Goal: Task Accomplishment & Management: Manage account settings

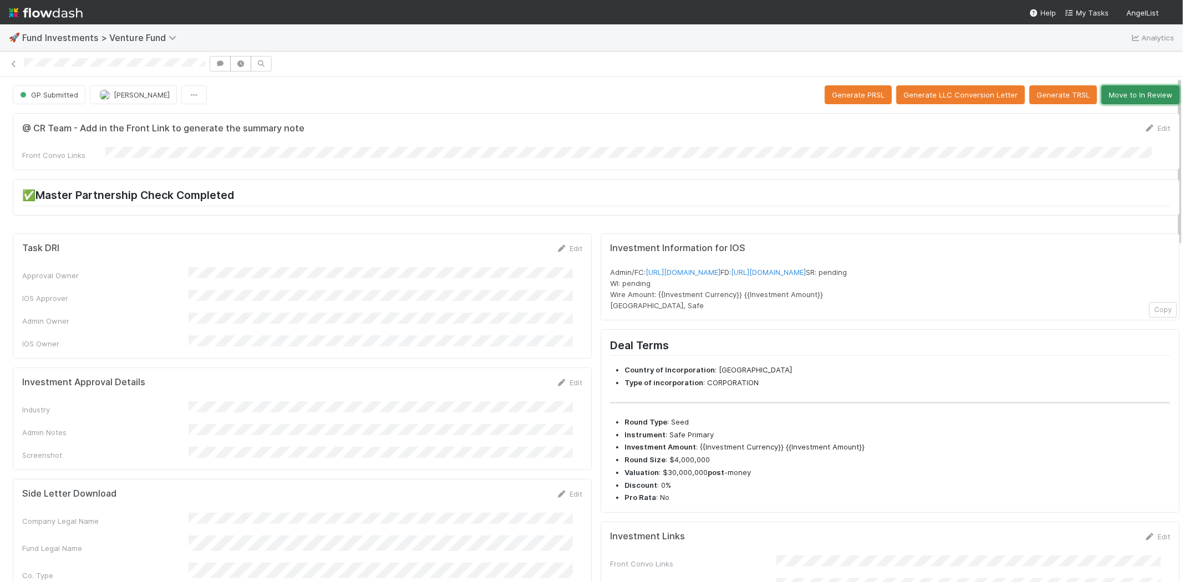
click at [1130, 91] on button "Move to In Review" at bounding box center [1140, 94] width 78 height 19
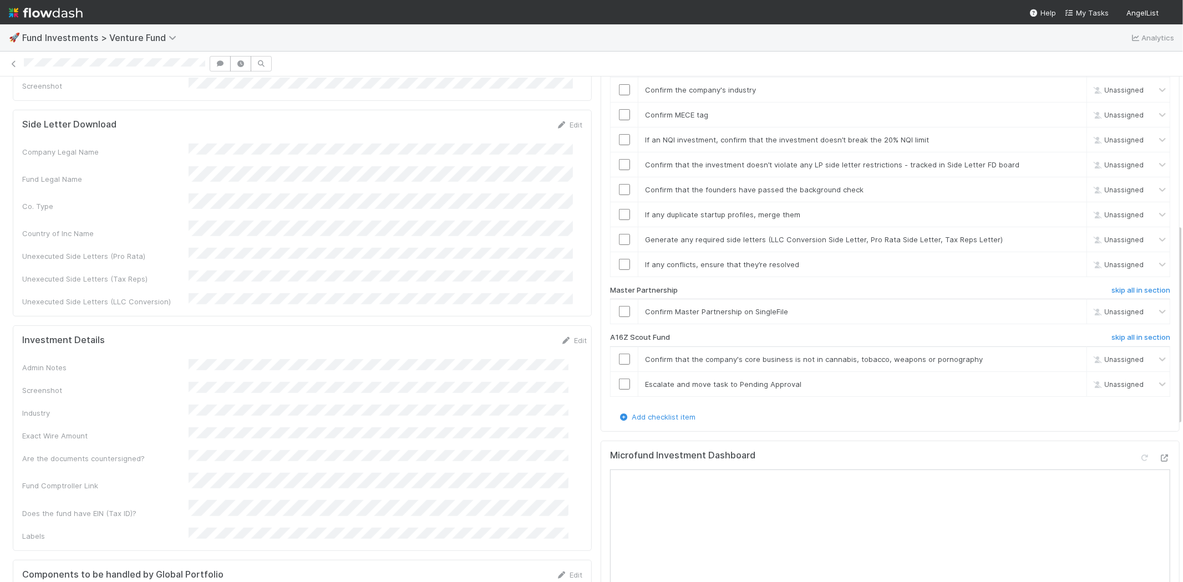
scroll to position [431, 0]
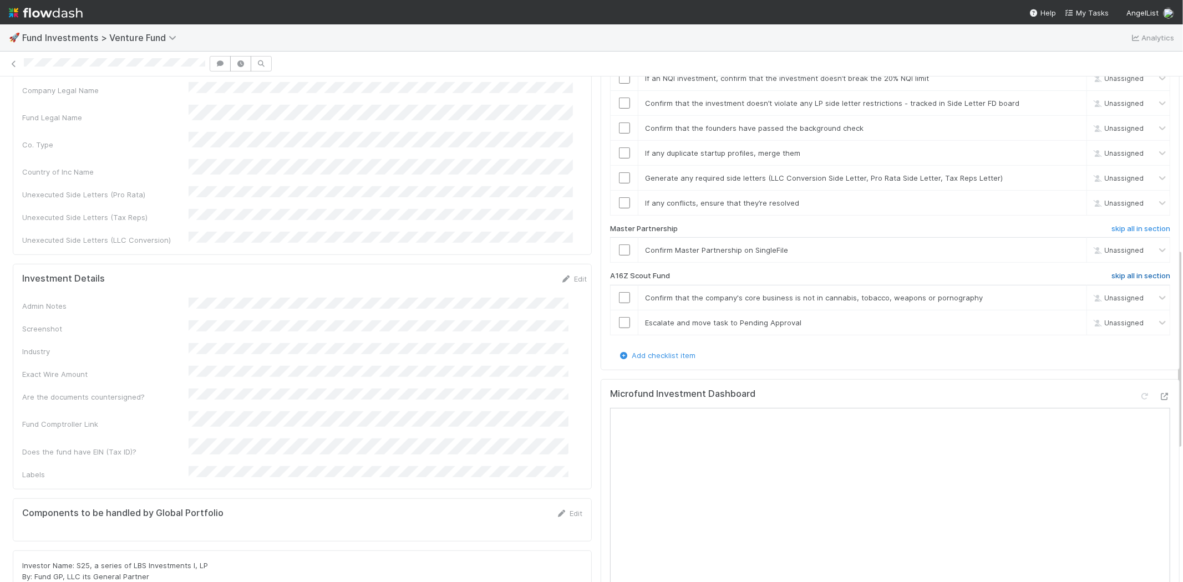
click at [1122, 272] on h6 "skip all in section" at bounding box center [1140, 276] width 59 height 9
click at [1111, 272] on h6 "skip all in section" at bounding box center [1140, 276] width 59 height 9
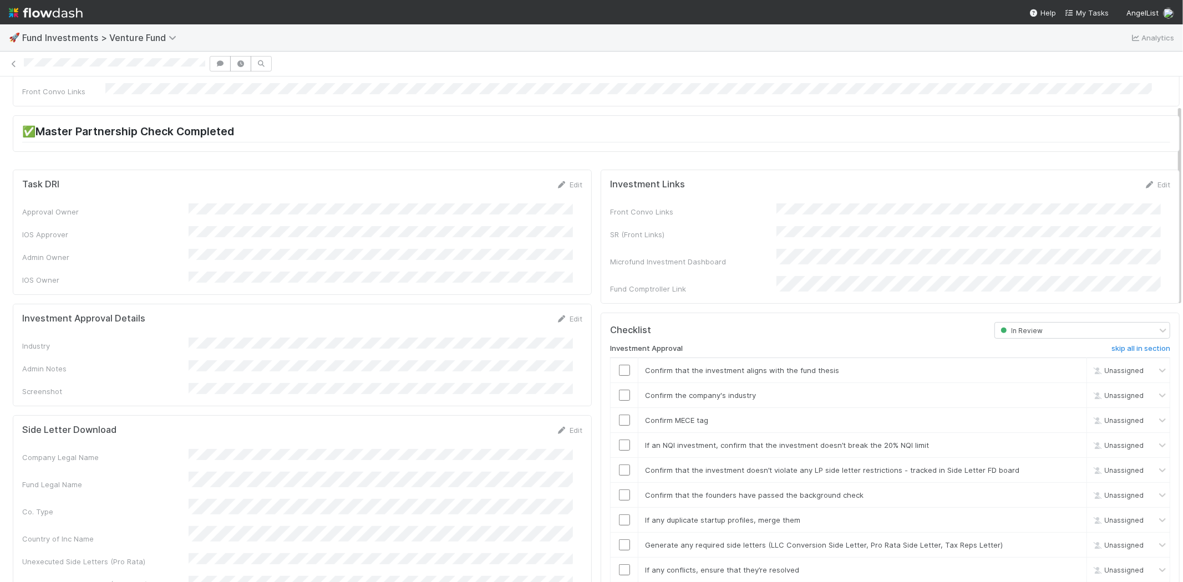
scroll to position [62, 0]
click at [565, 317] on link "Edit" at bounding box center [569, 321] width 26 height 9
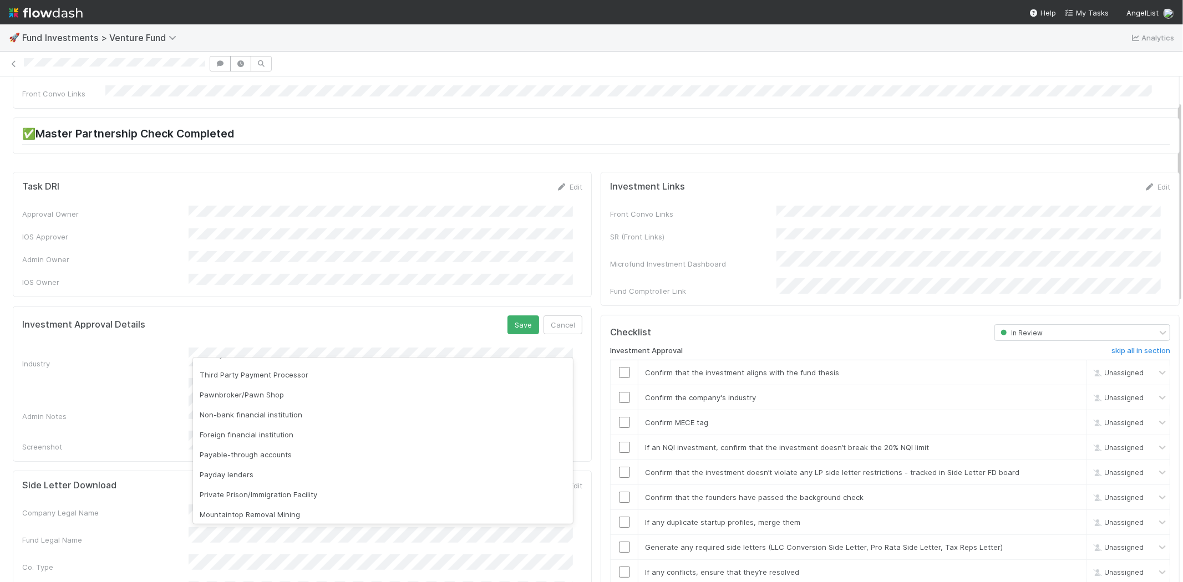
scroll to position [317, 0]
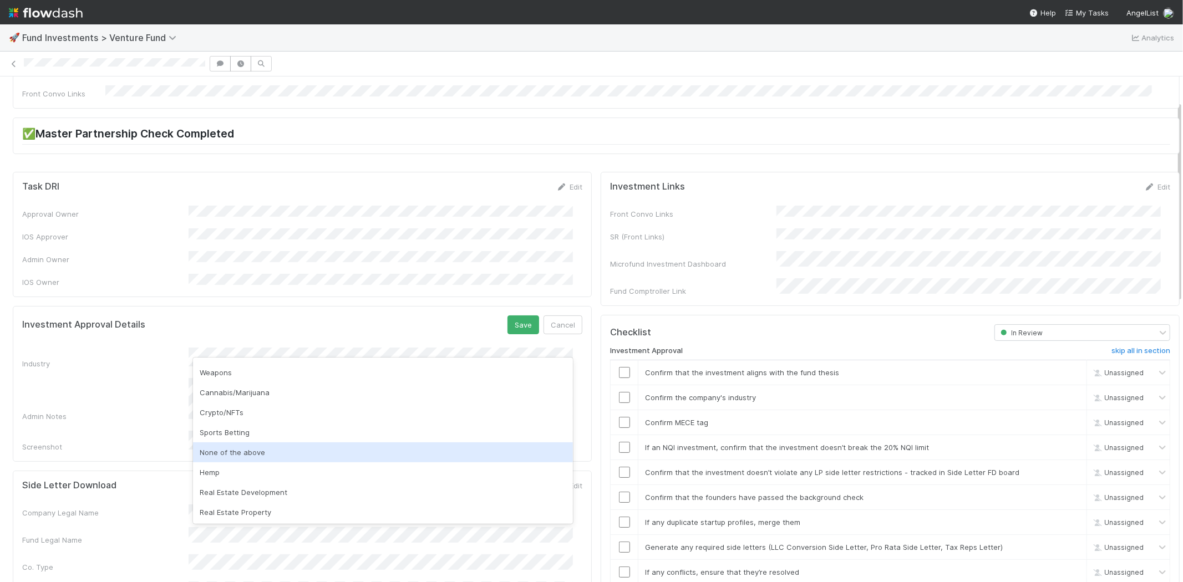
click at [261, 451] on div "None of the above" at bounding box center [383, 453] width 380 height 20
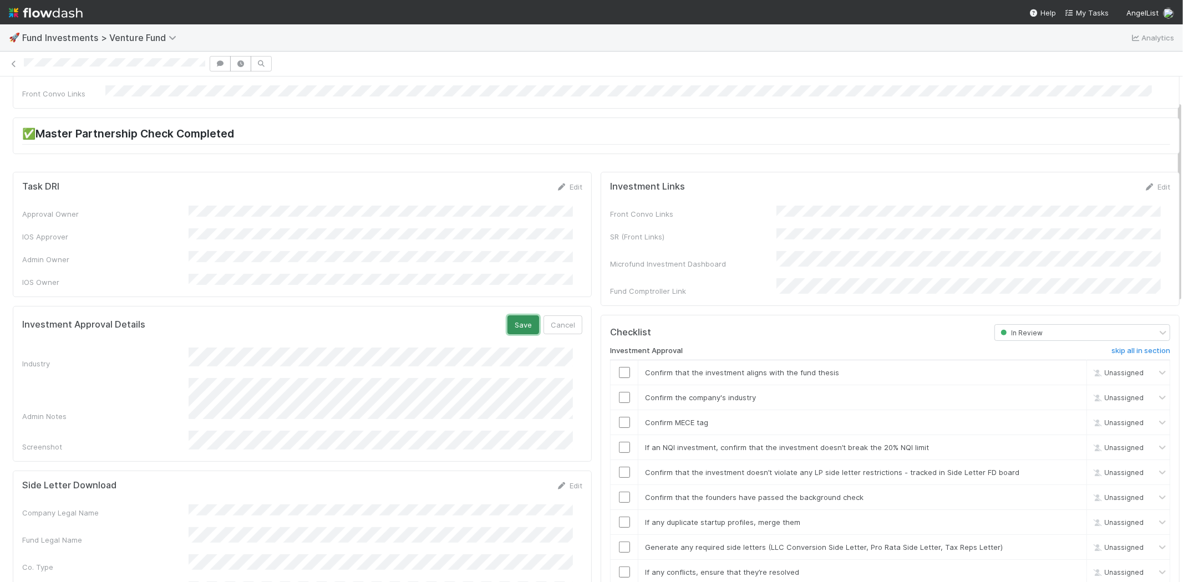
click at [513, 316] on button "Save" at bounding box center [523, 325] width 32 height 19
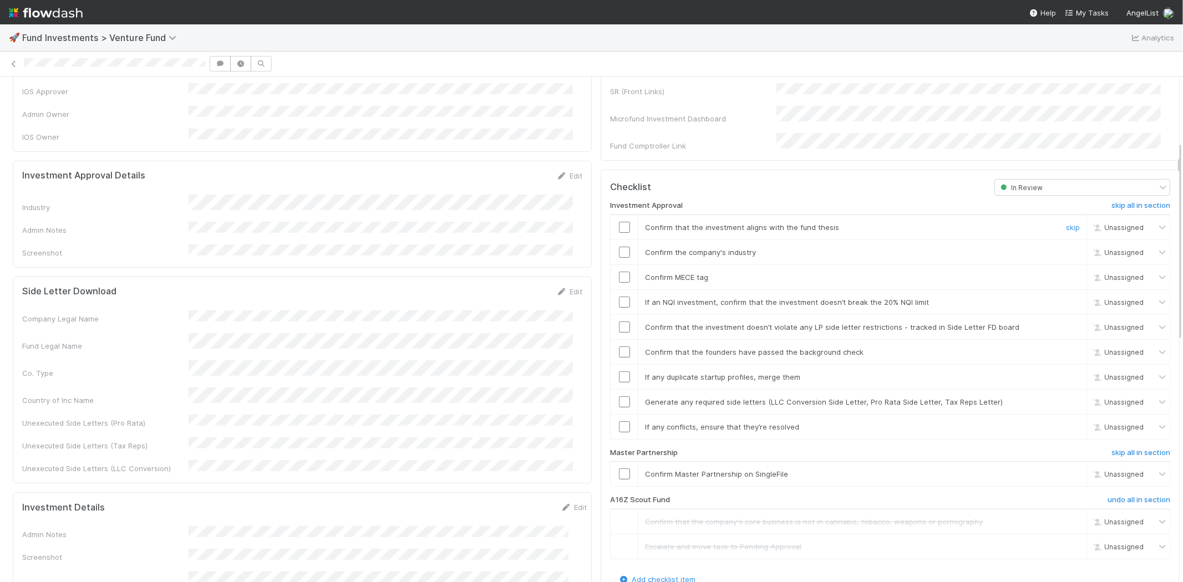
scroll to position [246, 0]
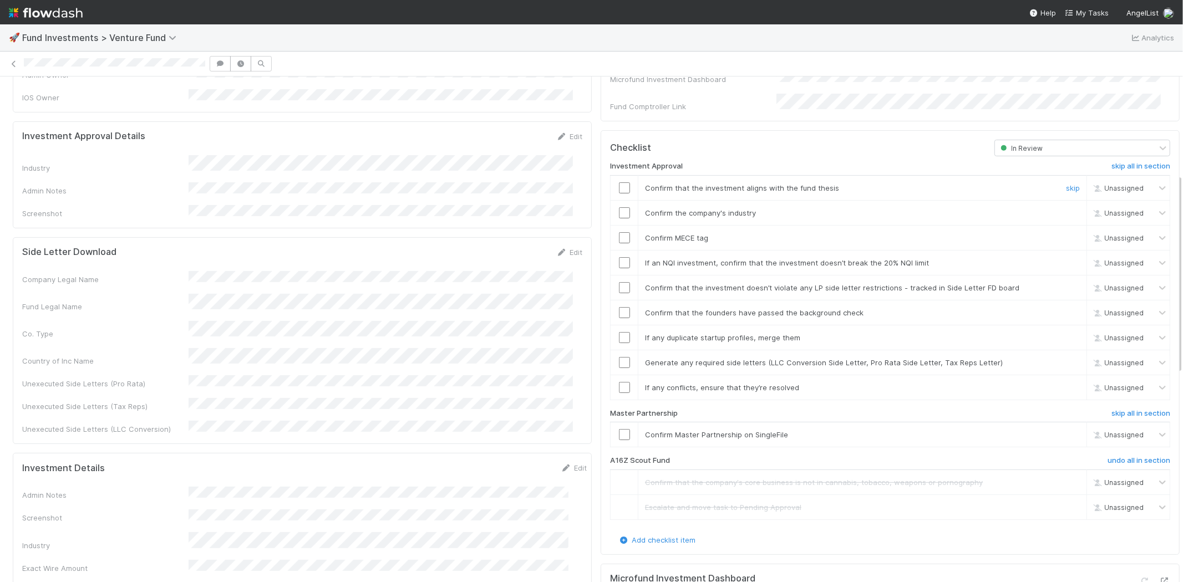
click at [619, 182] on input "checkbox" at bounding box center [624, 187] width 11 height 11
click at [619, 207] on input "checkbox" at bounding box center [624, 212] width 11 height 11
click at [619, 232] on input "checkbox" at bounding box center [624, 237] width 11 height 11
click at [612, 257] on td at bounding box center [625, 262] width 28 height 25
click at [619, 257] on input "checkbox" at bounding box center [624, 262] width 11 height 11
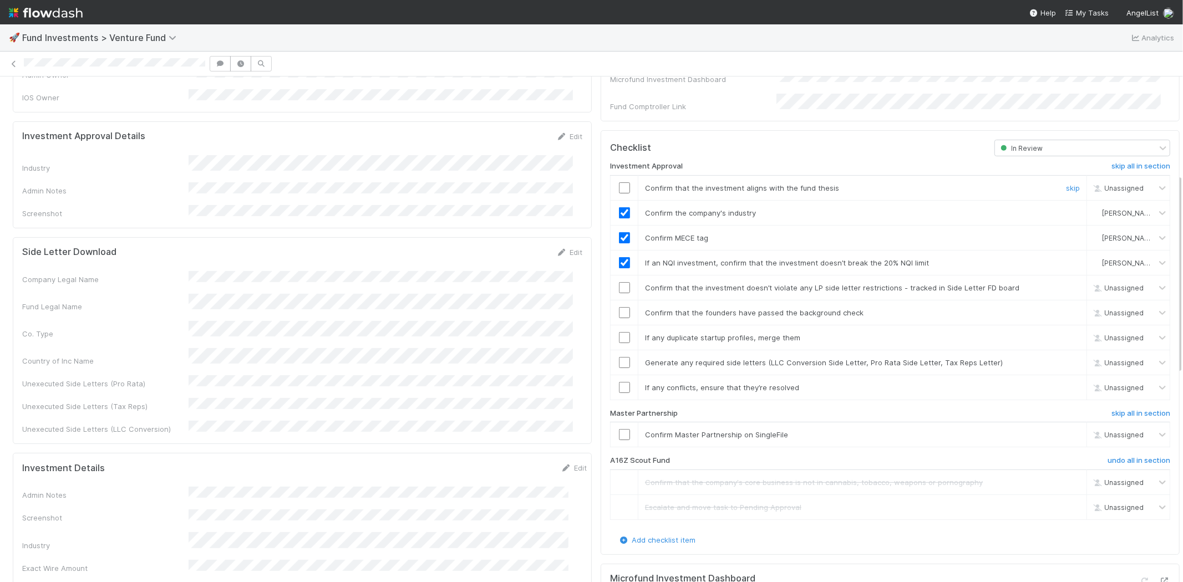
click at [619, 182] on input "checkbox" at bounding box center [624, 187] width 11 height 11
click at [619, 282] on input "checkbox" at bounding box center [624, 287] width 11 height 11
click at [619, 307] on input "checkbox" at bounding box center [624, 312] width 11 height 11
click at [619, 332] on input "checkbox" at bounding box center [624, 337] width 11 height 11
click at [619, 357] on input "checkbox" at bounding box center [624, 362] width 11 height 11
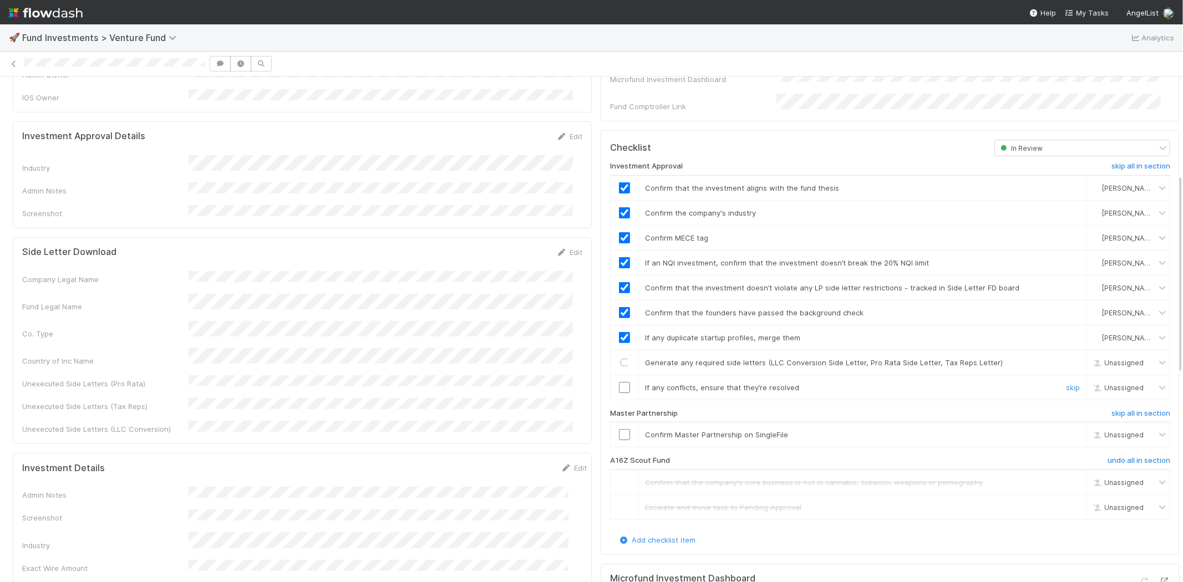
click at [619, 382] on input "checkbox" at bounding box center [624, 387] width 11 height 11
click at [619, 429] on input "checkbox" at bounding box center [624, 434] width 11 height 11
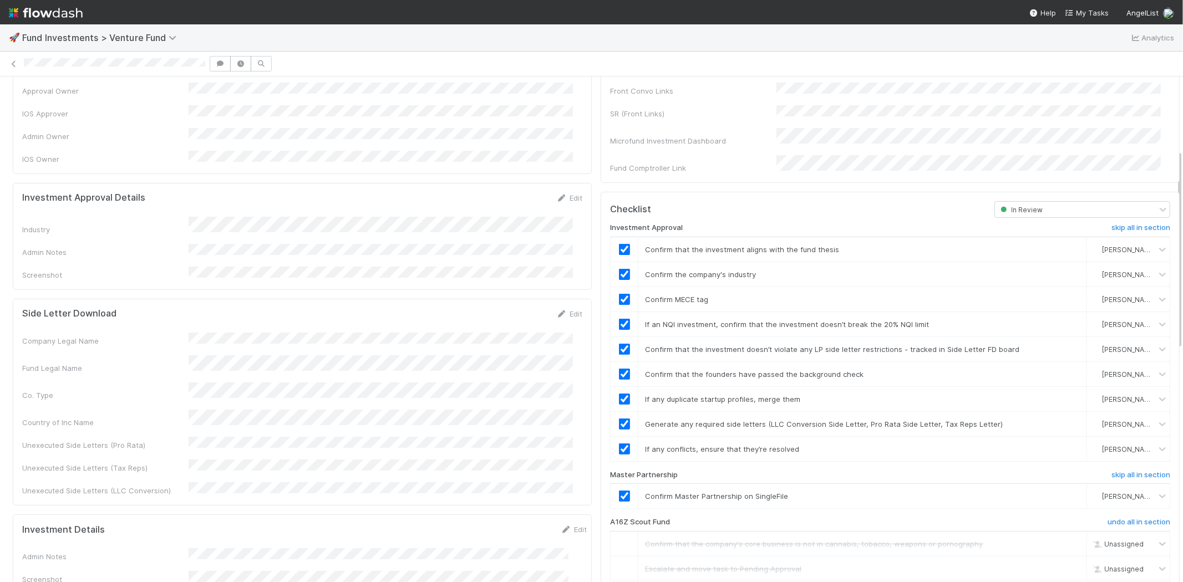
scroll to position [0, 0]
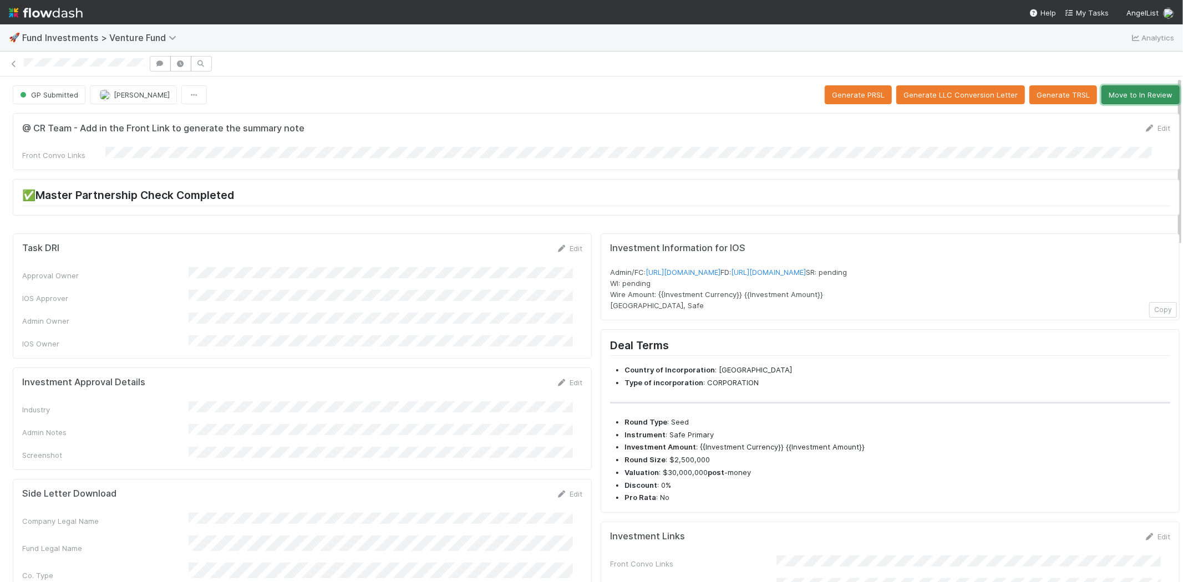
click at [1119, 90] on button "Move to In Review" at bounding box center [1140, 94] width 78 height 19
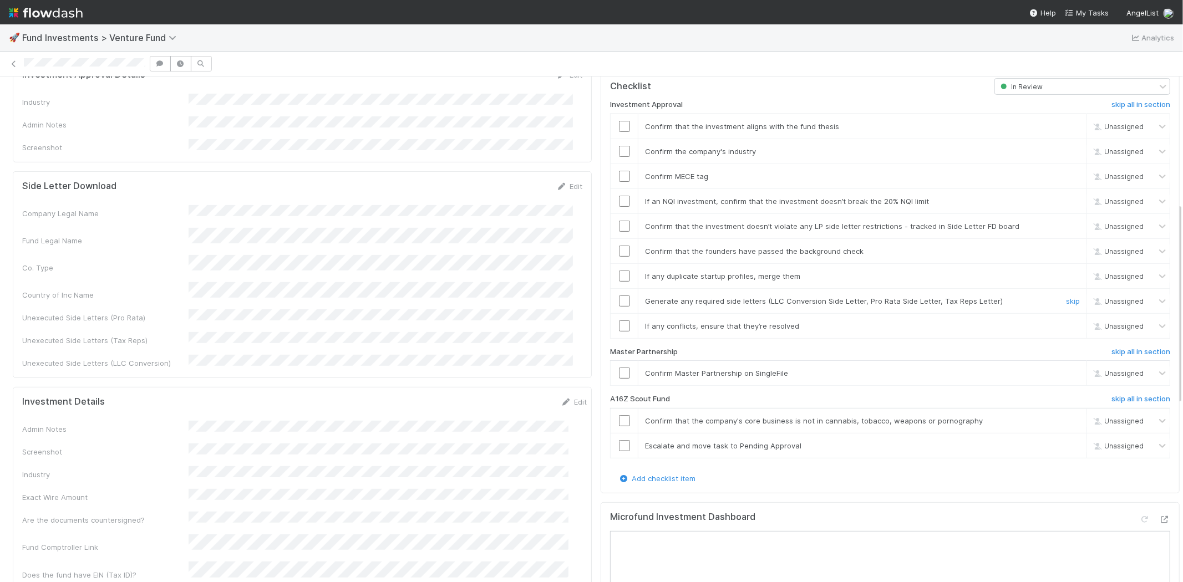
scroll to position [431, 0]
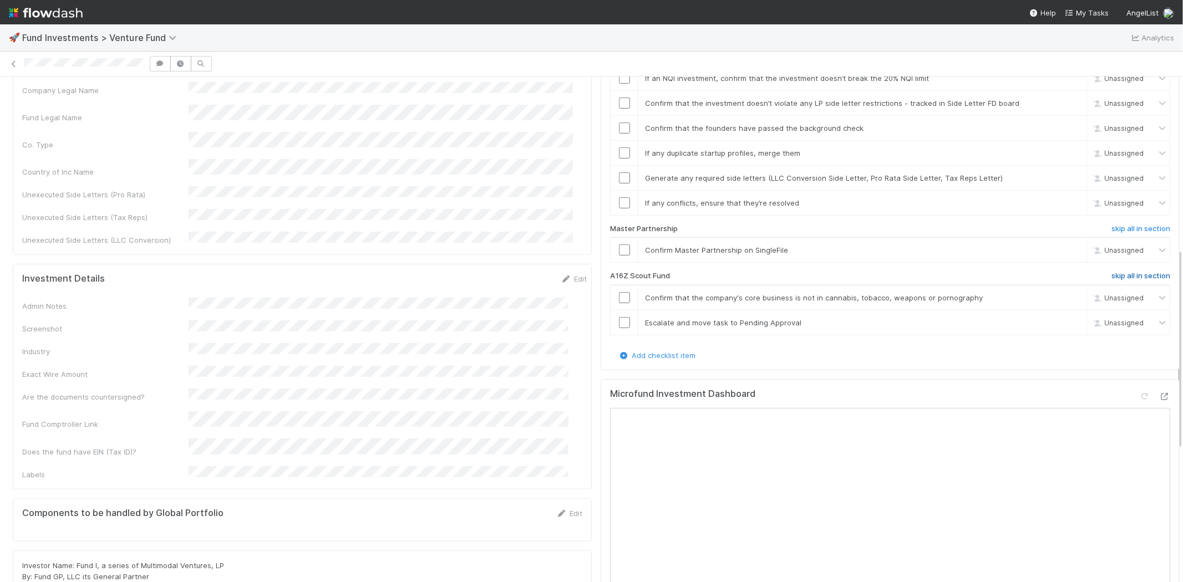
click at [1121, 272] on h6 "skip all in section" at bounding box center [1140, 276] width 59 height 9
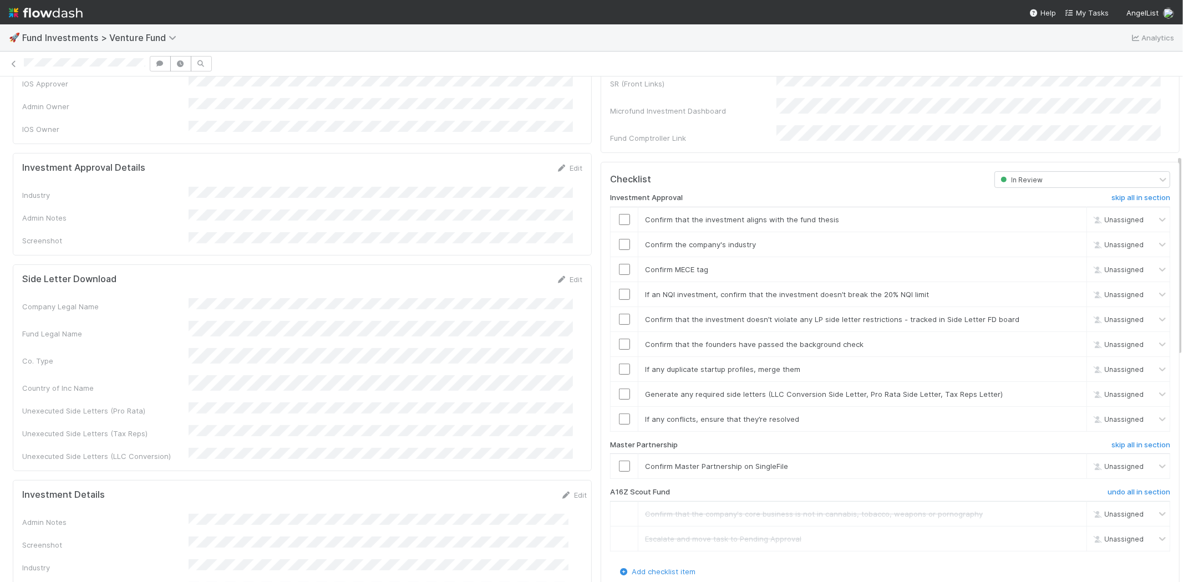
scroll to position [185, 0]
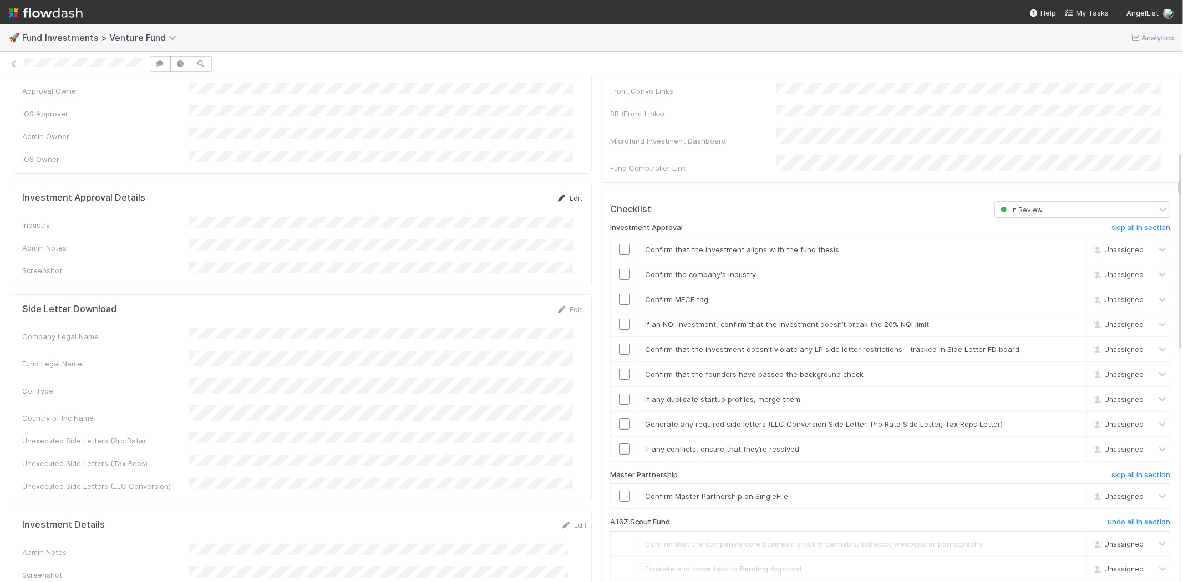
click at [557, 195] on icon at bounding box center [561, 198] width 11 height 7
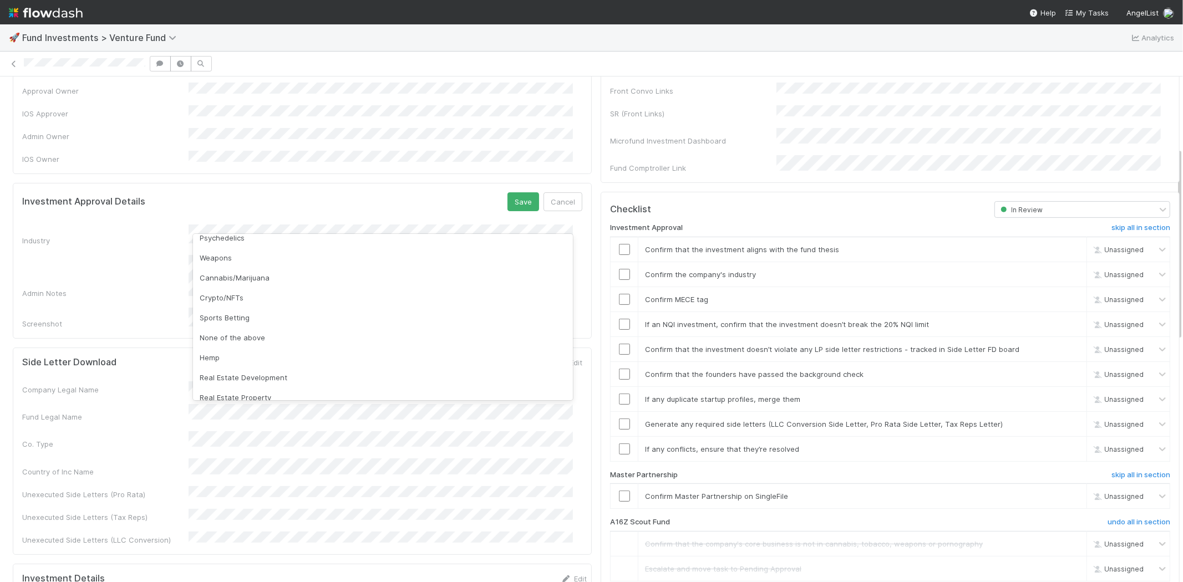
scroll to position [317, 0]
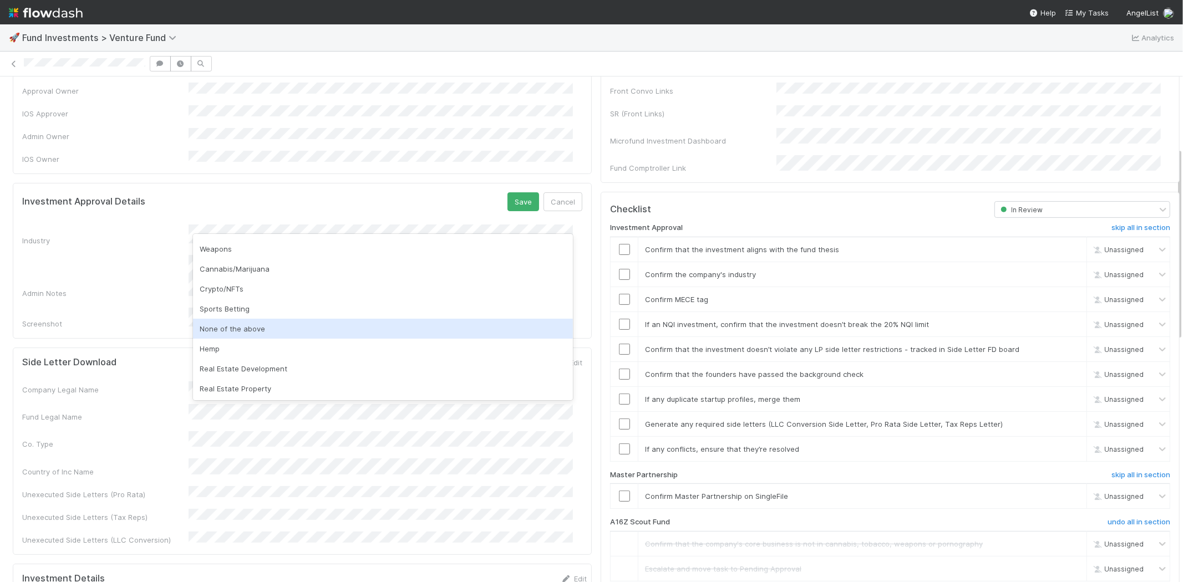
click at [347, 330] on div "None of the above" at bounding box center [383, 329] width 380 height 20
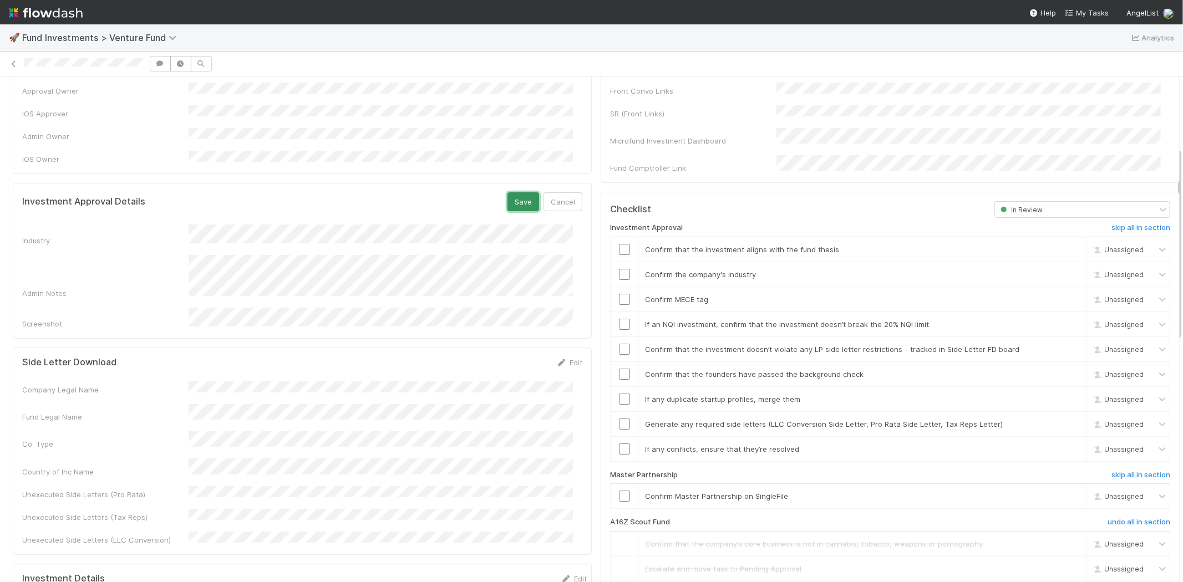
click at [511, 192] on button "Save" at bounding box center [523, 201] width 32 height 19
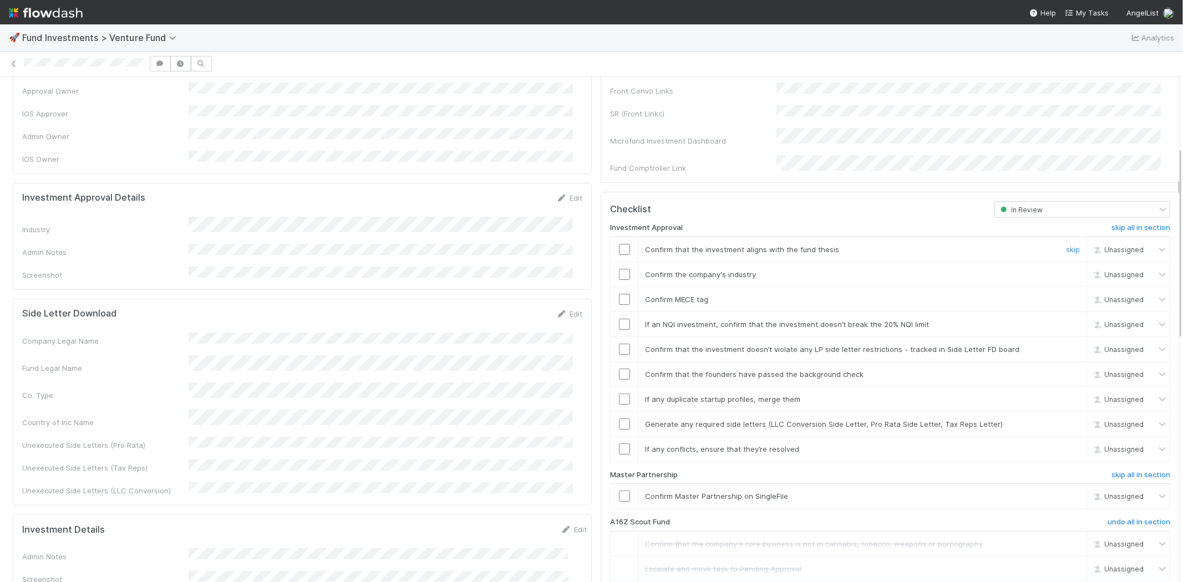
click at [619, 244] on input "checkbox" at bounding box center [624, 249] width 11 height 11
click at [619, 269] on input "checkbox" at bounding box center [624, 274] width 11 height 11
click at [619, 294] on input "checkbox" at bounding box center [624, 299] width 11 height 11
click at [619, 319] on input "checkbox" at bounding box center [624, 324] width 11 height 11
click at [619, 344] on input "checkbox" at bounding box center [624, 349] width 11 height 11
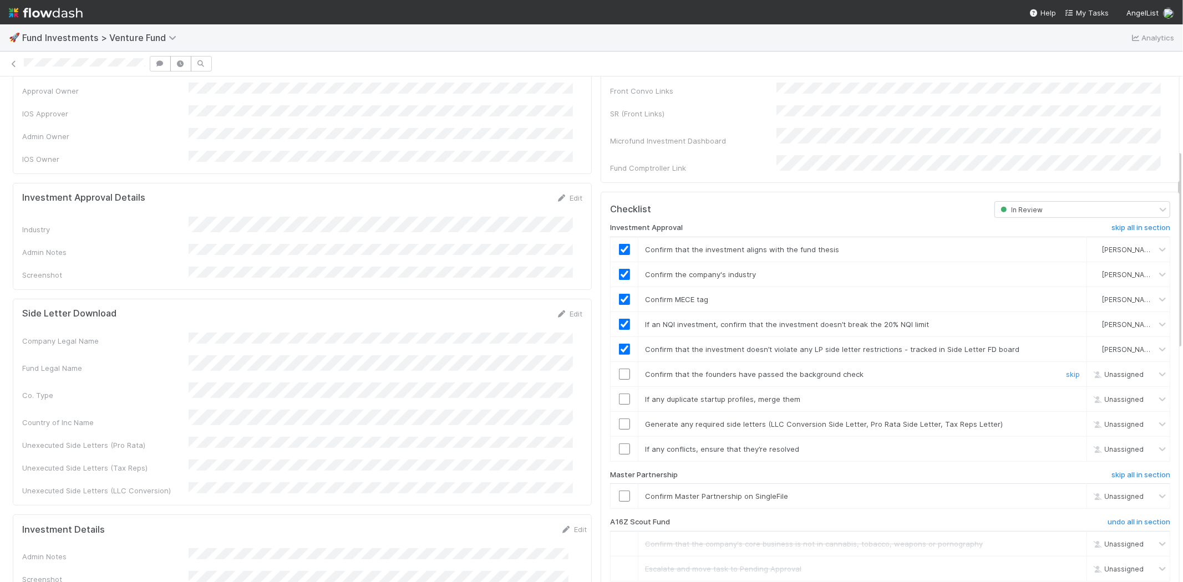
click at [619, 369] on input "checkbox" at bounding box center [624, 374] width 11 height 11
click at [619, 394] on input "checkbox" at bounding box center [624, 399] width 11 height 11
click at [619, 419] on input "checkbox" at bounding box center [624, 424] width 11 height 11
click at [619, 444] on input "checkbox" at bounding box center [624, 449] width 11 height 11
click at [619, 369] on input "checkbox" at bounding box center [624, 374] width 11 height 11
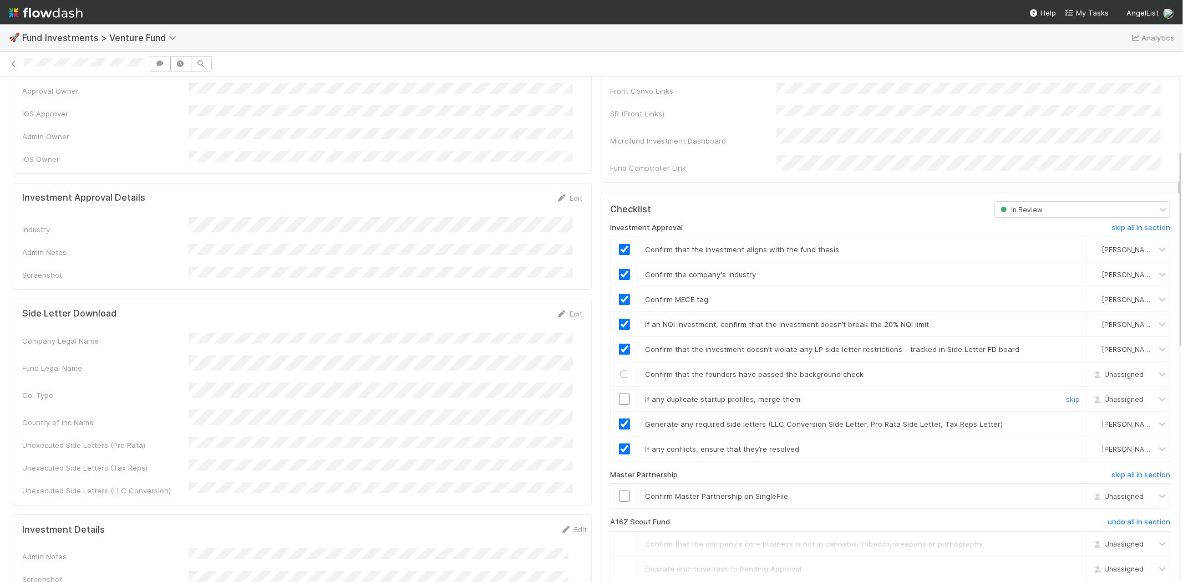
click at [619, 394] on input "checkbox" at bounding box center [624, 399] width 11 height 11
click at [619, 491] on input "checkbox" at bounding box center [624, 496] width 11 height 11
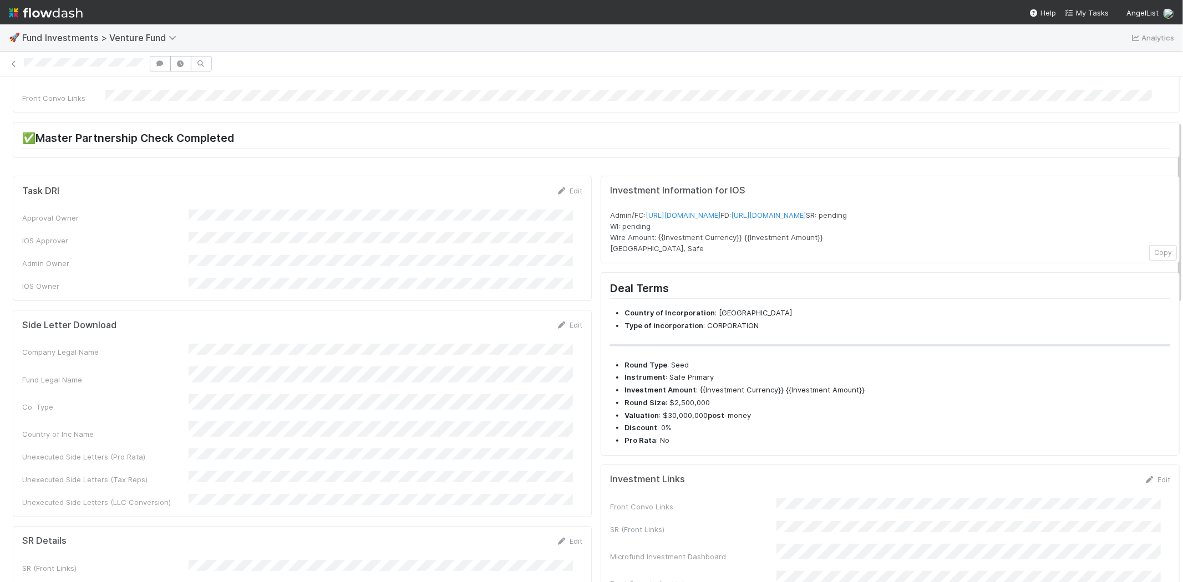
scroll to position [0, 0]
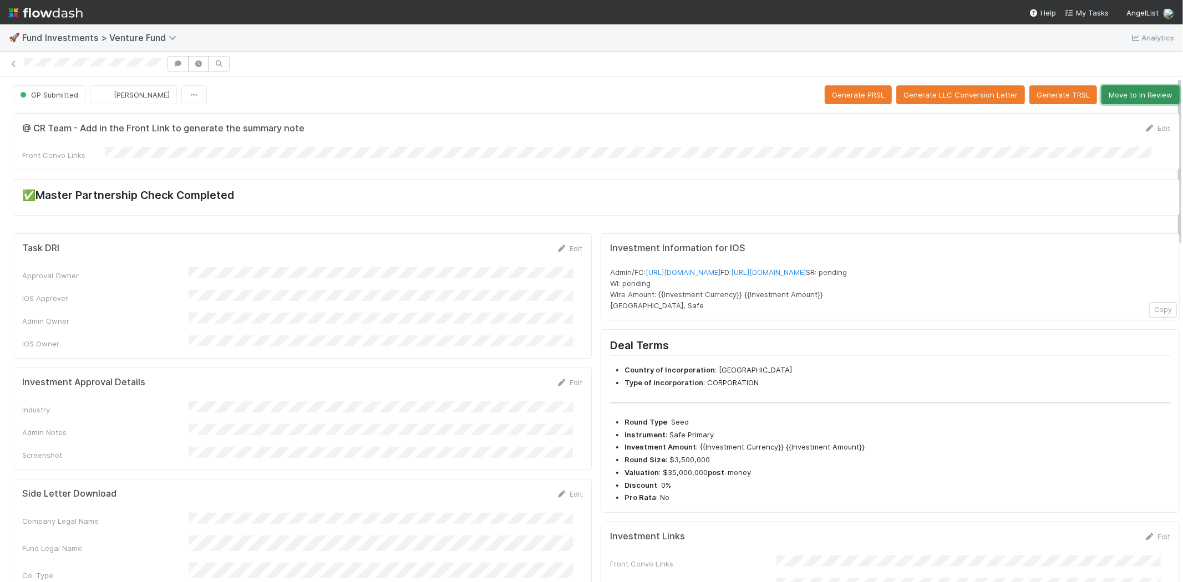
click at [1126, 93] on button "Move to In Review" at bounding box center [1140, 94] width 78 height 19
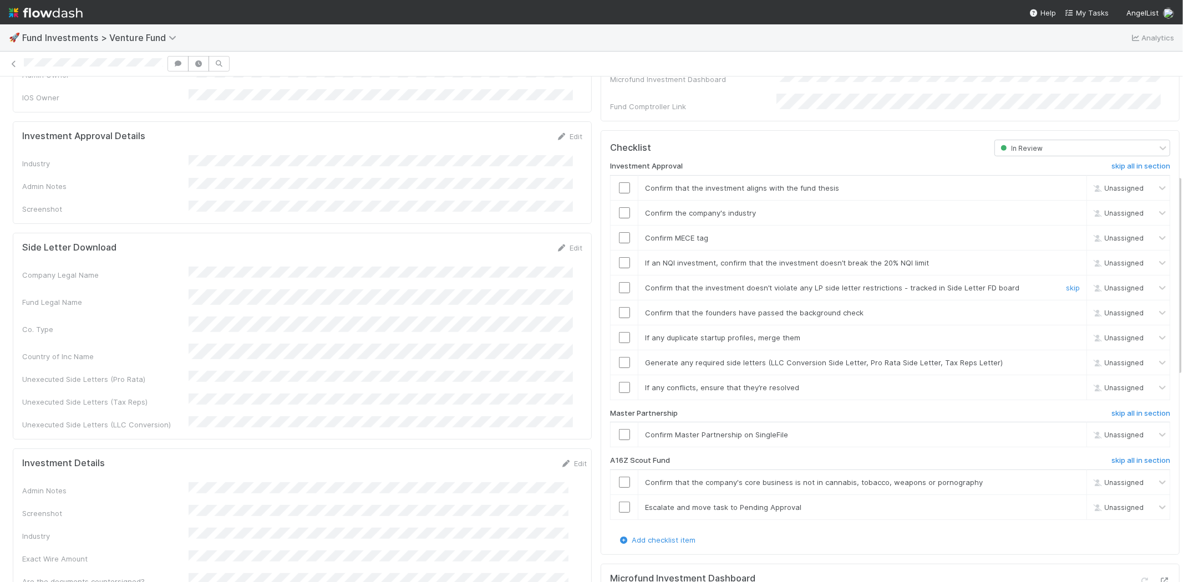
scroll to position [369, 0]
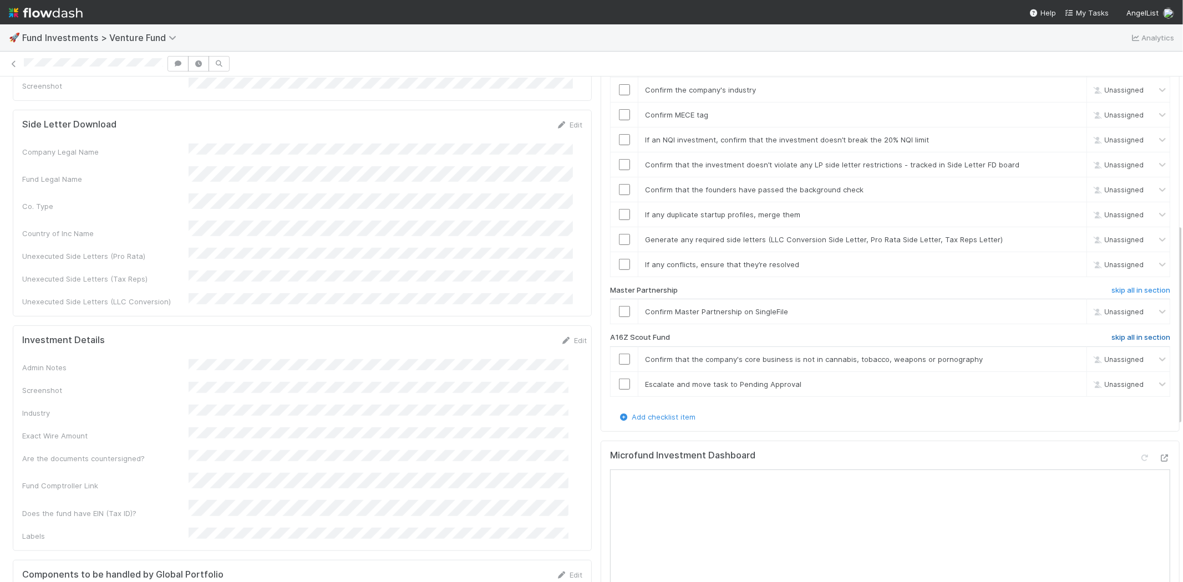
click at [1113, 333] on h6 "skip all in section" at bounding box center [1140, 337] width 59 height 9
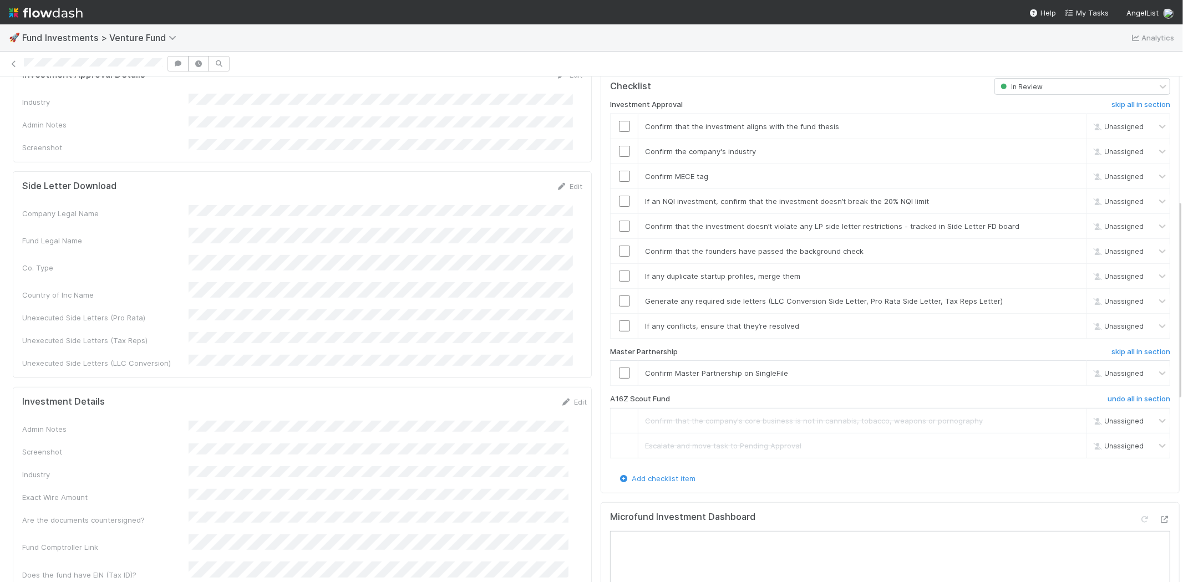
scroll to position [185, 0]
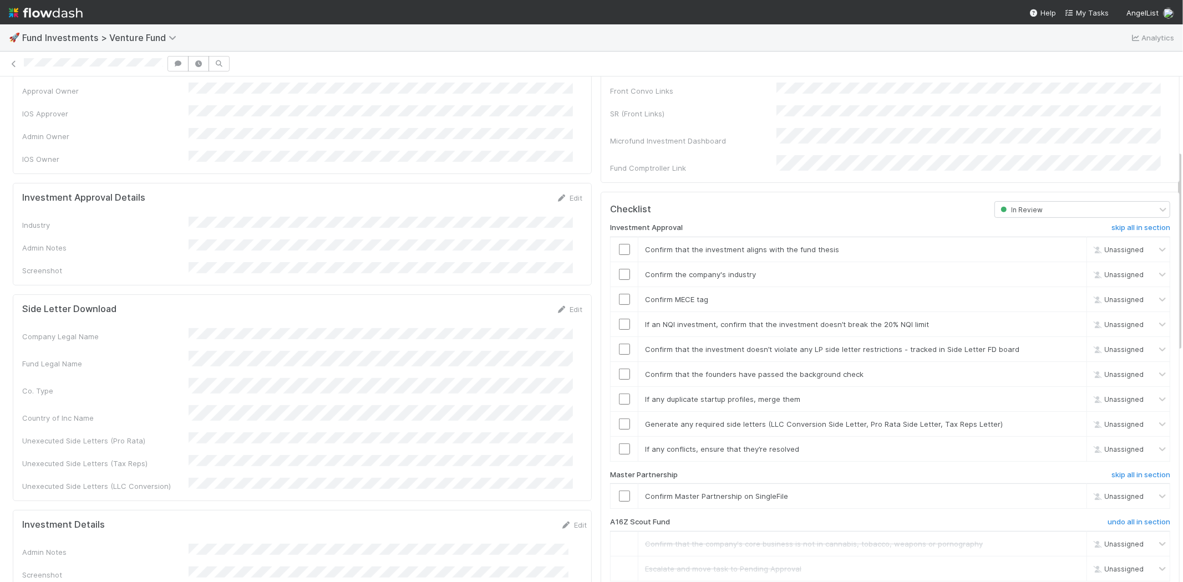
click at [561, 183] on div "Investment Approval Details Edit Industry Admin Notes Screenshot" at bounding box center [302, 234] width 579 height 103
click at [559, 192] on div "Edit" at bounding box center [569, 197] width 26 height 11
click at [563, 194] on link "Edit" at bounding box center [569, 198] width 26 height 9
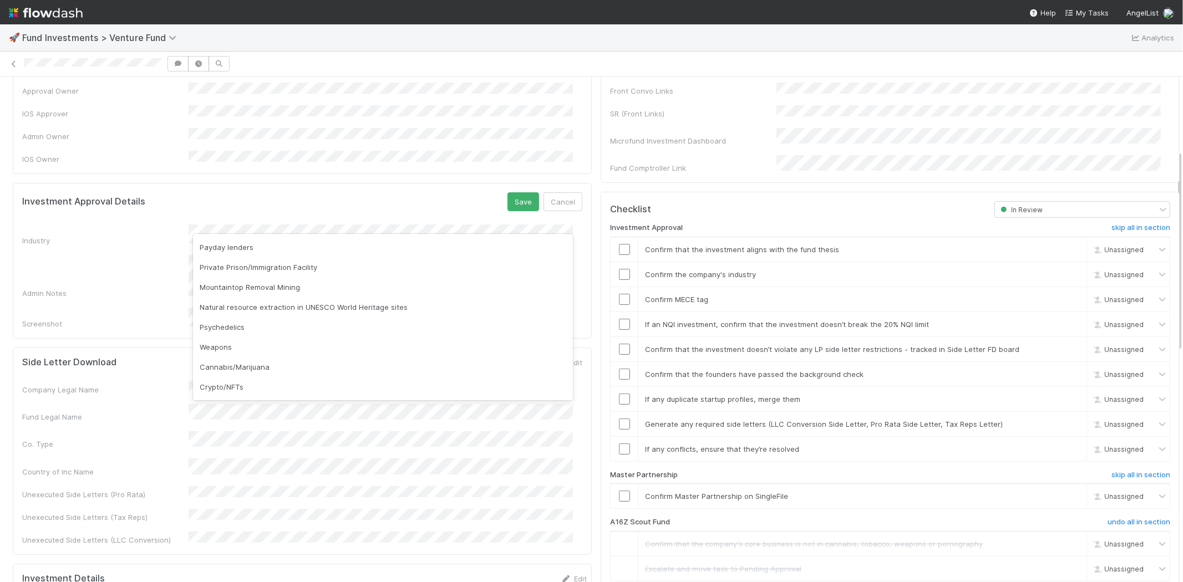
scroll to position [317, 0]
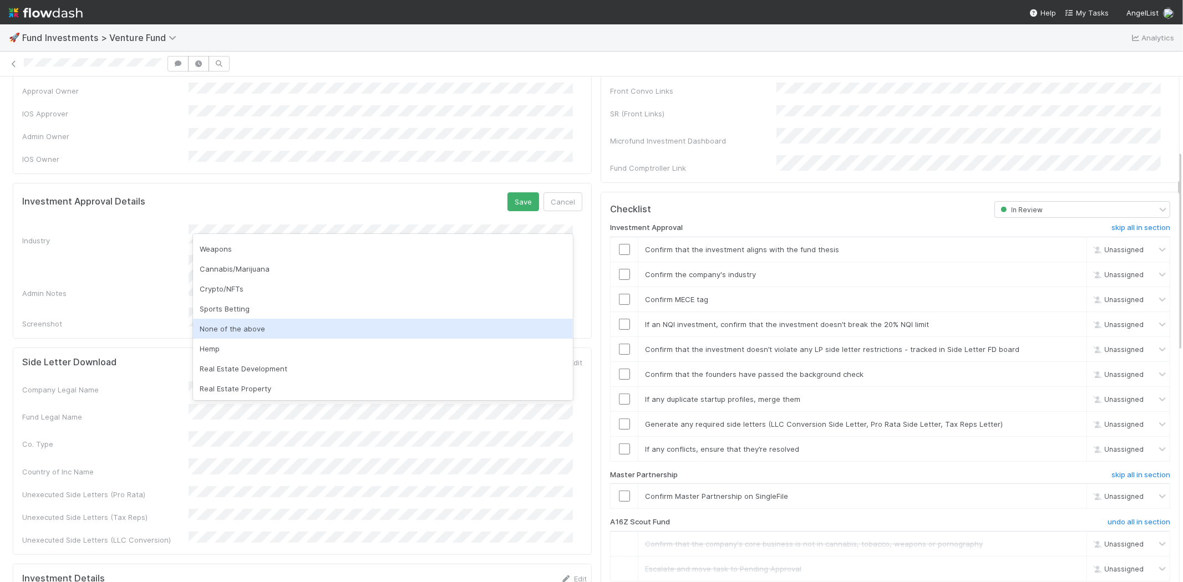
click at [253, 329] on div "None of the above" at bounding box center [383, 329] width 380 height 20
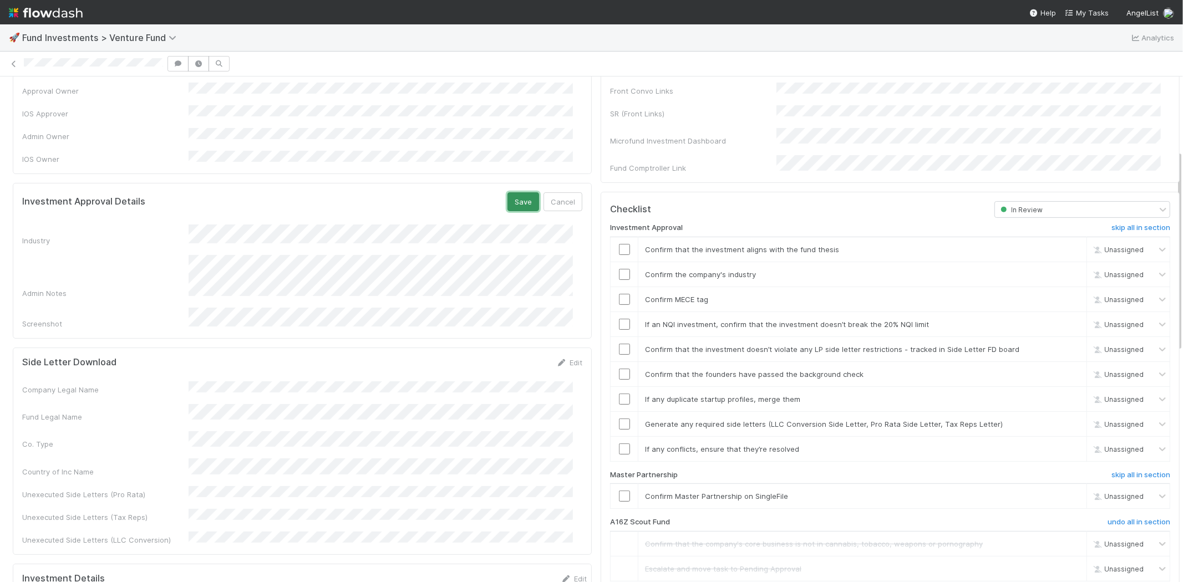
click at [507, 192] on button "Save" at bounding box center [523, 201] width 32 height 19
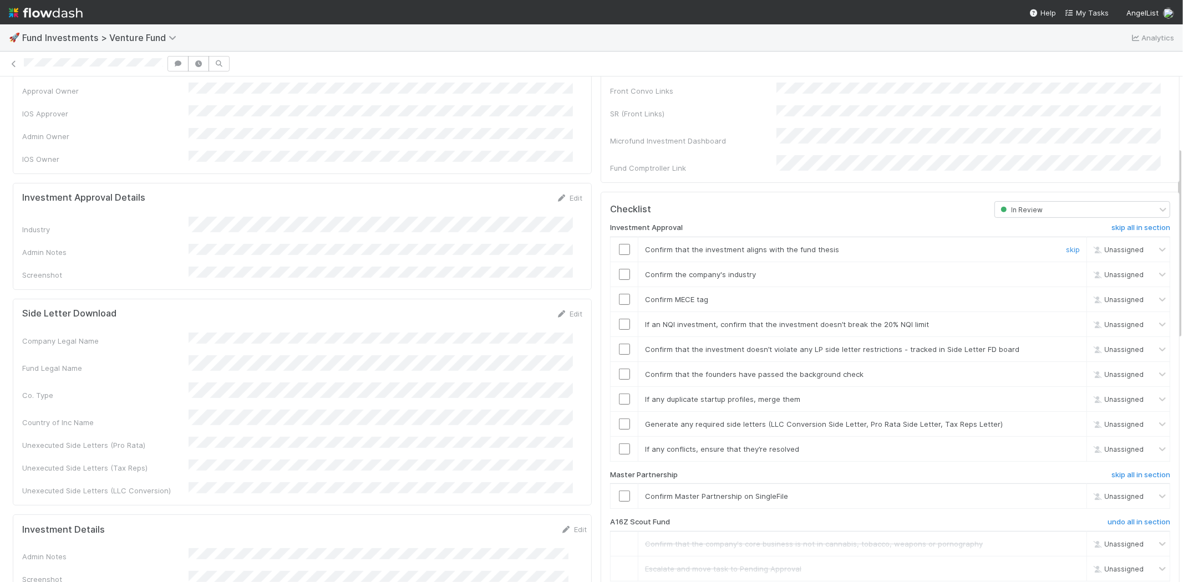
click at [619, 244] on input "checkbox" at bounding box center [624, 249] width 11 height 11
drag, startPoint x: 616, startPoint y: 257, endPoint x: 617, endPoint y: 268, distance: 11.7
click at [619, 269] on input "checkbox" at bounding box center [624, 274] width 11 height 11
click at [619, 294] on input "checkbox" at bounding box center [624, 299] width 11 height 11
click at [619, 319] on input "checkbox" at bounding box center [624, 324] width 11 height 11
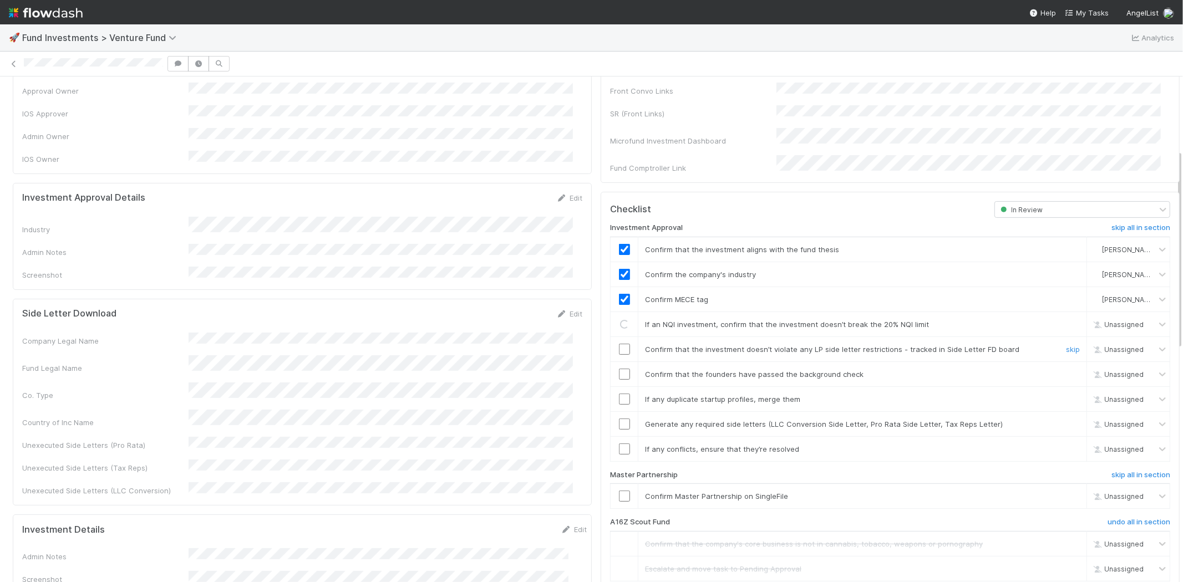
drag, startPoint x: 617, startPoint y: 337, endPoint x: 617, endPoint y: 345, distance: 8.3
click at [619, 344] on input "checkbox" at bounding box center [624, 349] width 11 height 11
click at [619, 369] on input "checkbox" at bounding box center [624, 374] width 11 height 11
click at [619, 394] on input "checkbox" at bounding box center [624, 399] width 11 height 11
click at [619, 419] on input "checkbox" at bounding box center [624, 424] width 11 height 11
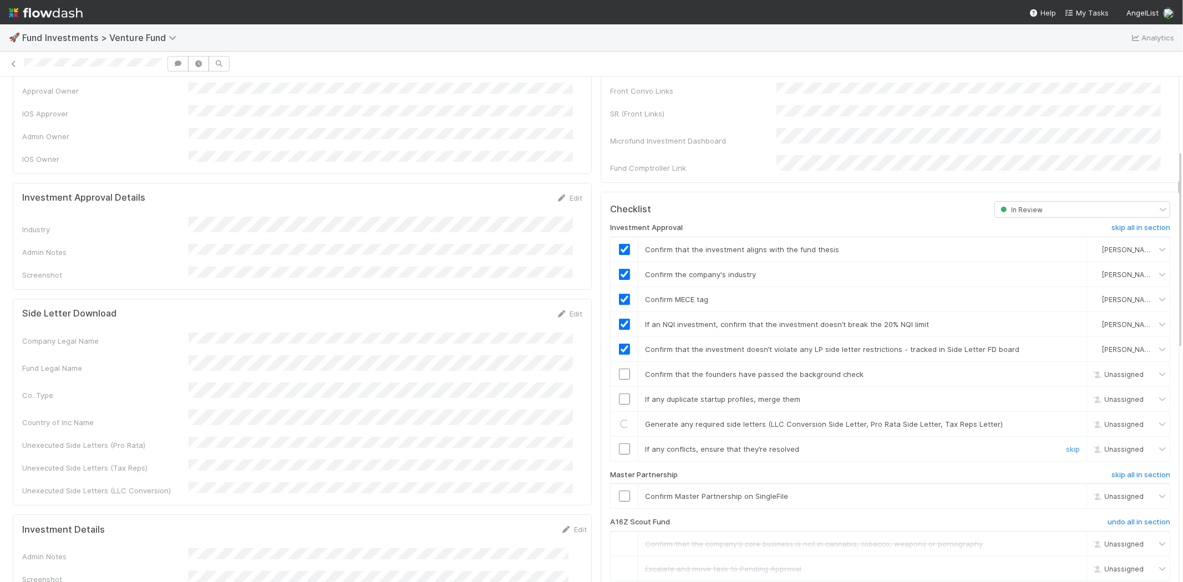
click at [619, 444] on input "checkbox" at bounding box center [624, 449] width 11 height 11
checkbox input "true"
click at [619, 394] on input "checkbox" at bounding box center [624, 399] width 11 height 11
click at [612, 491] on div at bounding box center [624, 496] width 27 height 11
click at [619, 491] on input "checkbox" at bounding box center [624, 496] width 11 height 11
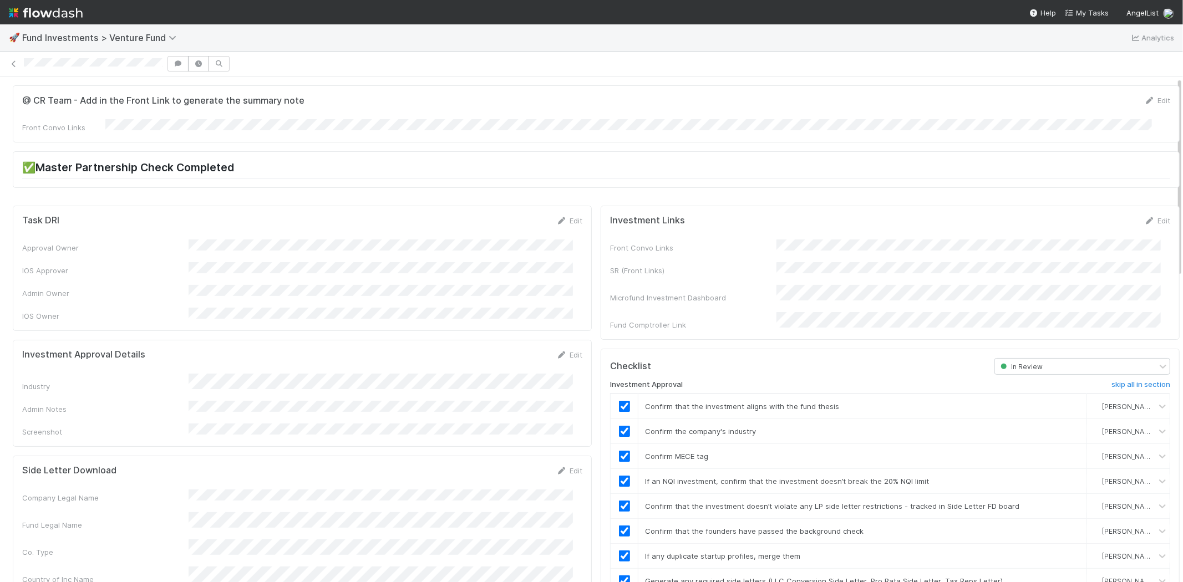
scroll to position [0, 0]
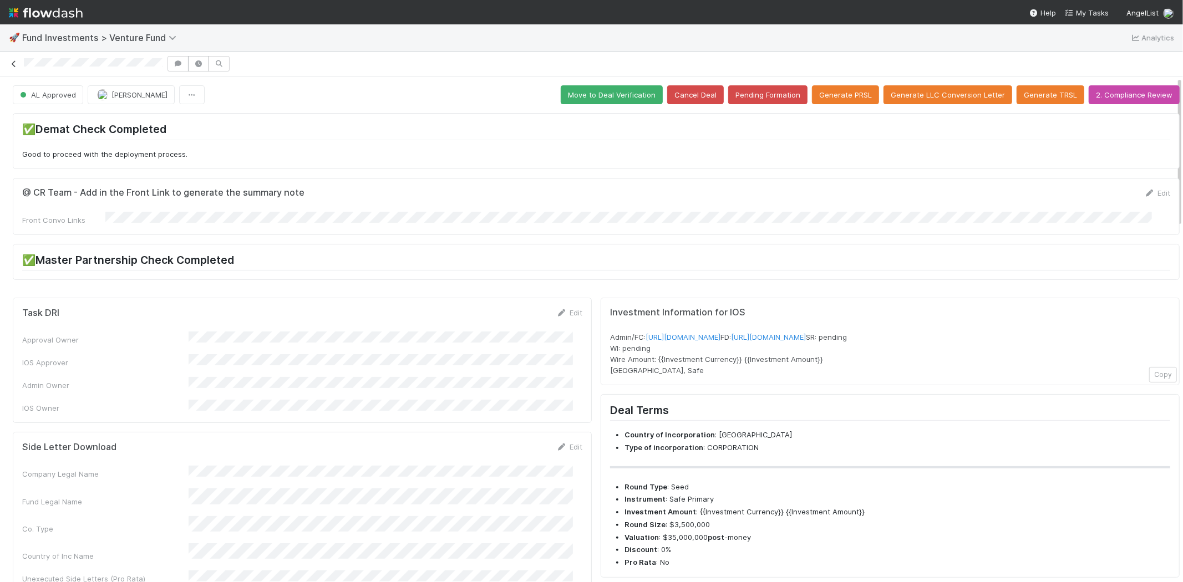
click at [9, 63] on icon at bounding box center [13, 63] width 11 height 7
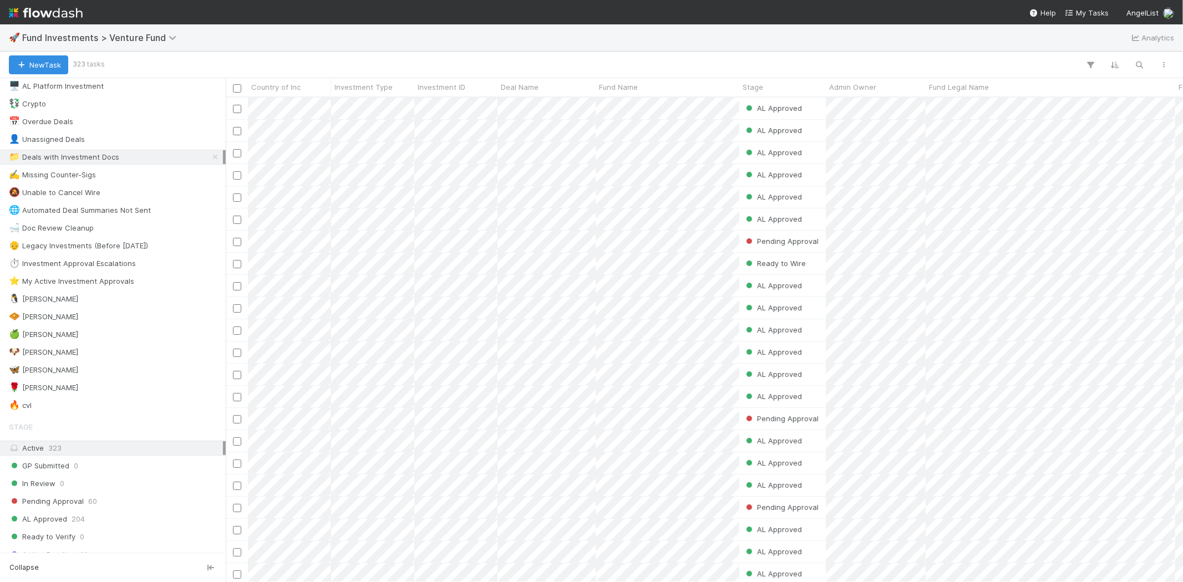
scroll to position [62, 0]
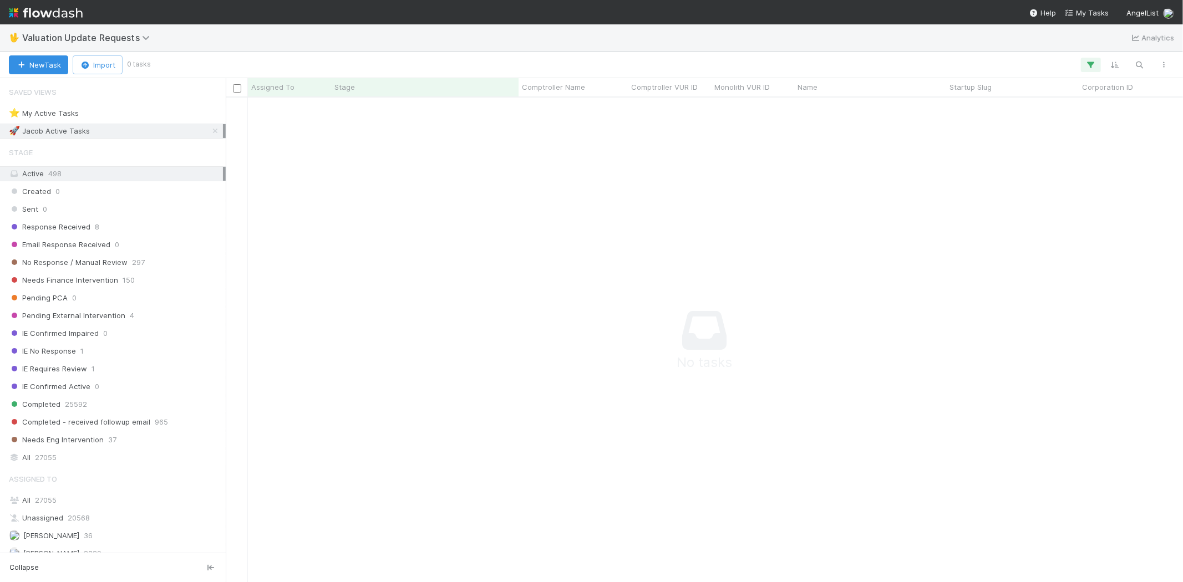
scroll to position [466, 938]
click at [1091, 63] on icon "button" at bounding box center [1090, 65] width 11 height 10
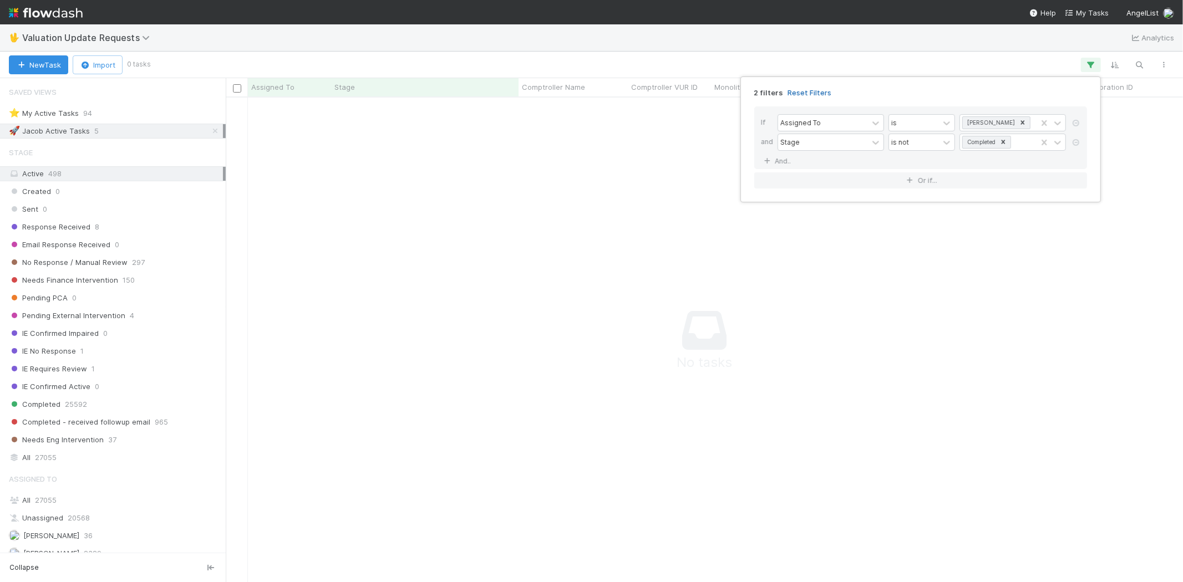
click at [801, 91] on link "Reset Filters" at bounding box center [809, 92] width 44 height 9
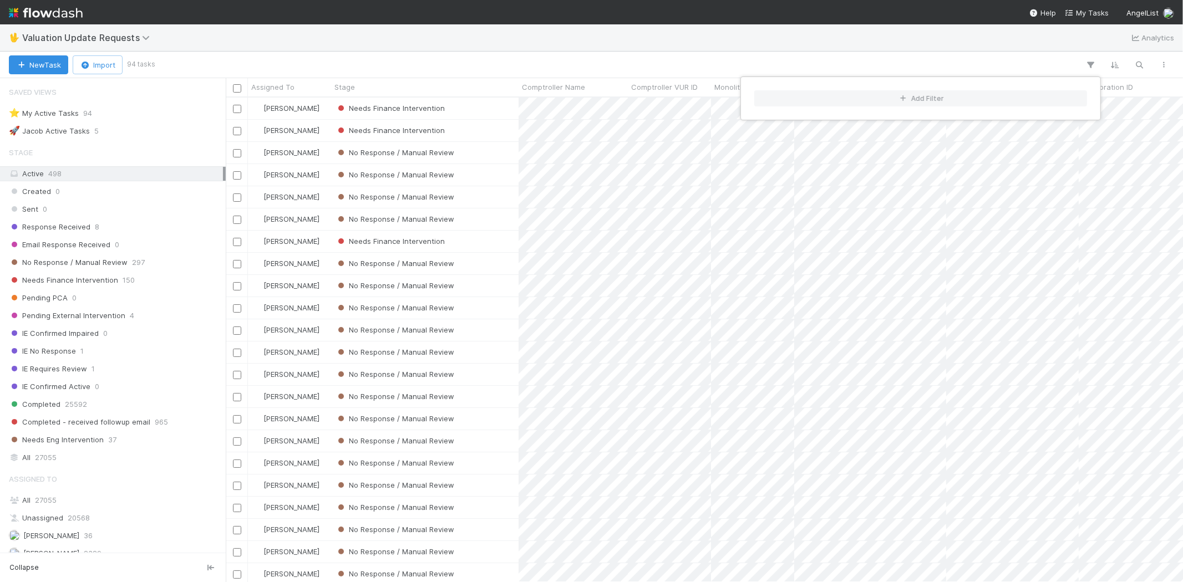
scroll to position [475, 947]
click at [656, 47] on div "Add Filter" at bounding box center [591, 291] width 1183 height 582
click at [632, 52] on div "Add Filter" at bounding box center [591, 291] width 1183 height 582
click at [90, 224] on div "Response Received 8" at bounding box center [116, 227] width 214 height 14
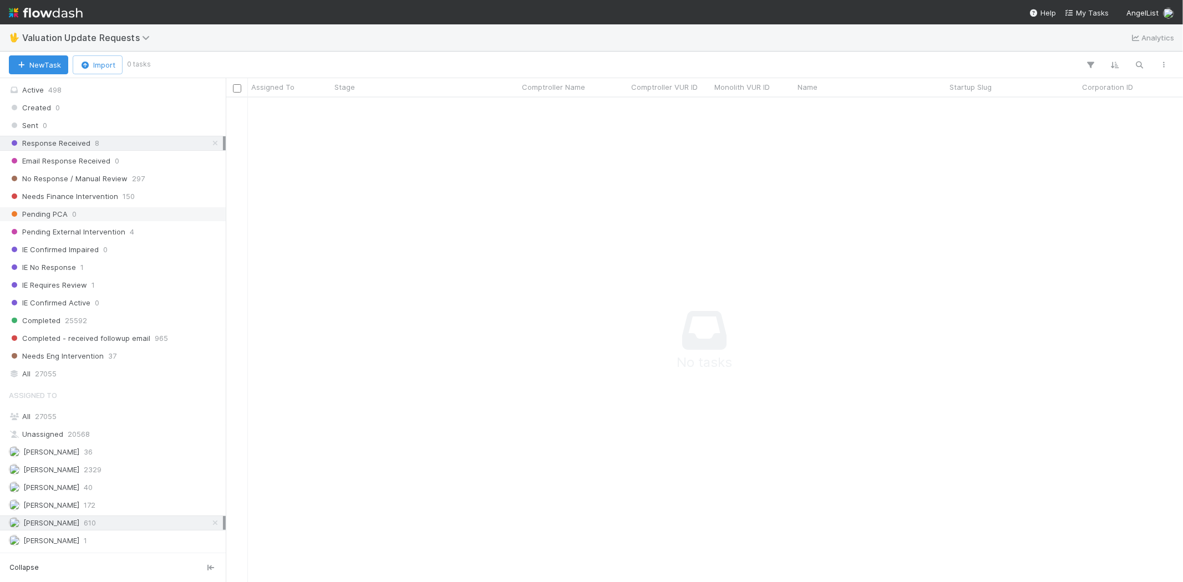
scroll to position [62, 0]
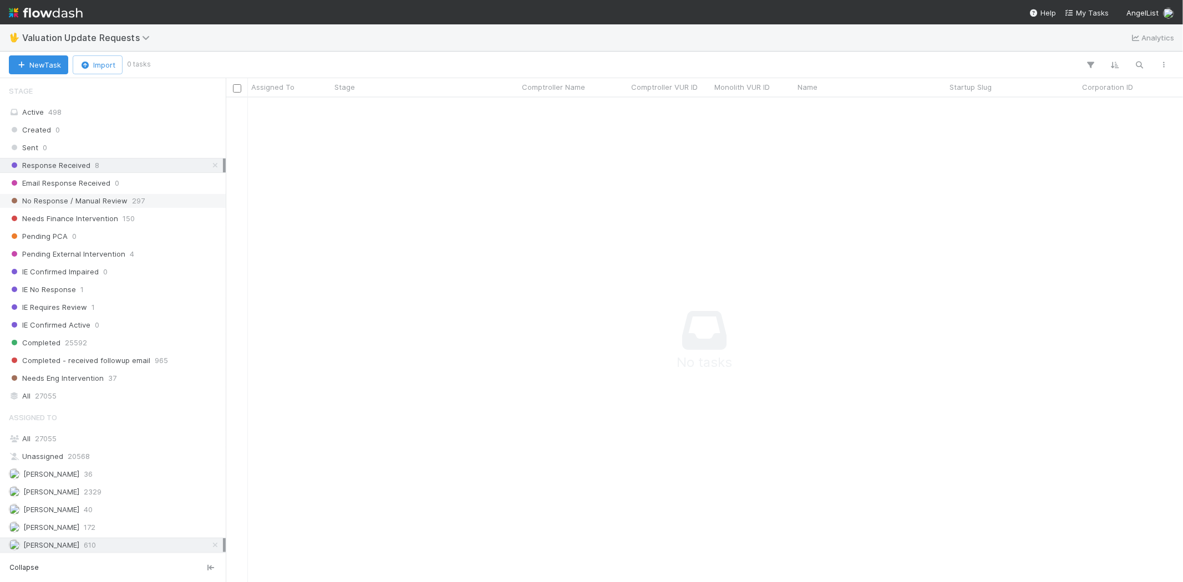
click at [124, 199] on span "No Response / Manual Review" at bounding box center [68, 201] width 119 height 14
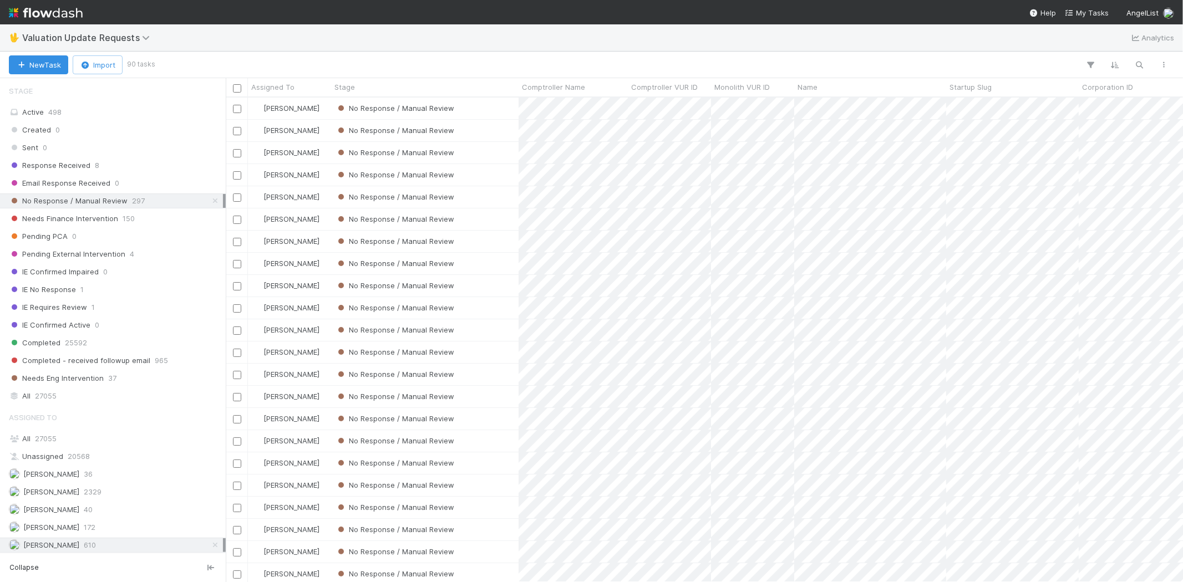
scroll to position [475, 947]
click at [140, 494] on div "[PERSON_NAME] 2329" at bounding box center [116, 492] width 214 height 14
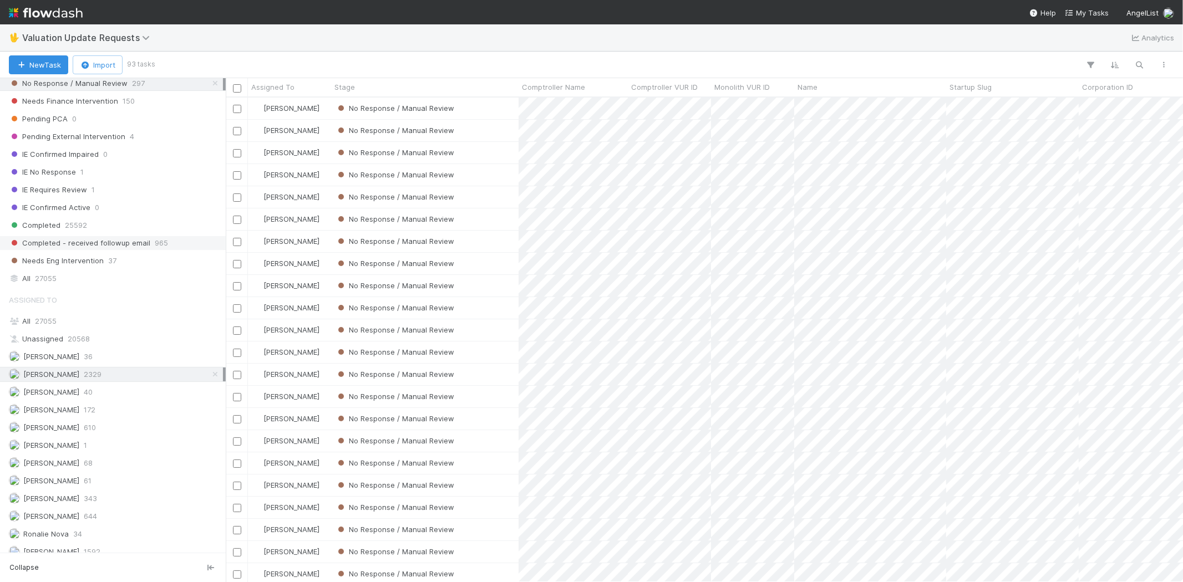
scroll to position [185, 0]
click at [130, 511] on div "[PERSON_NAME] 644" at bounding box center [116, 511] width 214 height 14
click at [126, 423] on div "Karen Jane Salcedo 610" at bounding box center [116, 422] width 214 height 14
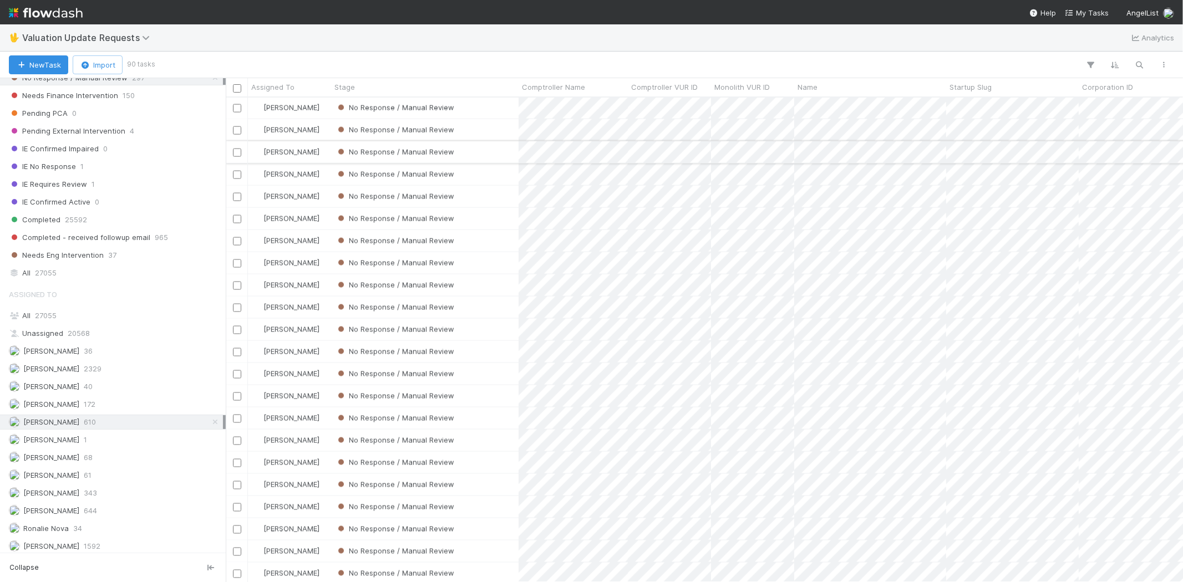
click at [501, 150] on div "No Response / Manual Review" at bounding box center [424, 152] width 187 height 22
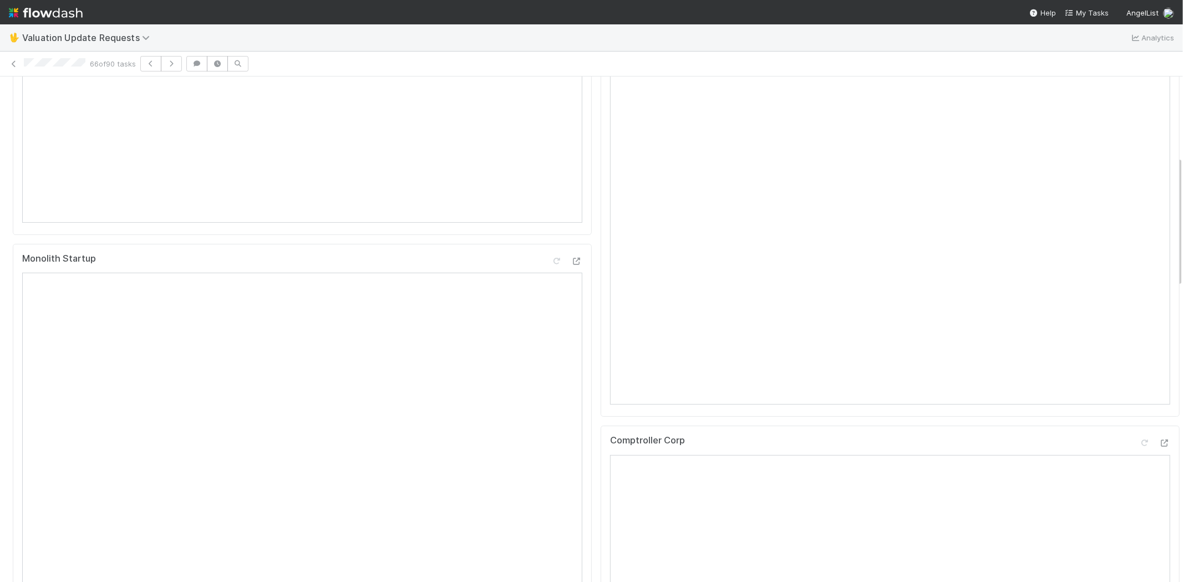
scroll to position [369, 0]
click at [1159, 385] on icon at bounding box center [1164, 381] width 11 height 7
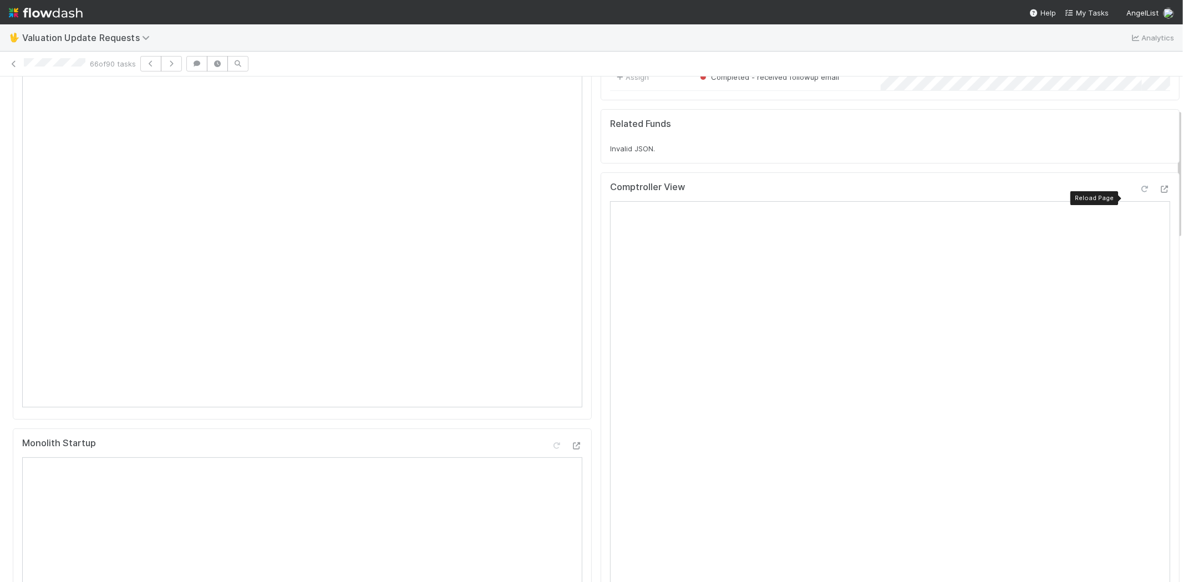
click at [1139, 193] on icon at bounding box center [1144, 189] width 11 height 7
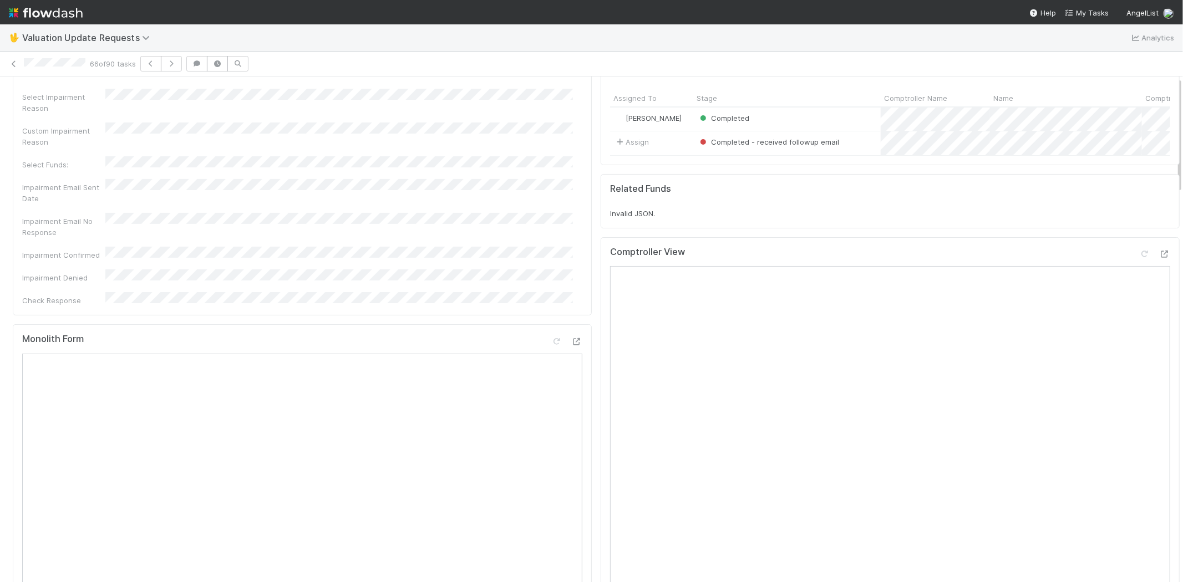
scroll to position [0, 0]
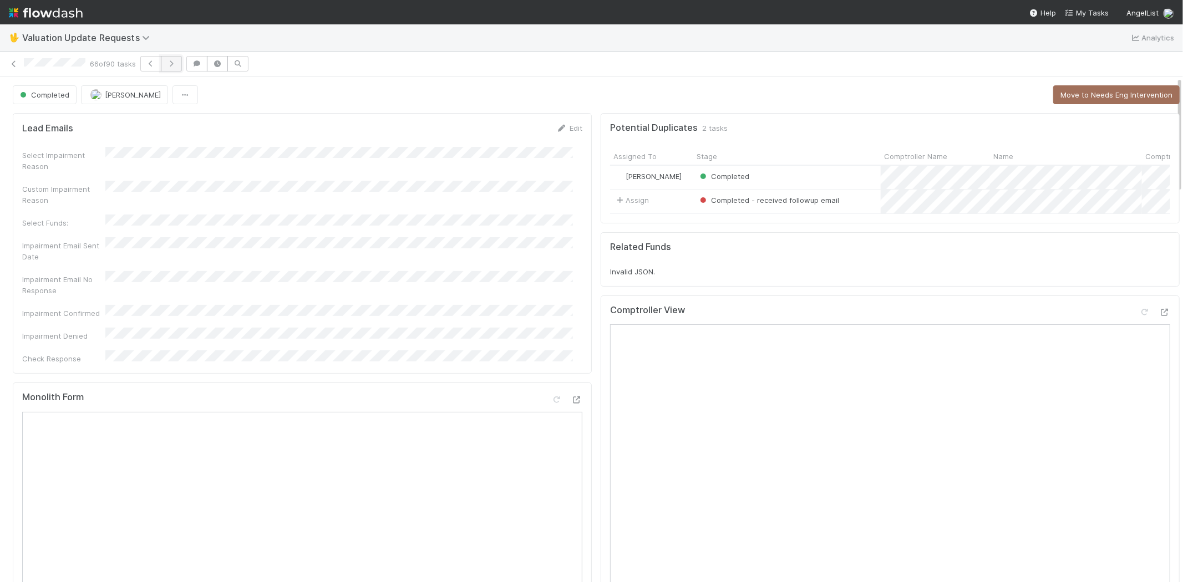
click at [176, 63] on icon "button" at bounding box center [171, 63] width 11 height 7
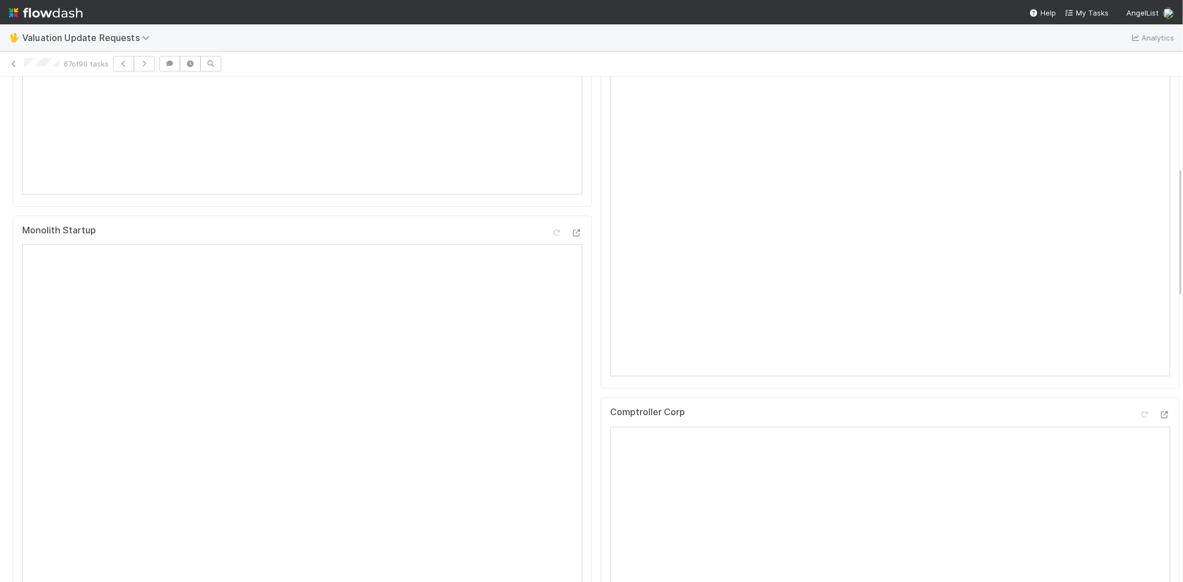
scroll to position [369, 0]
click at [1159, 385] on icon at bounding box center [1164, 381] width 11 height 7
click at [1139, 194] on div at bounding box center [1144, 189] width 11 height 11
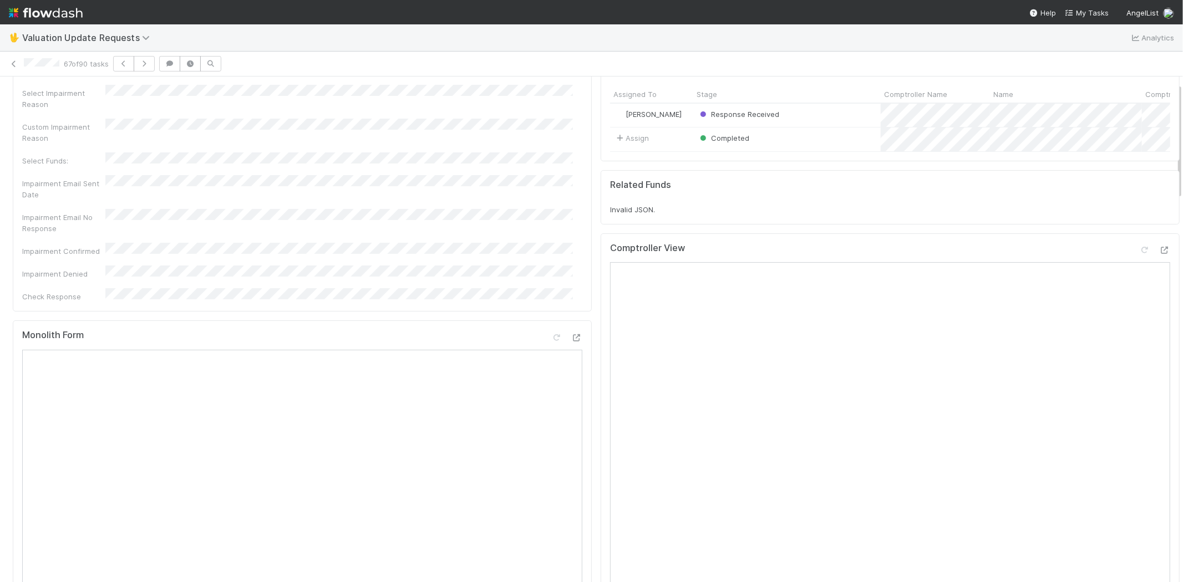
scroll to position [0, 0]
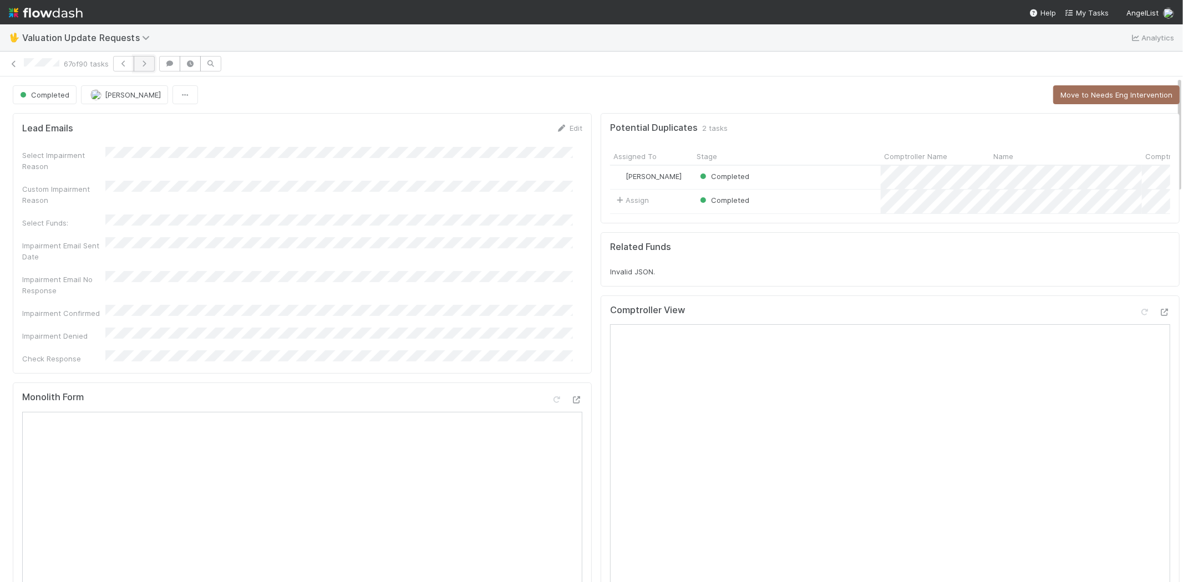
click at [144, 65] on icon "button" at bounding box center [144, 63] width 11 height 7
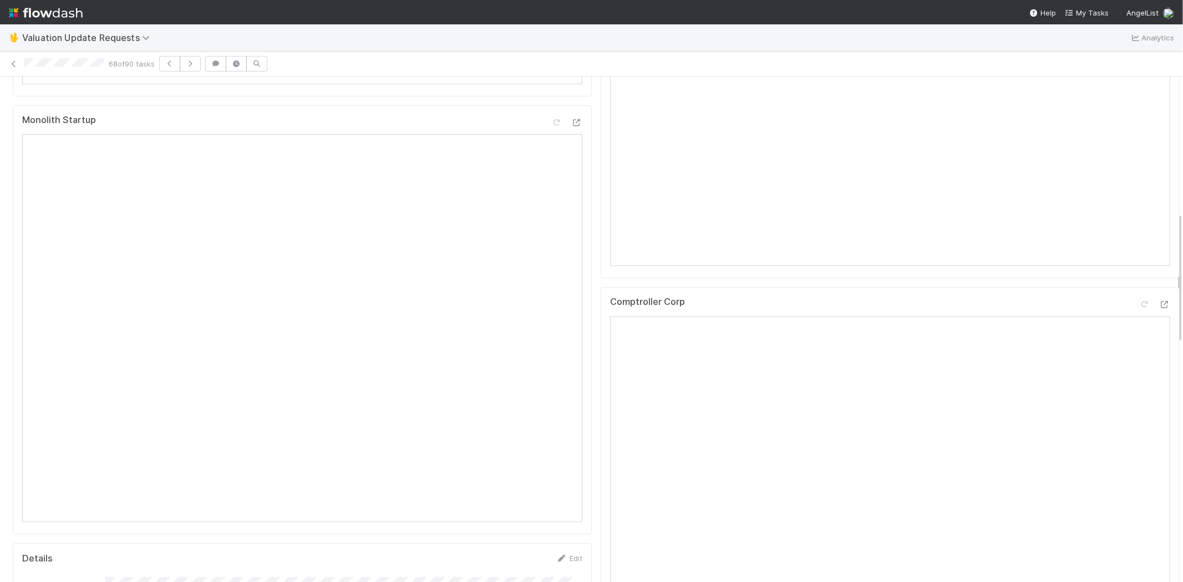
scroll to position [555, 0]
click at [1159, 201] on div at bounding box center [1164, 196] width 11 height 11
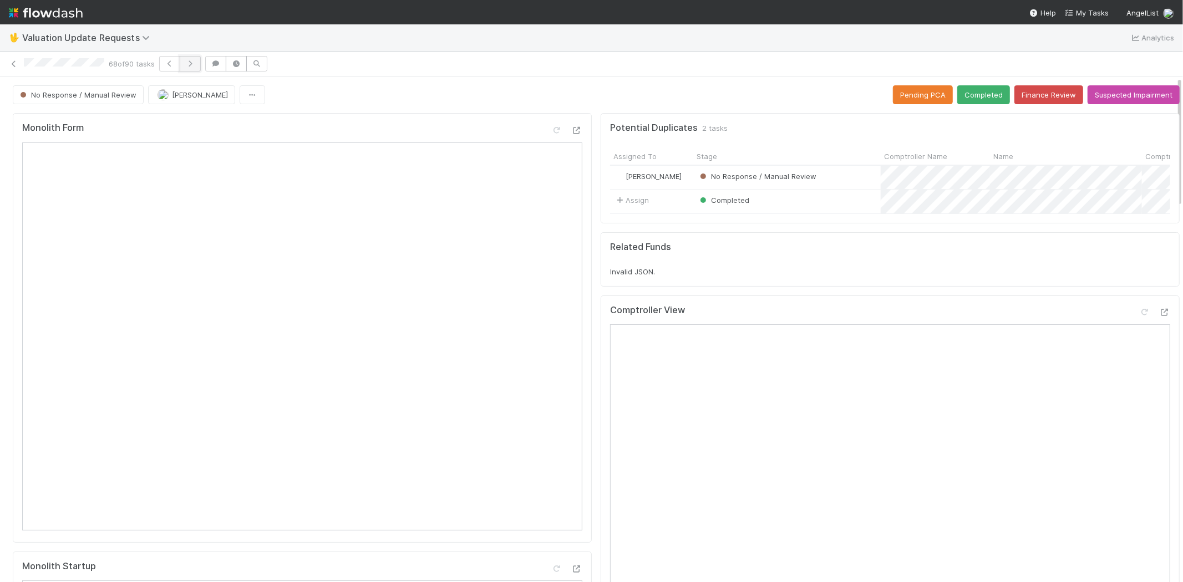
click at [191, 65] on icon "button" at bounding box center [190, 63] width 11 height 7
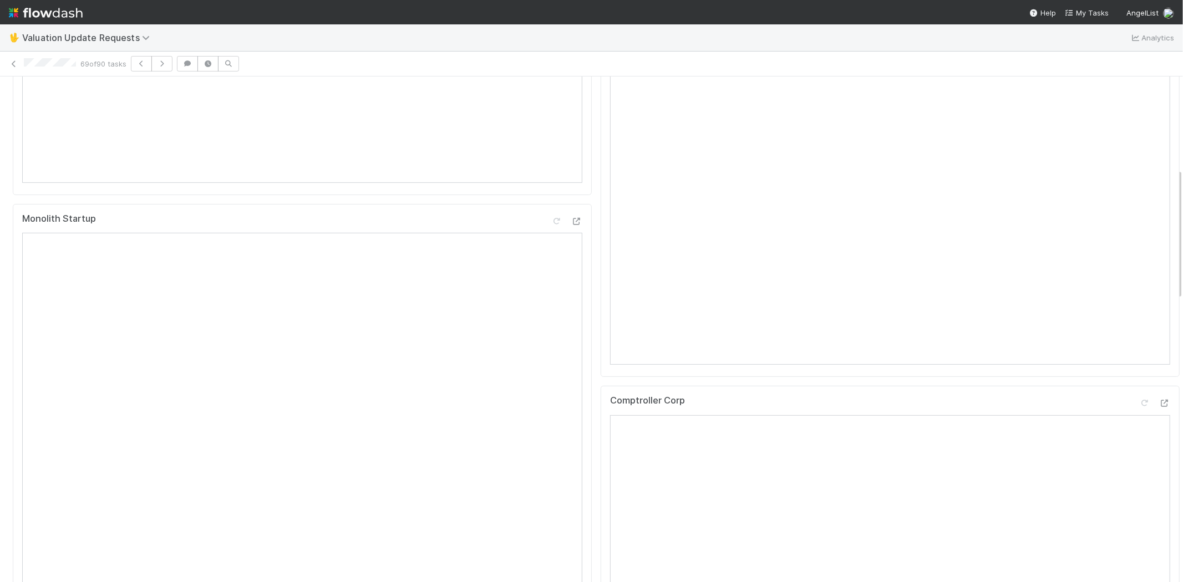
scroll to position [369, 0]
click at [1159, 385] on icon at bounding box center [1164, 381] width 11 height 7
click at [1139, 193] on icon at bounding box center [1144, 189] width 11 height 7
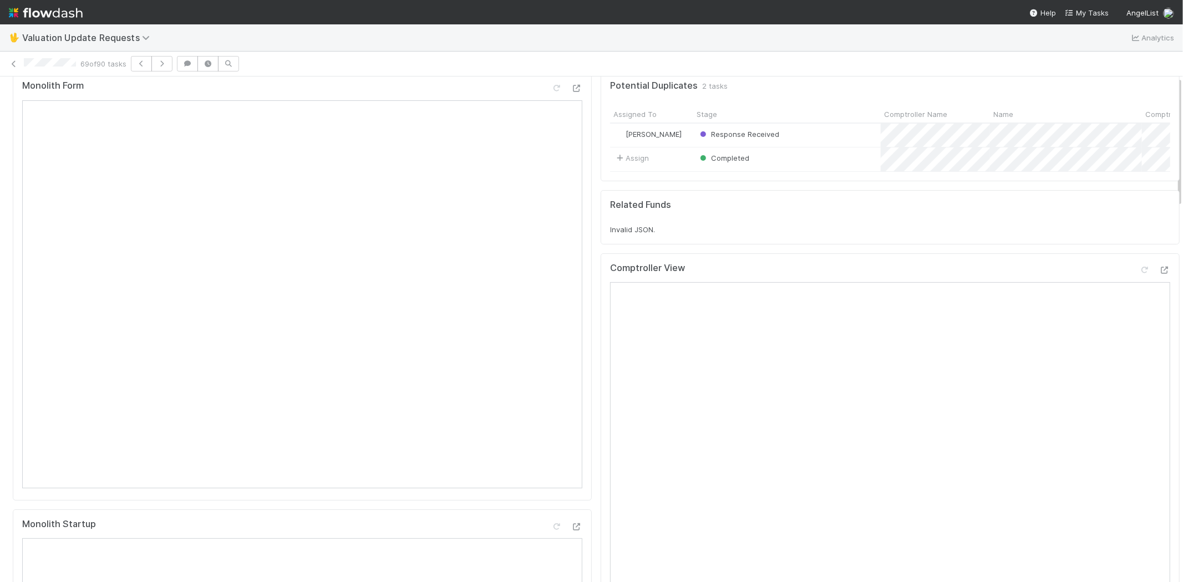
scroll to position [0, 0]
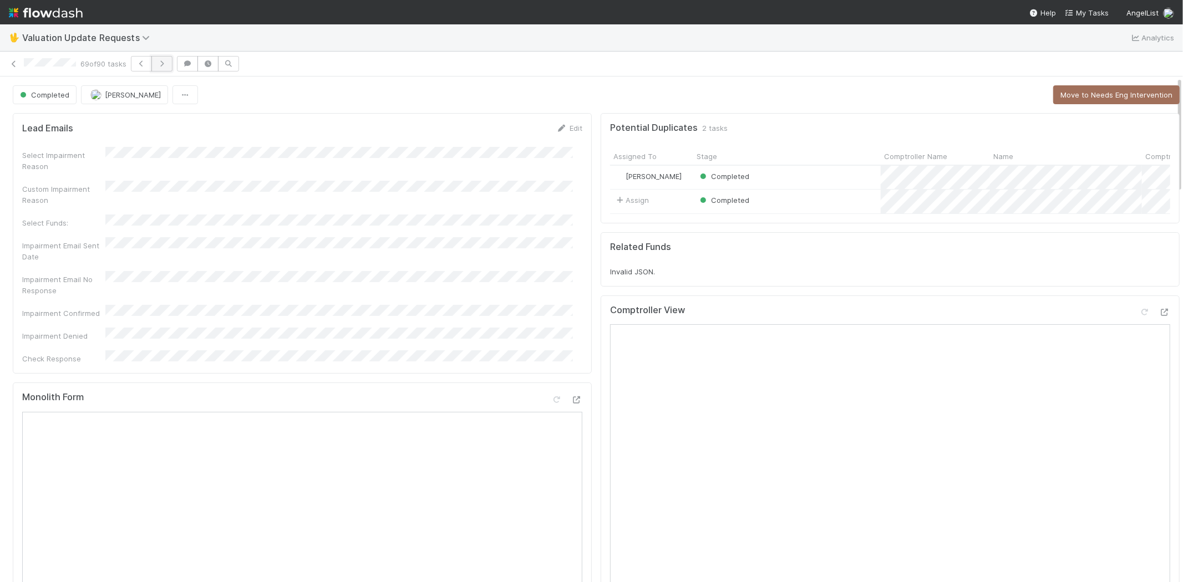
click at [165, 64] on icon "button" at bounding box center [161, 63] width 11 height 7
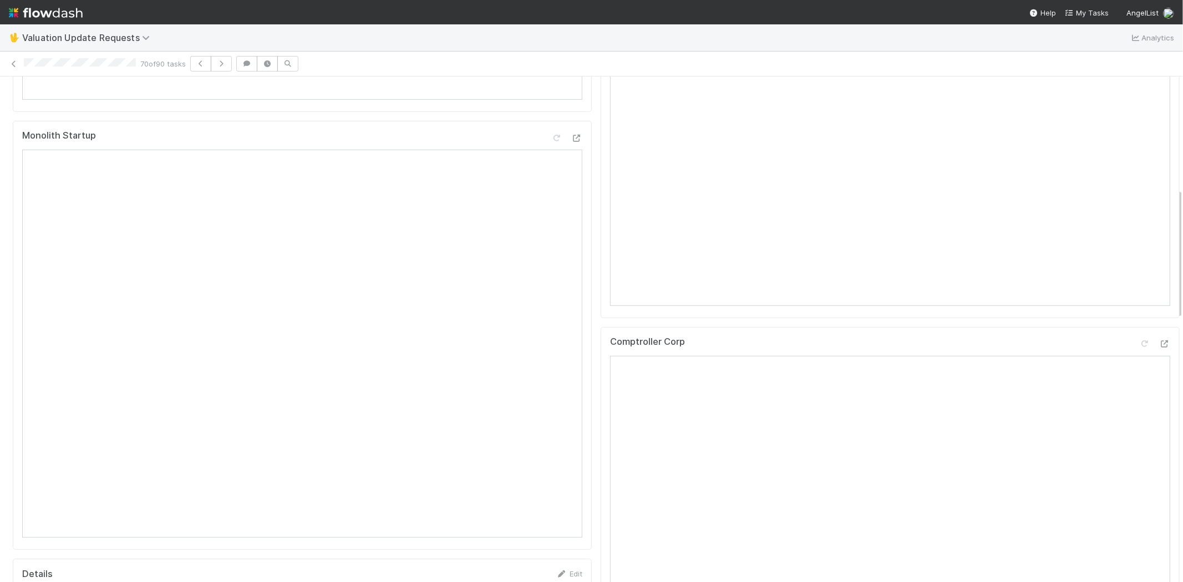
scroll to position [492, 0]
click at [1159, 287] on div at bounding box center [1164, 282] width 11 height 11
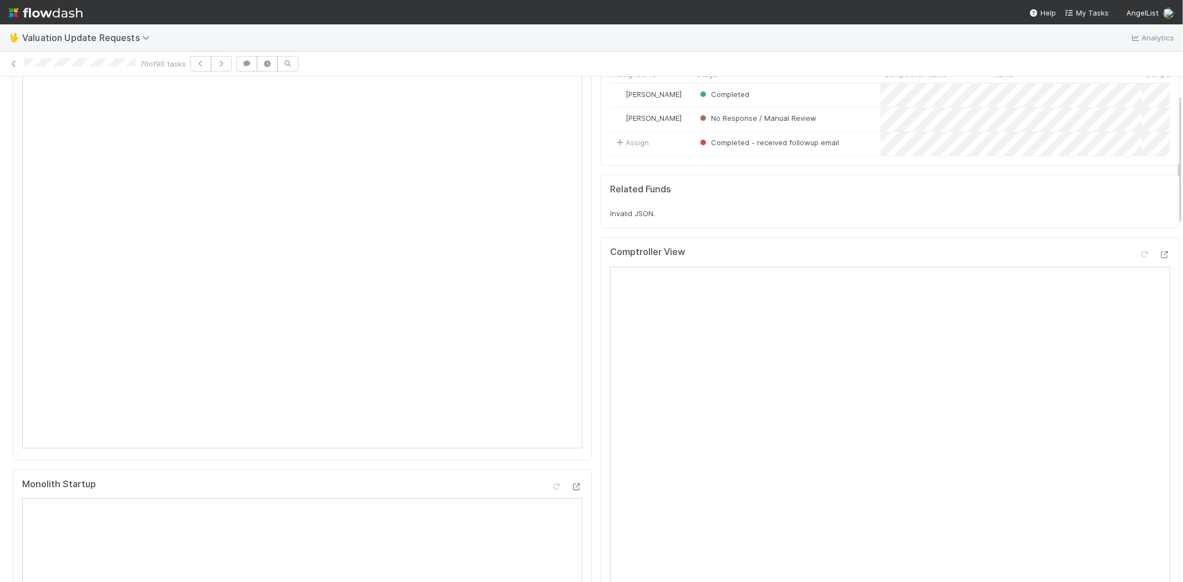
scroll to position [62, 0]
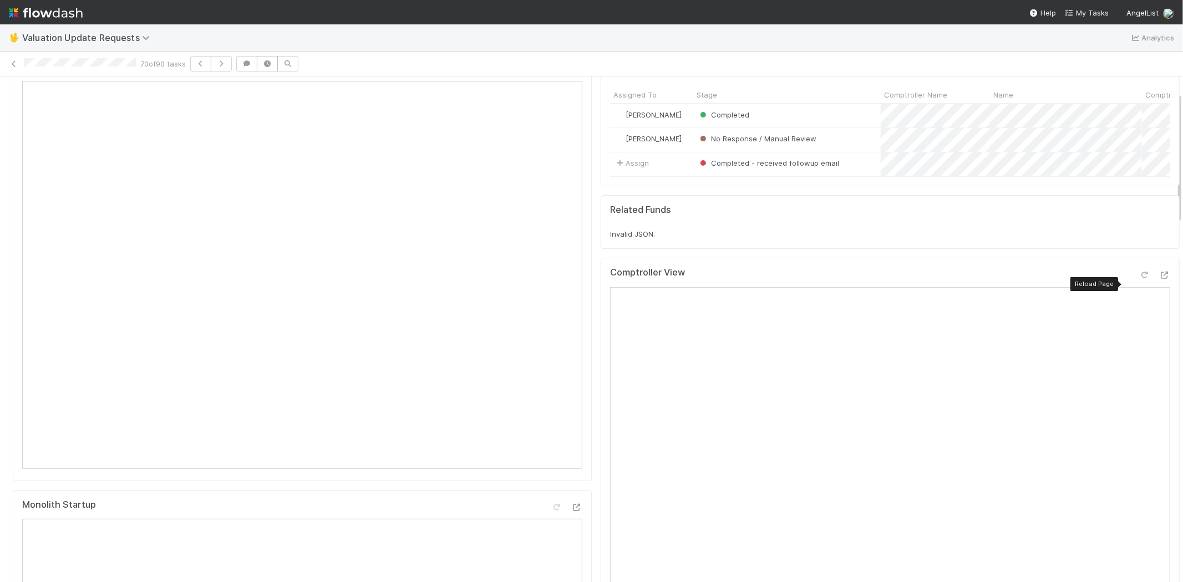
click at [1139, 279] on icon at bounding box center [1144, 275] width 11 height 7
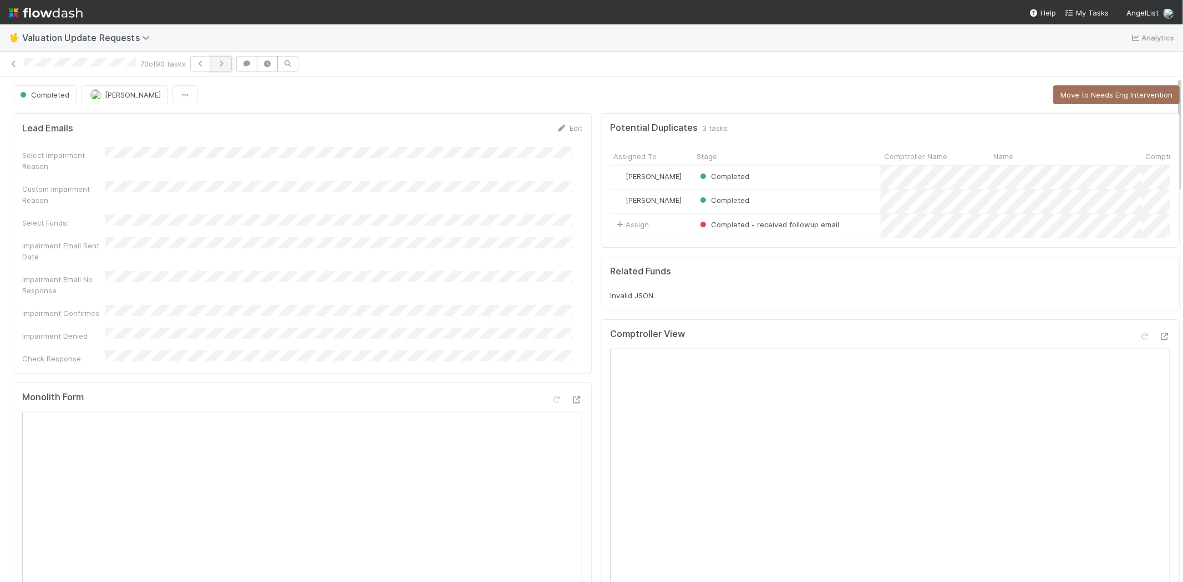
click at [226, 67] on icon "button" at bounding box center [221, 63] width 11 height 7
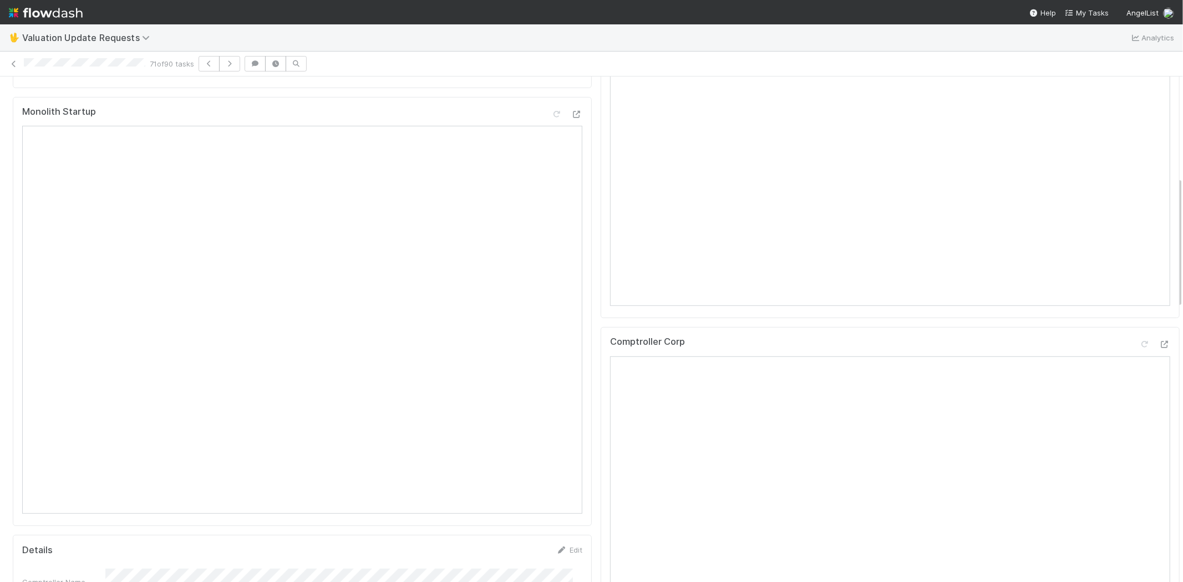
scroll to position [492, 0]
click at [1159, 311] on icon at bounding box center [1164, 306] width 11 height 7
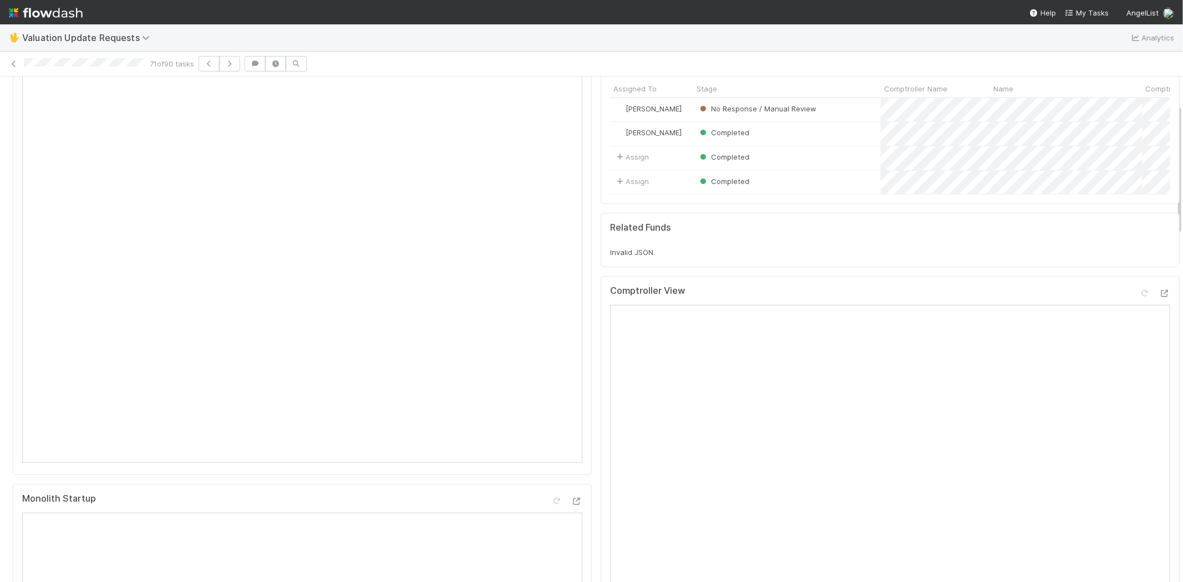
scroll to position [62, 0]
click at [1139, 303] on icon at bounding box center [1144, 299] width 11 height 7
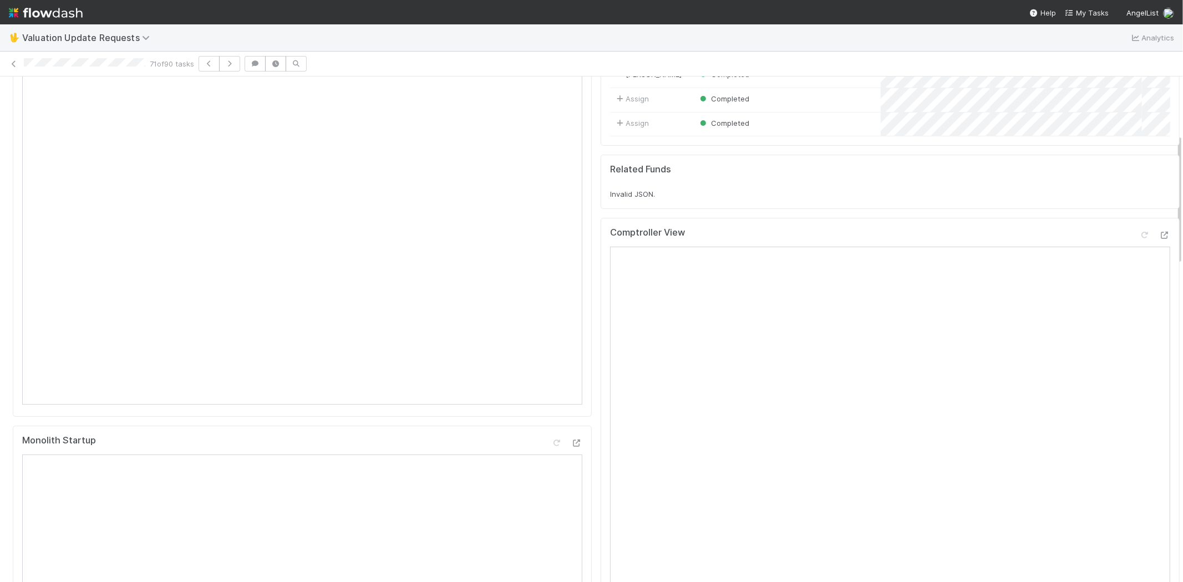
scroll to position [0, 0]
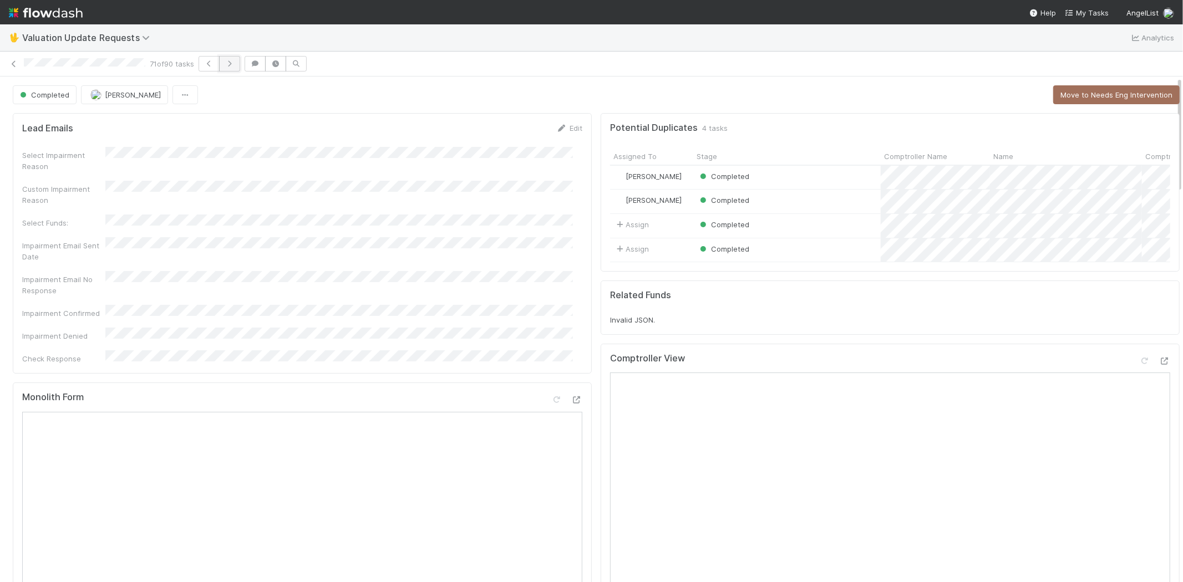
click at [235, 65] on icon "button" at bounding box center [229, 63] width 11 height 7
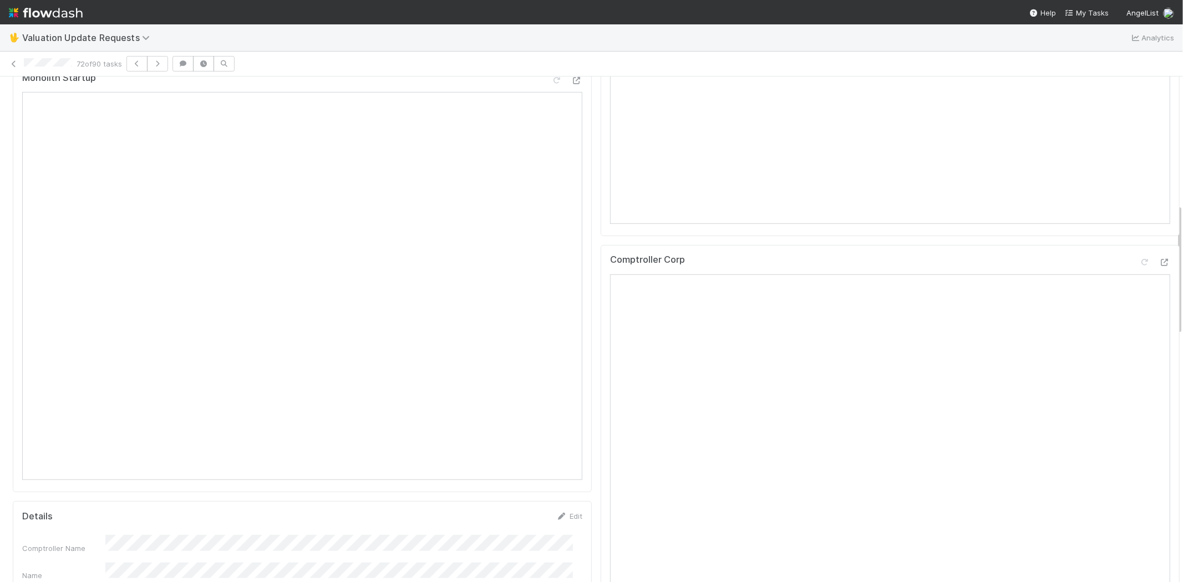
scroll to position [492, 0]
click at [1159, 262] on icon at bounding box center [1164, 258] width 11 height 7
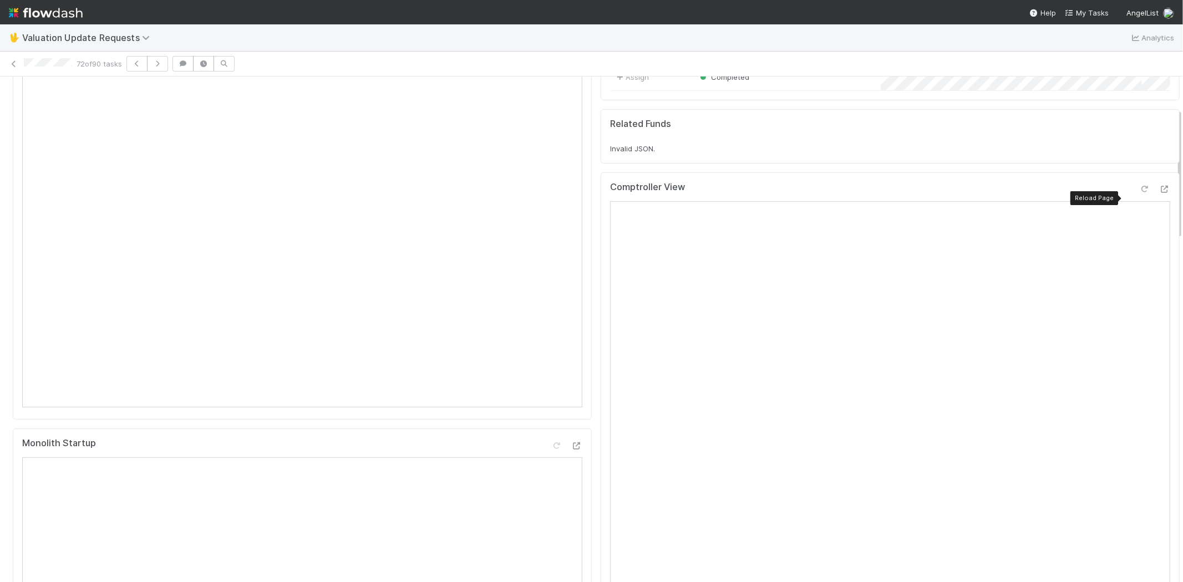
click at [1139, 193] on icon at bounding box center [1144, 189] width 11 height 7
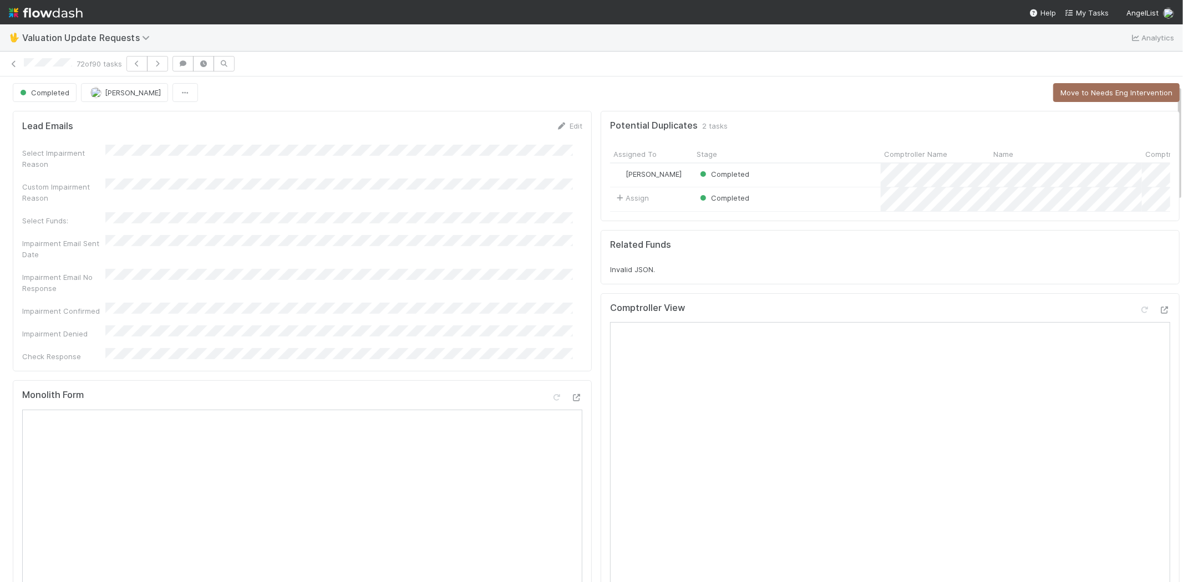
scroll to position [0, 0]
click at [163, 65] on icon "button" at bounding box center [157, 63] width 11 height 7
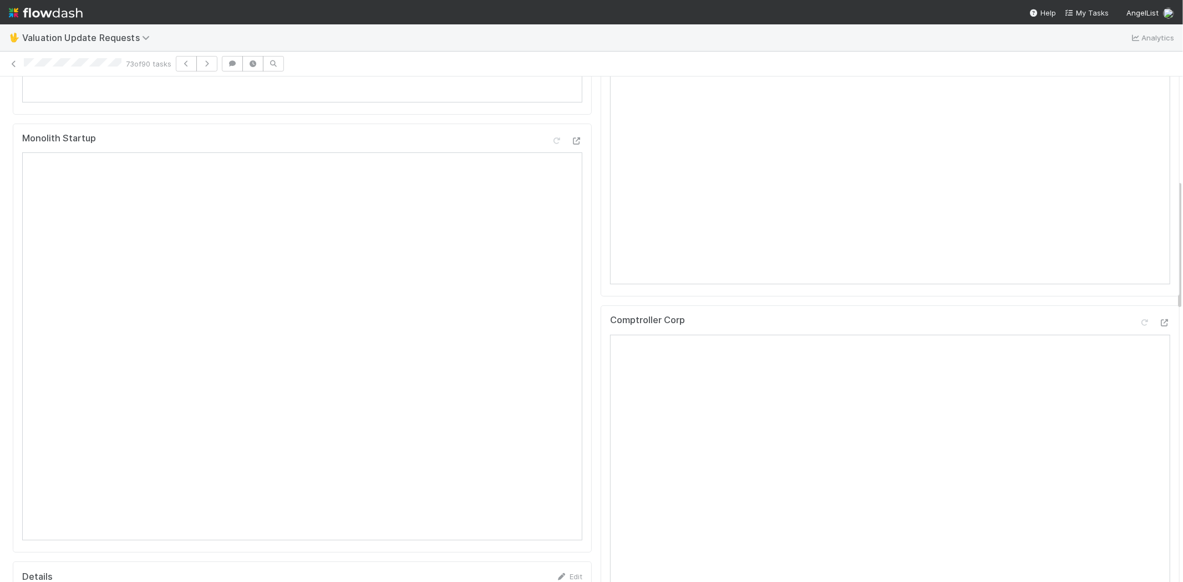
scroll to position [431, 0]
click at [1159, 324] on icon at bounding box center [1164, 320] width 11 height 7
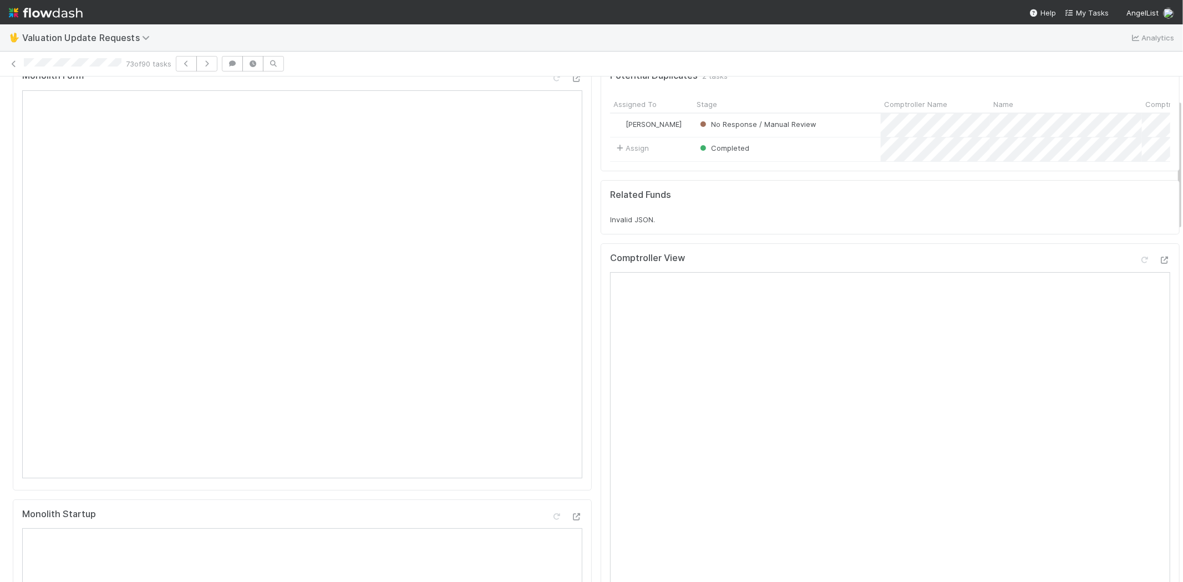
scroll to position [0, 0]
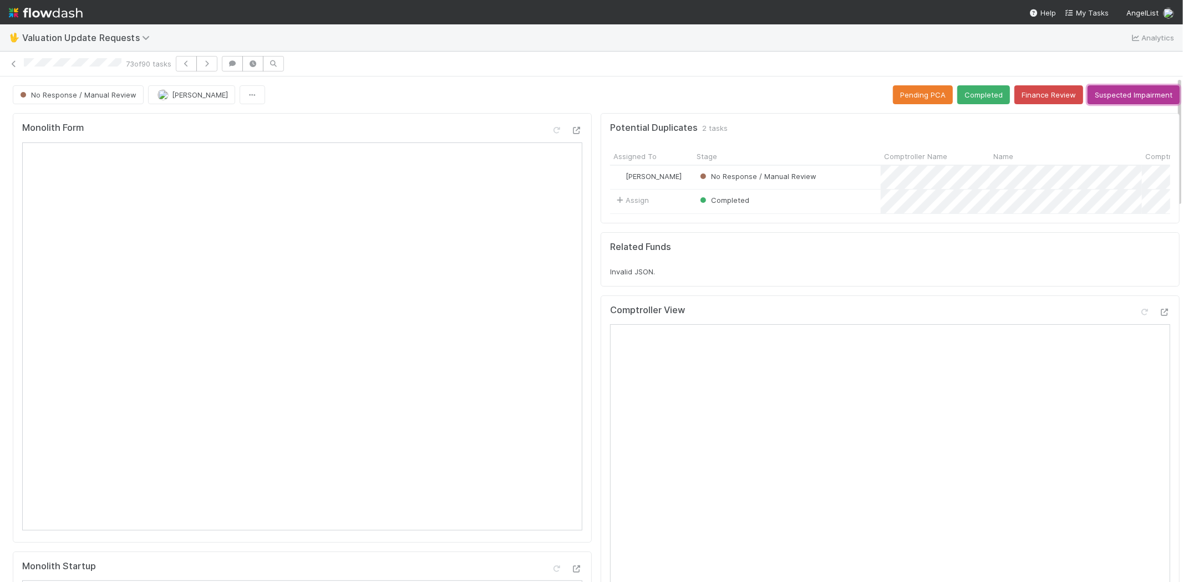
click at [1109, 95] on button "Suspected Impairment" at bounding box center [1133, 94] width 92 height 19
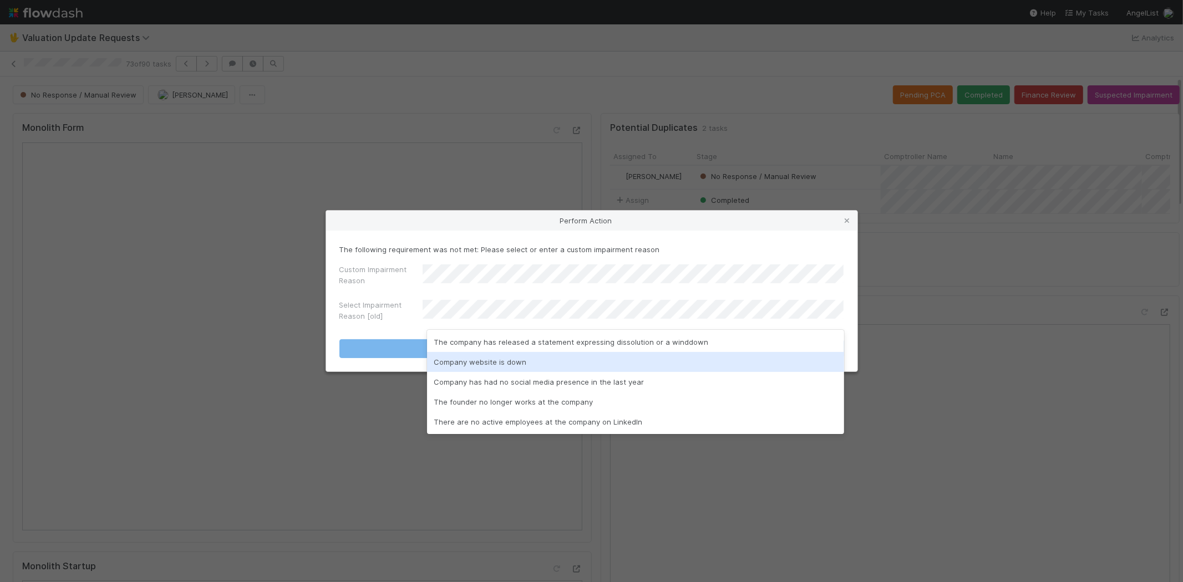
click at [457, 356] on div "Company website is down" at bounding box center [635, 362] width 417 height 20
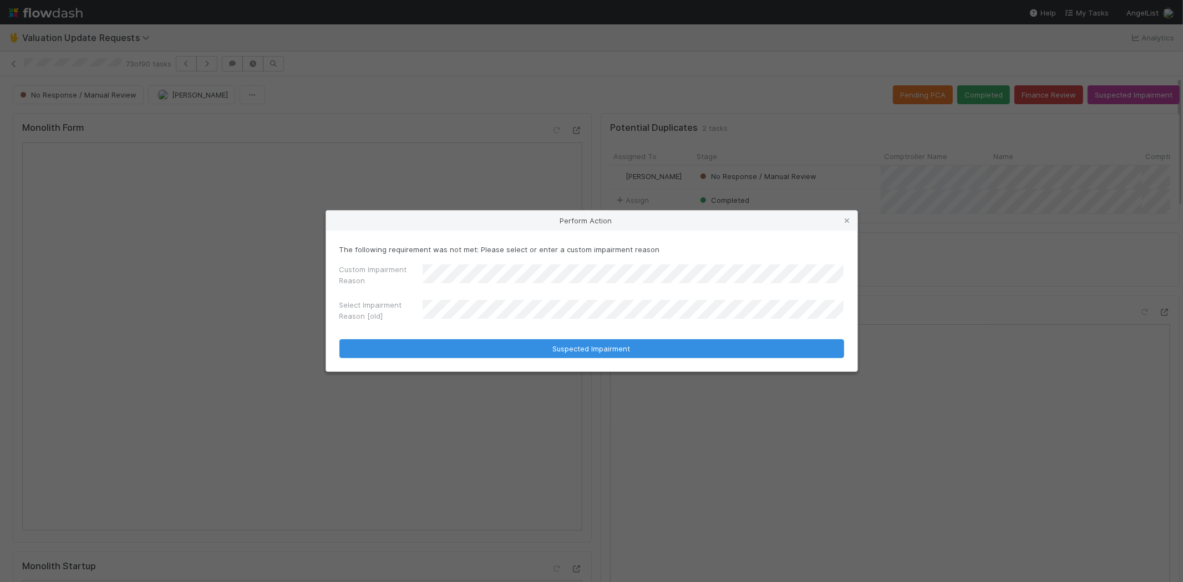
click at [378, 298] on div "Custom Impairment Reason Select Impairment Reason [old]" at bounding box center [591, 295] width 505 height 62
click at [353, 273] on div "Custom Impairment Reason" at bounding box center [591, 277] width 505 height 27
click at [370, 278] on label"] "Custom Impairment Reason" at bounding box center [380, 275] width 83 height 22
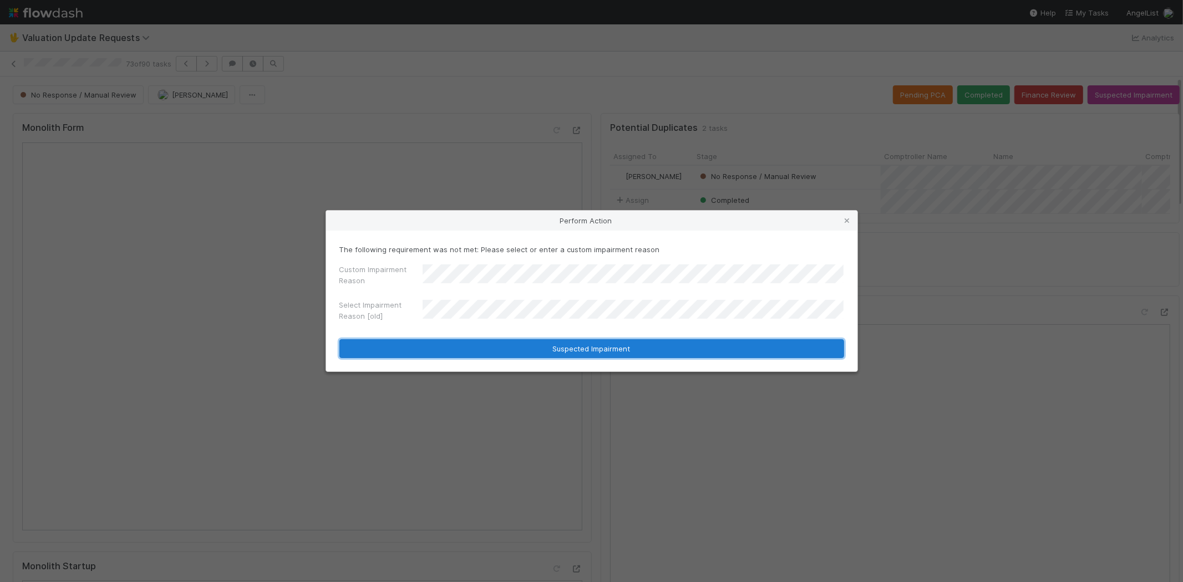
click at [401, 347] on button "Suspected Impairment" at bounding box center [591, 348] width 505 height 19
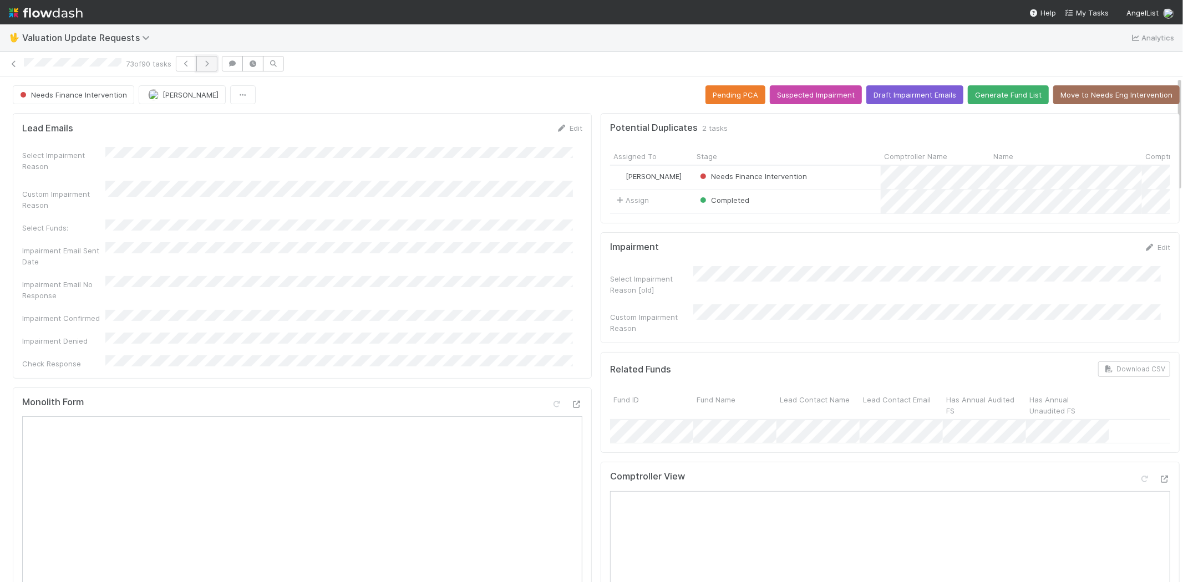
click at [211, 62] on icon "button" at bounding box center [206, 63] width 11 height 7
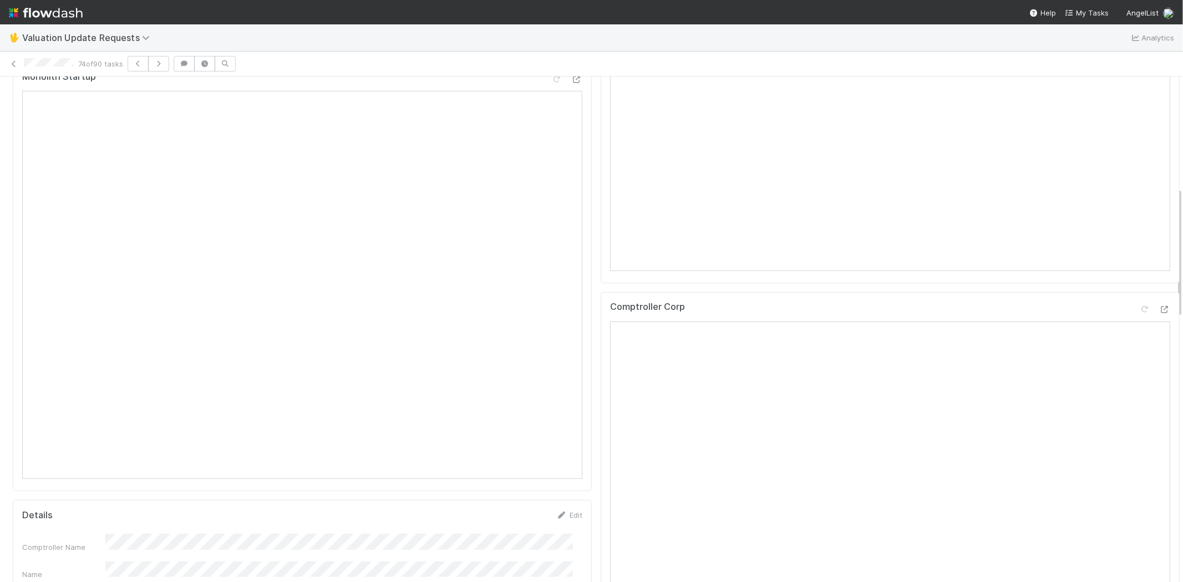
scroll to position [492, 0]
click at [1159, 311] on icon at bounding box center [1164, 306] width 11 height 7
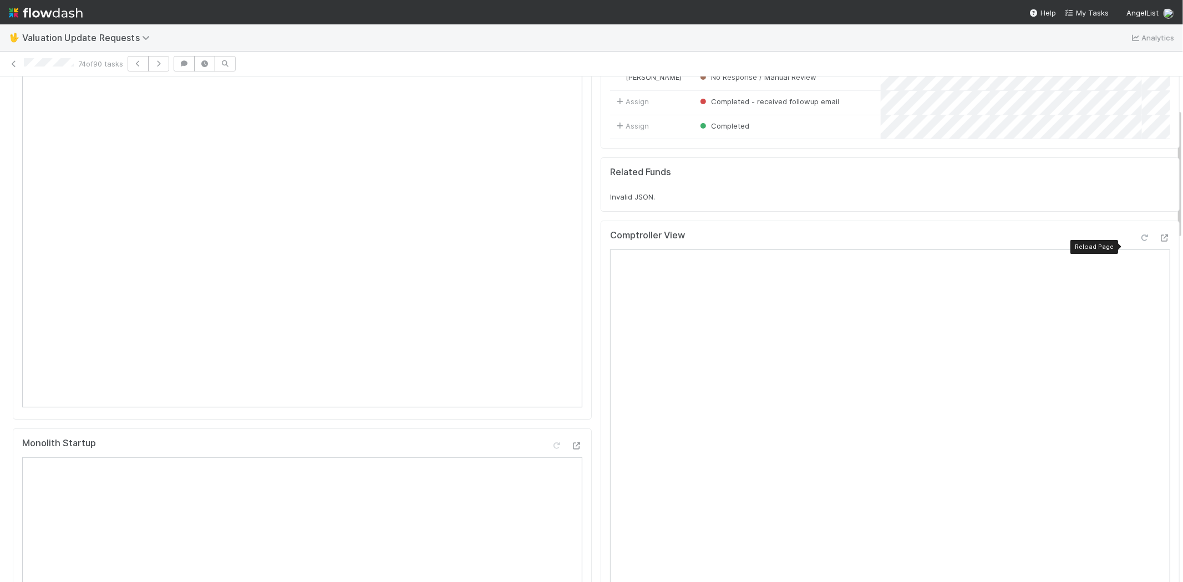
click at [1139, 242] on icon at bounding box center [1144, 238] width 11 height 7
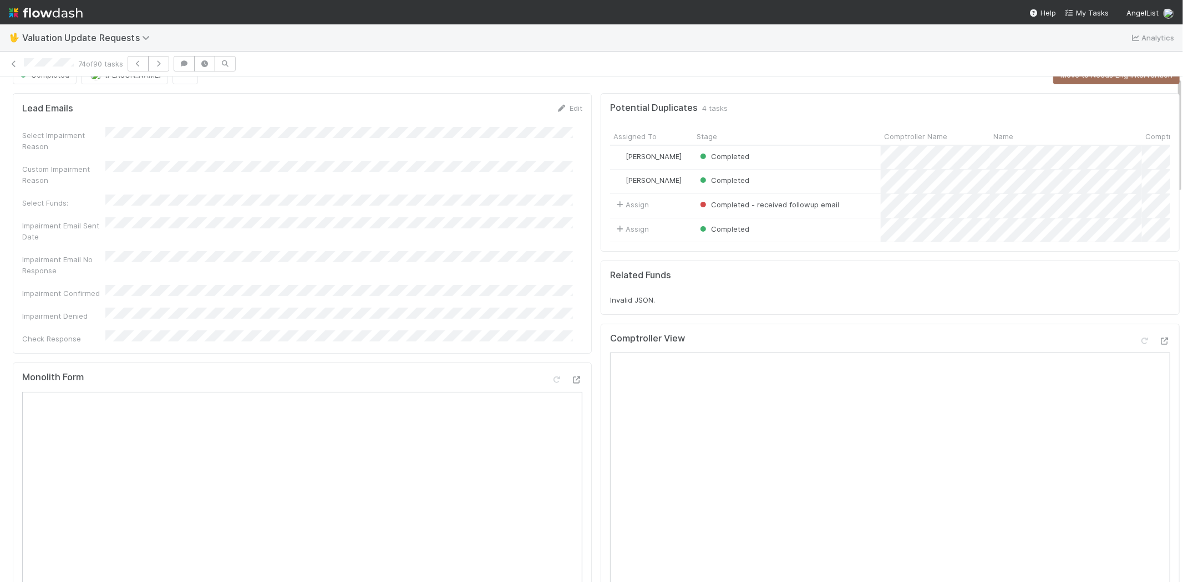
scroll to position [0, 0]
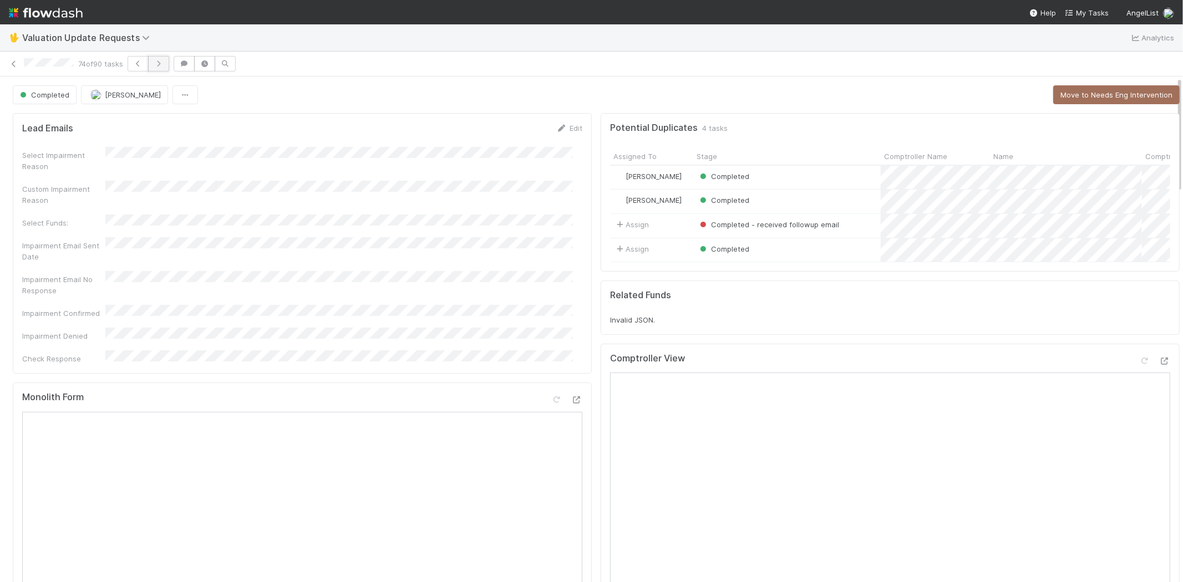
click at [162, 63] on icon "button" at bounding box center [158, 63] width 11 height 7
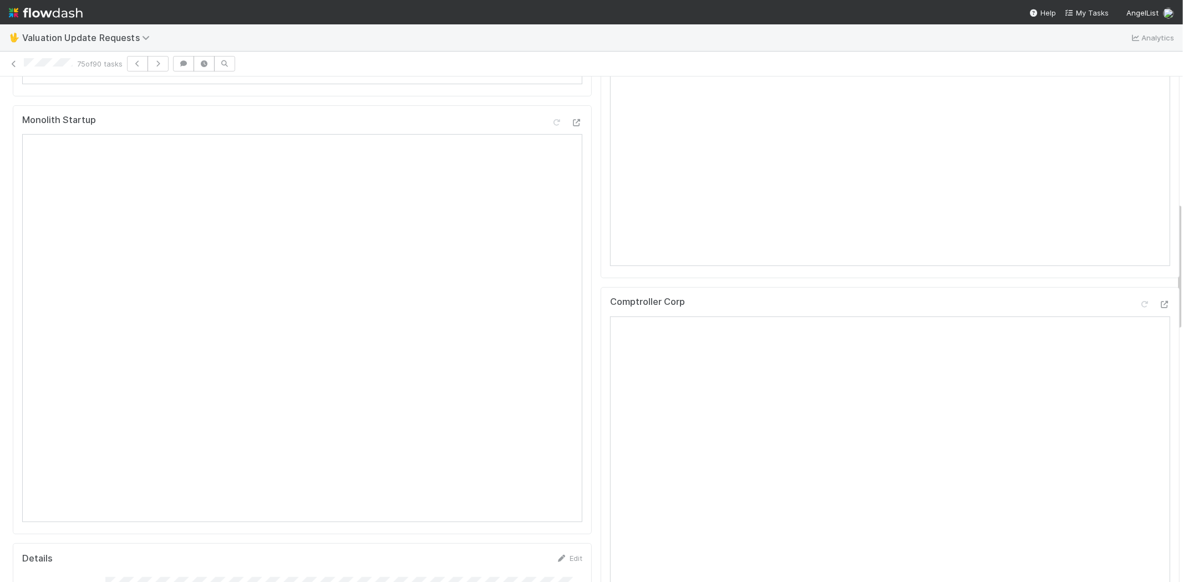
scroll to position [492, 0]
click at [1159, 262] on div at bounding box center [1164, 258] width 11 height 11
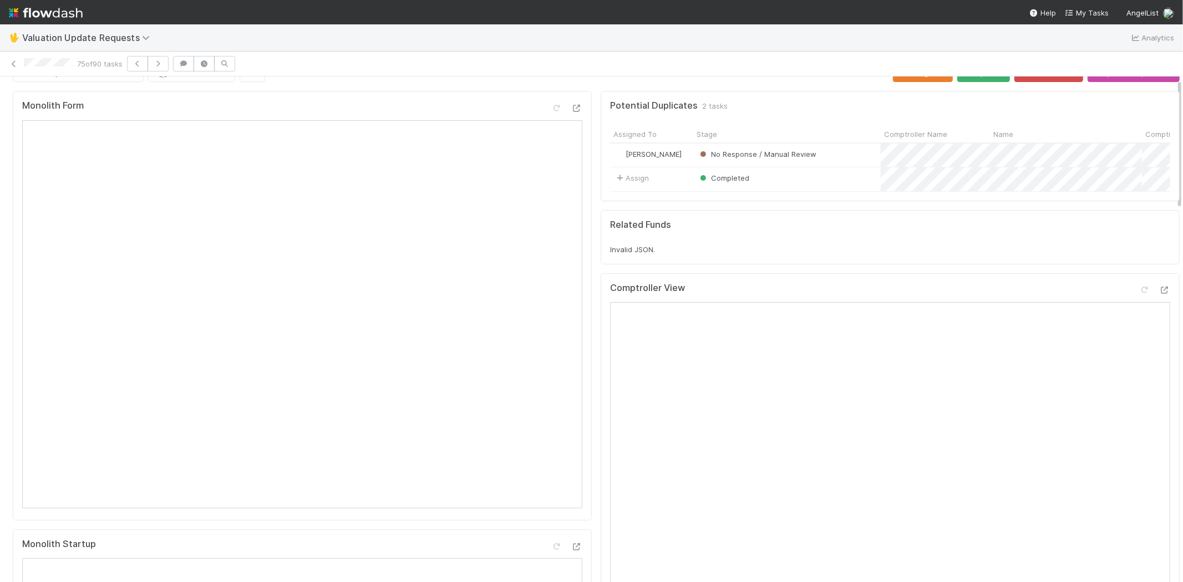
scroll to position [0, 0]
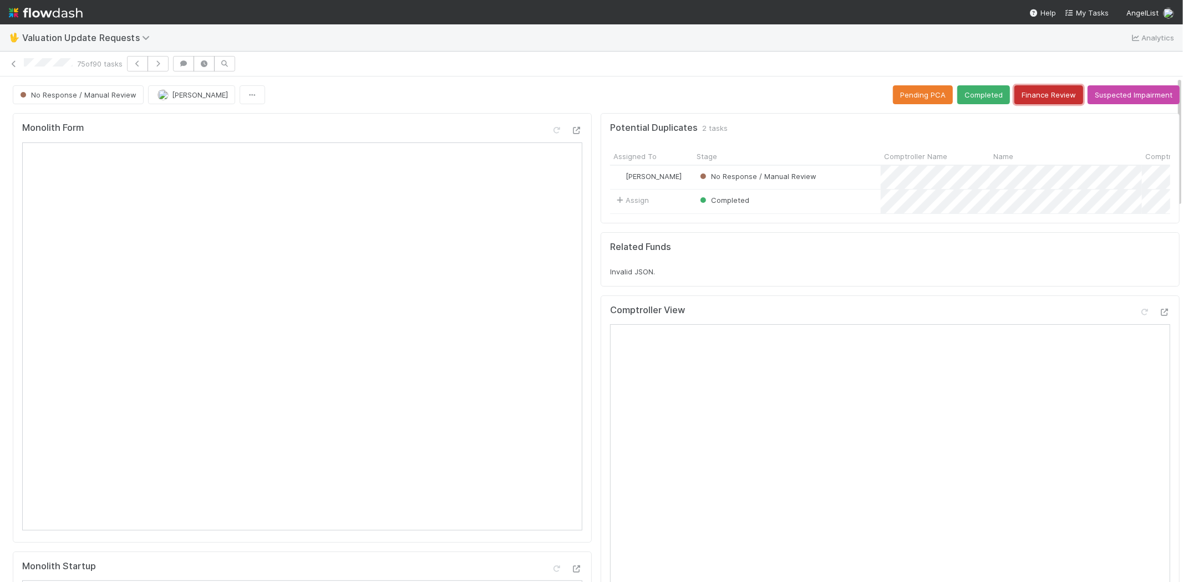
click at [1029, 96] on button "Finance Review" at bounding box center [1048, 94] width 69 height 19
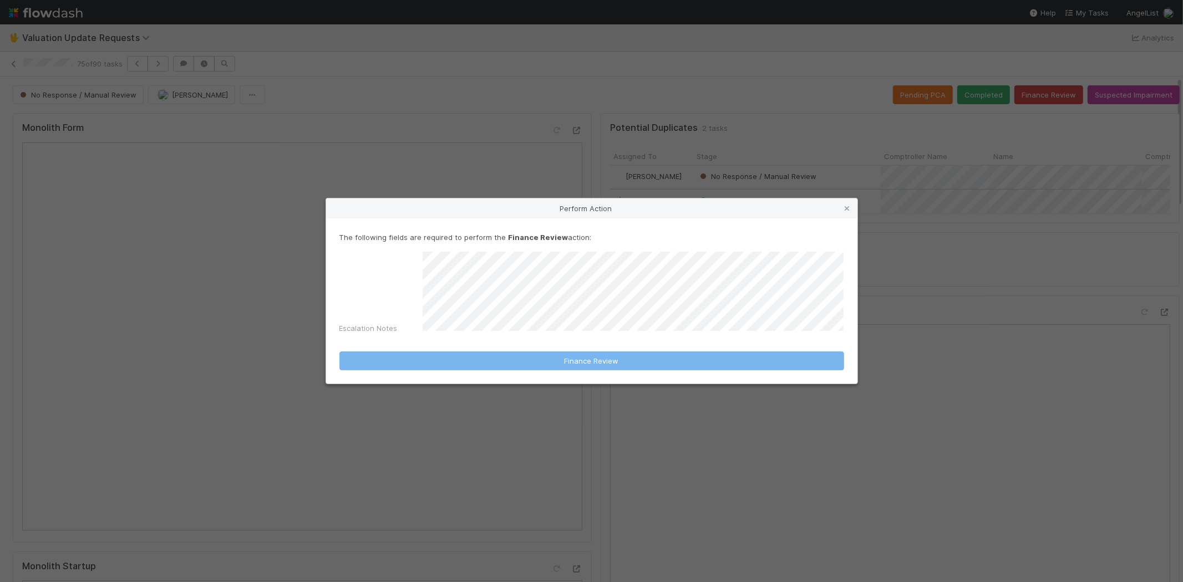
drag, startPoint x: 847, startPoint y: 209, endPoint x: 856, endPoint y: 206, distance: 9.7
click at [847, 209] on icon at bounding box center [847, 208] width 11 height 7
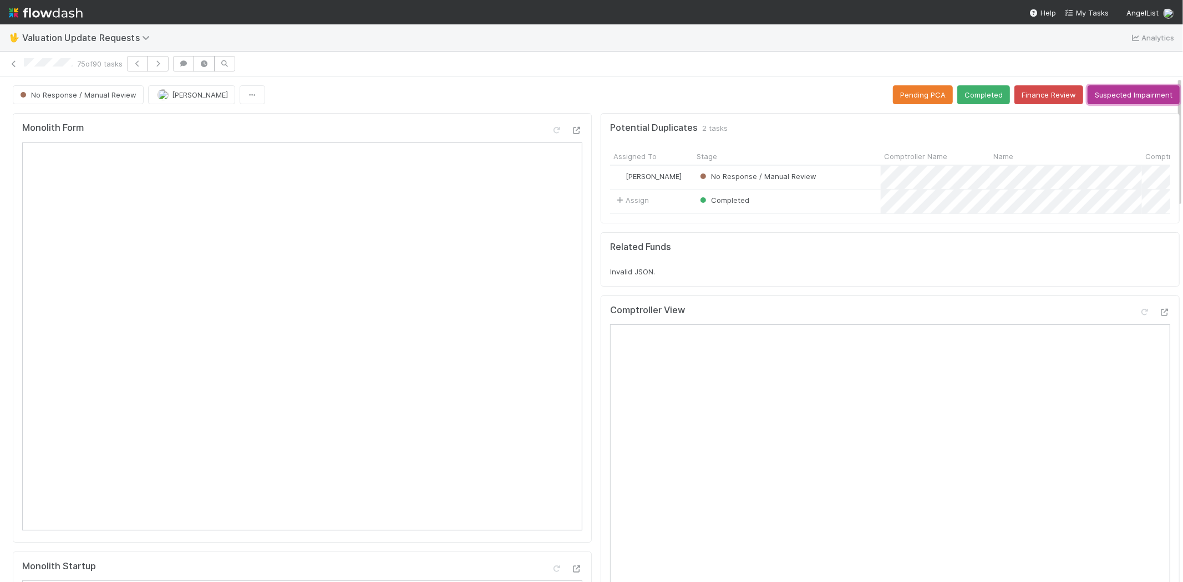
click at [1115, 93] on button "Suspected Impairment" at bounding box center [1133, 94] width 92 height 19
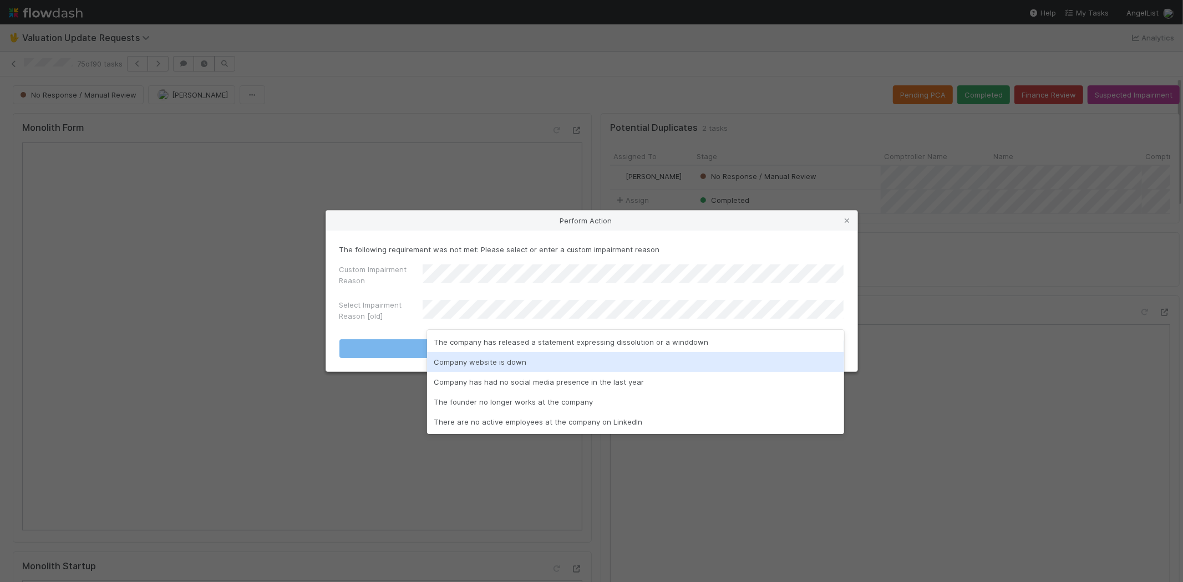
click at [469, 362] on div "Company website is down" at bounding box center [635, 362] width 417 height 20
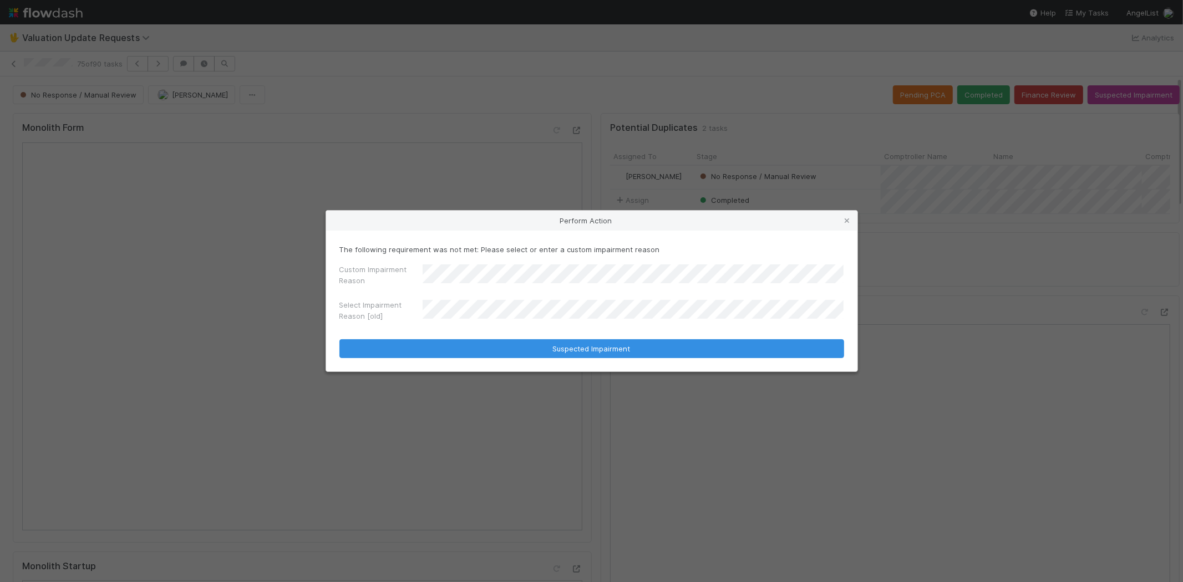
click at [363, 299] on label"] "Select Impairment Reason [old]" at bounding box center [380, 310] width 83 height 22
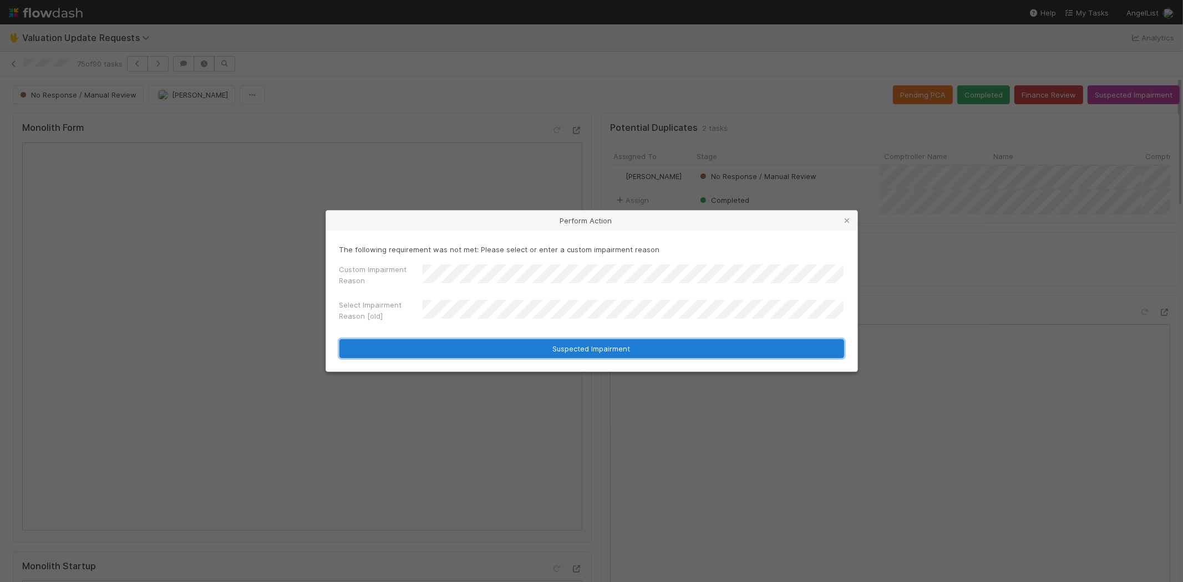
click at [394, 348] on button "Suspected Impairment" at bounding box center [591, 348] width 505 height 19
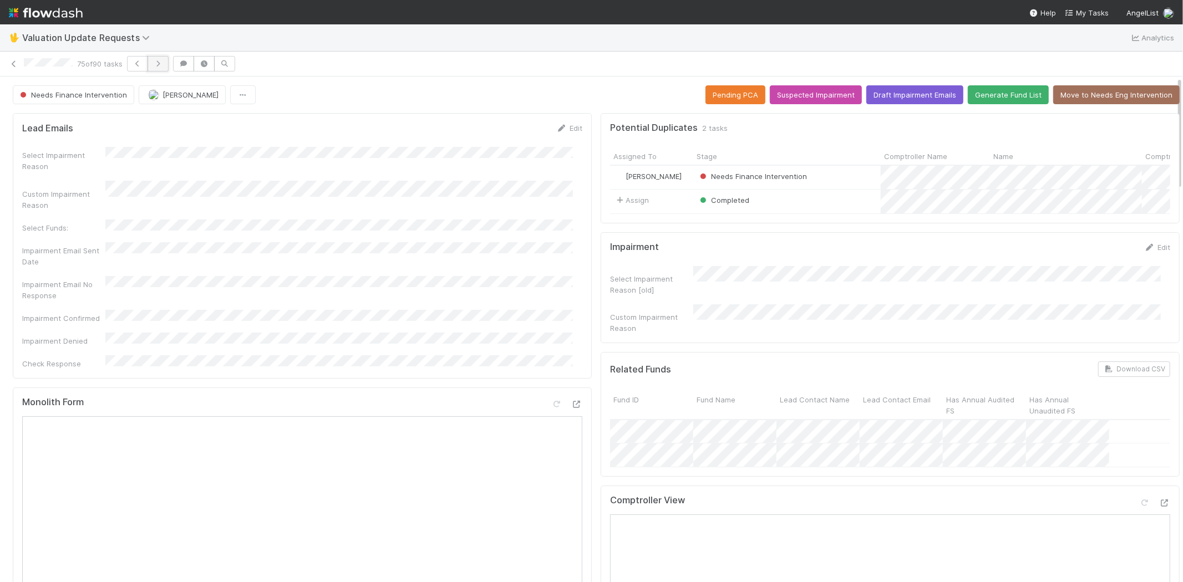
click at [159, 65] on icon "button" at bounding box center [157, 63] width 11 height 7
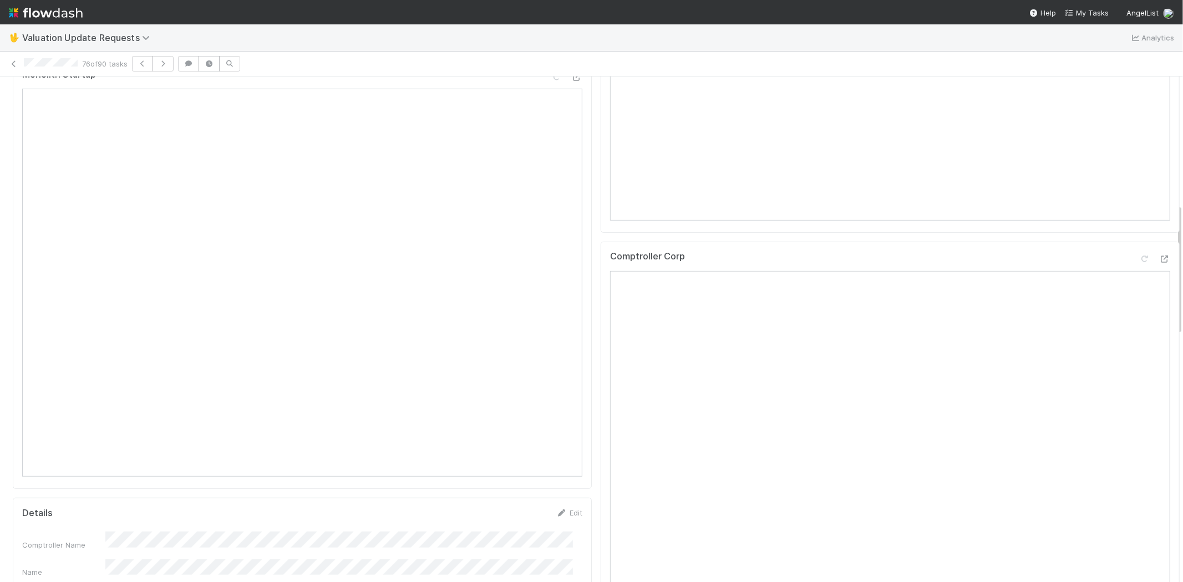
scroll to position [492, 0]
click at [1159, 262] on icon at bounding box center [1164, 258] width 11 height 7
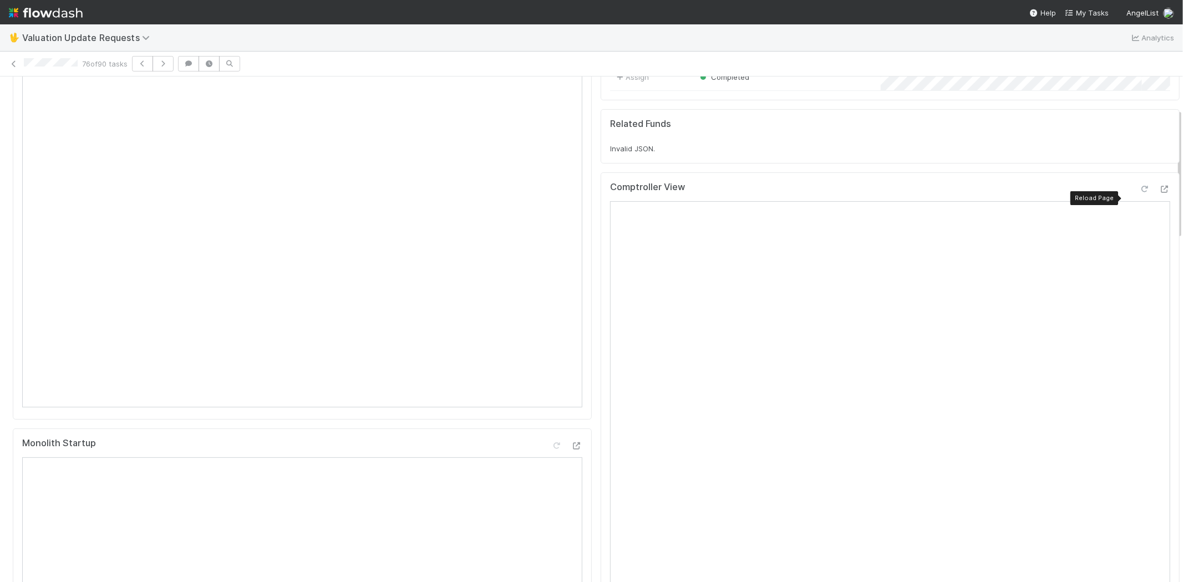
click at [1139, 193] on div at bounding box center [1144, 189] width 11 height 11
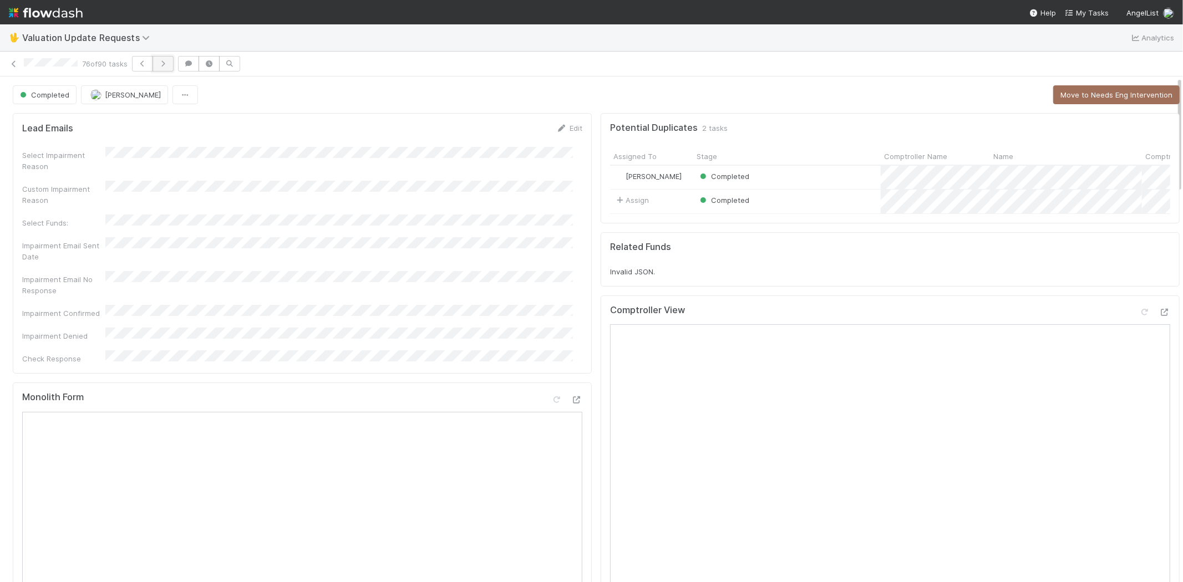
click at [169, 64] on icon "button" at bounding box center [162, 63] width 11 height 7
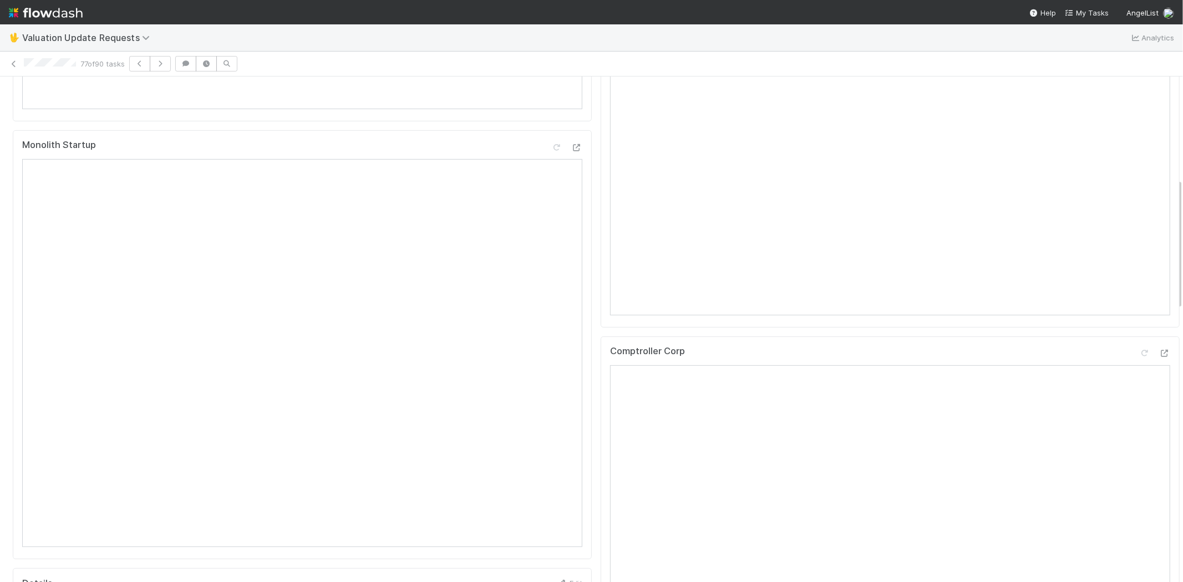
scroll to position [492, 0]
click at [1159, 286] on icon at bounding box center [1164, 282] width 11 height 7
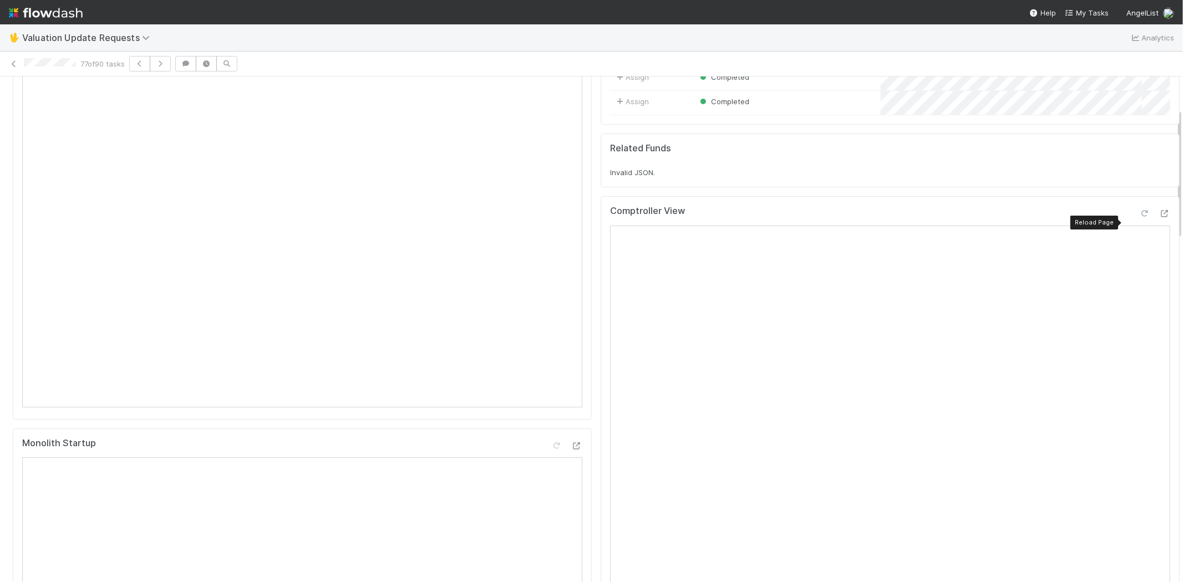
click at [1139, 217] on icon at bounding box center [1144, 213] width 11 height 7
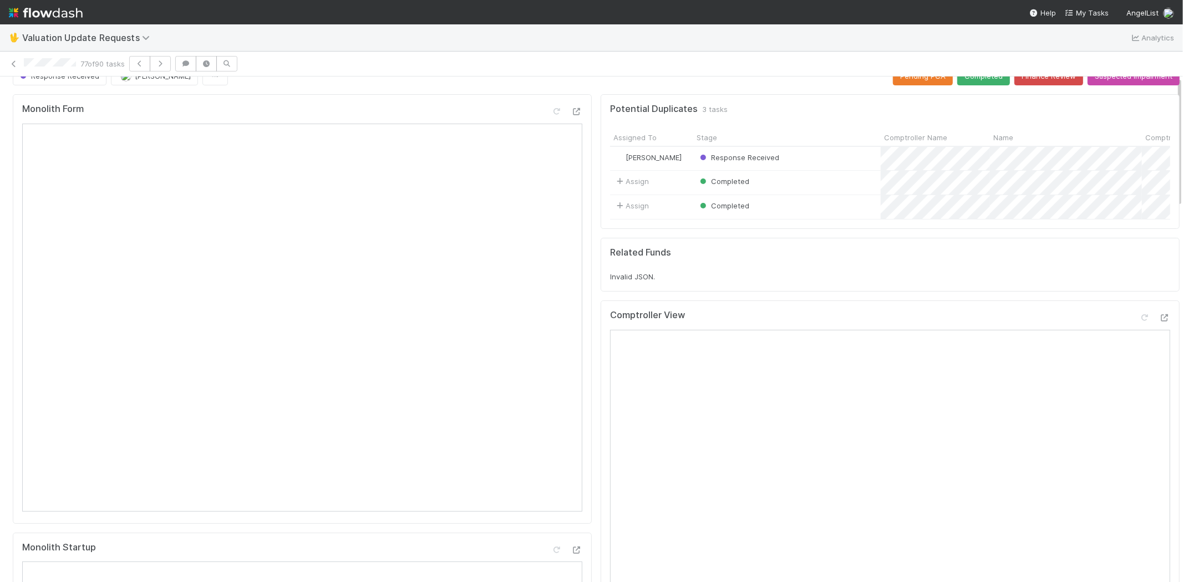
scroll to position [0, 0]
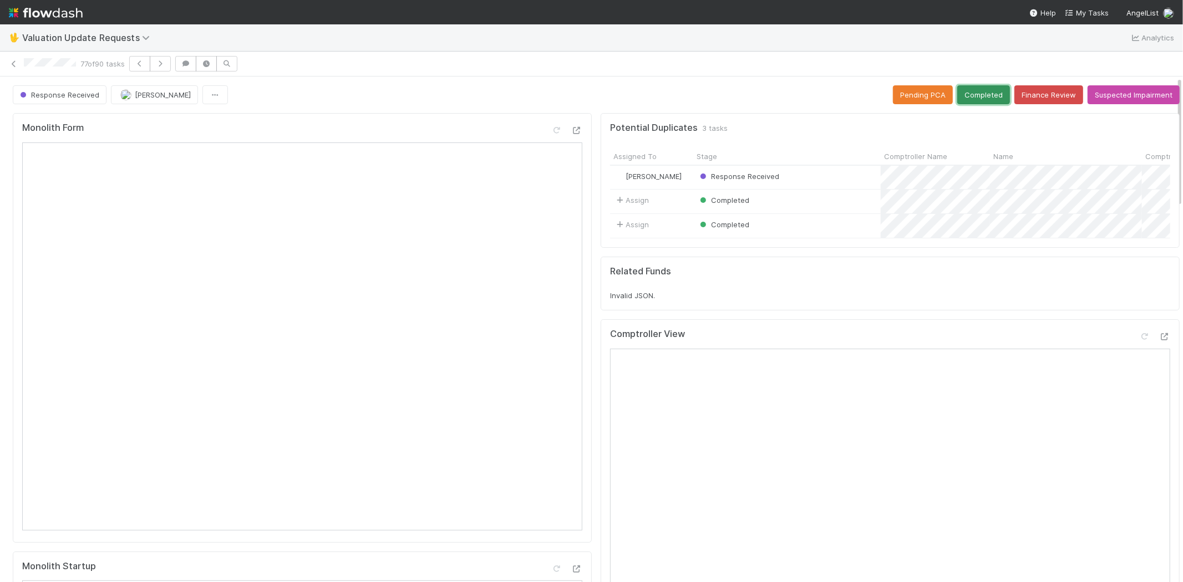
click at [958, 98] on button "Completed" at bounding box center [983, 94] width 53 height 19
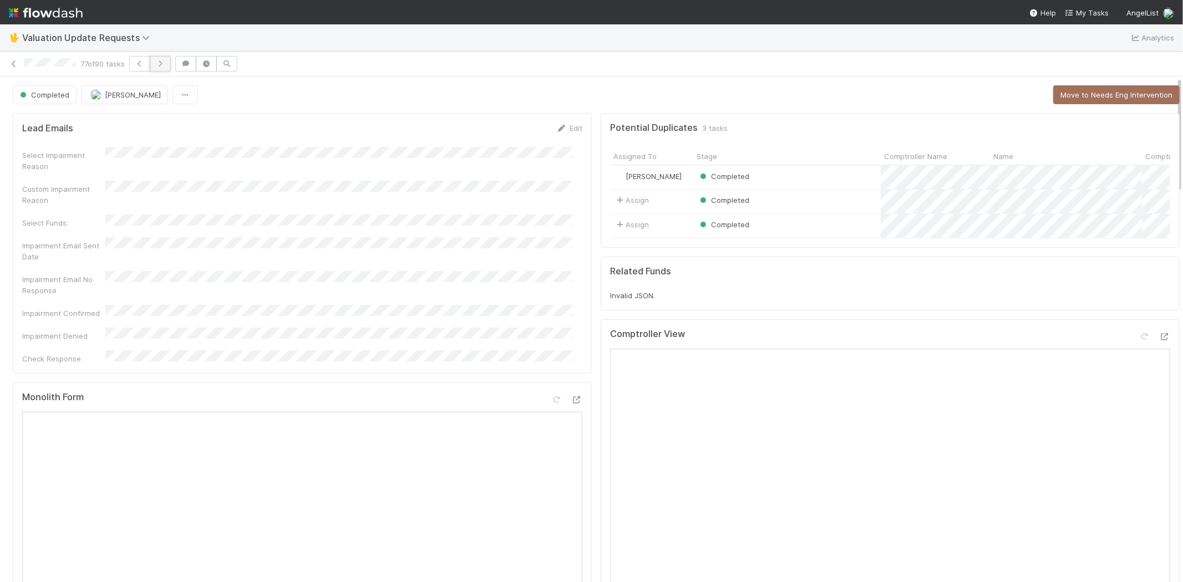
click at [165, 62] on icon "button" at bounding box center [160, 63] width 11 height 7
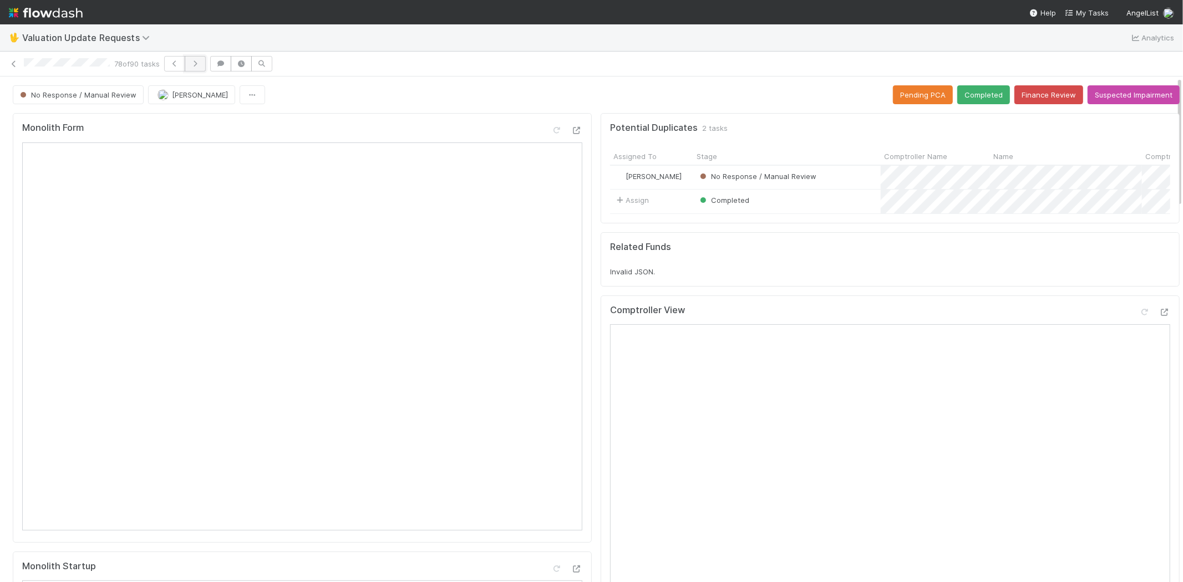
click at [196, 63] on icon "button" at bounding box center [195, 63] width 11 height 7
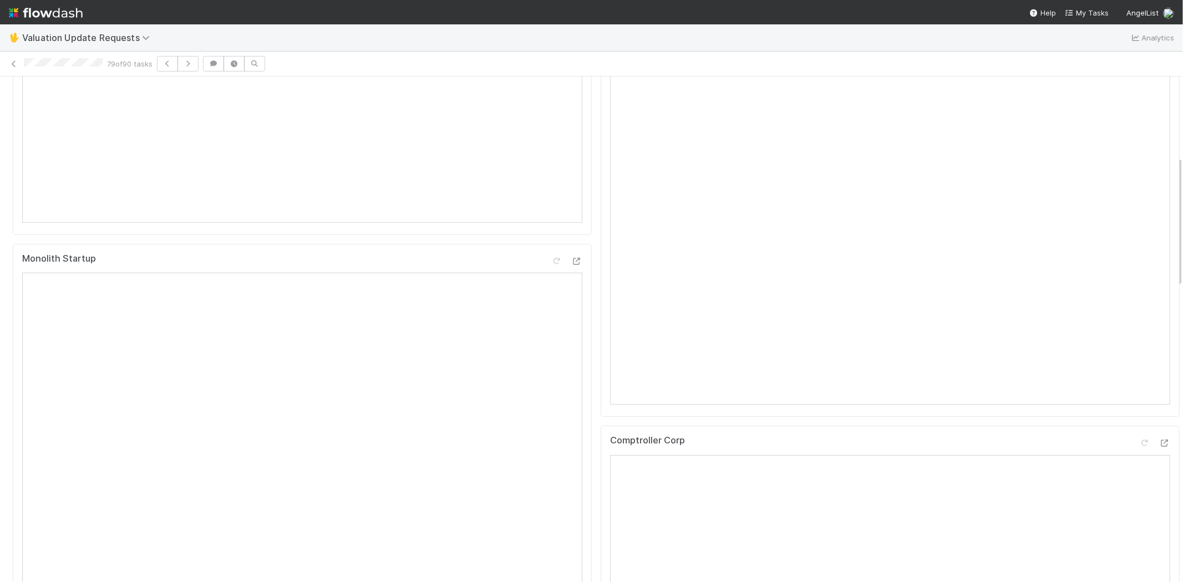
scroll to position [185, 0]
click at [1139, 131] on icon at bounding box center [1144, 127] width 11 height 7
click at [1159, 262] on icon at bounding box center [1164, 258] width 11 height 7
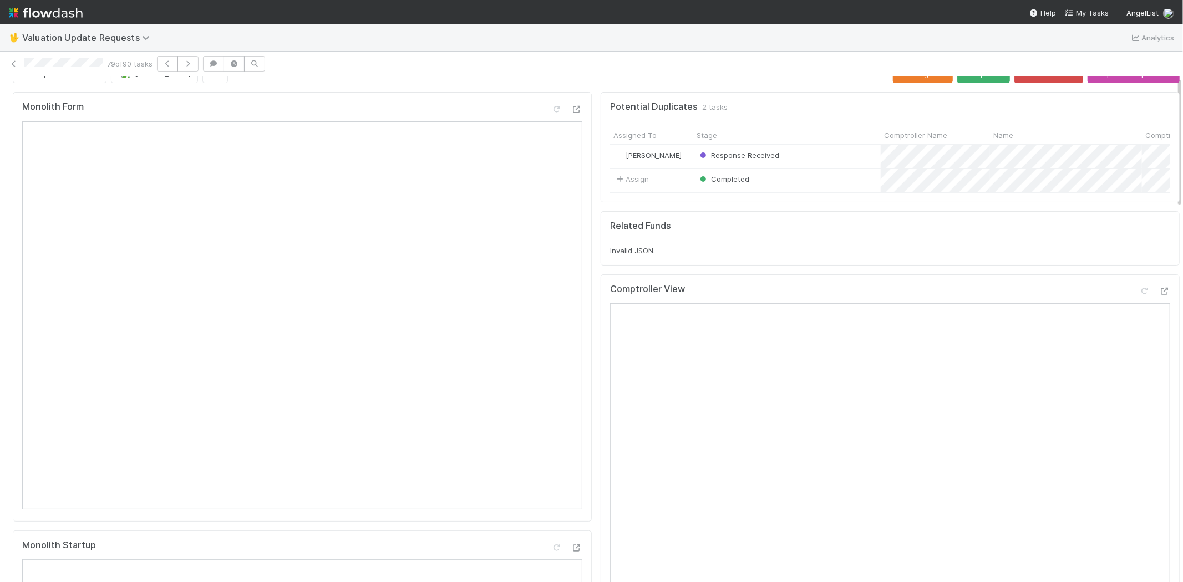
scroll to position [0, 0]
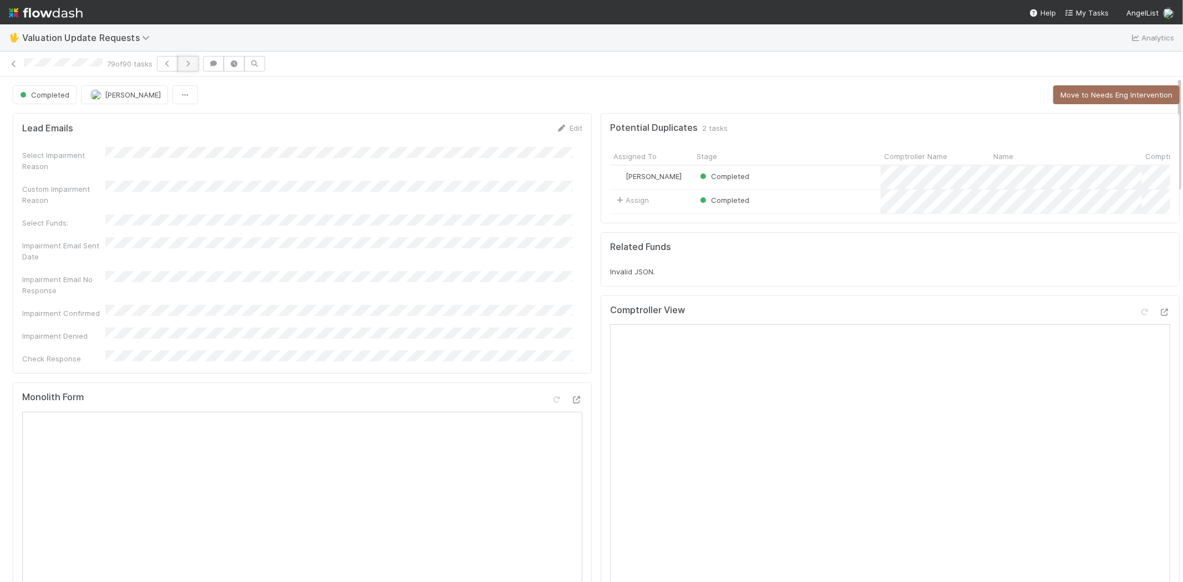
click at [195, 58] on button "button" at bounding box center [187, 64] width 21 height 16
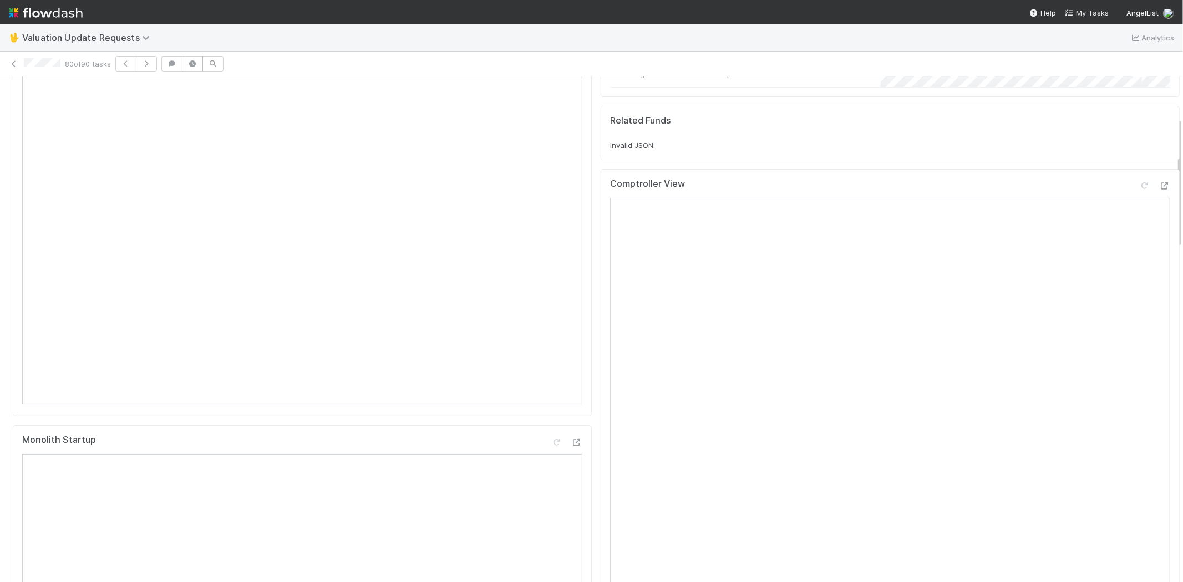
scroll to position [123, 0]
click at [1139, 193] on icon at bounding box center [1144, 189] width 11 height 7
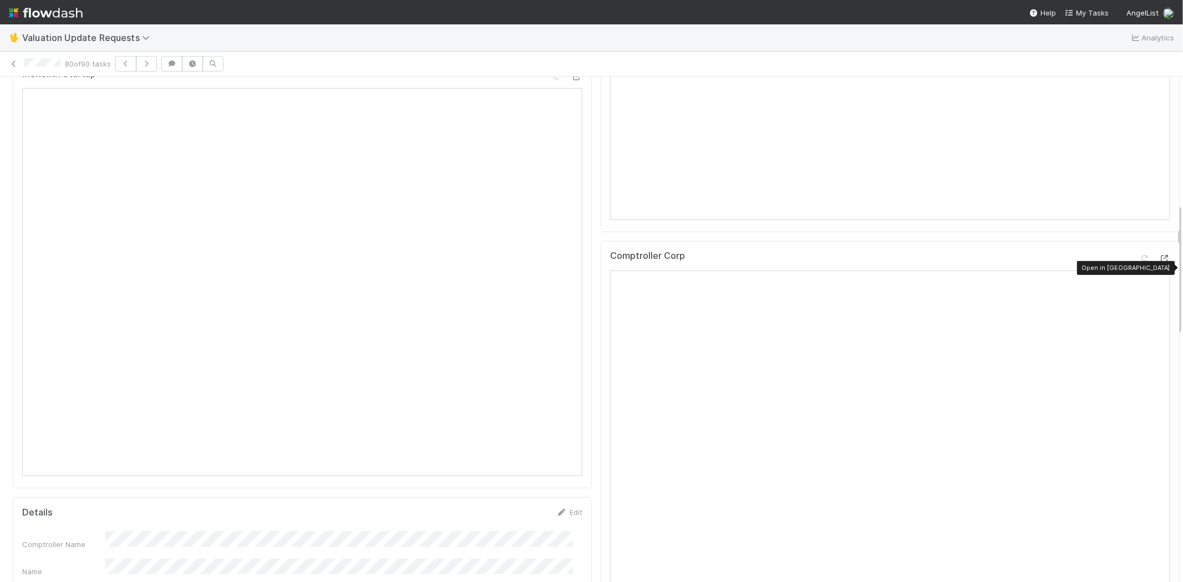
click at [1159, 262] on icon at bounding box center [1164, 258] width 11 height 7
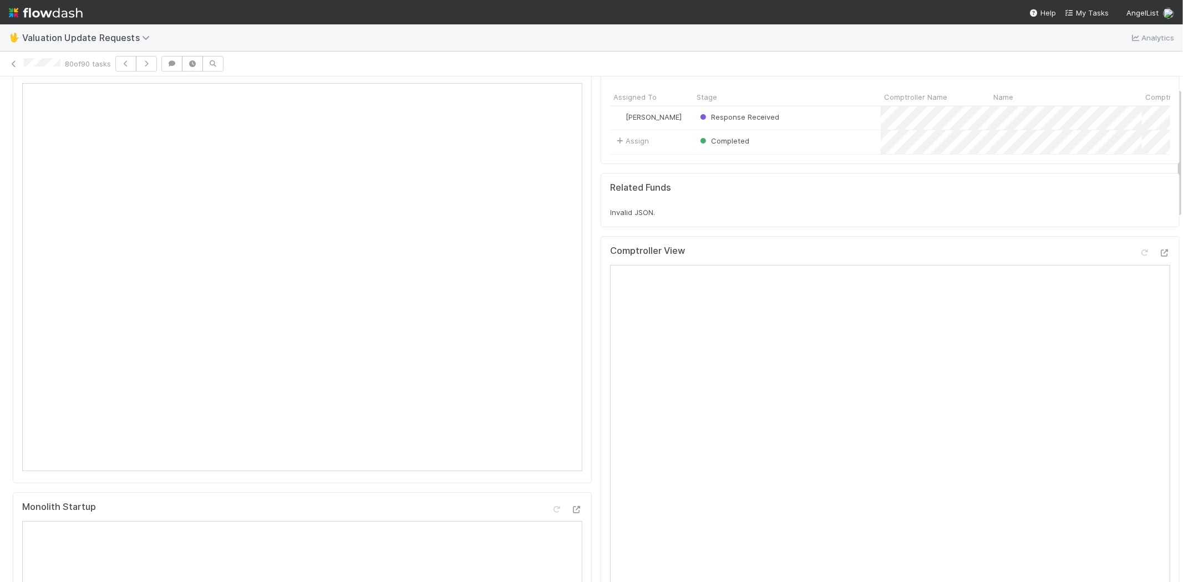
scroll to position [0, 0]
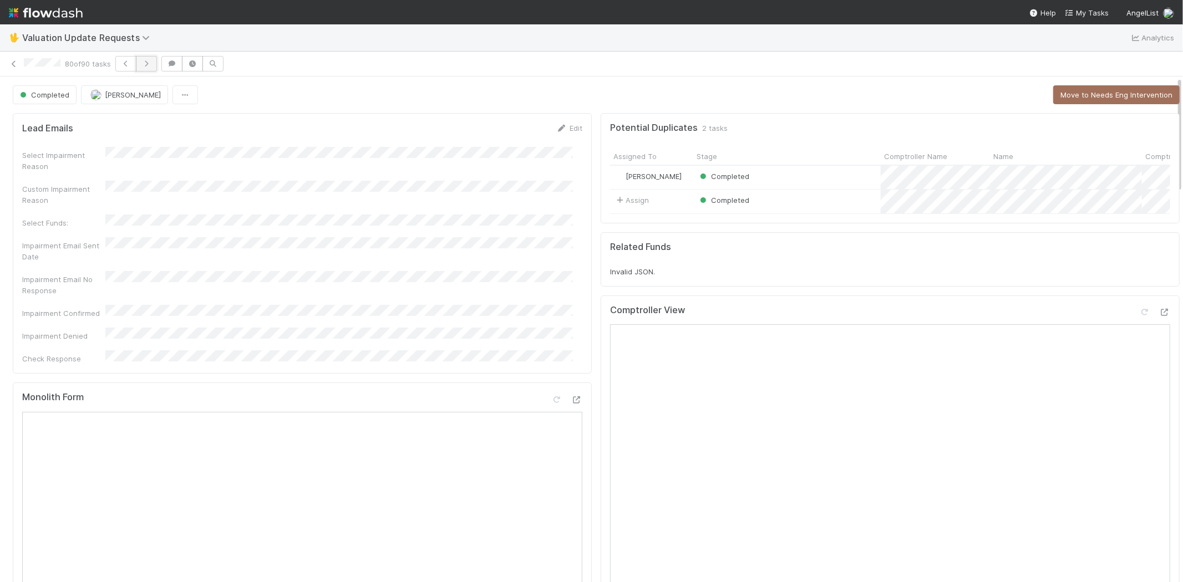
click at [148, 67] on button "button" at bounding box center [146, 64] width 21 height 16
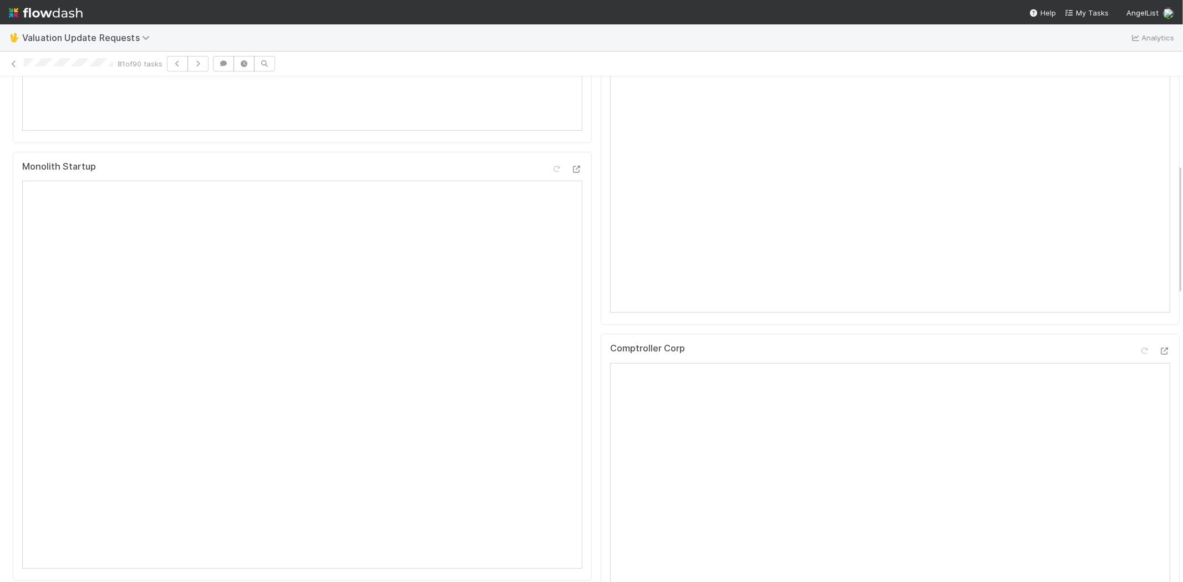
scroll to position [431, 0]
click at [1159, 324] on icon at bounding box center [1164, 320] width 11 height 7
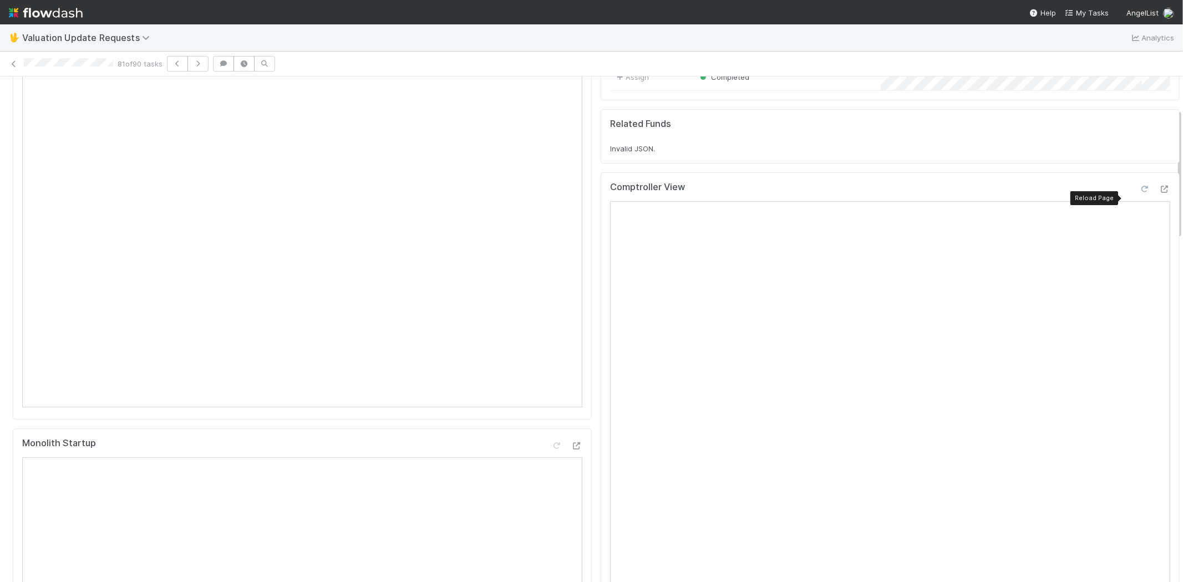
click at [1139, 193] on icon at bounding box center [1144, 189] width 11 height 7
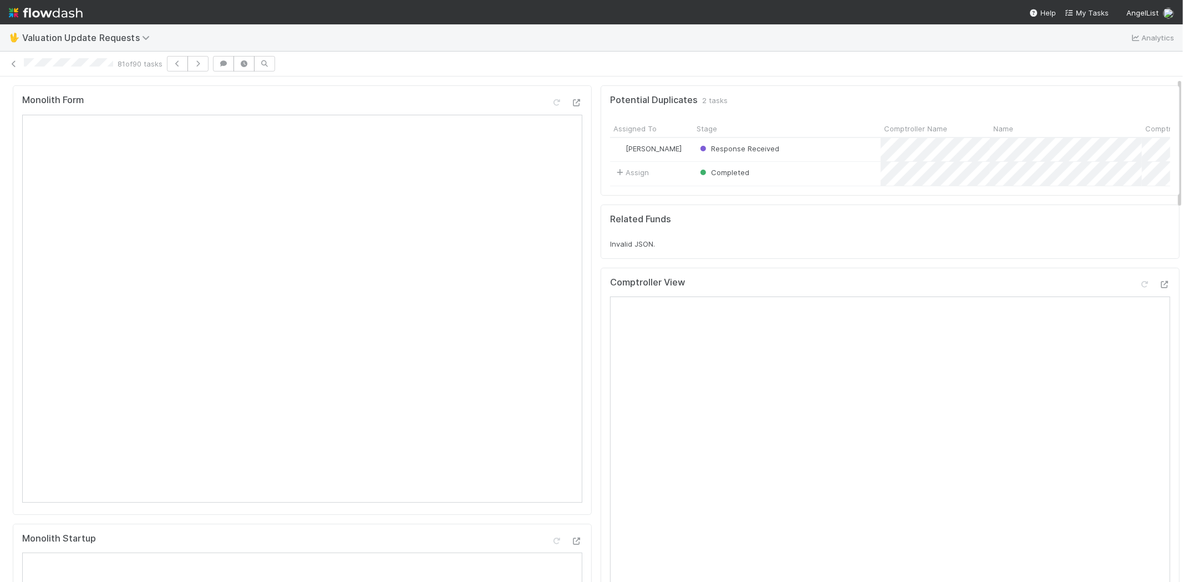
scroll to position [0, 0]
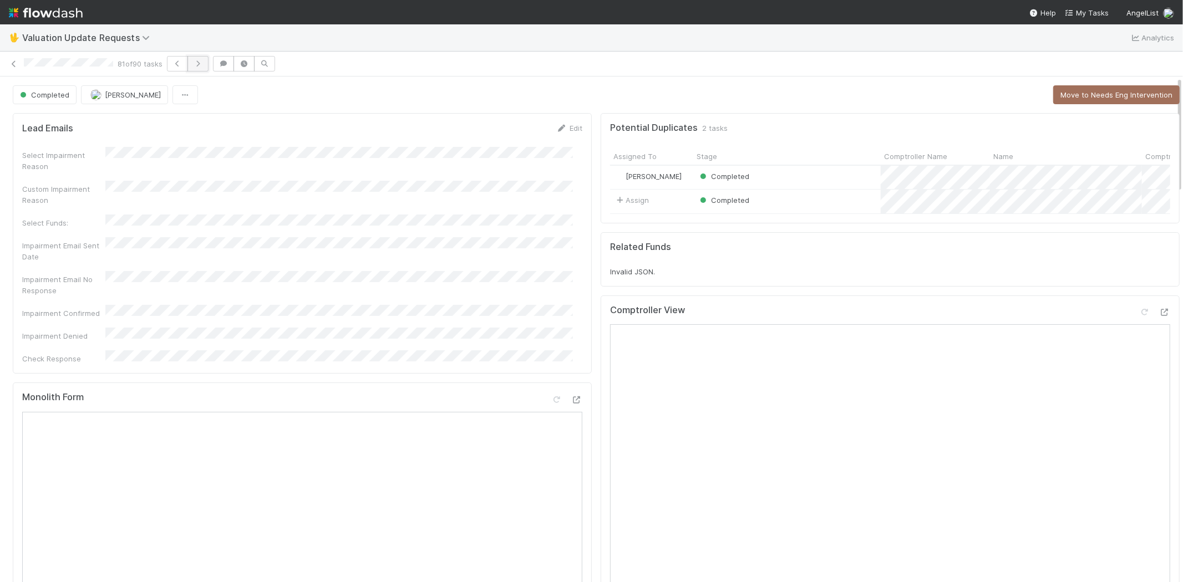
click at [203, 67] on button "button" at bounding box center [197, 64] width 21 height 16
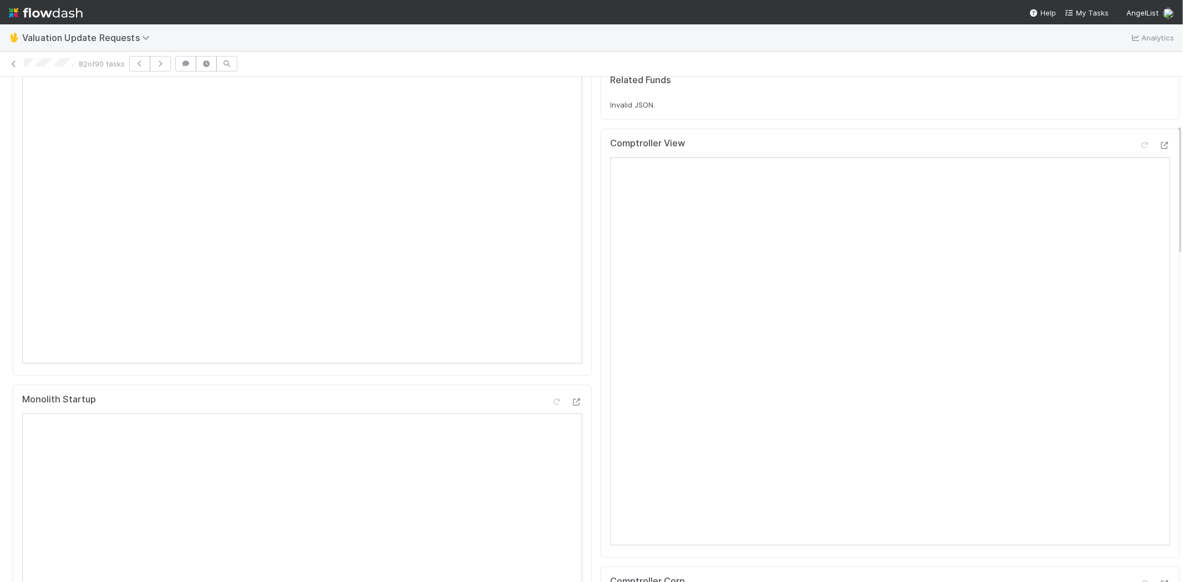
scroll to position [185, 0]
click at [1139, 131] on icon at bounding box center [1144, 127] width 11 height 7
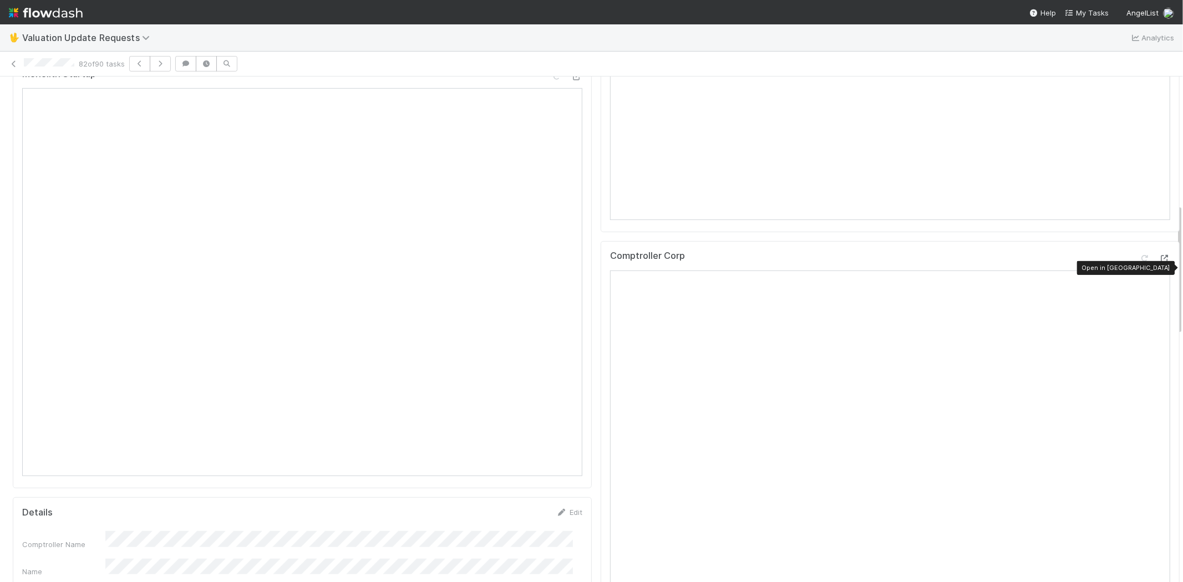
click at [1159, 262] on icon at bounding box center [1164, 258] width 11 height 7
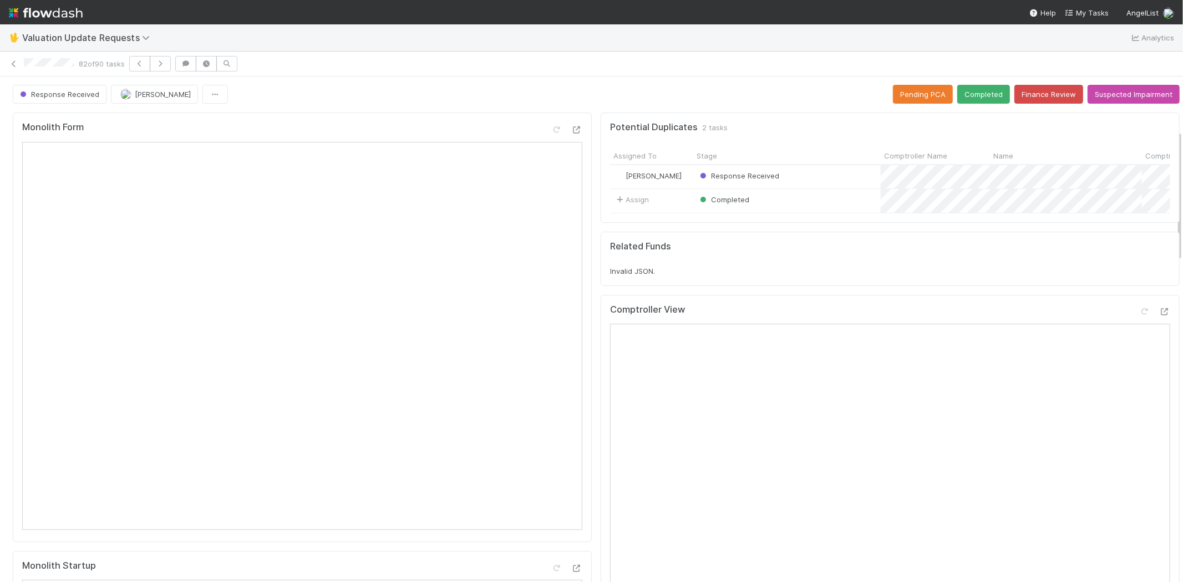
scroll to position [0, 0]
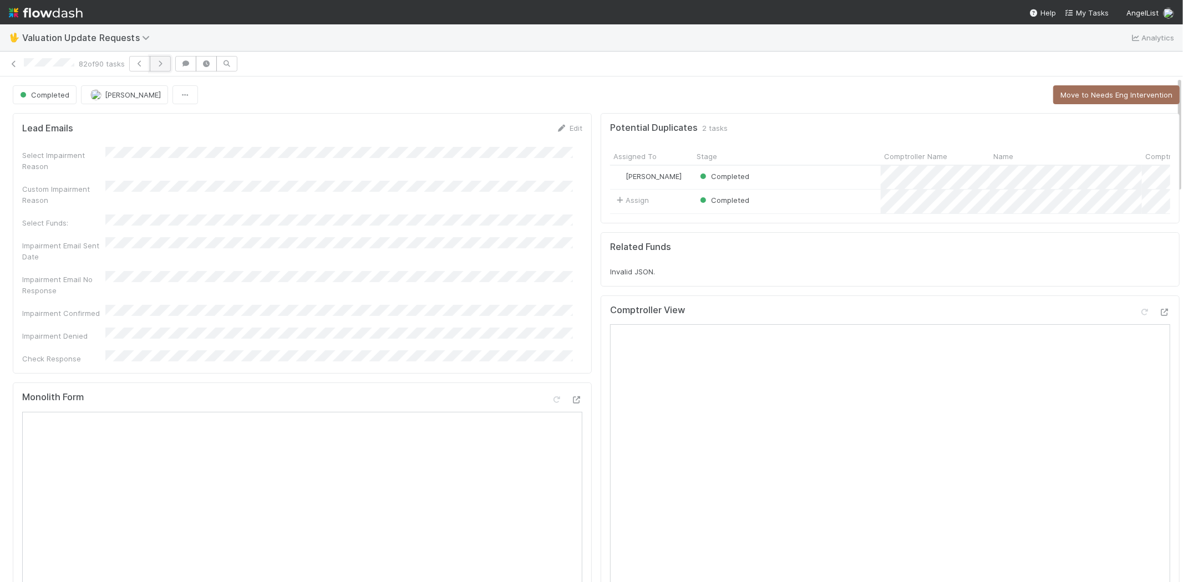
click at [166, 63] on icon "button" at bounding box center [160, 63] width 11 height 7
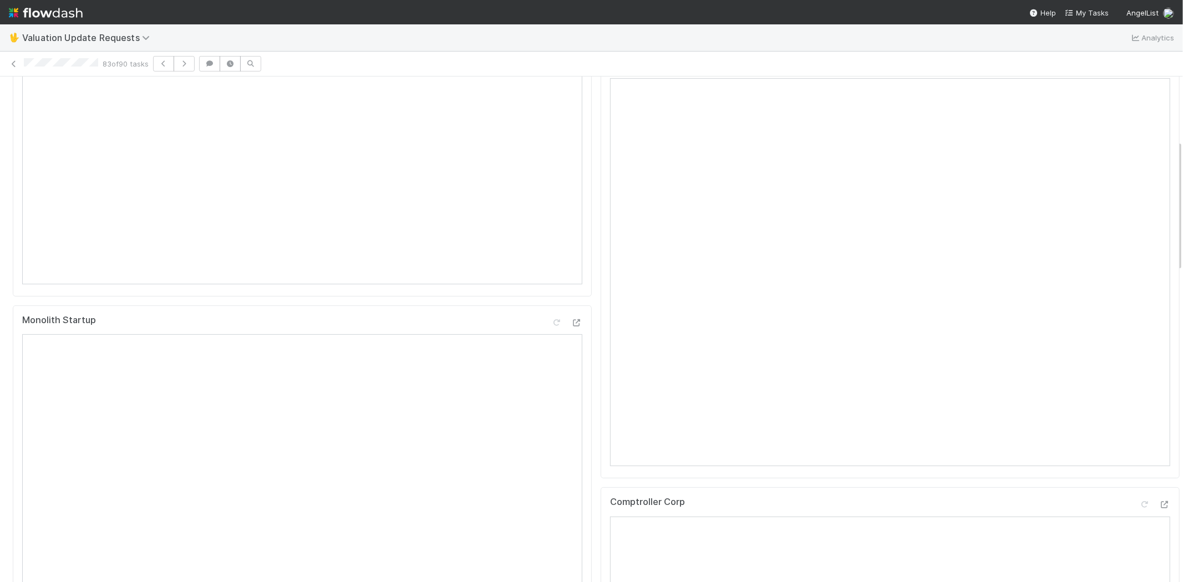
scroll to position [431, 0]
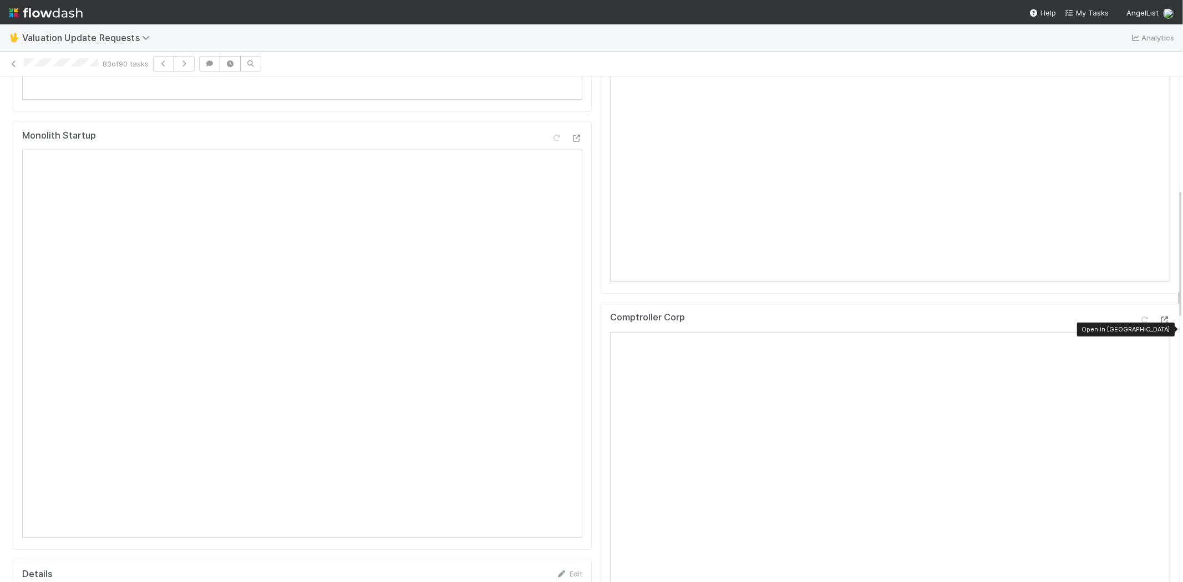
click at [1159, 324] on icon at bounding box center [1164, 320] width 11 height 7
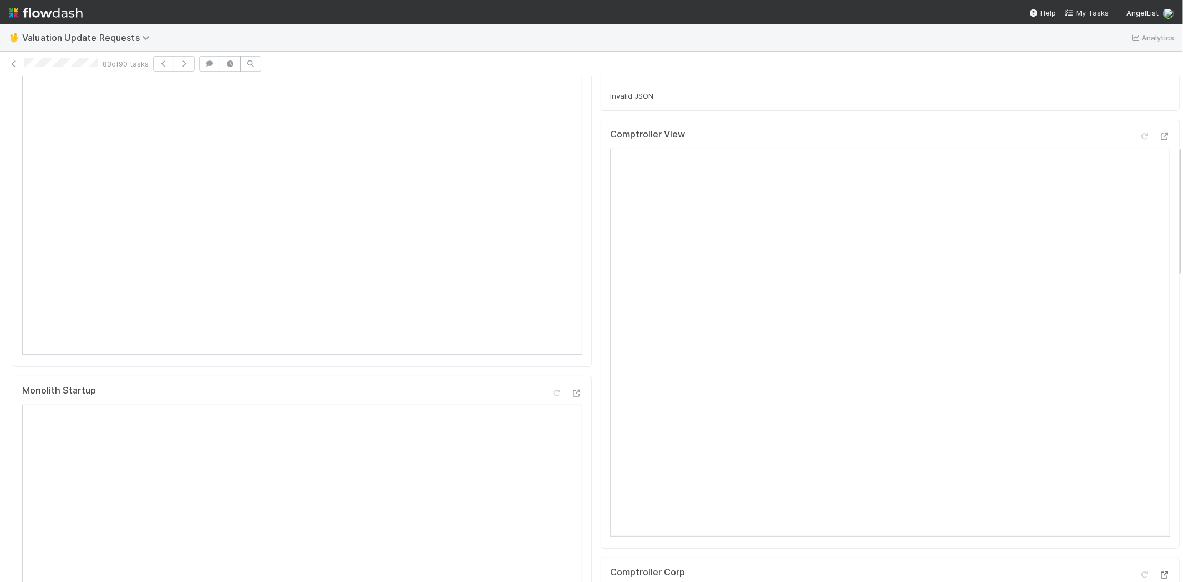
scroll to position [123, 0]
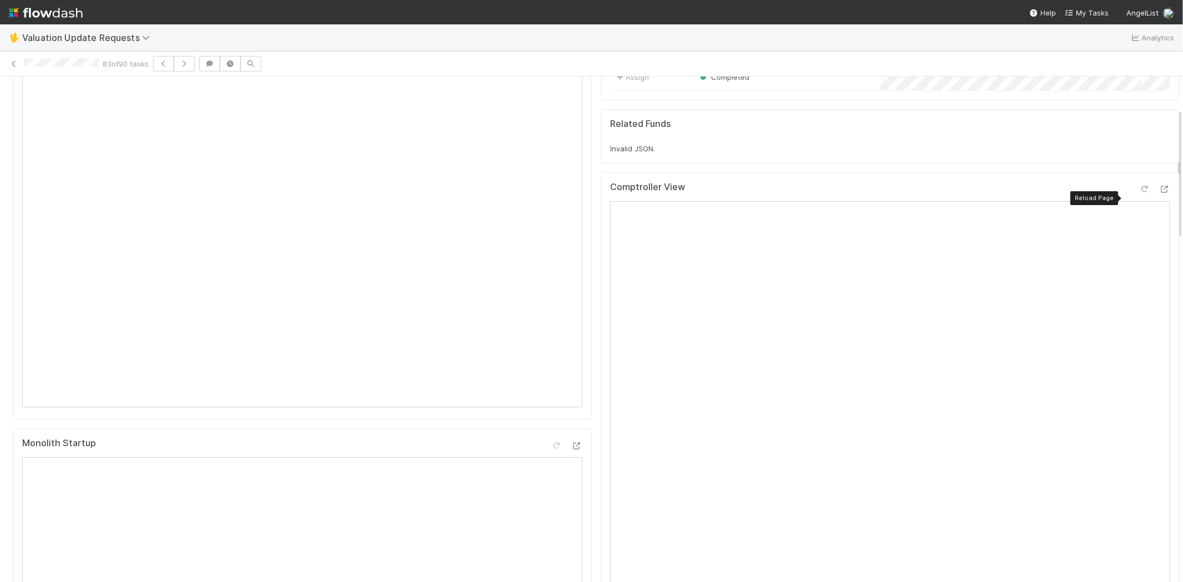
click at [1139, 193] on icon at bounding box center [1144, 189] width 11 height 7
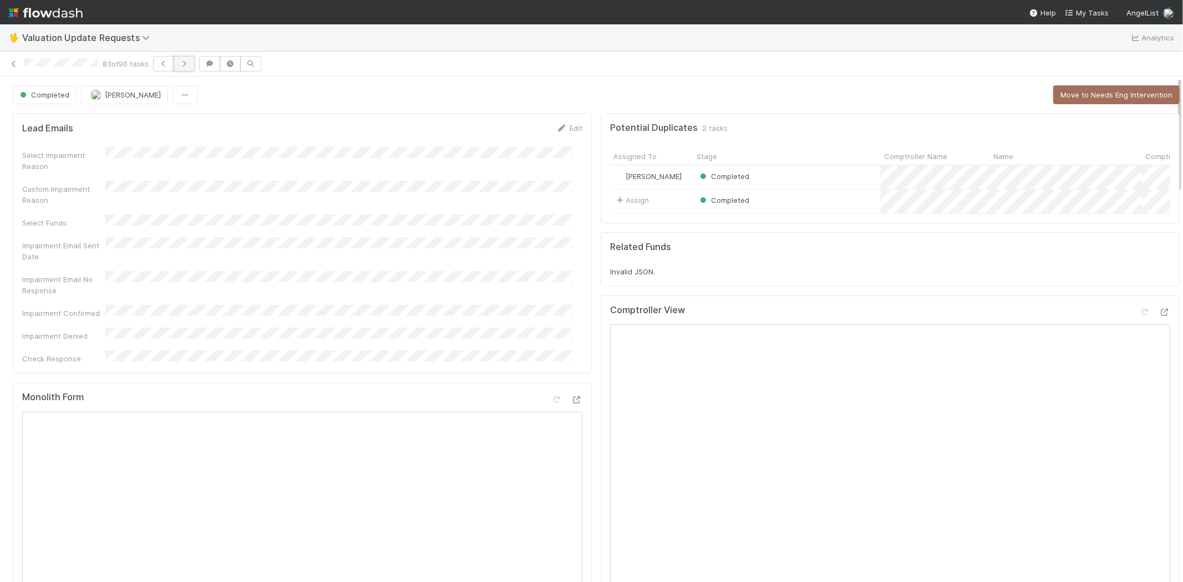
click at [189, 64] on icon "button" at bounding box center [184, 63] width 11 height 7
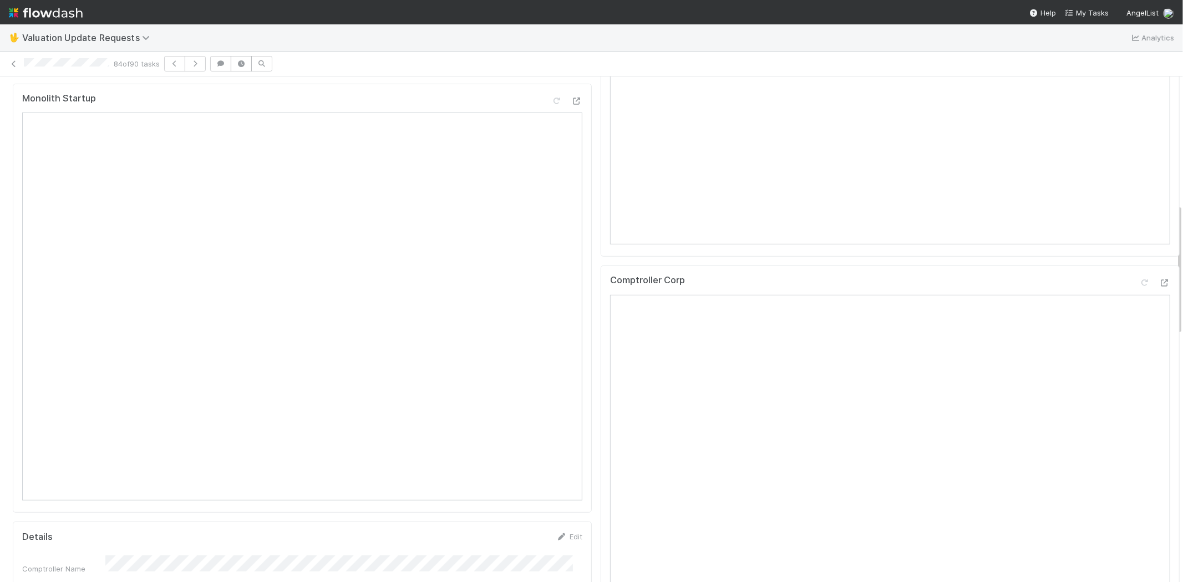
scroll to position [492, 0]
click at [1159, 262] on icon at bounding box center [1164, 258] width 11 height 7
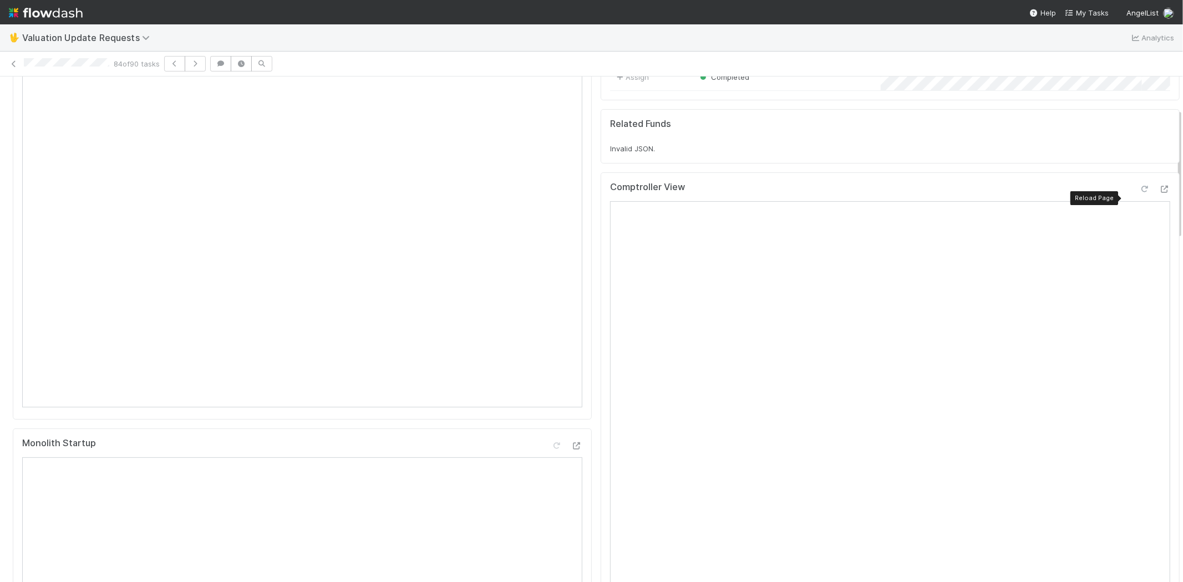
drag, startPoint x: 1129, startPoint y: 195, endPoint x: 1100, endPoint y: 197, distance: 29.5
click at [1139, 193] on icon at bounding box center [1144, 189] width 11 height 7
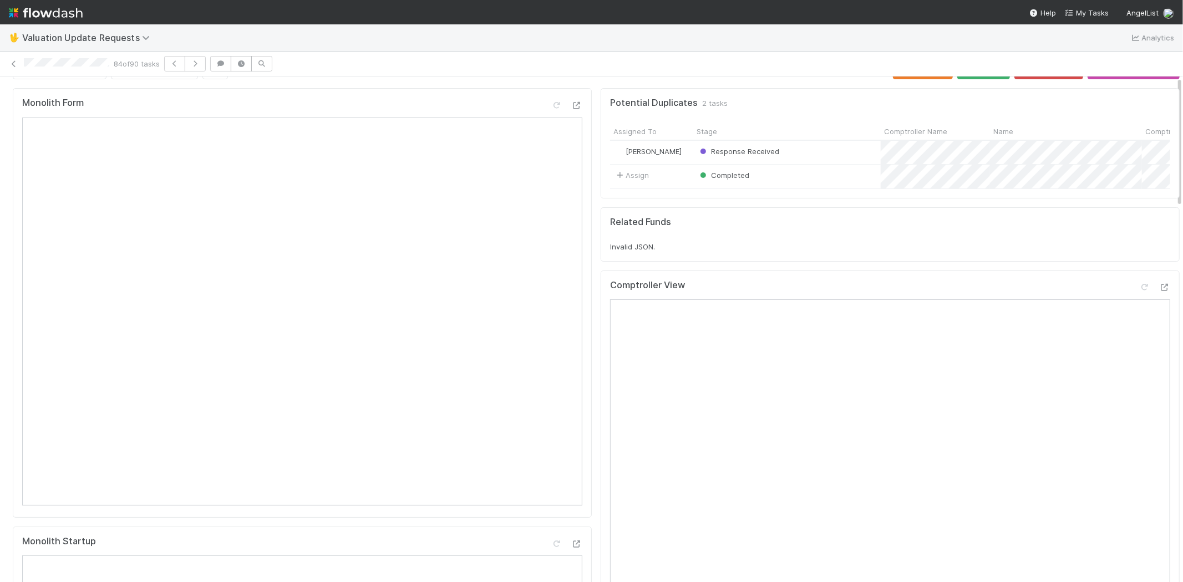
scroll to position [0, 0]
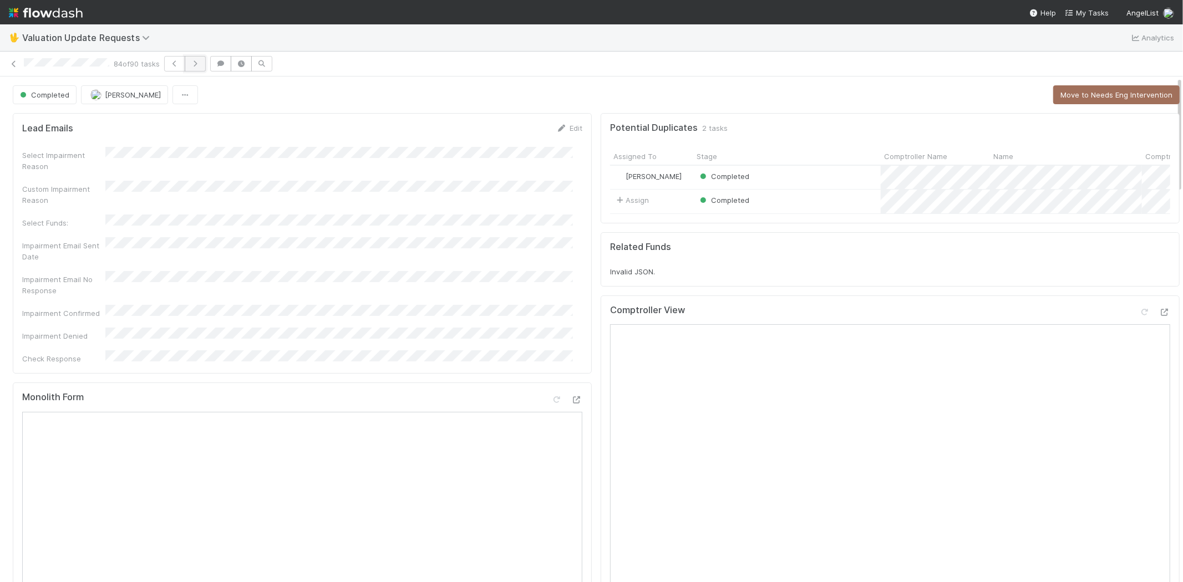
click at [195, 64] on icon "button" at bounding box center [195, 63] width 11 height 7
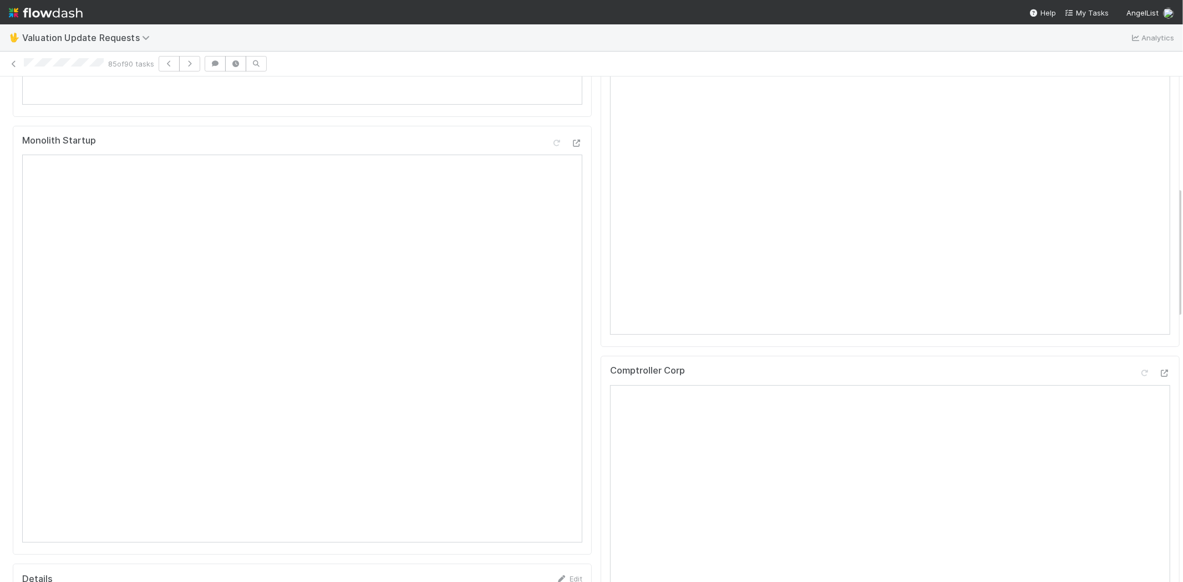
scroll to position [431, 0]
click at [1159, 372] on icon at bounding box center [1164, 368] width 11 height 7
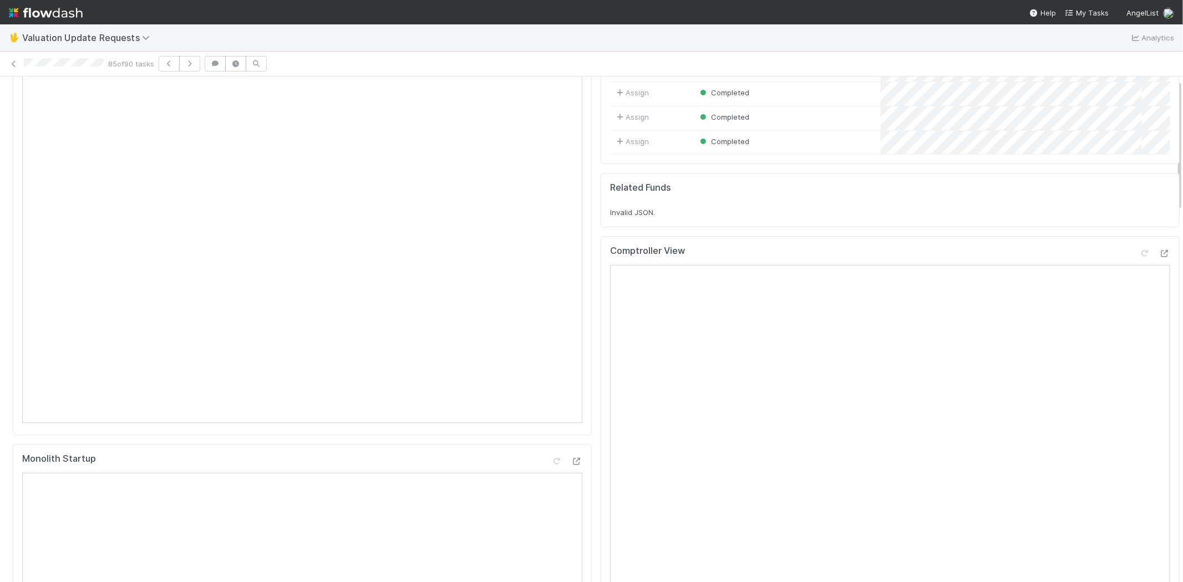
scroll to position [0, 0]
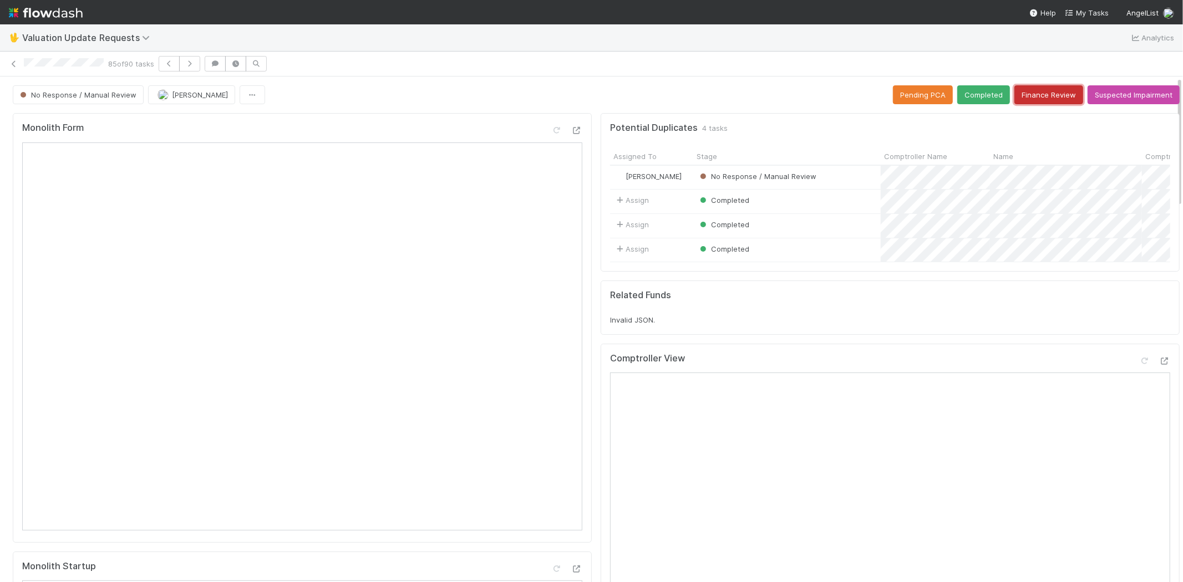
click at [1019, 96] on button "Finance Review" at bounding box center [1048, 94] width 69 height 19
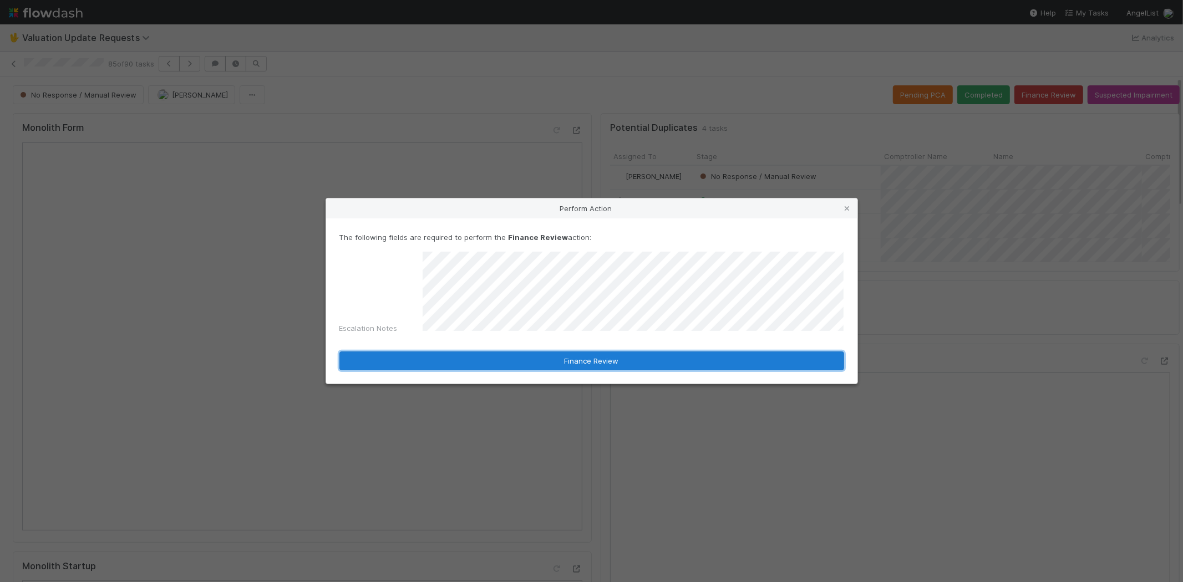
click at [517, 361] on button "Finance Review" at bounding box center [591, 361] width 505 height 19
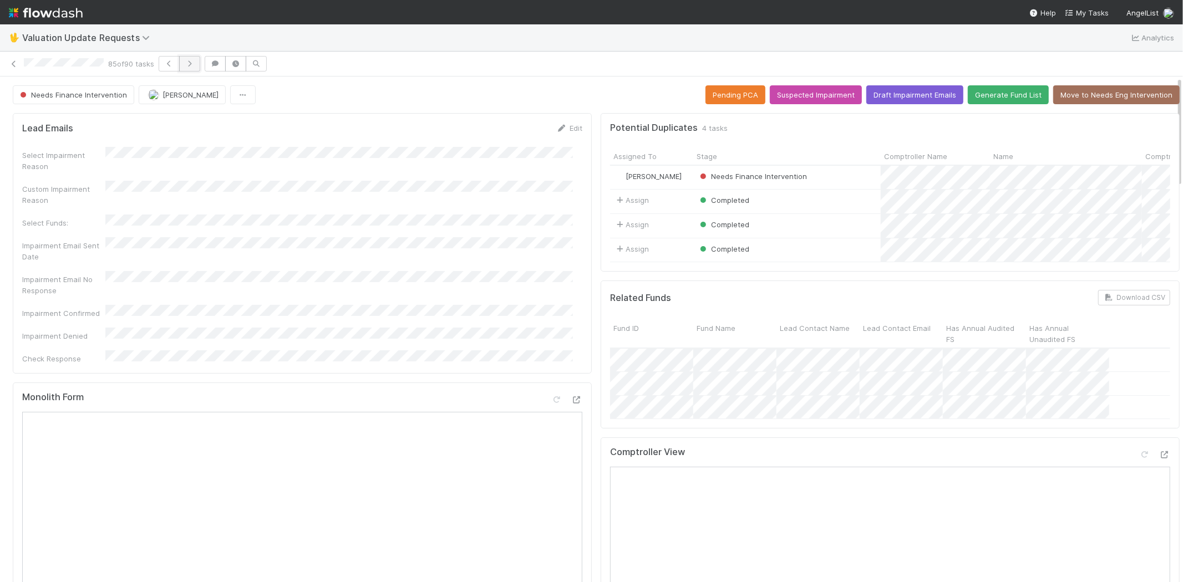
click at [195, 64] on icon "button" at bounding box center [189, 63] width 11 height 7
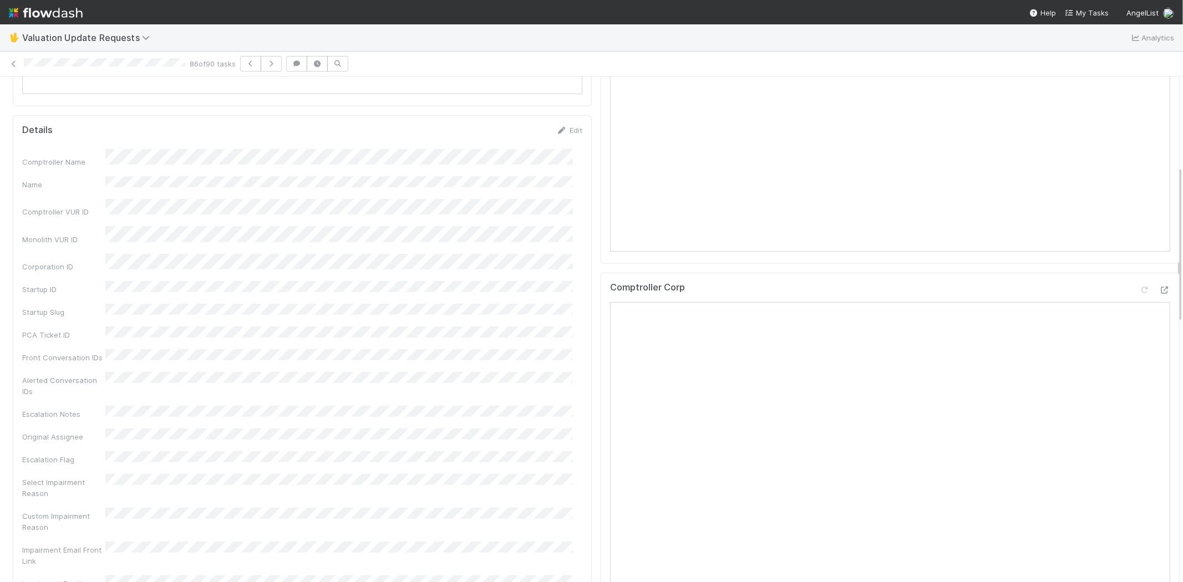
scroll to position [492, 0]
click at [1159, 238] on icon at bounding box center [1164, 234] width 11 height 7
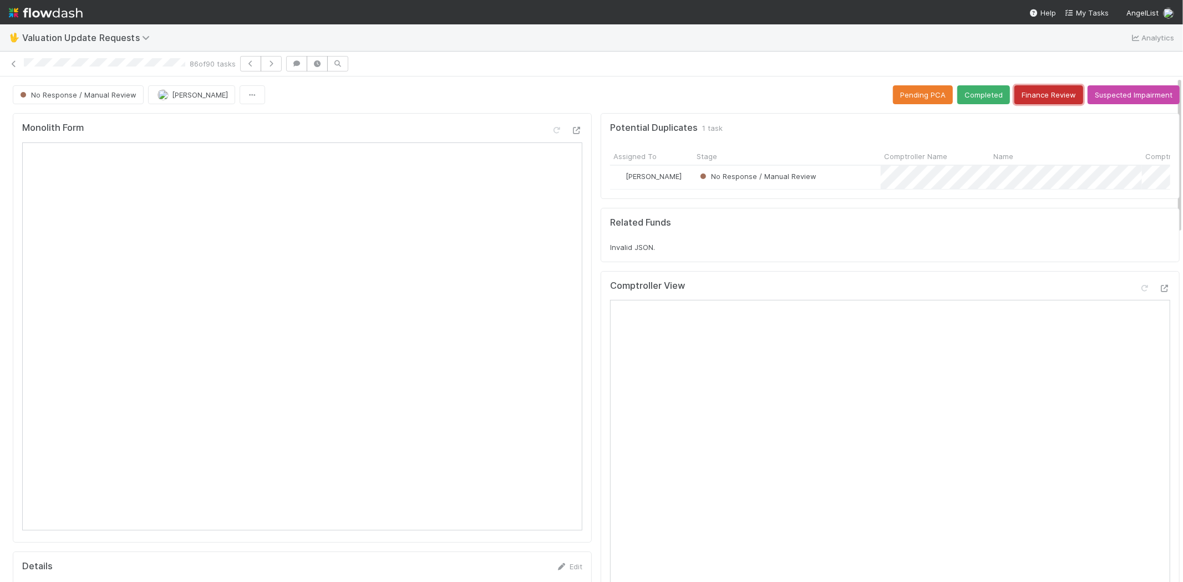
click at [1033, 89] on button "Finance Review" at bounding box center [1048, 94] width 69 height 19
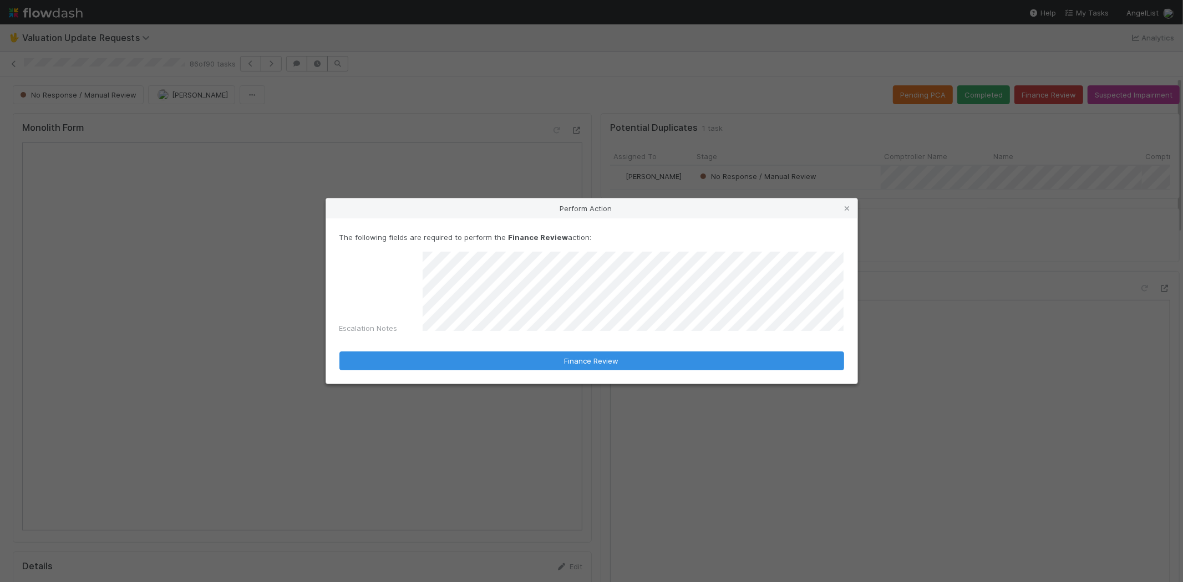
click at [847, 212] on icon at bounding box center [847, 208] width 11 height 7
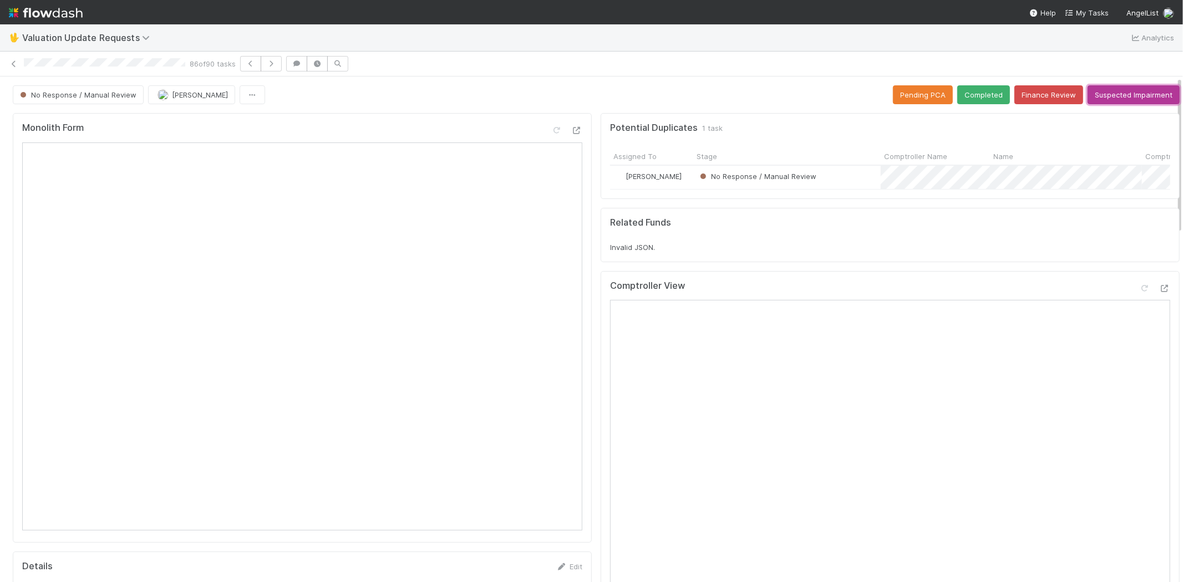
click at [1127, 93] on button "Suspected Impairment" at bounding box center [1133, 94] width 92 height 19
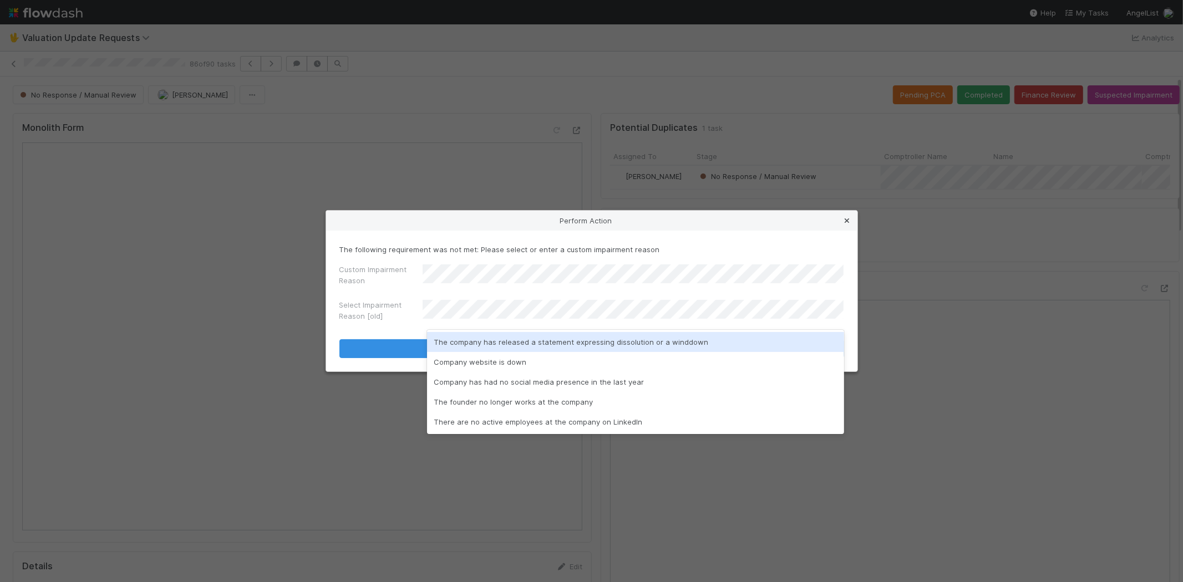
click at [847, 215] on link at bounding box center [847, 220] width 11 height 11
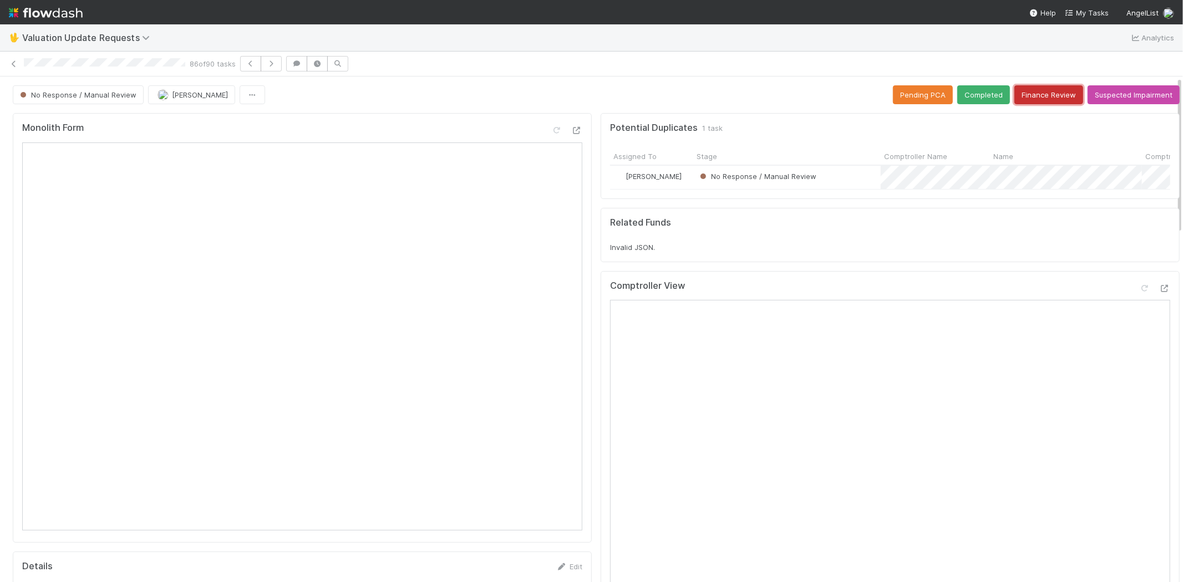
click at [1024, 103] on button "Finance Review" at bounding box center [1048, 94] width 69 height 19
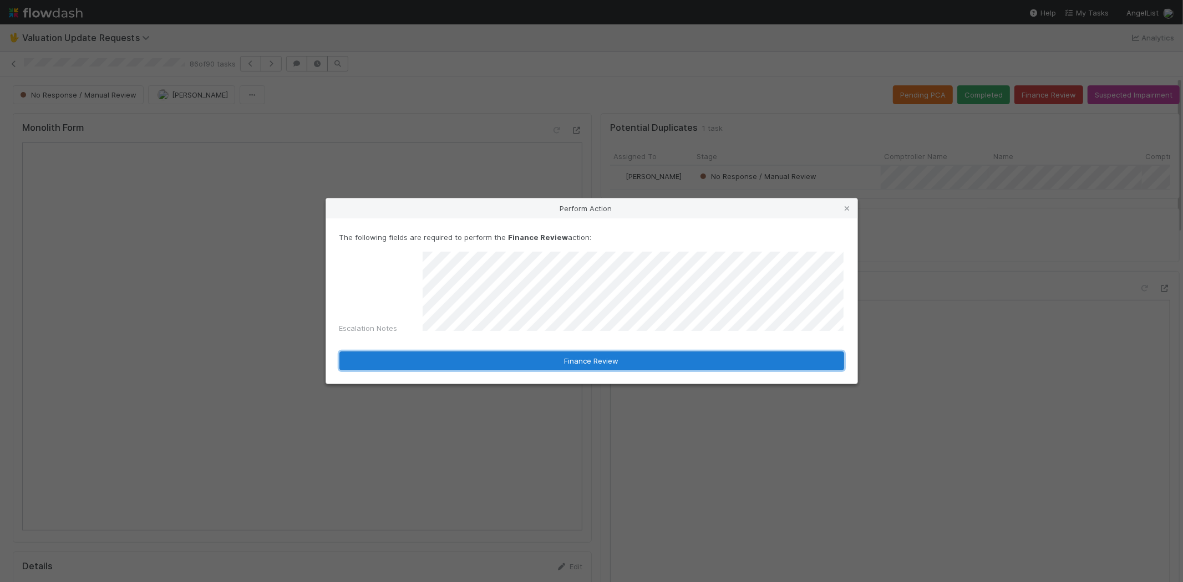
click at [697, 357] on button "Finance Review" at bounding box center [591, 361] width 505 height 19
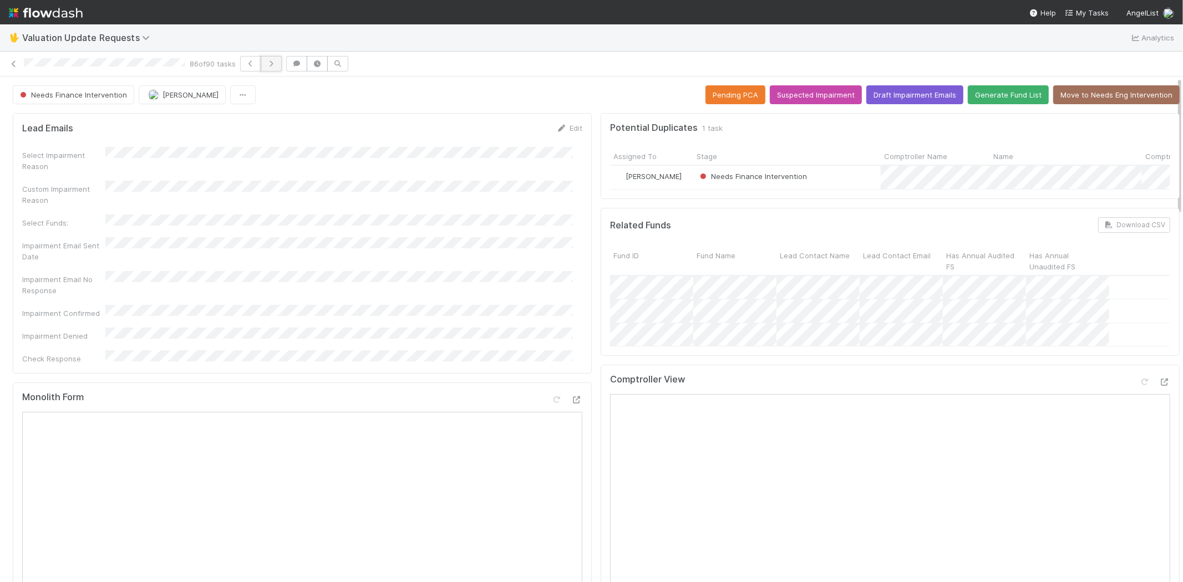
click at [274, 61] on icon "button" at bounding box center [271, 63] width 11 height 7
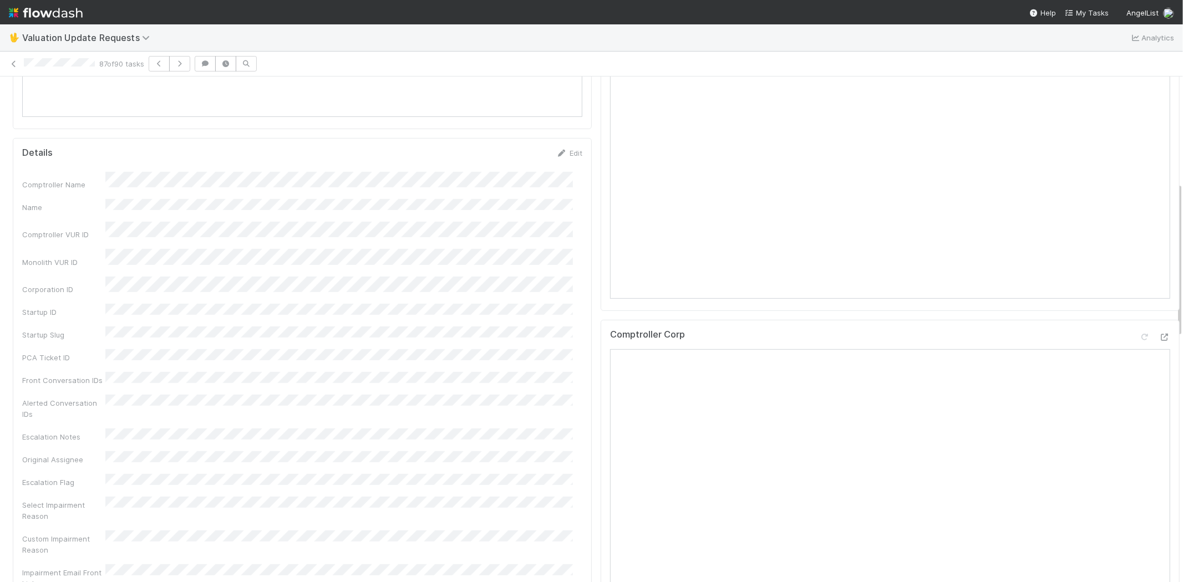
scroll to position [492, 0]
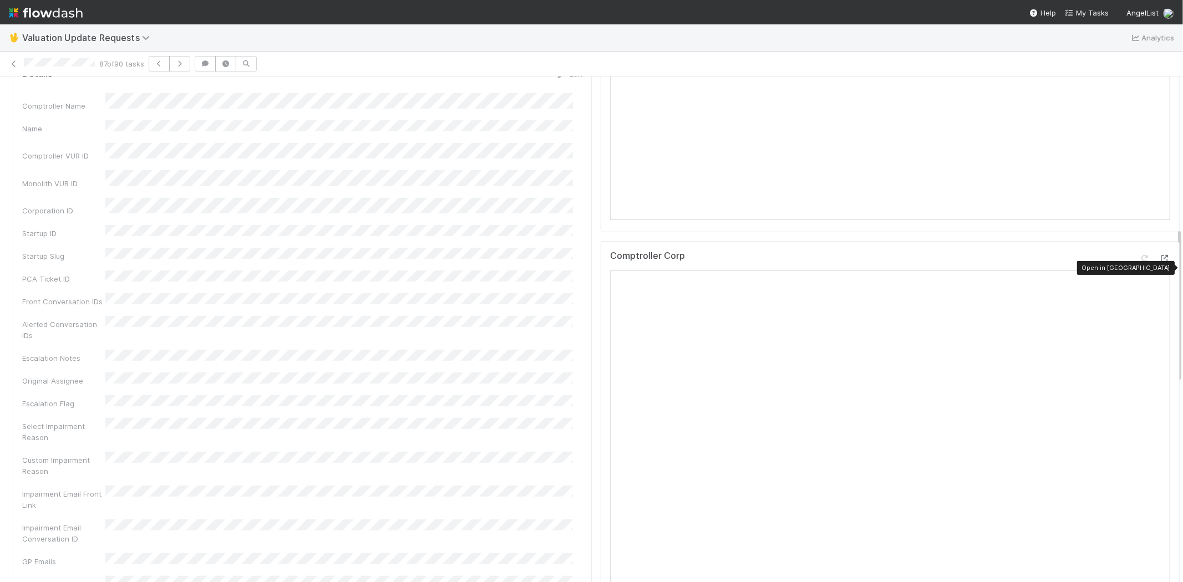
click at [1159, 262] on icon at bounding box center [1164, 258] width 11 height 7
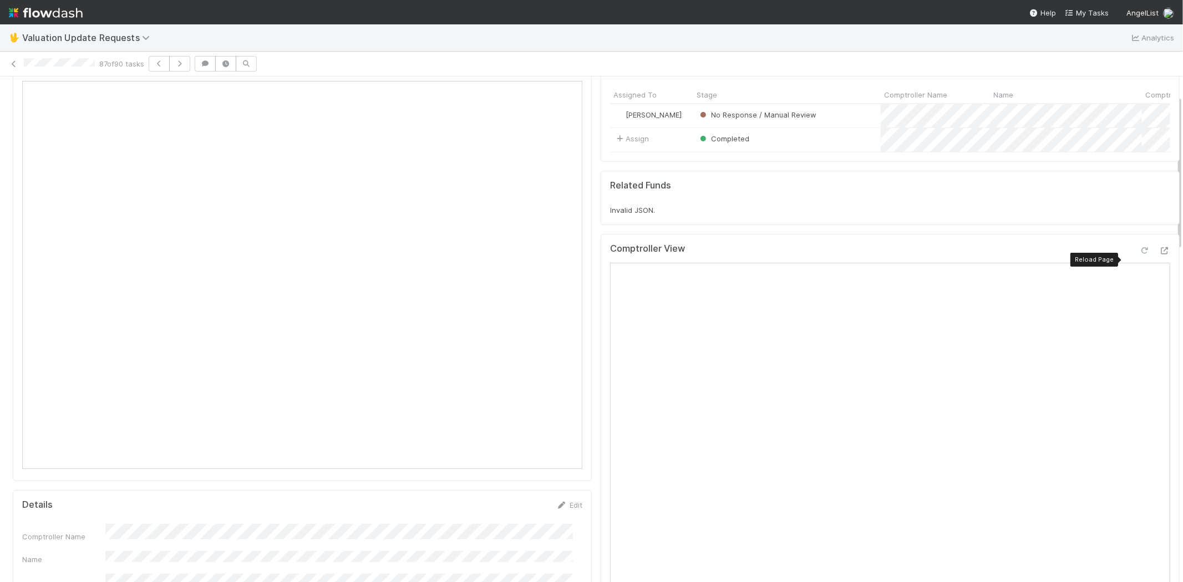
click at [1139, 255] on icon at bounding box center [1144, 250] width 11 height 7
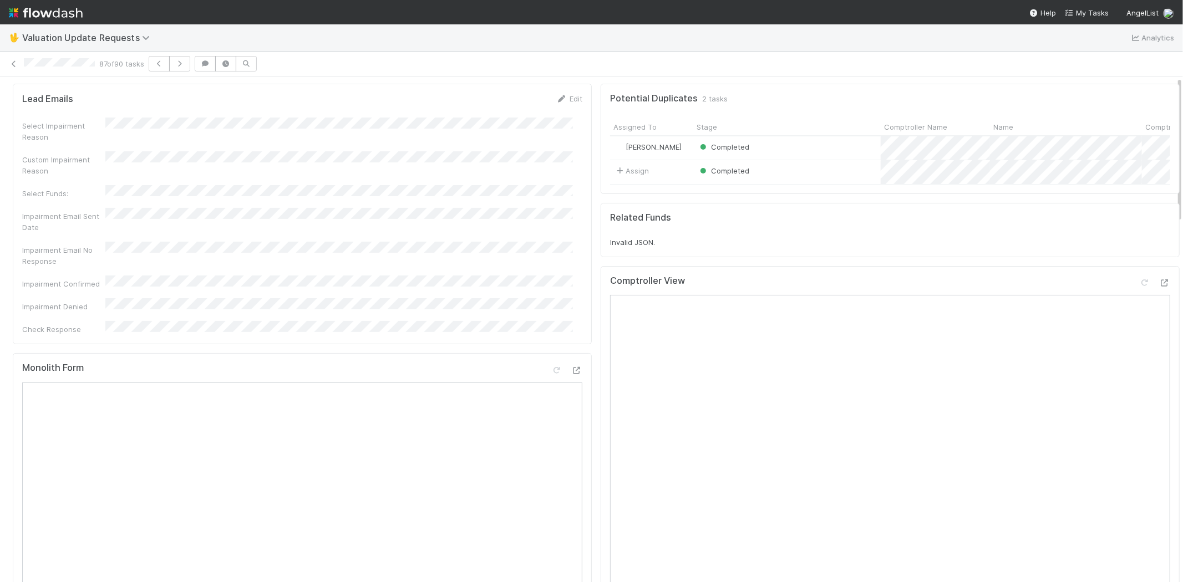
scroll to position [0, 0]
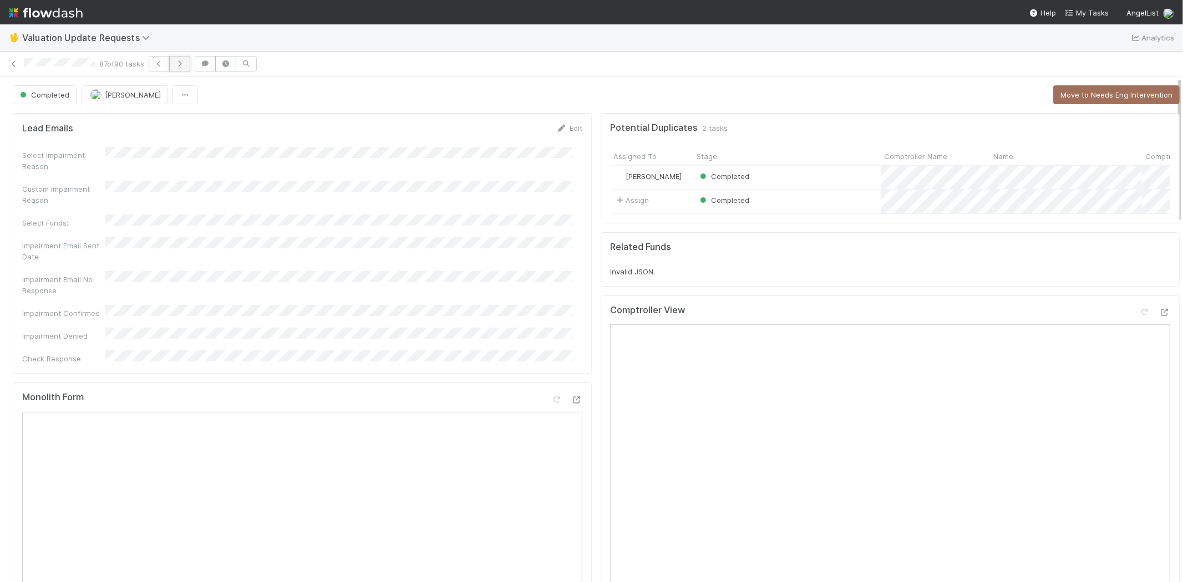
click at [181, 62] on icon "button" at bounding box center [179, 63] width 11 height 7
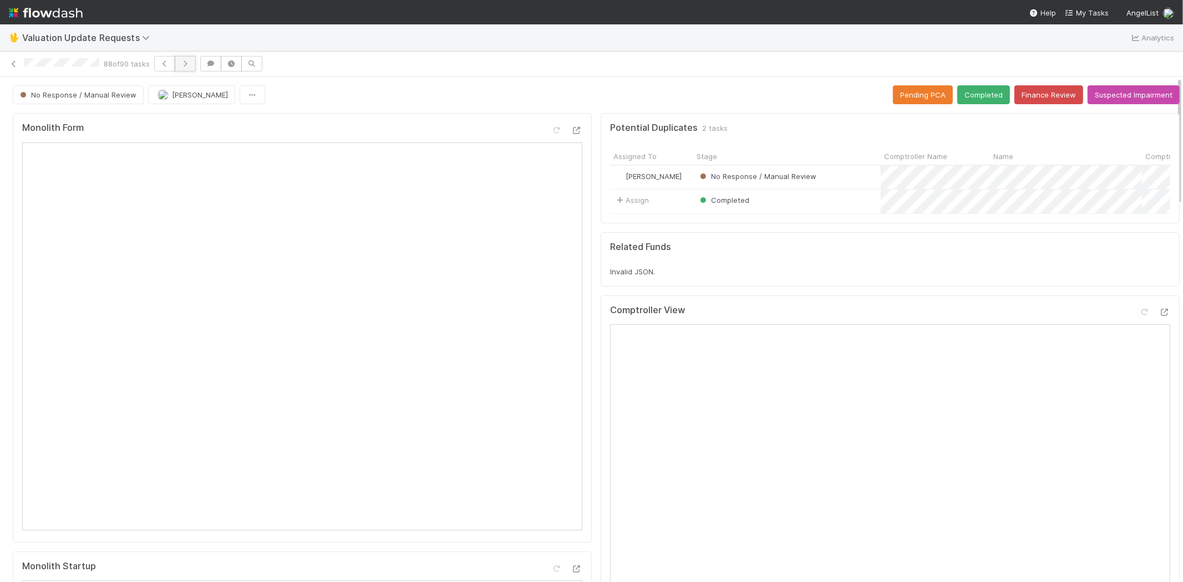
click at [191, 67] on icon "button" at bounding box center [185, 63] width 11 height 7
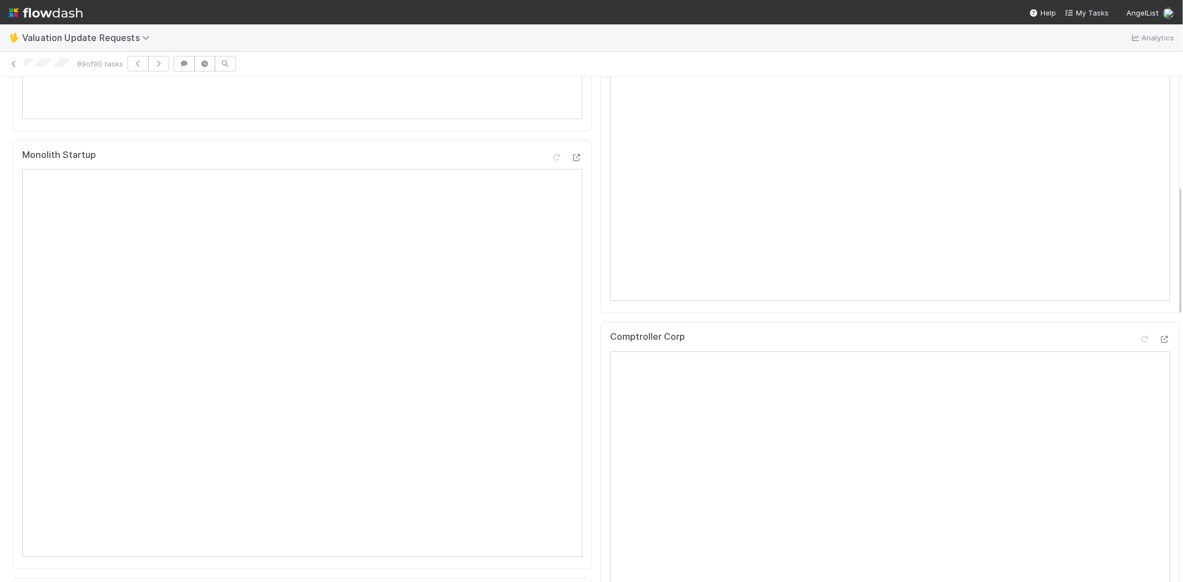
scroll to position [431, 0]
click at [1139, 332] on div "Comptroller Corp" at bounding box center [890, 322] width 560 height 20
click at [1159, 324] on icon at bounding box center [1164, 320] width 11 height 7
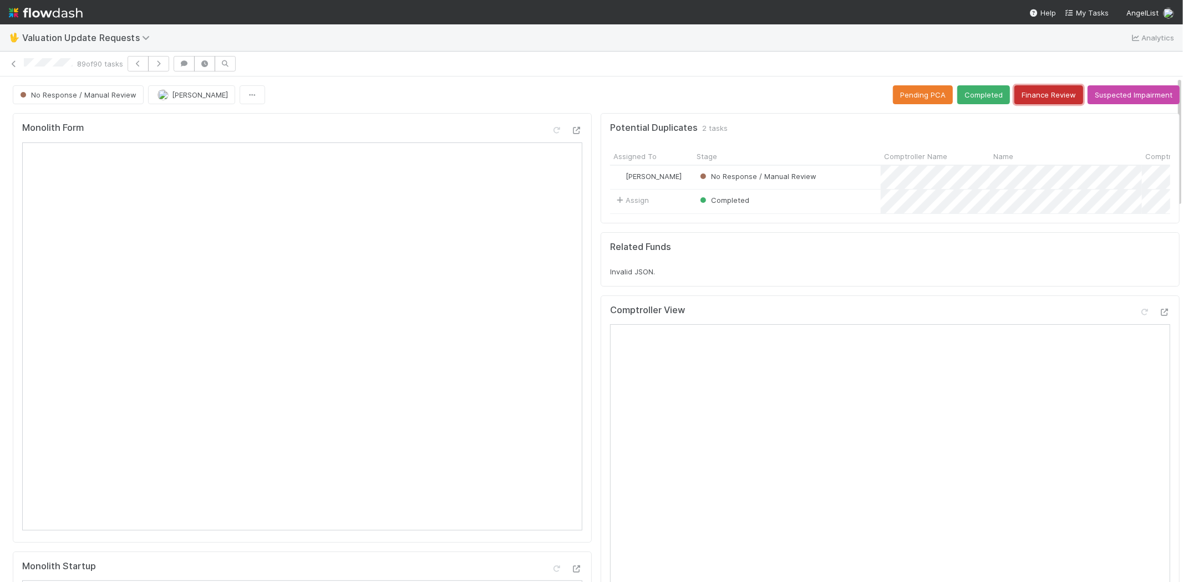
click at [1024, 94] on button "Finance Review" at bounding box center [1048, 94] width 69 height 19
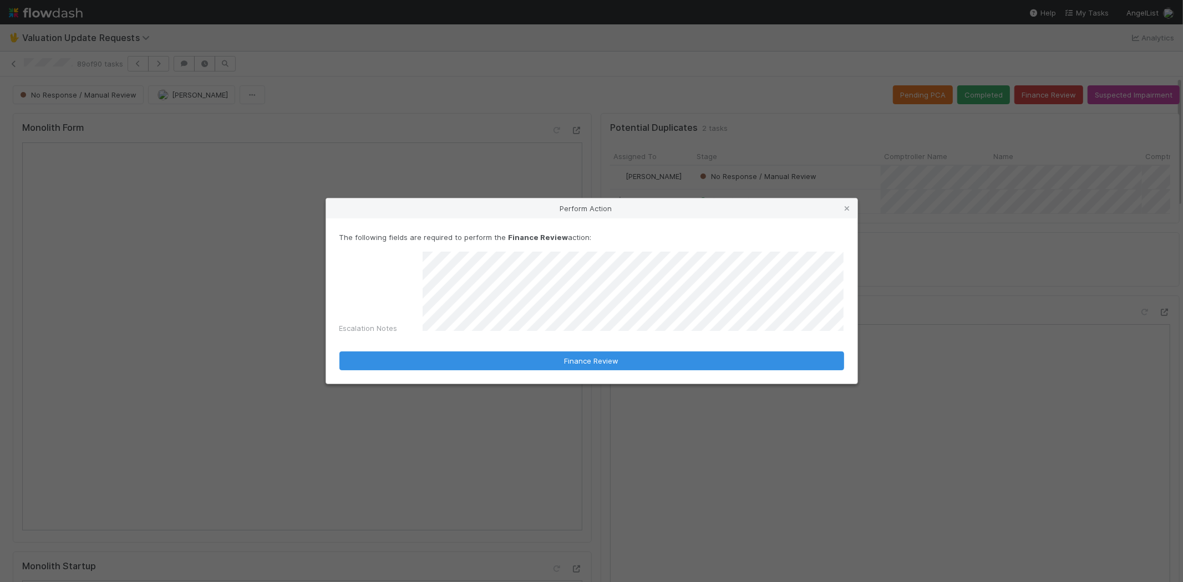
click at [848, 218] on div "Perform Action" at bounding box center [591, 209] width 531 height 20
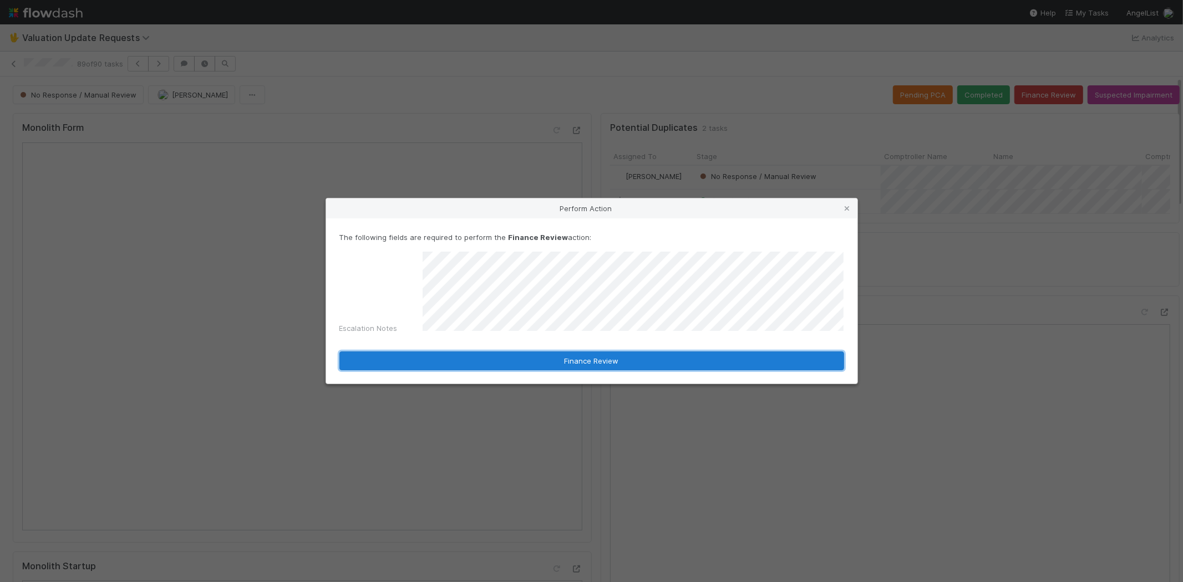
click at [462, 357] on button "Finance Review" at bounding box center [591, 361] width 505 height 19
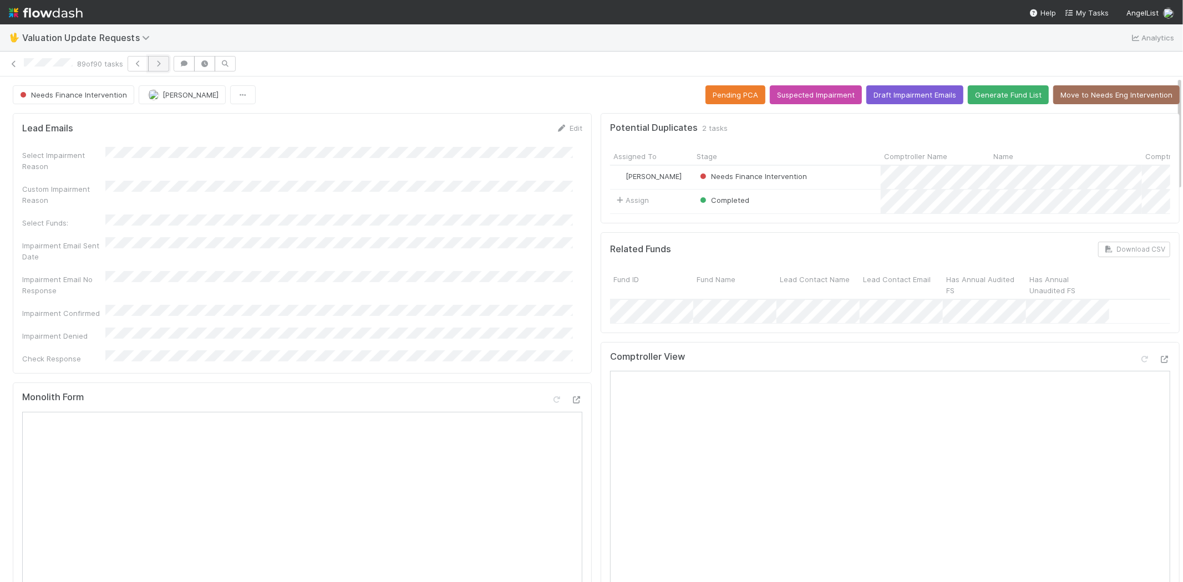
click at [169, 60] on button "button" at bounding box center [158, 64] width 21 height 16
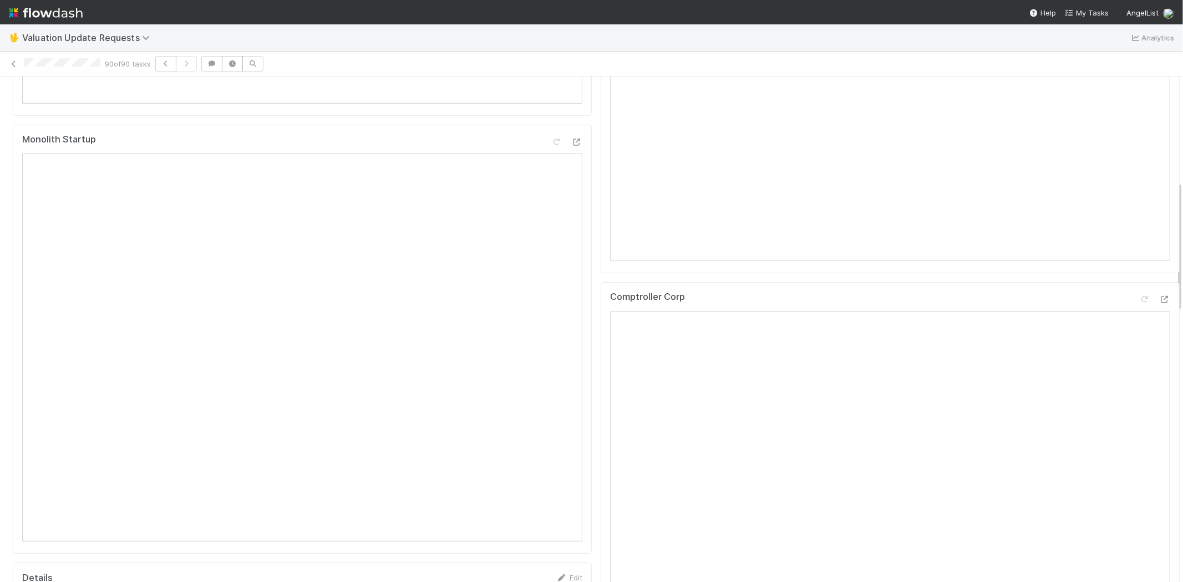
scroll to position [431, 0]
click at [1159, 299] on icon at bounding box center [1164, 295] width 11 height 7
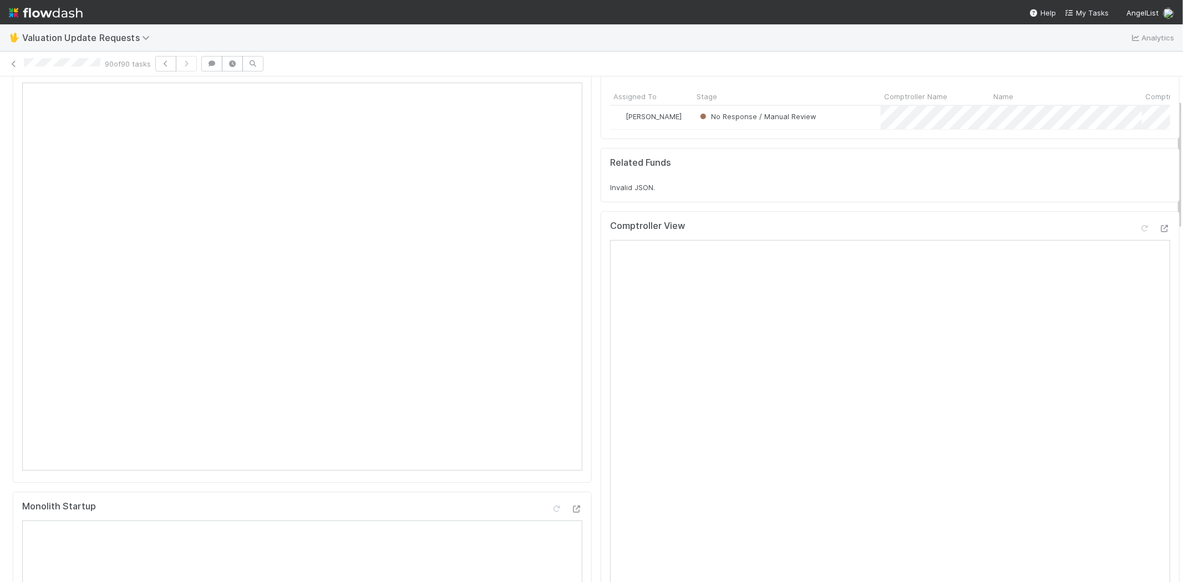
scroll to position [0, 0]
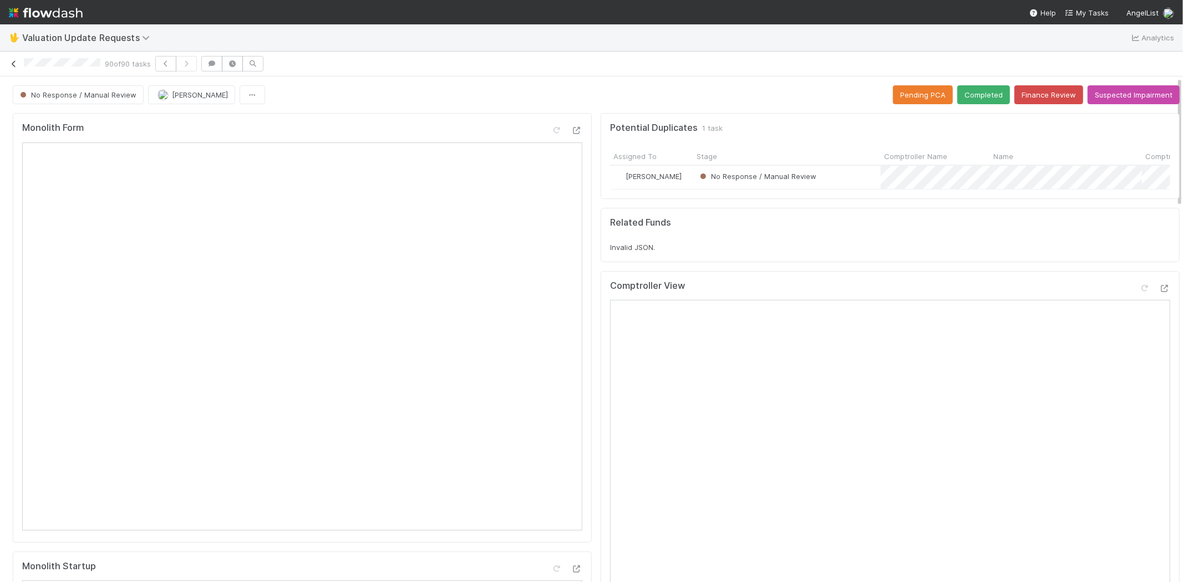
click at [12, 63] on icon at bounding box center [13, 63] width 11 height 7
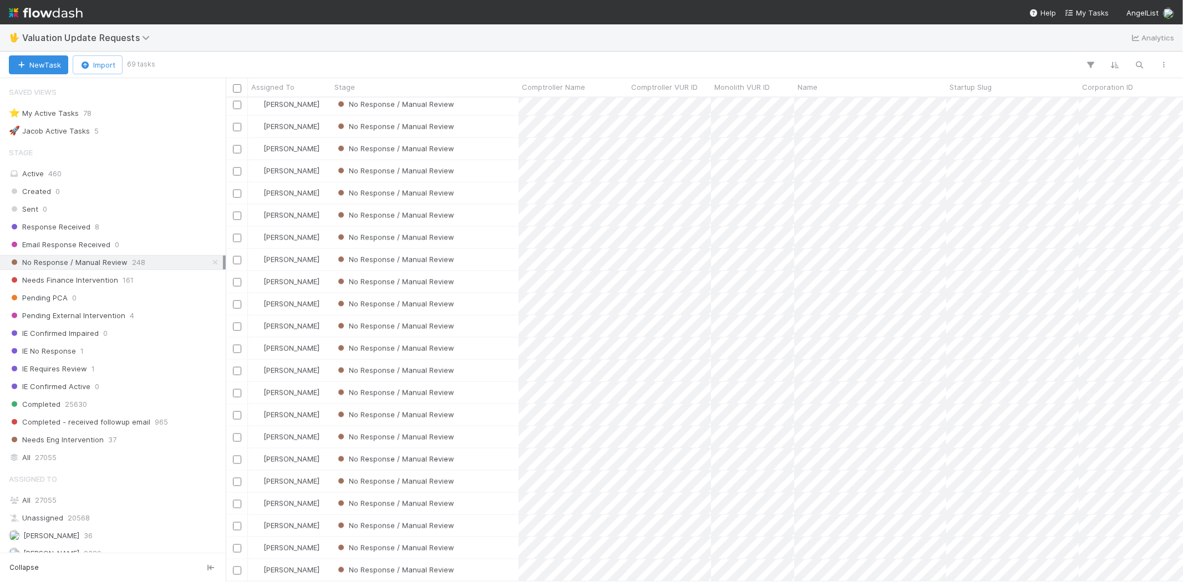
scroll to position [192, 0]
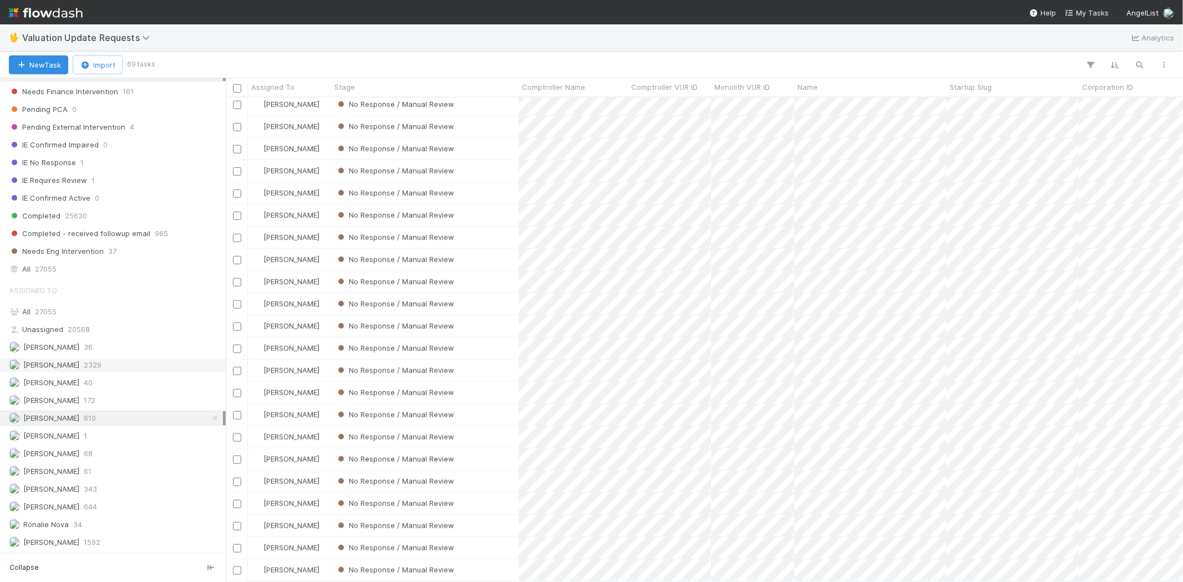
click at [119, 365] on div "Febbie Cervantes 2329" at bounding box center [116, 365] width 214 height 14
click at [103, 501] on div "Michael Capilitan 644" at bounding box center [116, 507] width 214 height 14
click at [113, 417] on div "Karen Jane Salcedo 610" at bounding box center [116, 418] width 214 height 14
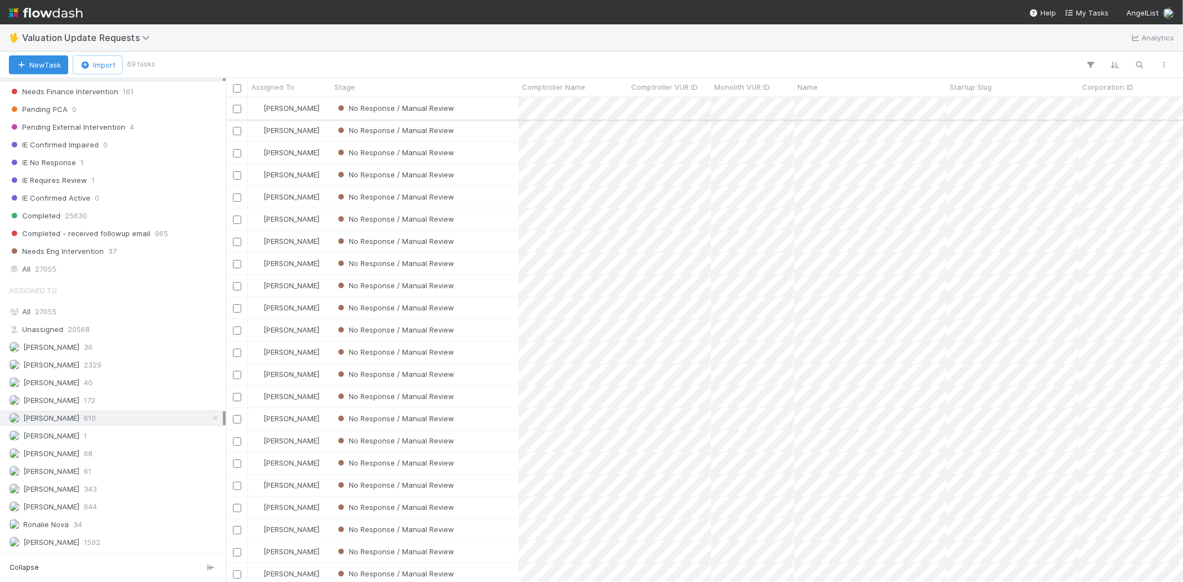
click at [485, 109] on div "No Response / Manual Review" at bounding box center [424, 109] width 187 height 22
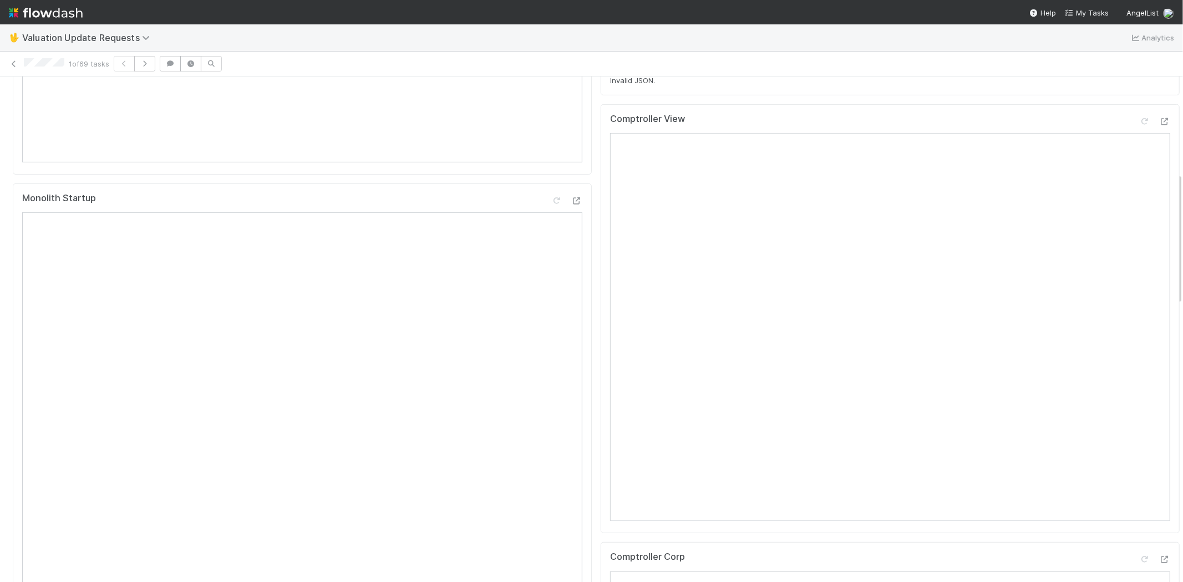
scroll to position [369, 0]
click at [1159, 123] on icon at bounding box center [1164, 120] width 11 height 7
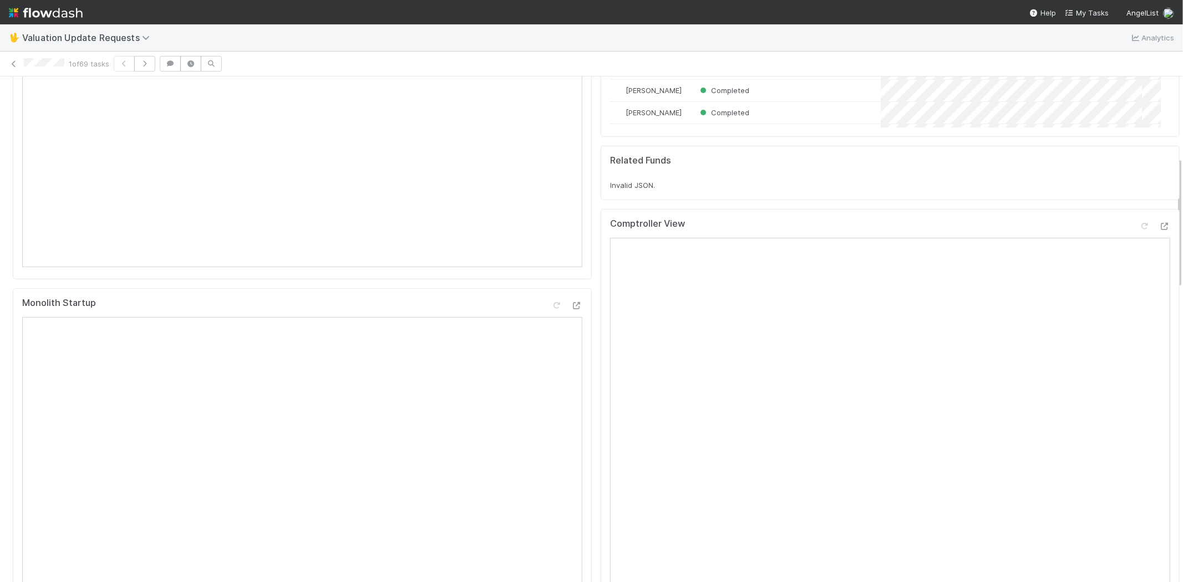
scroll to position [308, 0]
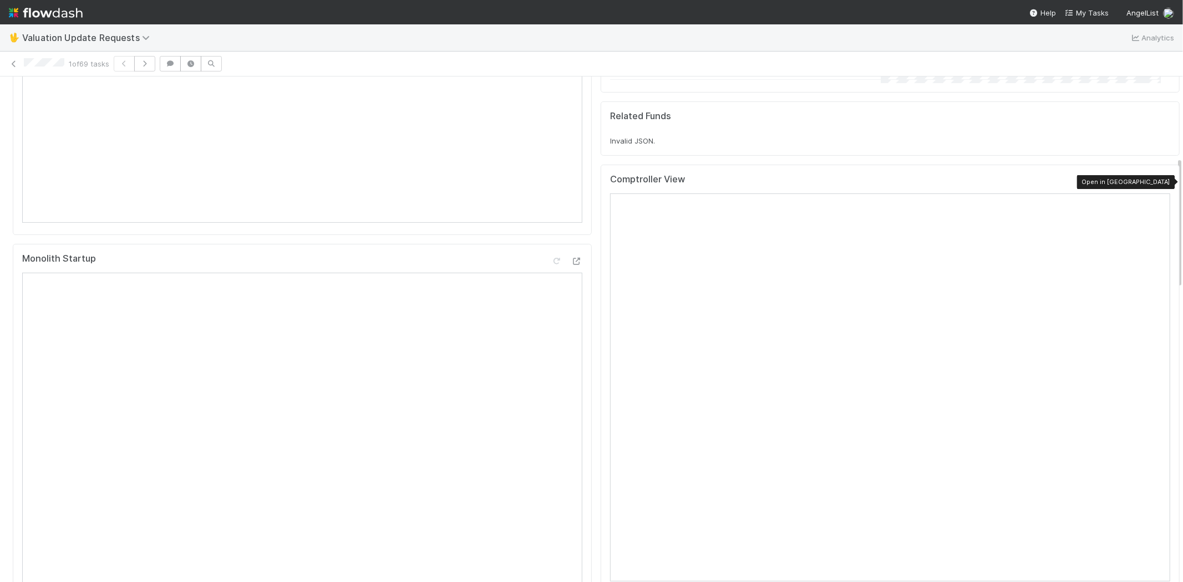
click at [1159, 179] on icon at bounding box center [1164, 182] width 11 height 7
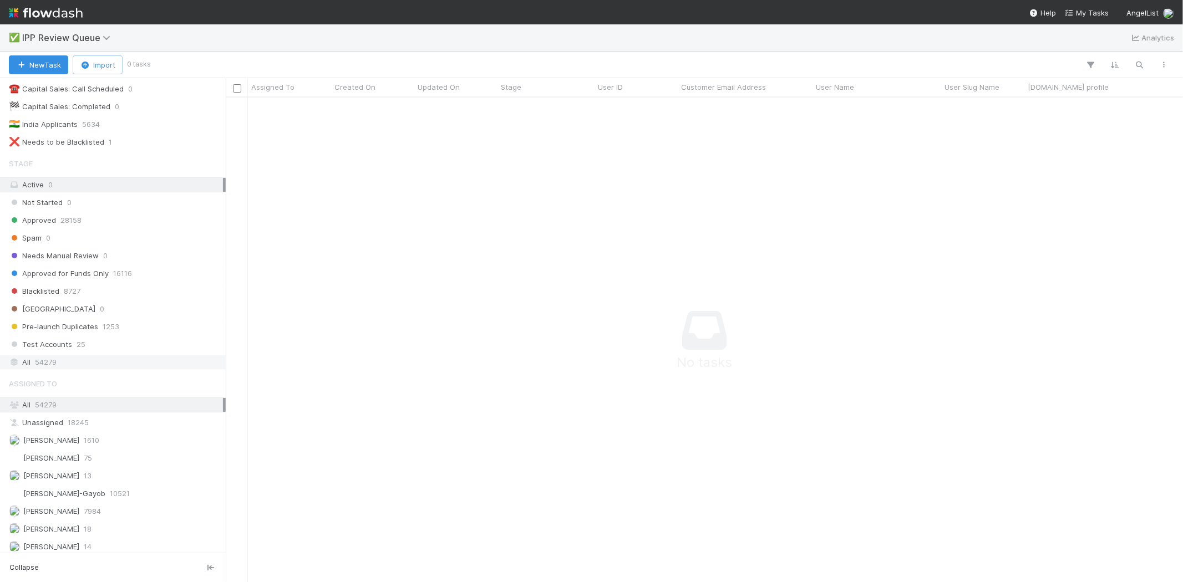
scroll to position [85, 0]
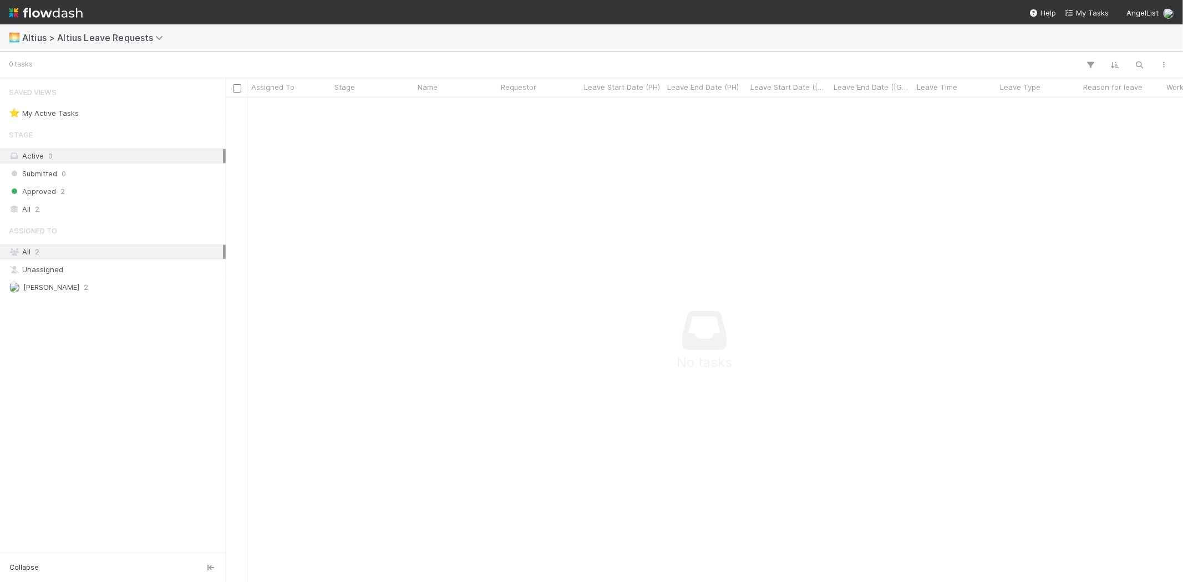
scroll to position [466, 938]
click at [84, 194] on div "Approved 2" at bounding box center [116, 192] width 214 height 14
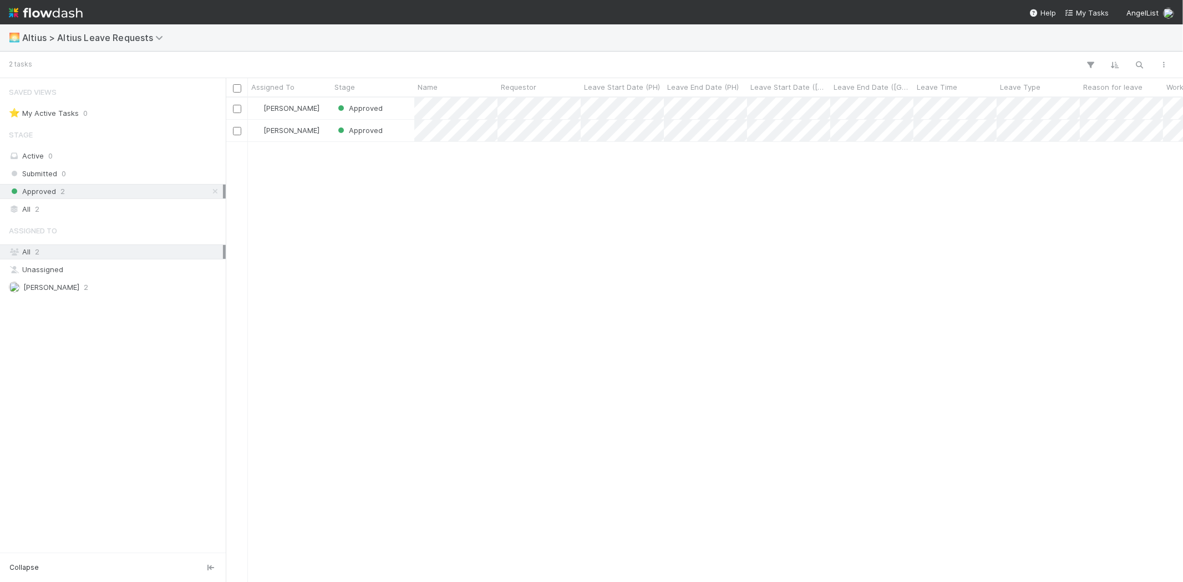
scroll to position [475, 947]
click at [575, 286] on div "[PERSON_NAME] Approved [DATE] 1:59:17 PM [DATE] 2:07:58 PM [PERSON_NAME] Approv…" at bounding box center [704, 340] width 957 height 484
drag, startPoint x: 520, startPoint y: 286, endPoint x: 555, endPoint y: 263, distance: 41.7
click at [537, 276] on div "[PERSON_NAME] Approved [DATE] 1:59:17 PM [DATE] 2:07:58 PM [PERSON_NAME] Approv…" at bounding box center [704, 340] width 957 height 484
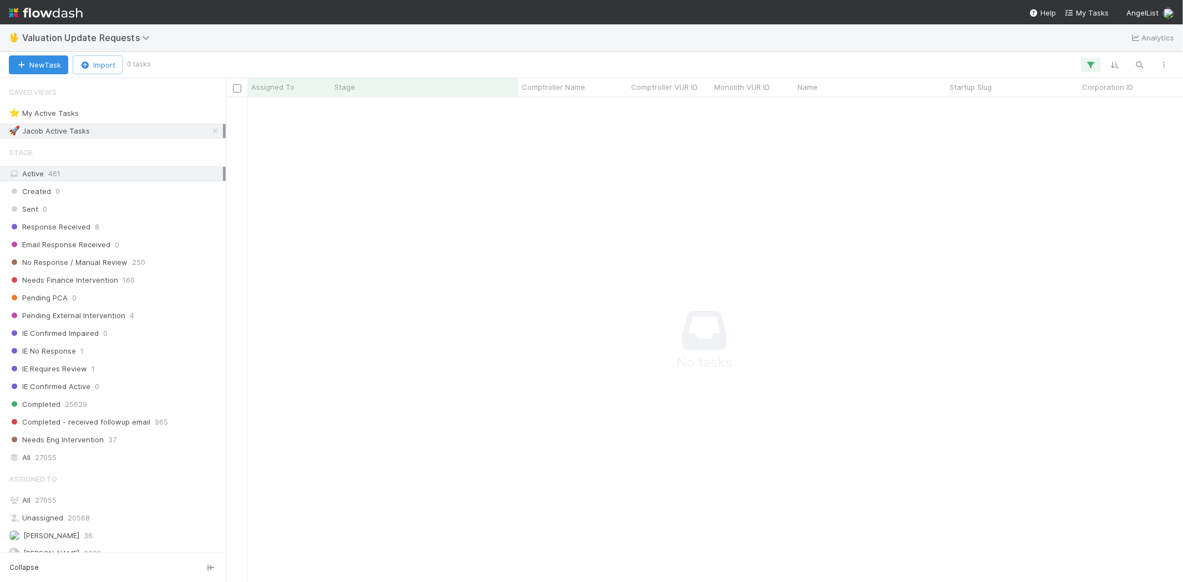
scroll to position [466, 938]
click at [1092, 58] on button "button" at bounding box center [1091, 65] width 20 height 14
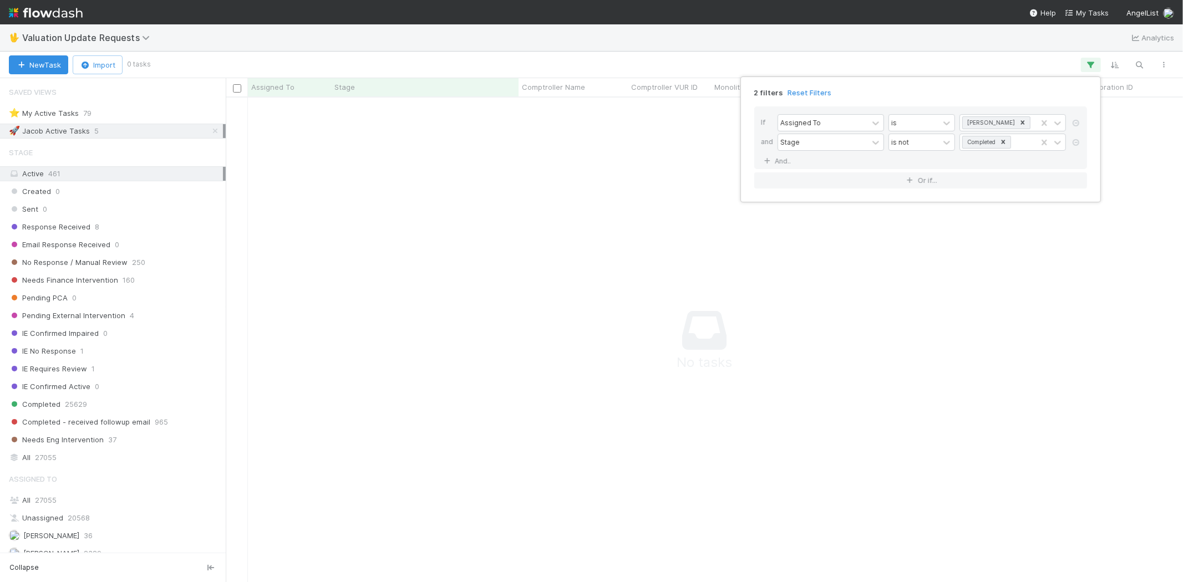
click at [813, 87] on div "2 filters Reset Filters" at bounding box center [920, 90] width 350 height 16
click at [817, 87] on div "2 filters Reset Filters" at bounding box center [920, 90] width 350 height 16
click at [814, 91] on link "Reset Filters" at bounding box center [809, 92] width 44 height 9
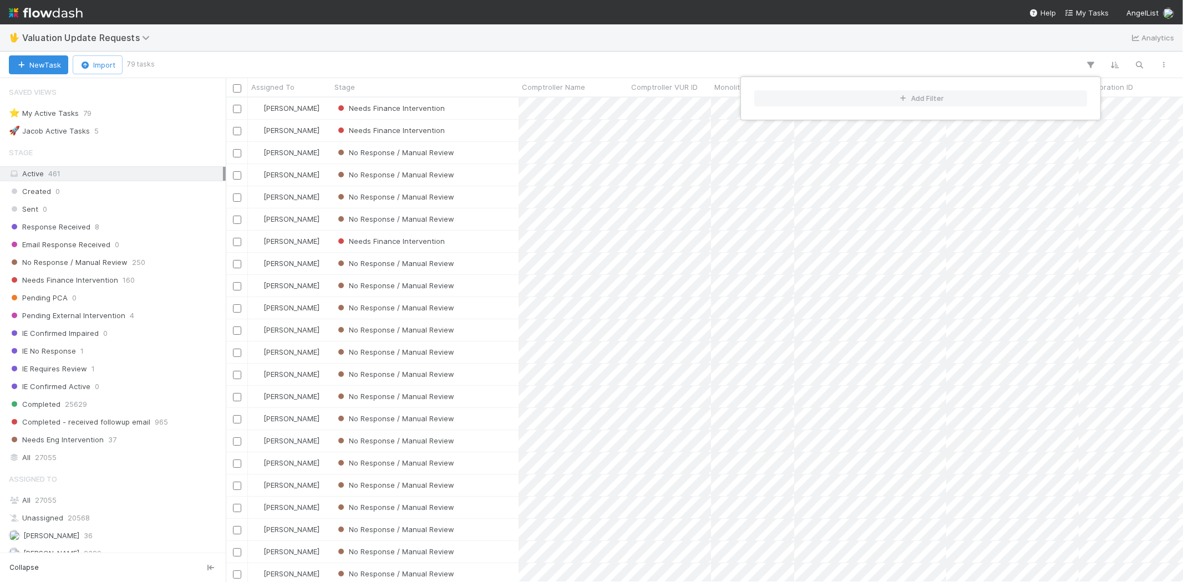
scroll to position [475, 947]
click at [416, 62] on div "Add Filter" at bounding box center [591, 291] width 1183 height 582
click at [101, 257] on div "Add Filter" at bounding box center [591, 291] width 1183 height 582
click at [90, 263] on span "No Response / Manual Review" at bounding box center [68, 263] width 119 height 14
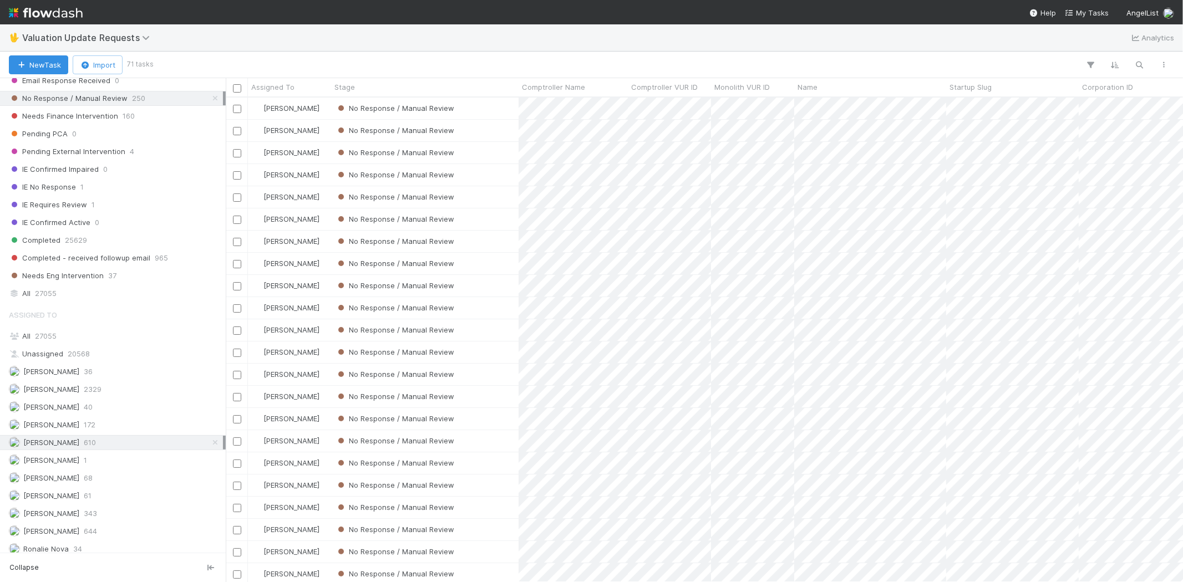
scroll to position [185, 0]
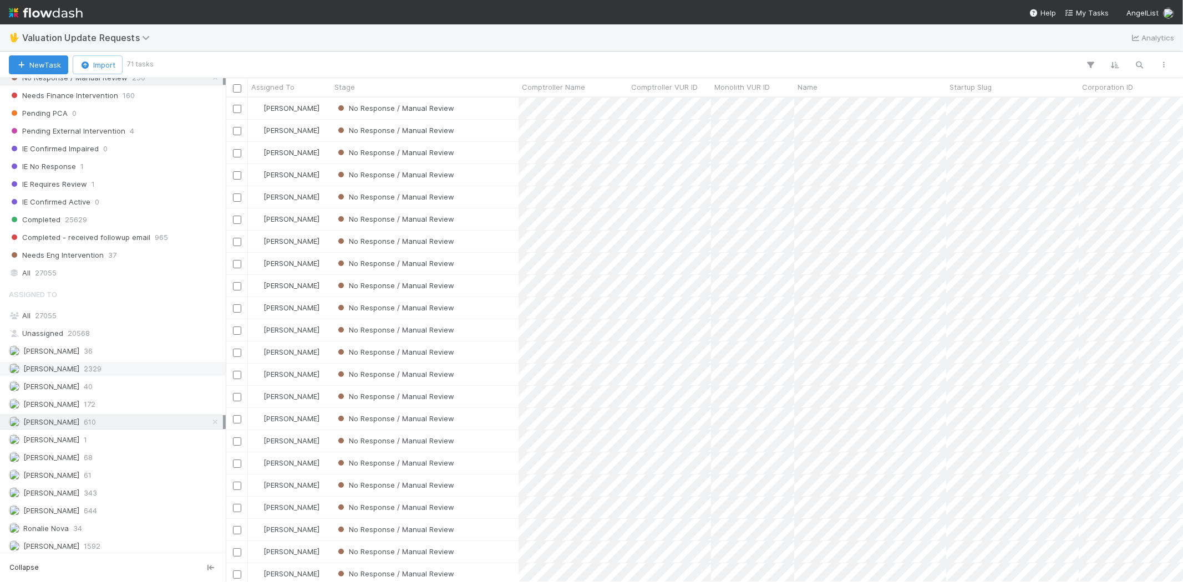
click at [84, 373] on div "Febbie Cervantes 2329" at bounding box center [116, 369] width 214 height 14
click at [79, 424] on span "[PERSON_NAME]" at bounding box center [51, 422] width 56 height 9
click at [97, 509] on span "644" at bounding box center [90, 511] width 13 height 14
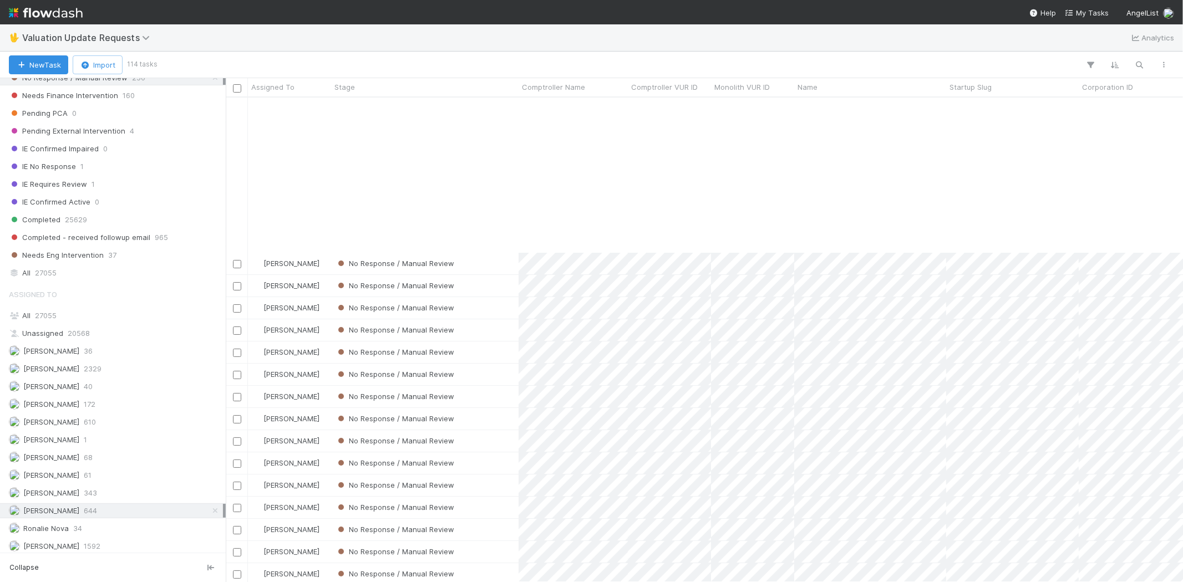
scroll to position [185, 0]
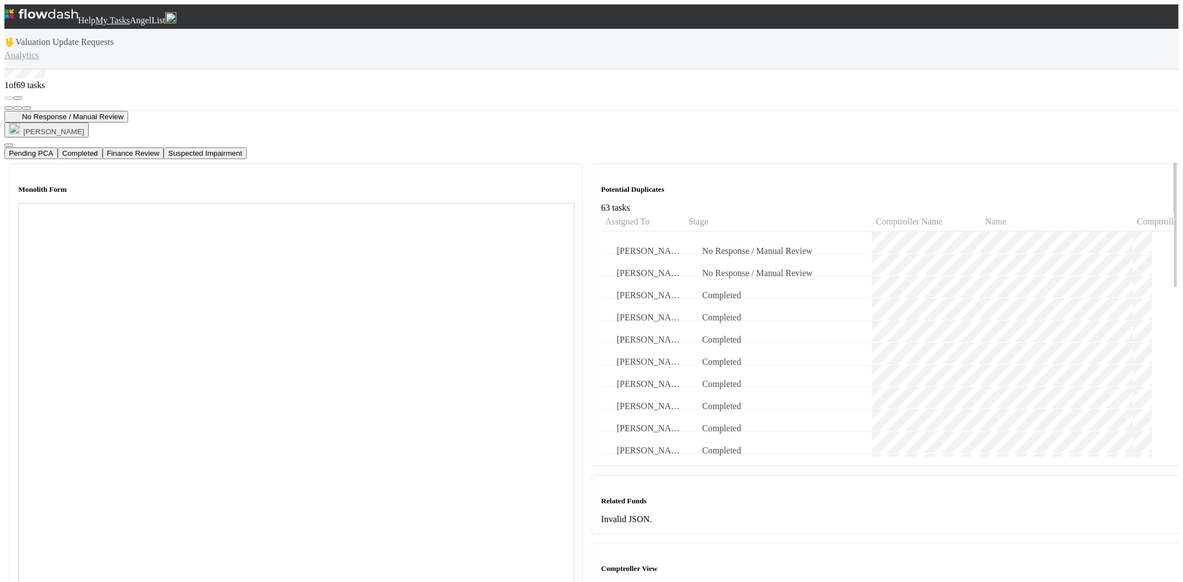
scroll to position [185, 0]
drag, startPoint x: 1123, startPoint y: 303, endPoint x: 1116, endPoint y: 307, distance: 8.2
click at [601, 582] on icon at bounding box center [601, 582] width 0 height 0
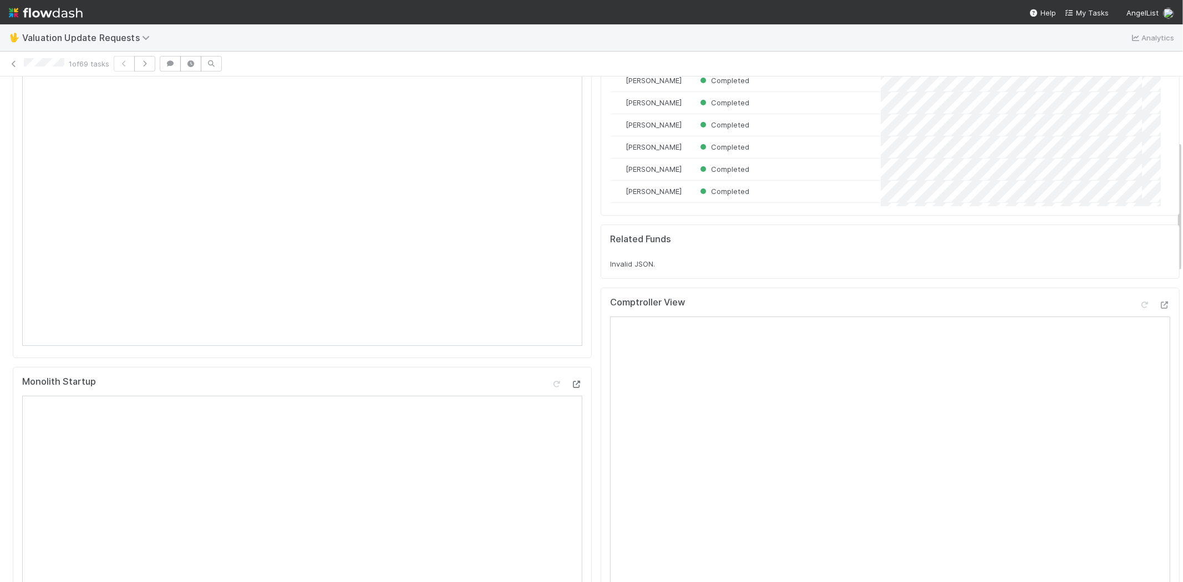
scroll to position [308, 0]
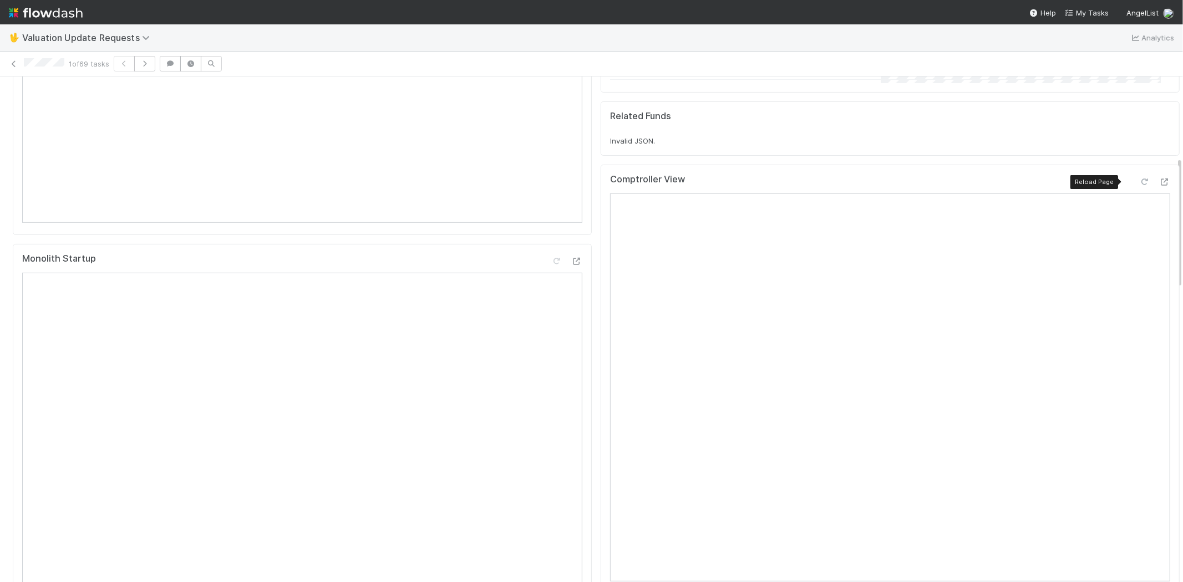
click at [1139, 181] on icon at bounding box center [1144, 182] width 11 height 7
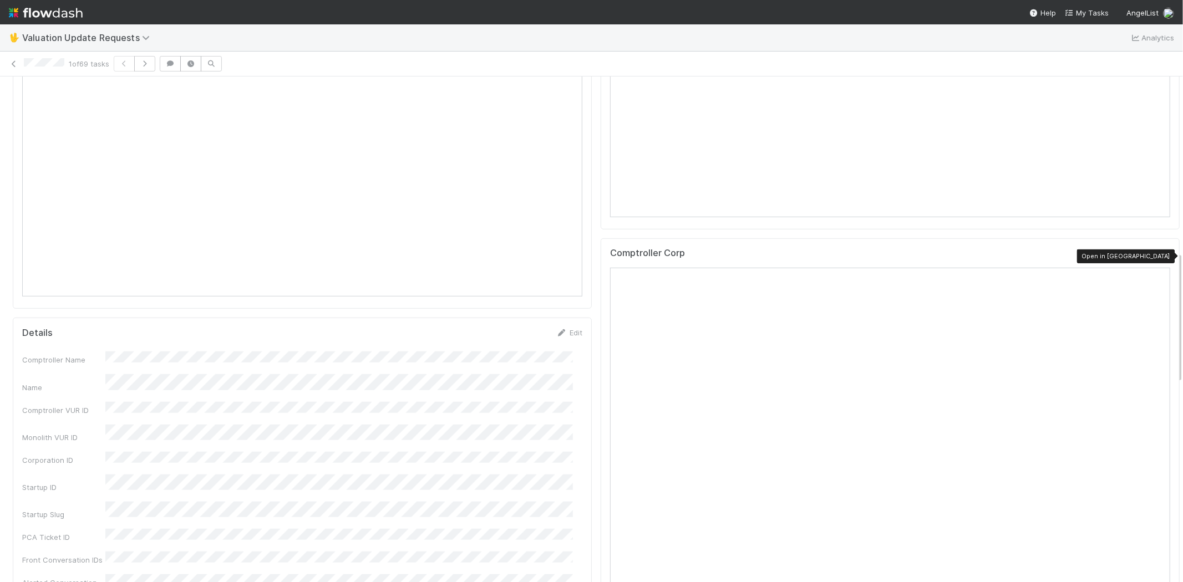
click at [1159, 252] on icon at bounding box center [1164, 255] width 11 height 7
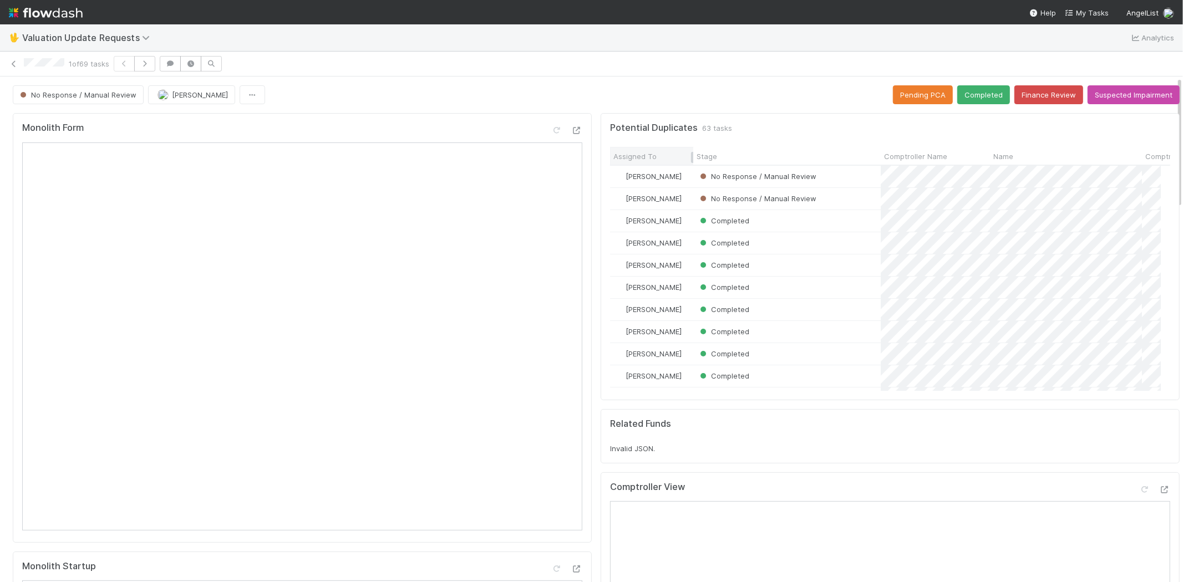
scroll to position [0, 0]
click at [962, 100] on button "Completed" at bounding box center [983, 94] width 53 height 19
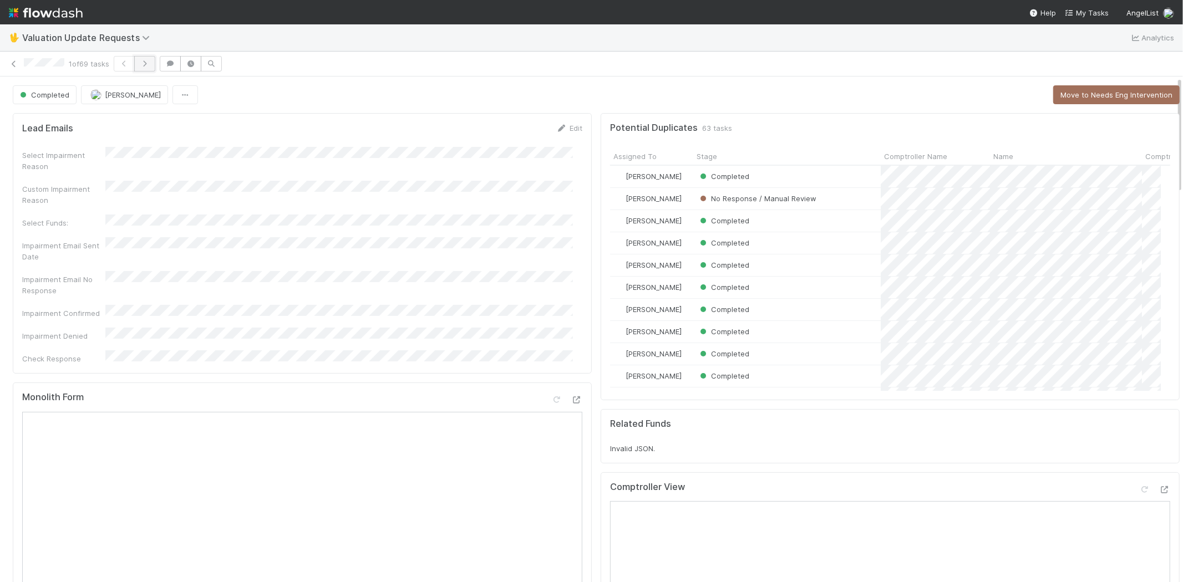
click at [154, 63] on button "button" at bounding box center [144, 64] width 21 height 16
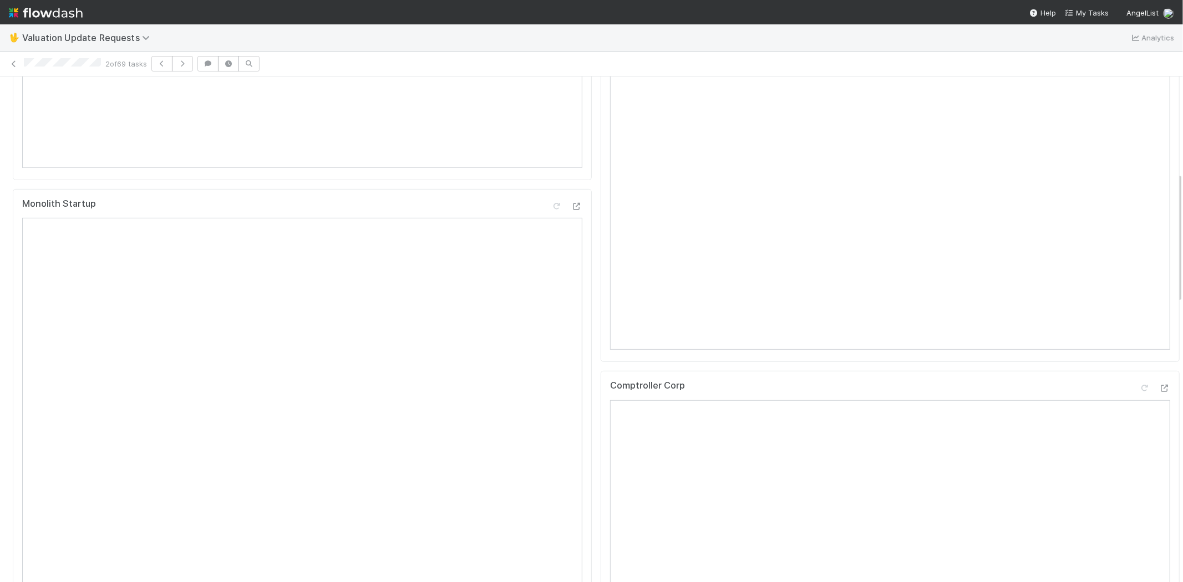
scroll to position [369, 0]
click at [1159, 385] on icon at bounding box center [1164, 381] width 11 height 7
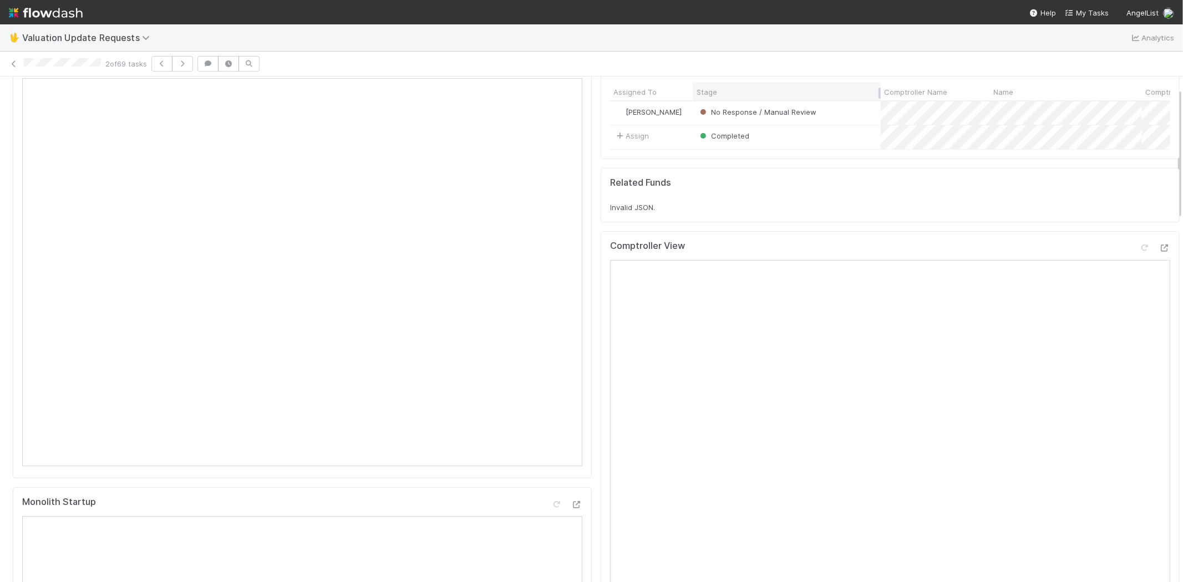
scroll to position [0, 0]
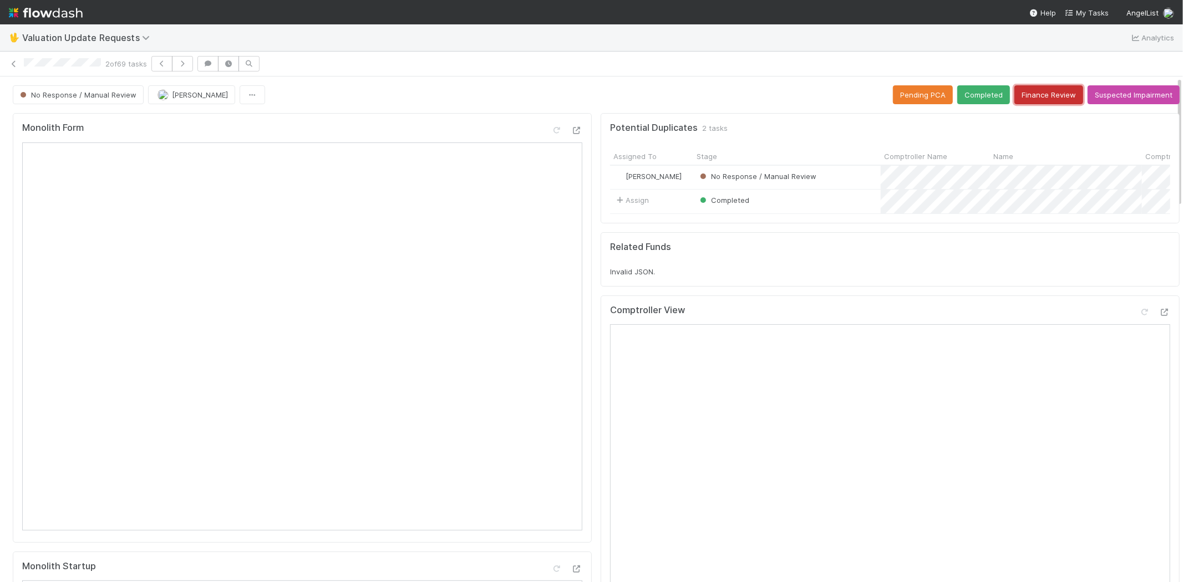
click at [1014, 95] on button "Finance Review" at bounding box center [1048, 94] width 69 height 19
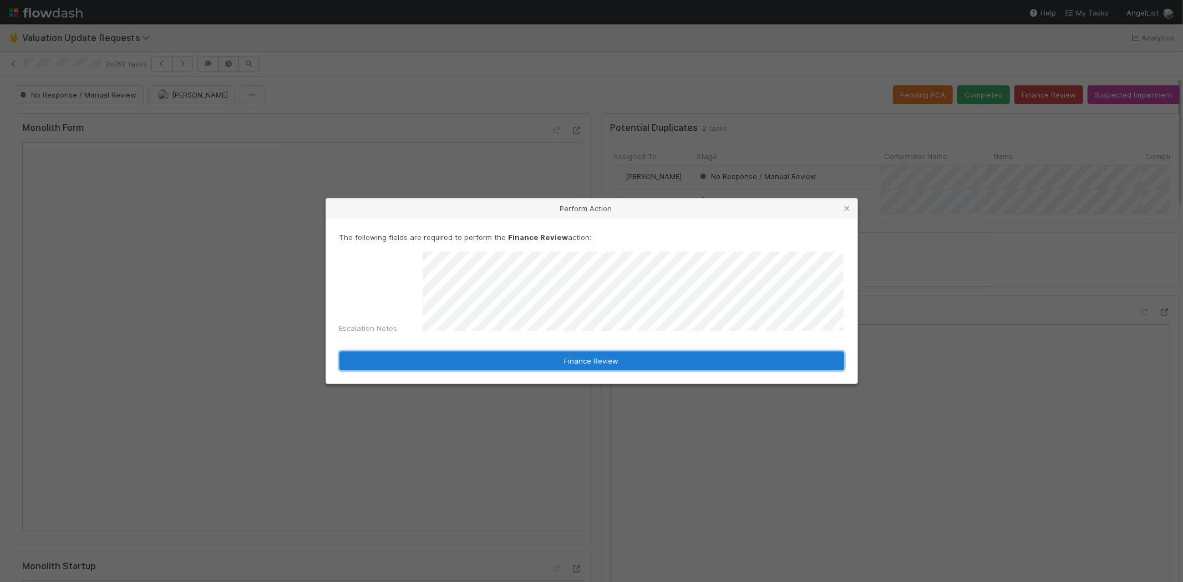
click at [572, 357] on button "Finance Review" at bounding box center [591, 361] width 505 height 19
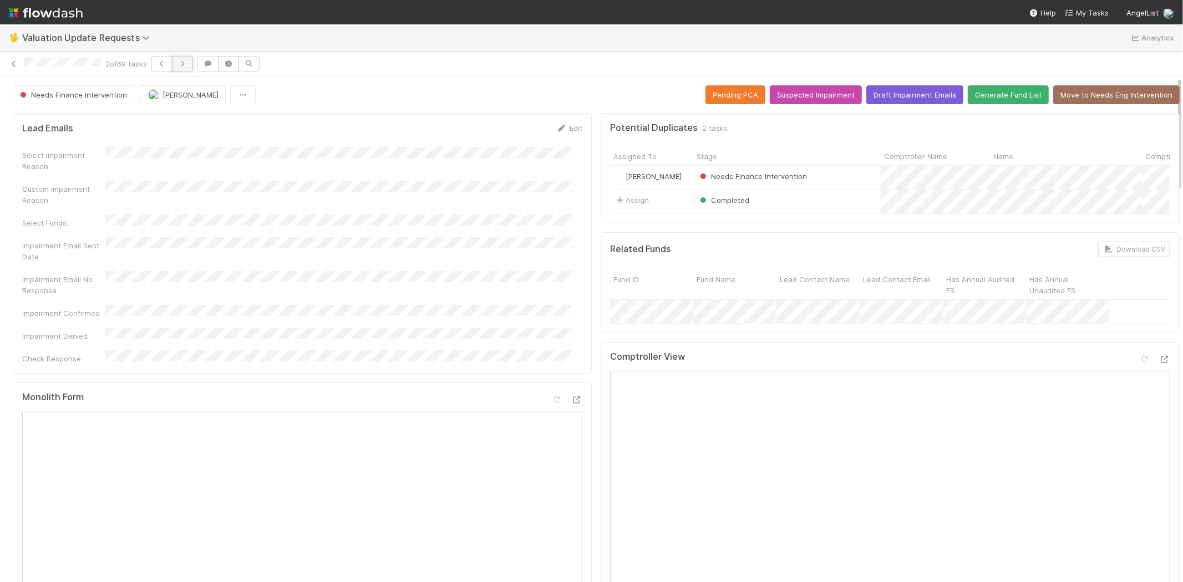
click at [188, 65] on icon "button" at bounding box center [182, 63] width 11 height 7
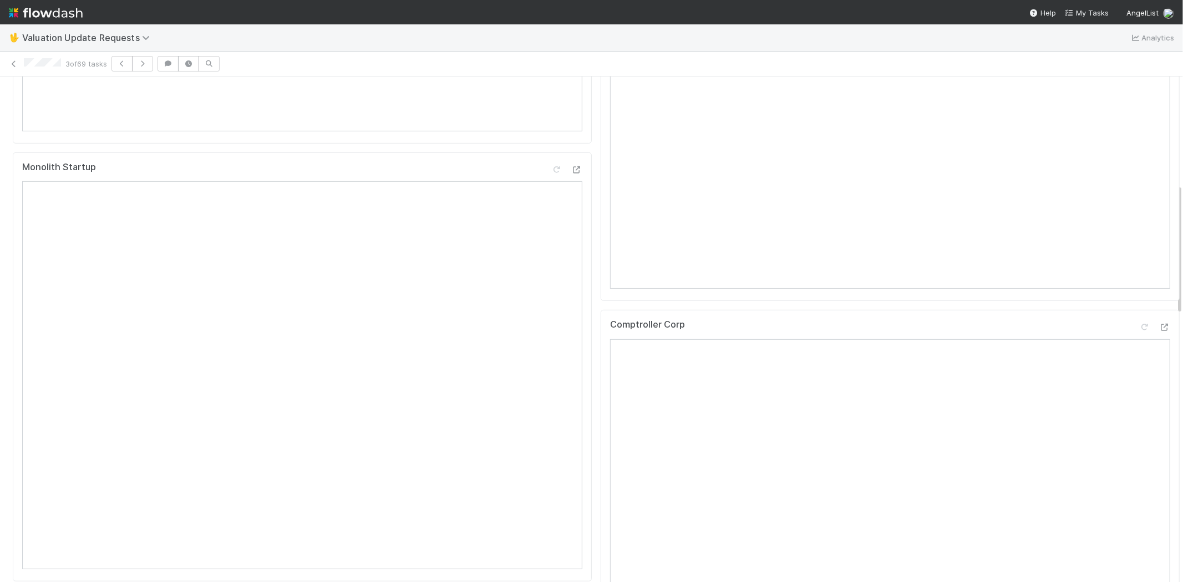
scroll to position [431, 0]
click at [1159, 299] on icon at bounding box center [1164, 295] width 11 height 7
click at [1139, 108] on icon at bounding box center [1144, 103] width 11 height 7
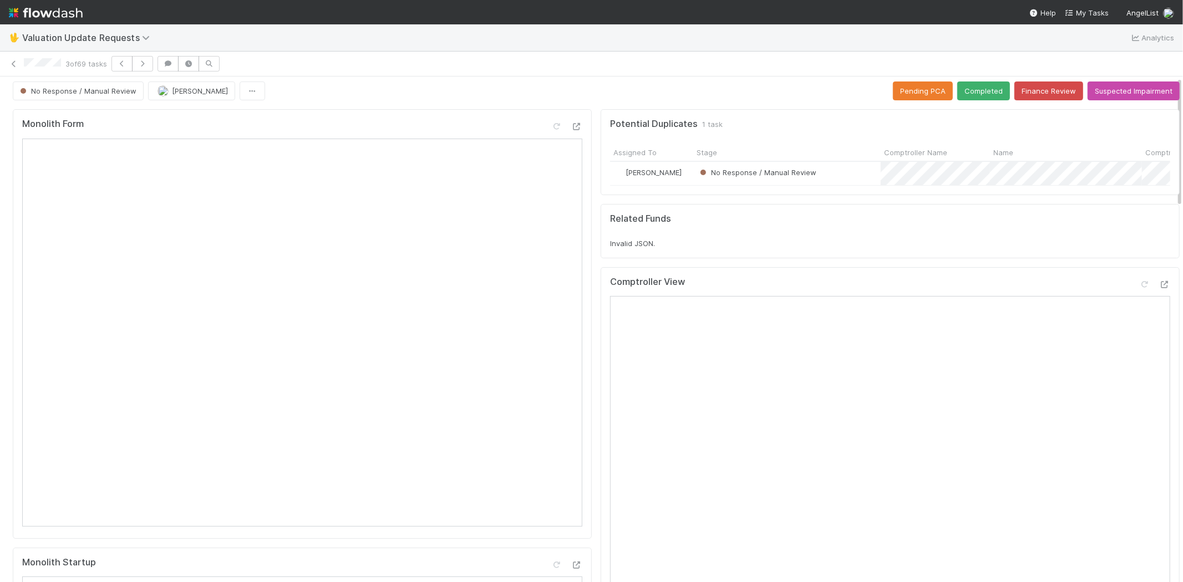
scroll to position [0, 0]
click at [968, 98] on button "Completed" at bounding box center [983, 94] width 53 height 19
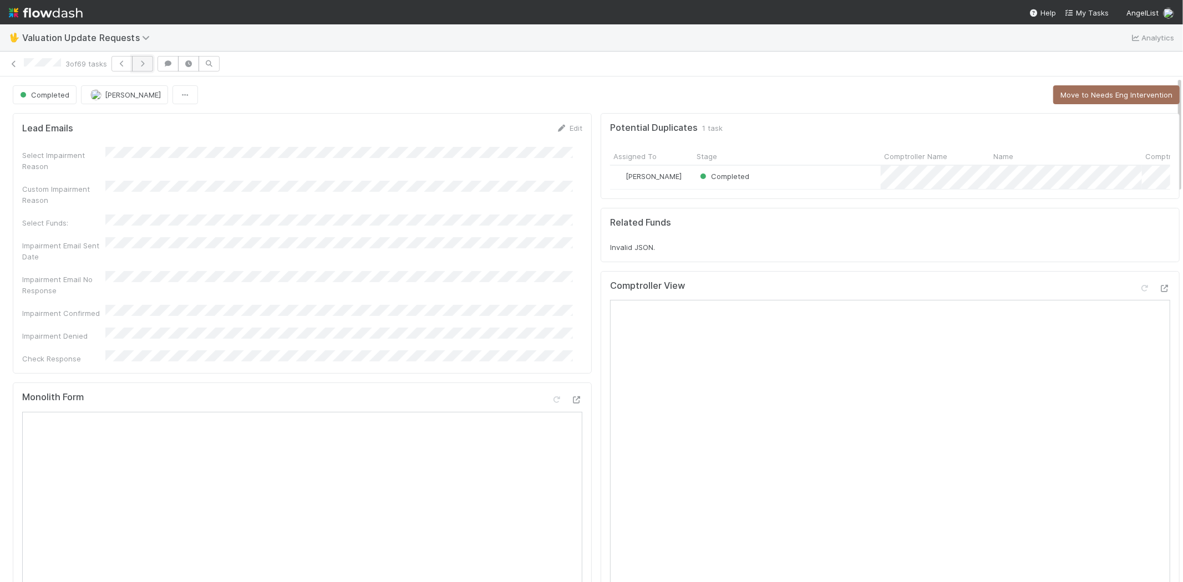
click at [145, 64] on icon "button" at bounding box center [142, 63] width 11 height 7
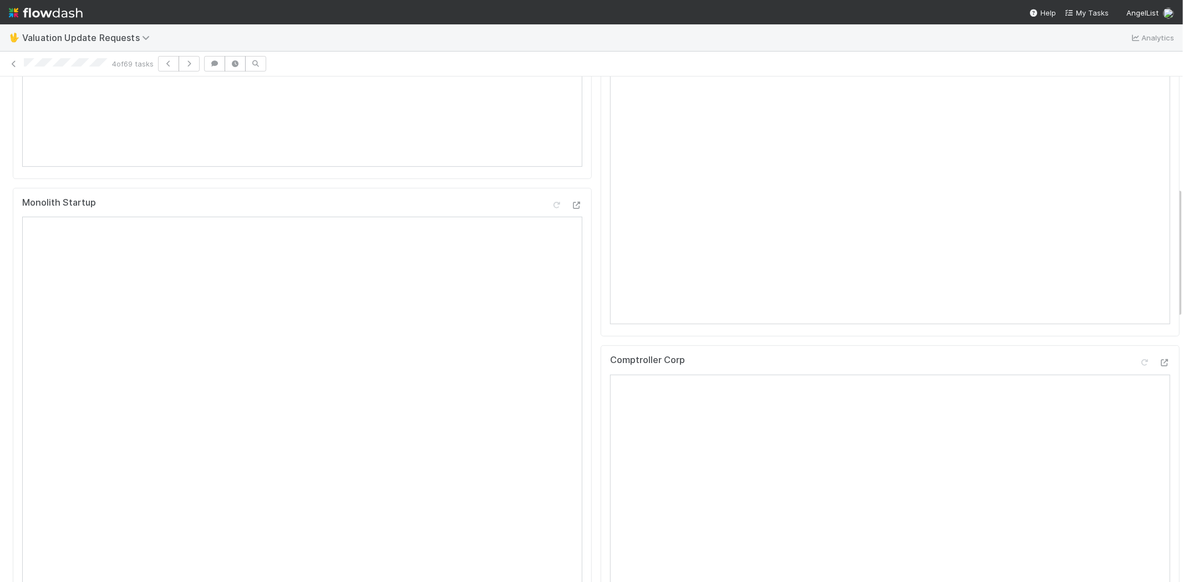
scroll to position [431, 0]
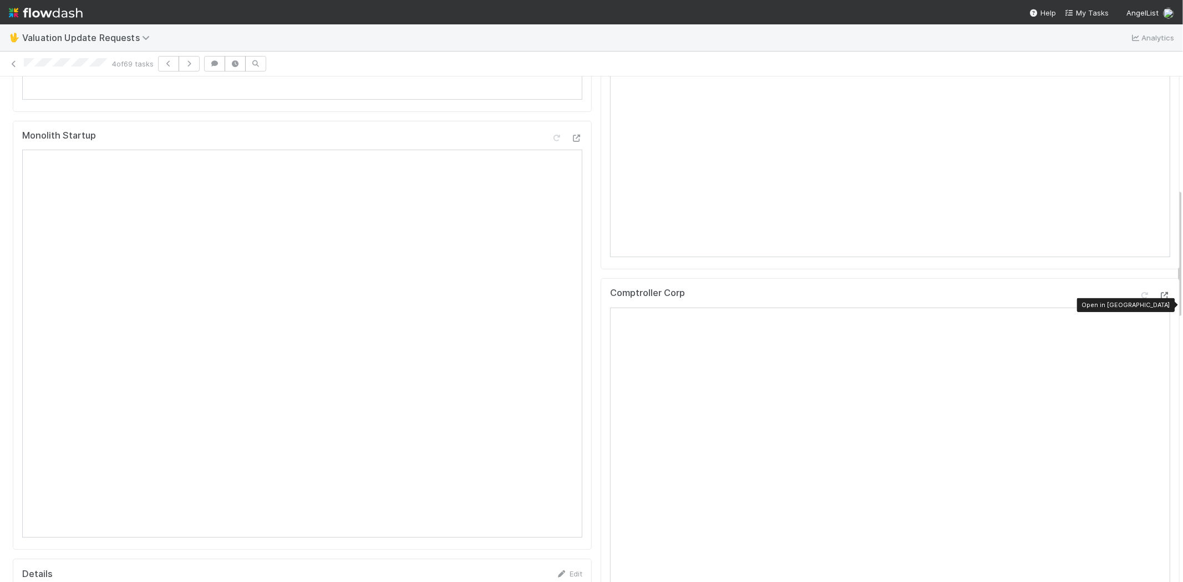
click at [1159, 299] on icon at bounding box center [1164, 295] width 11 height 7
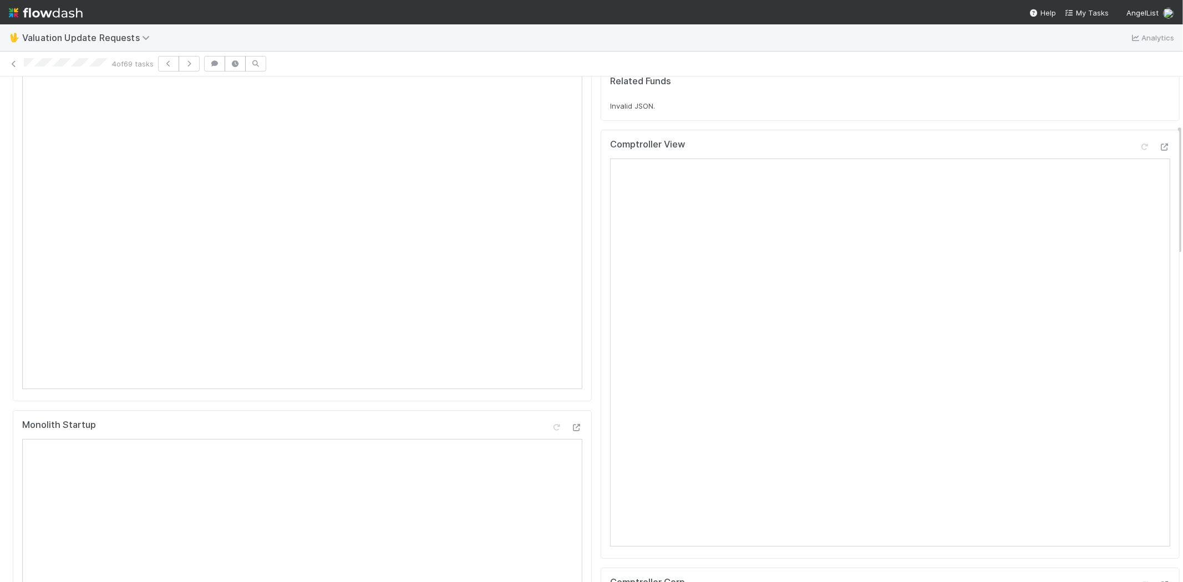
scroll to position [0, 0]
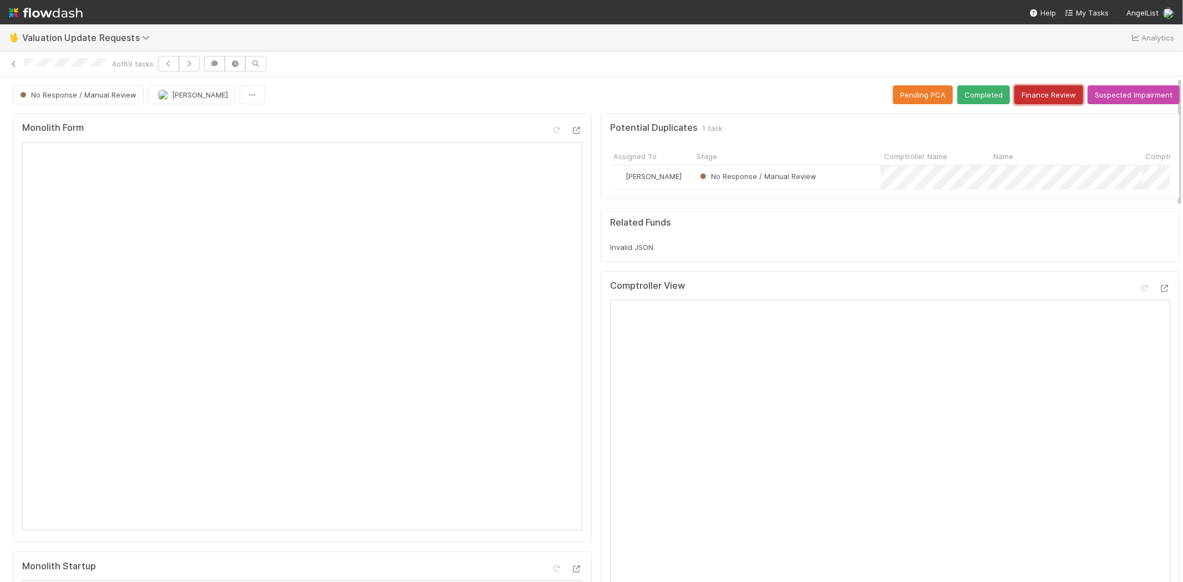
click at [1026, 96] on button "Finance Review" at bounding box center [1048, 94] width 69 height 19
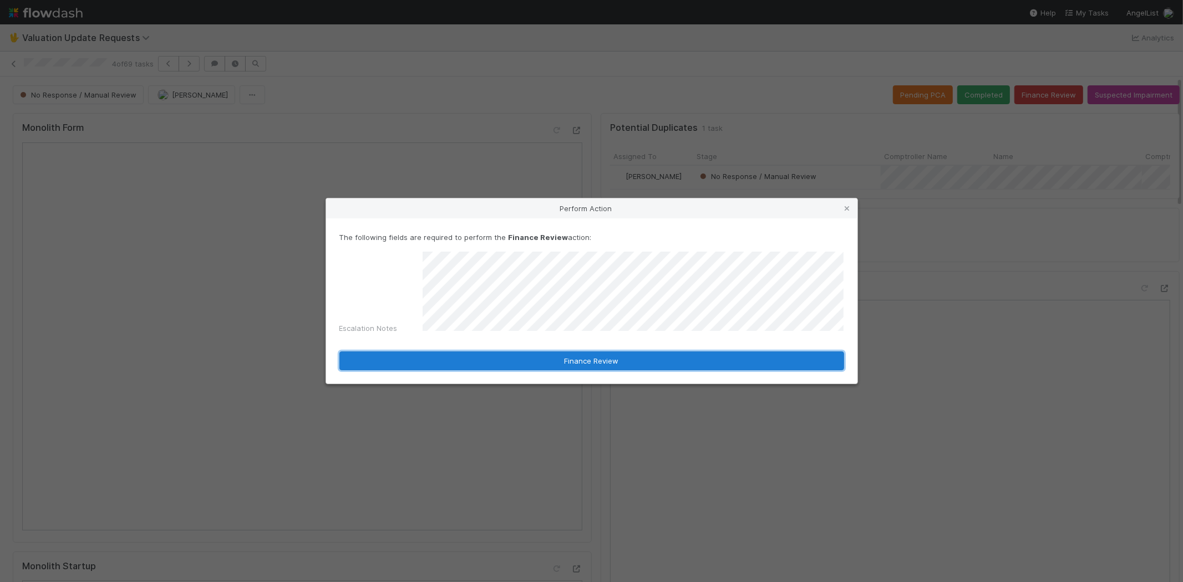
click at [575, 352] on button "Finance Review" at bounding box center [591, 361] width 505 height 19
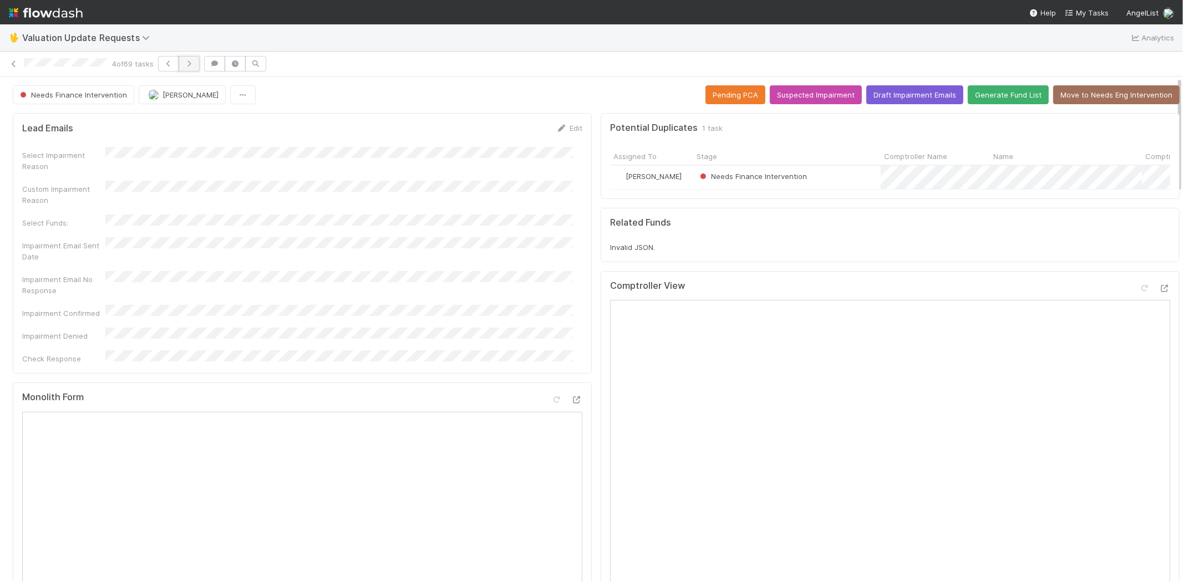
click at [194, 67] on button "button" at bounding box center [189, 64] width 21 height 16
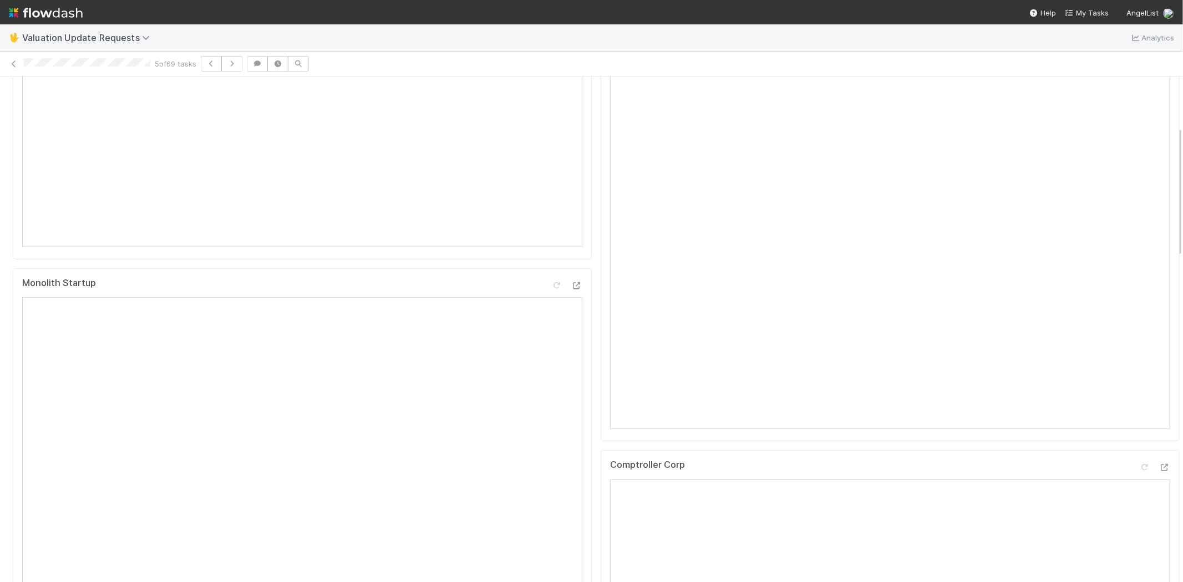
scroll to position [431, 0]
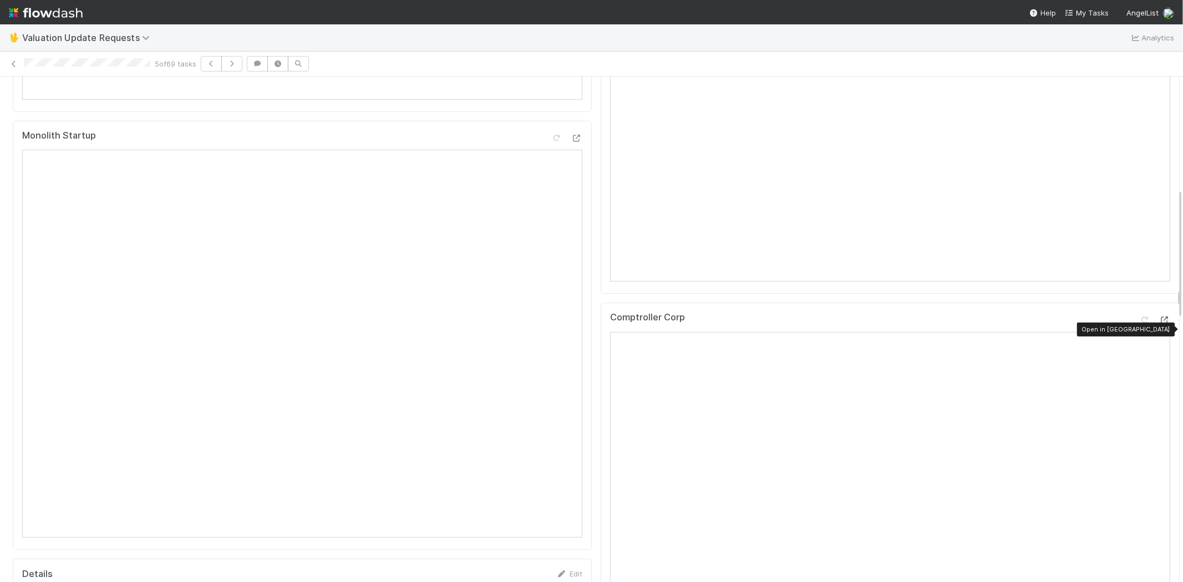
click at [1159, 324] on icon at bounding box center [1164, 320] width 11 height 7
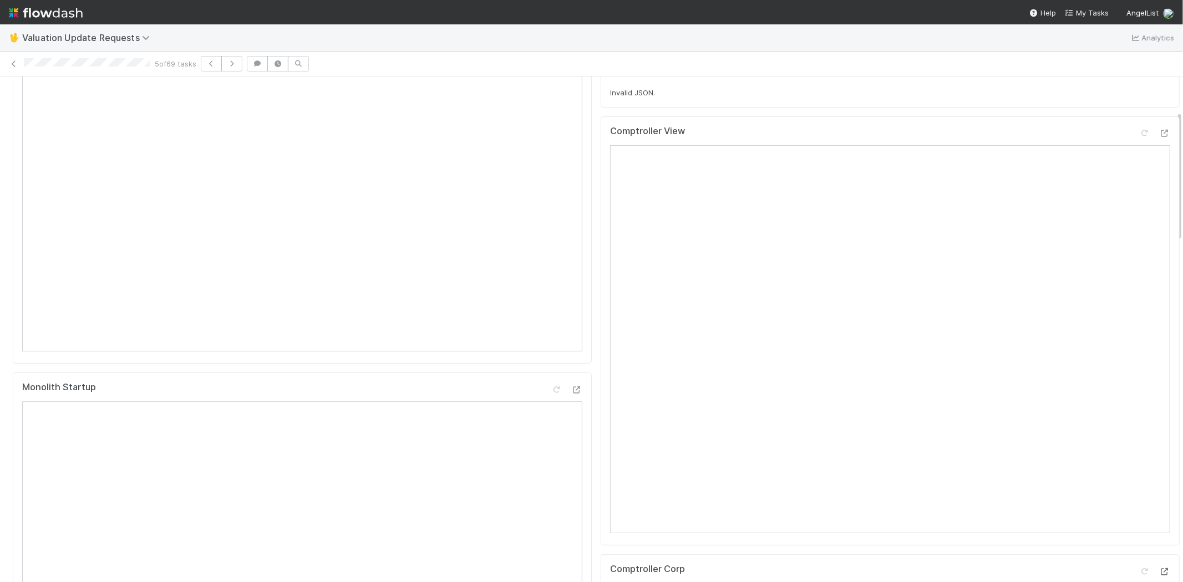
scroll to position [0, 0]
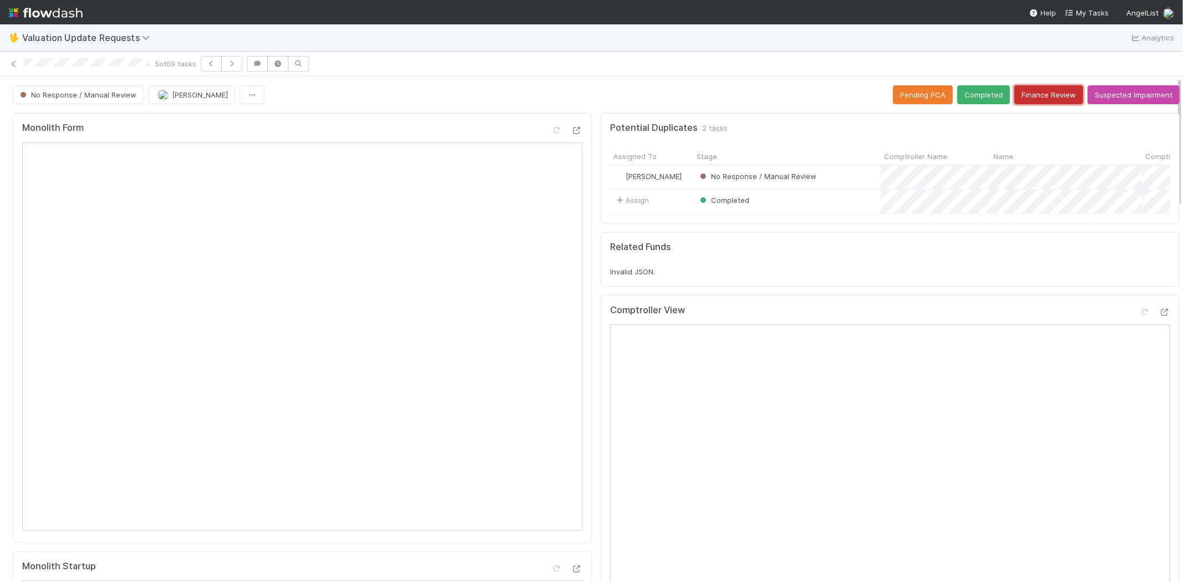
click at [1019, 98] on button "Finance Review" at bounding box center [1048, 94] width 69 height 19
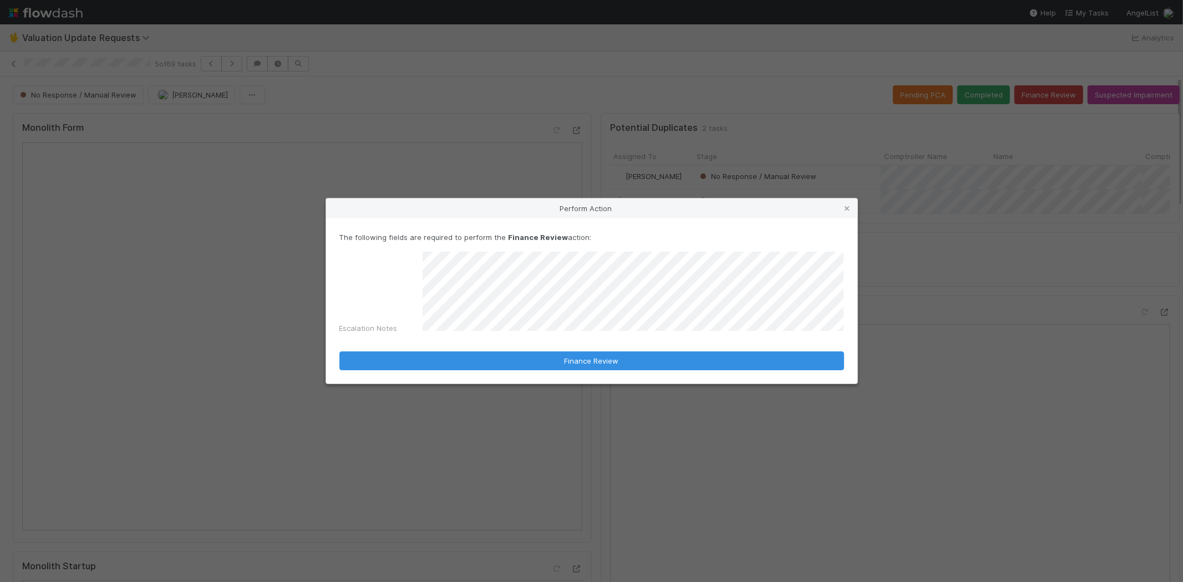
click at [347, 288] on div "Escalation Notes" at bounding box center [591, 295] width 505 height 87
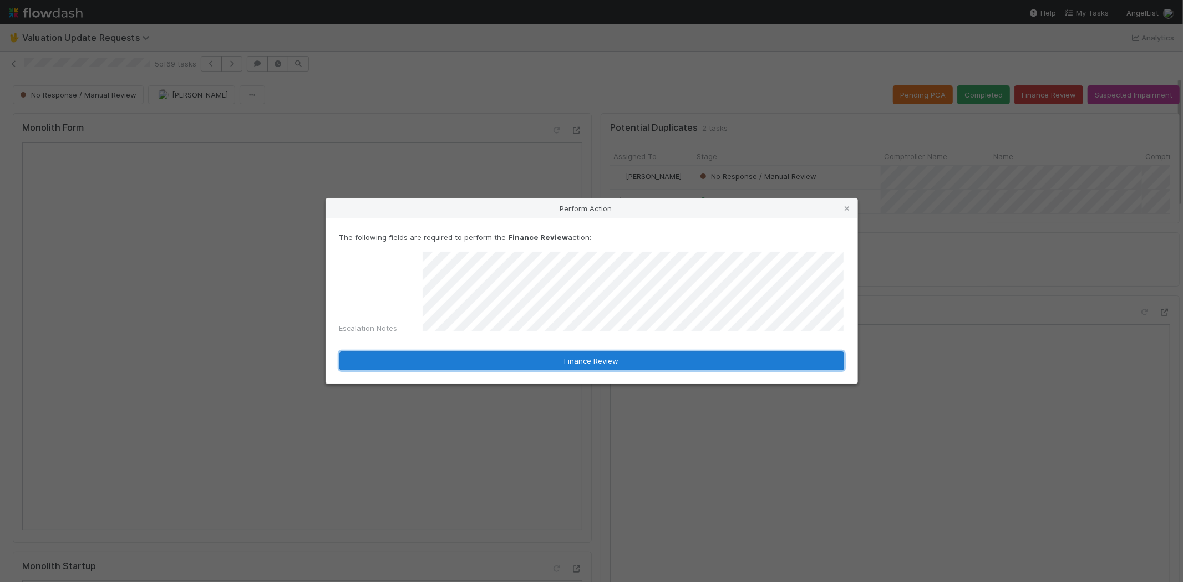
click at [531, 356] on button "Finance Review" at bounding box center [591, 361] width 505 height 19
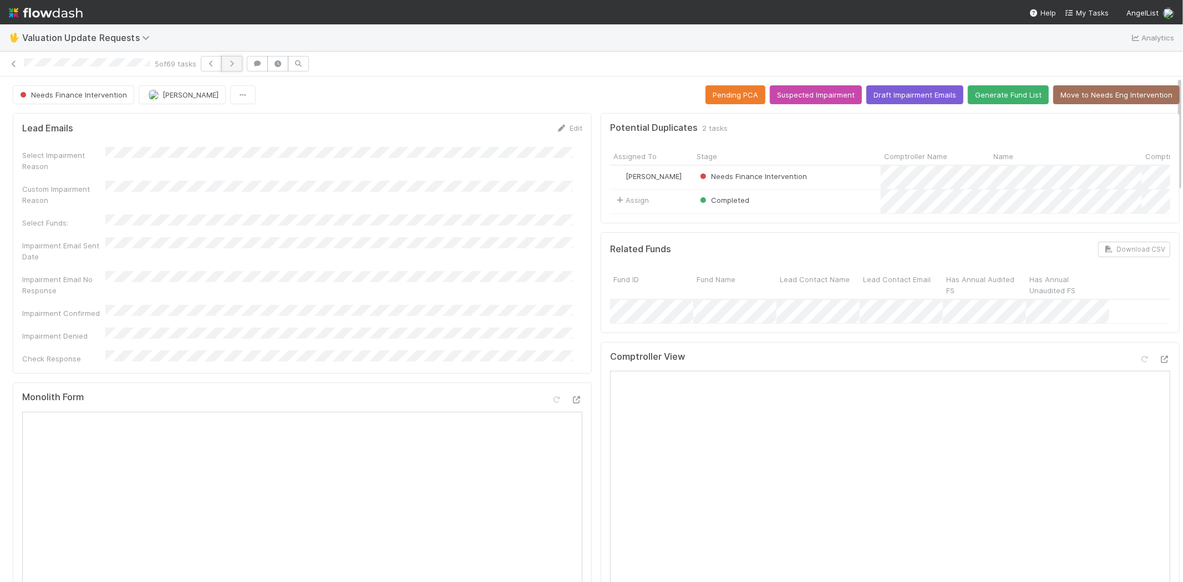
click at [233, 64] on icon "button" at bounding box center [231, 63] width 11 height 7
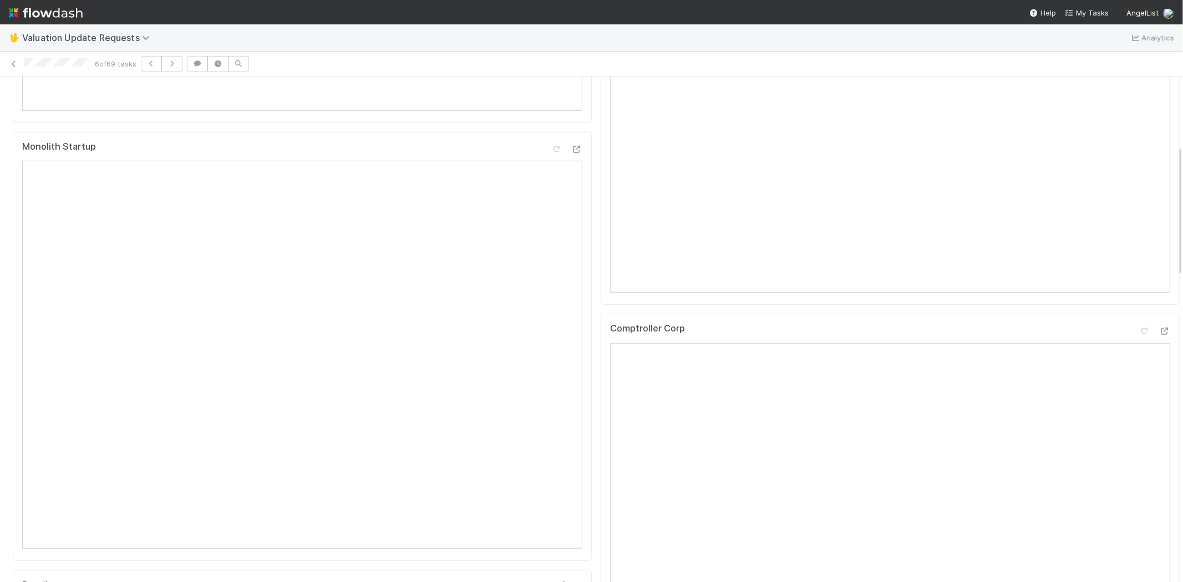
scroll to position [431, 0]
click at [1159, 324] on icon at bounding box center [1164, 320] width 11 height 7
click at [1128, 129] on div "Comptroller View" at bounding box center [890, 130] width 560 height 20
click at [1139, 133] on div at bounding box center [1144, 127] width 11 height 11
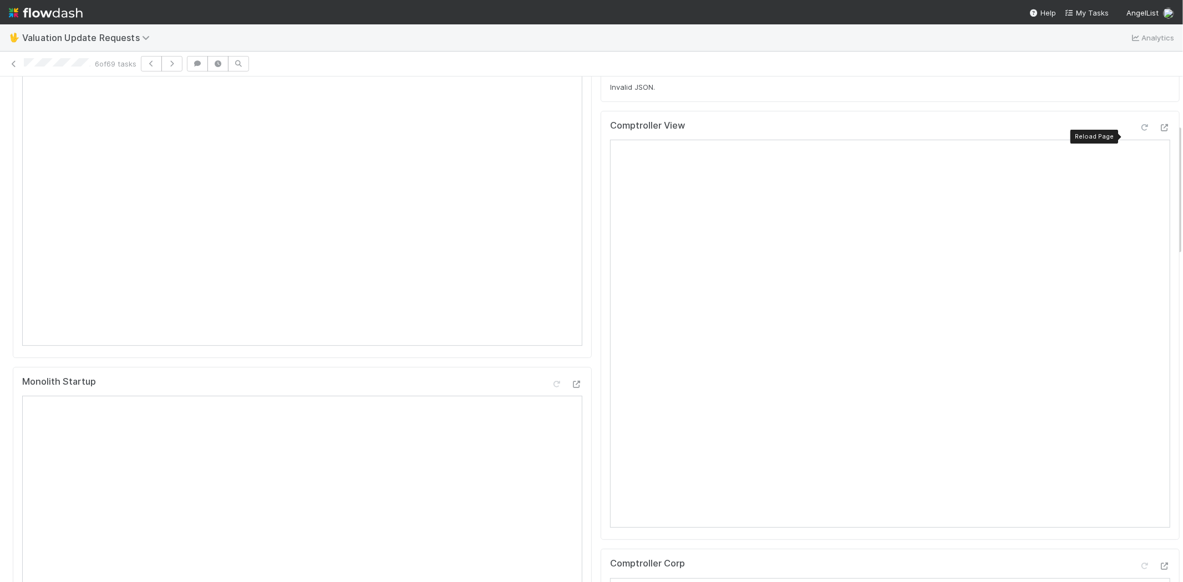
click at [1139, 131] on icon at bounding box center [1144, 127] width 11 height 7
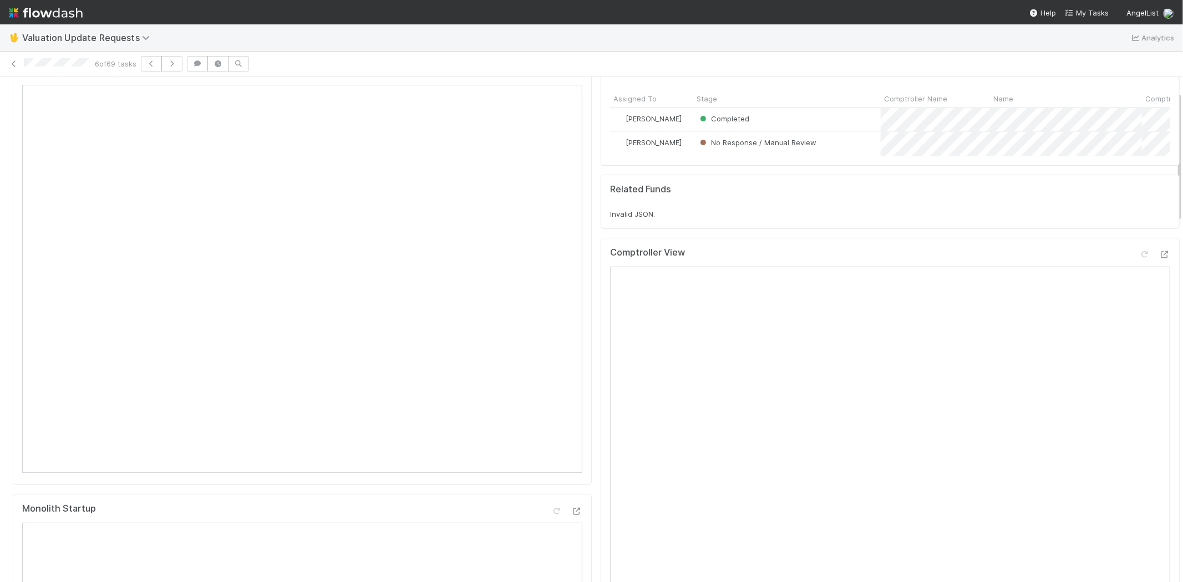
scroll to position [0, 0]
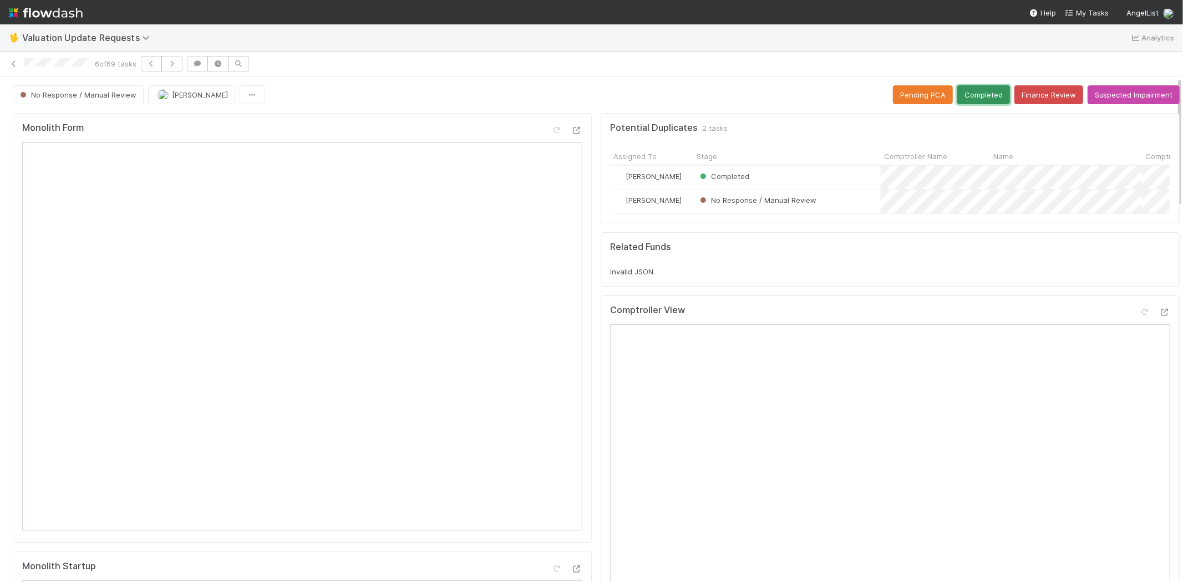
drag, startPoint x: 973, startPoint y: 100, endPoint x: 959, endPoint y: 103, distance: 13.6
click at [973, 100] on button "Completed" at bounding box center [983, 94] width 53 height 19
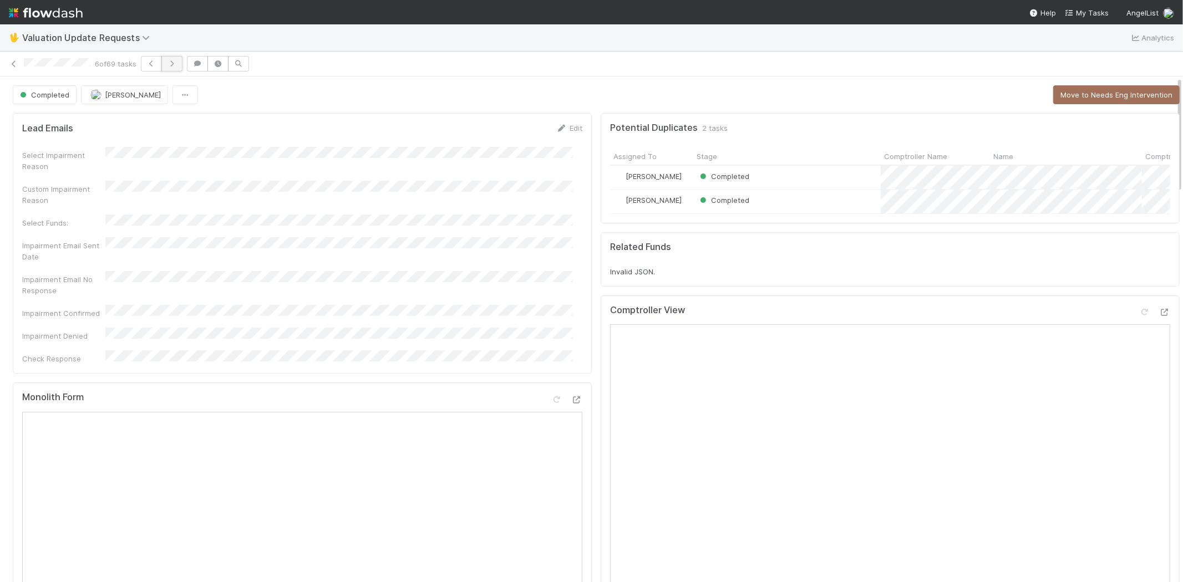
click at [176, 68] on button "button" at bounding box center [171, 64] width 21 height 16
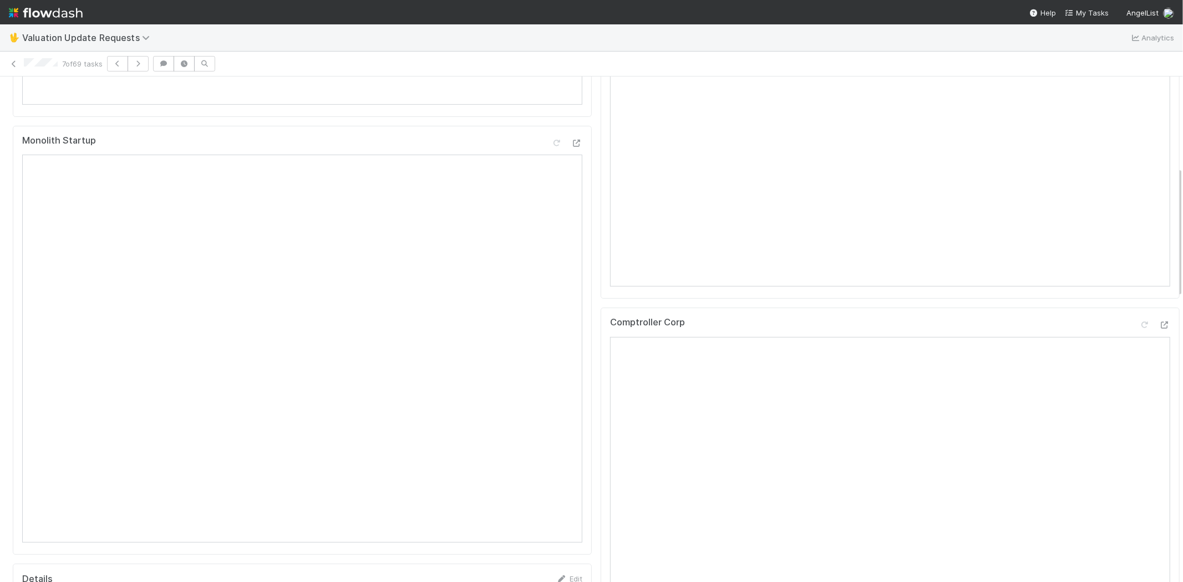
scroll to position [492, 0]
click at [1159, 262] on icon at bounding box center [1164, 258] width 11 height 7
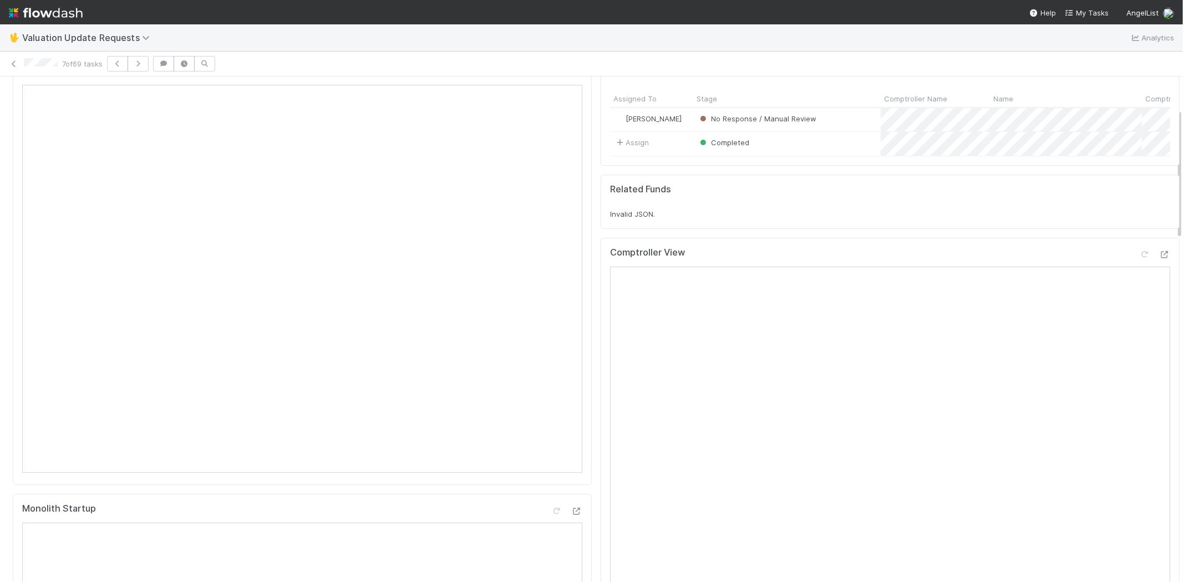
scroll to position [0, 0]
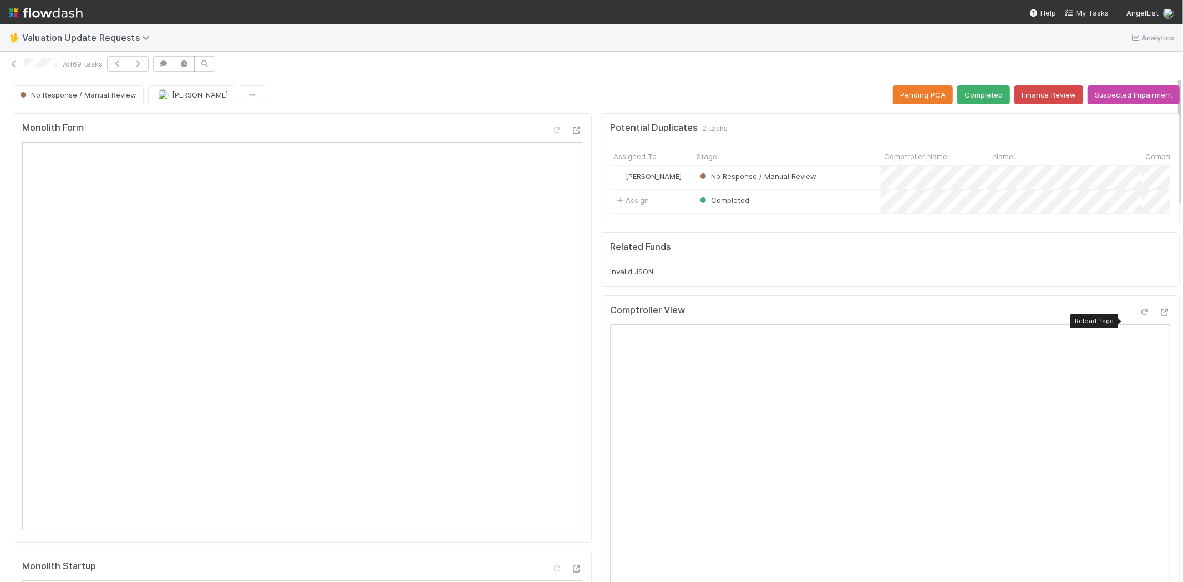
drag, startPoint x: 1127, startPoint y: 322, endPoint x: 1117, endPoint y: 322, distance: 9.4
click at [1139, 316] on icon at bounding box center [1144, 312] width 11 height 7
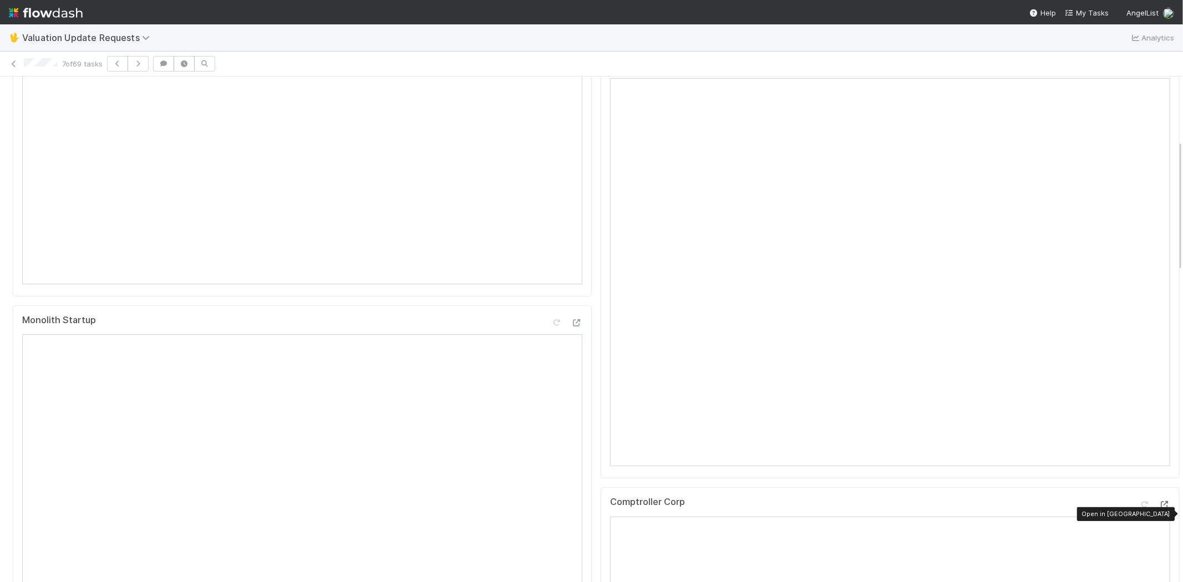
click at [1159, 509] on icon at bounding box center [1164, 504] width 11 height 7
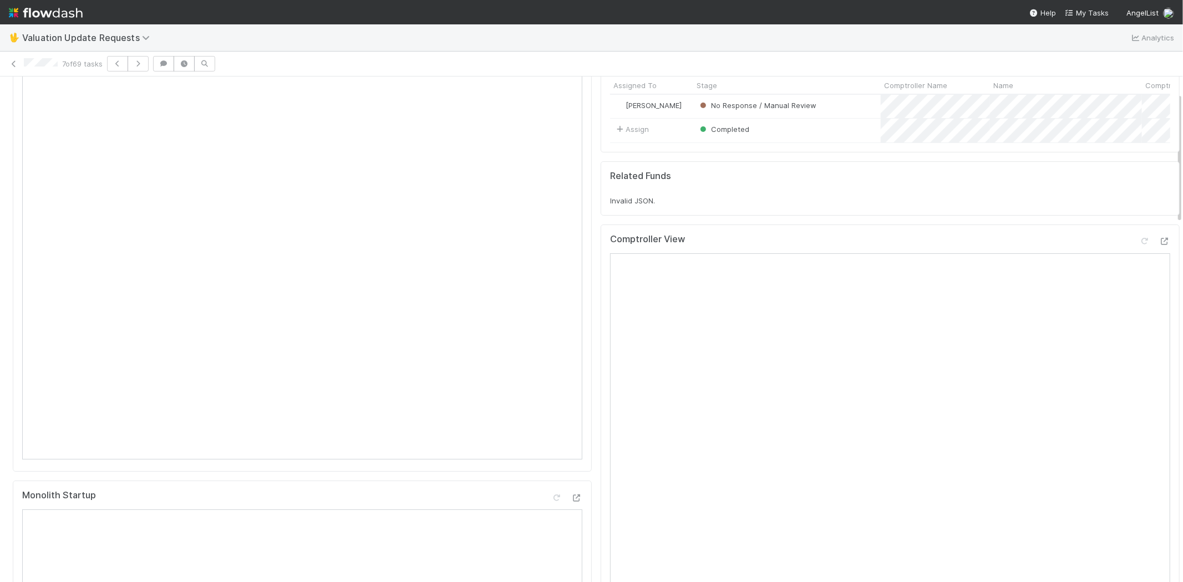
scroll to position [62, 0]
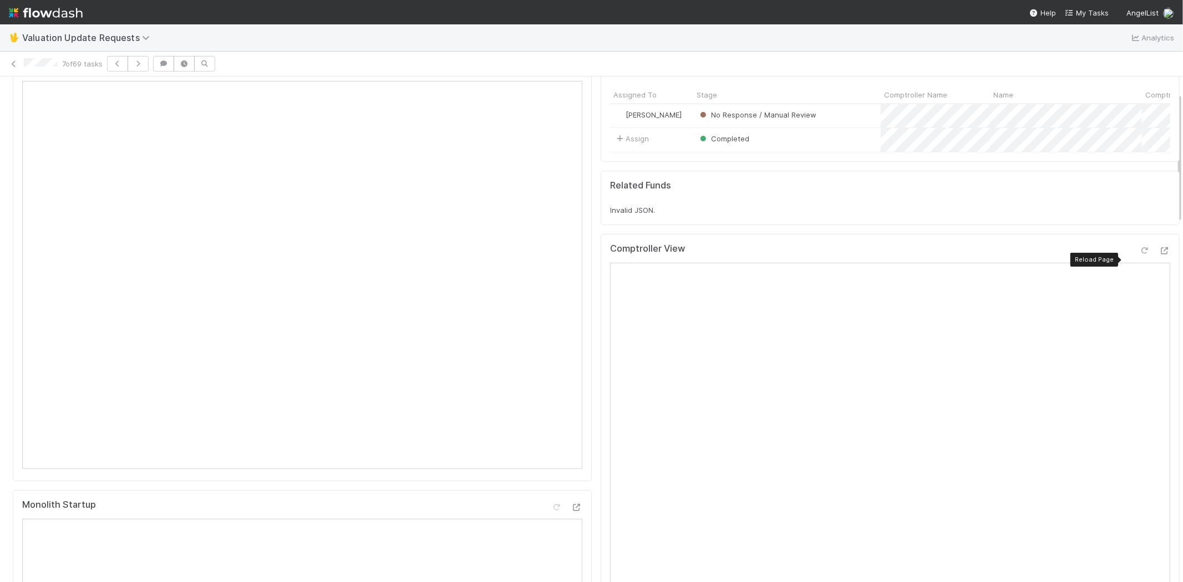
click at [1139, 255] on icon at bounding box center [1144, 250] width 11 height 7
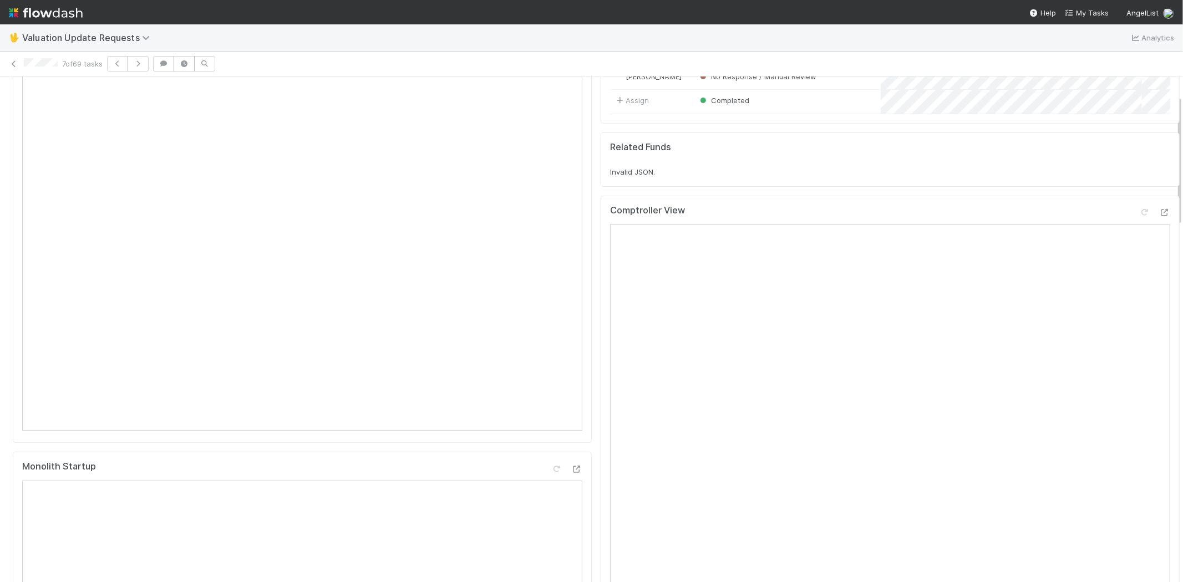
scroll to position [0, 0]
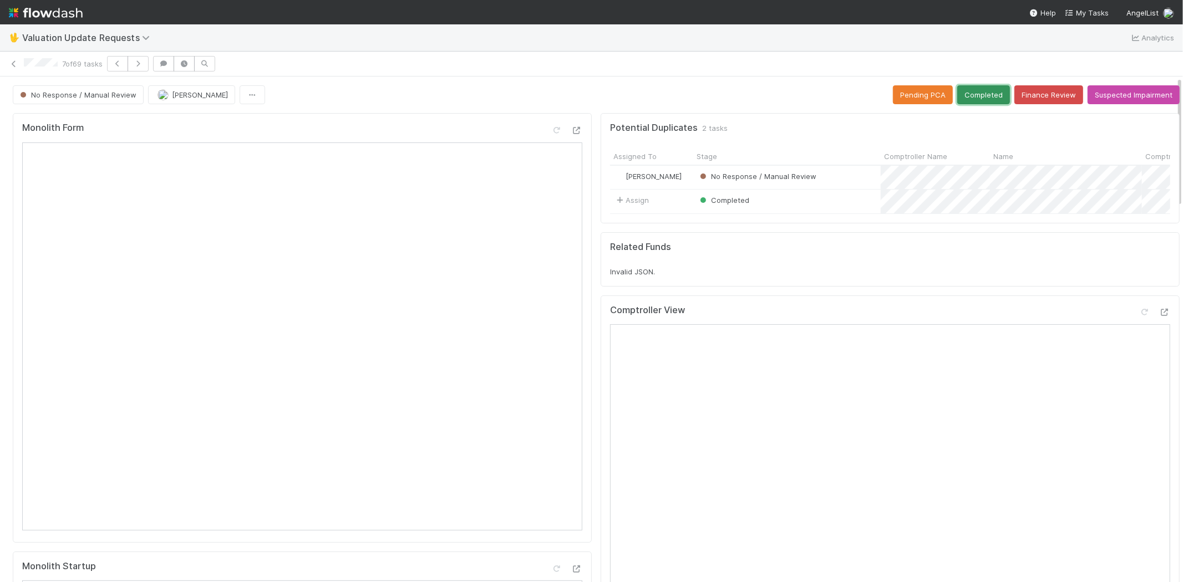
click at [961, 93] on button "Completed" at bounding box center [983, 94] width 53 height 19
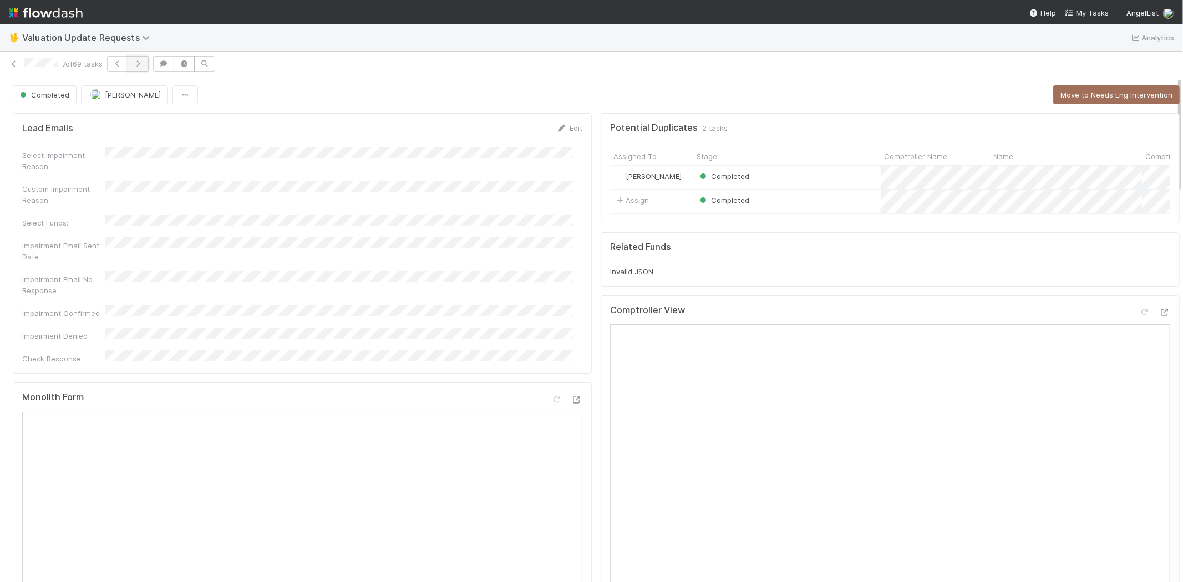
click at [141, 65] on icon "button" at bounding box center [138, 63] width 11 height 7
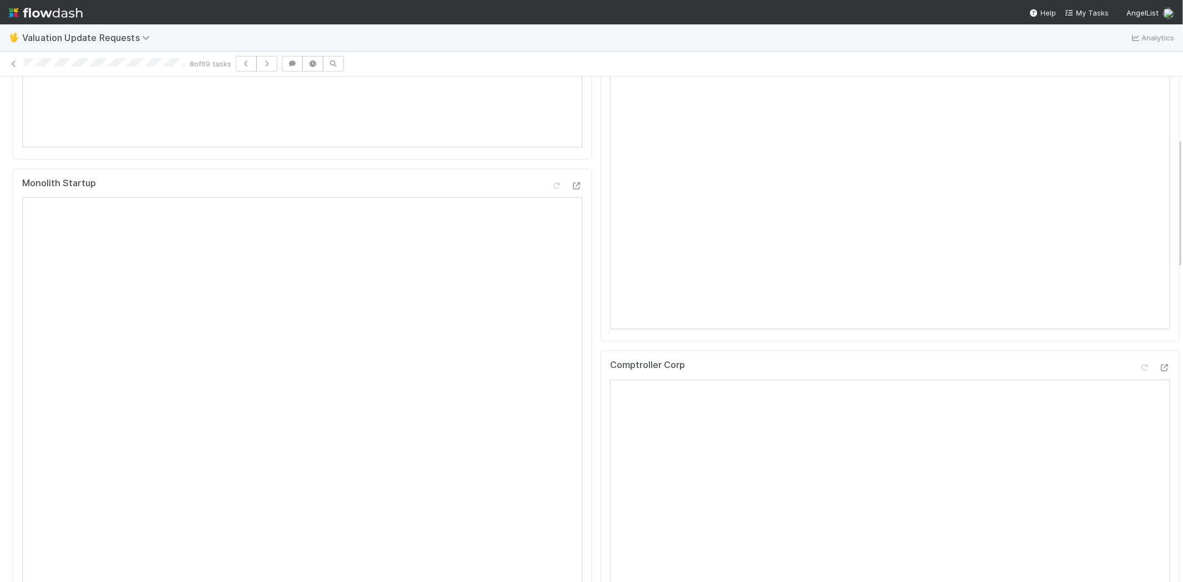
scroll to position [431, 0]
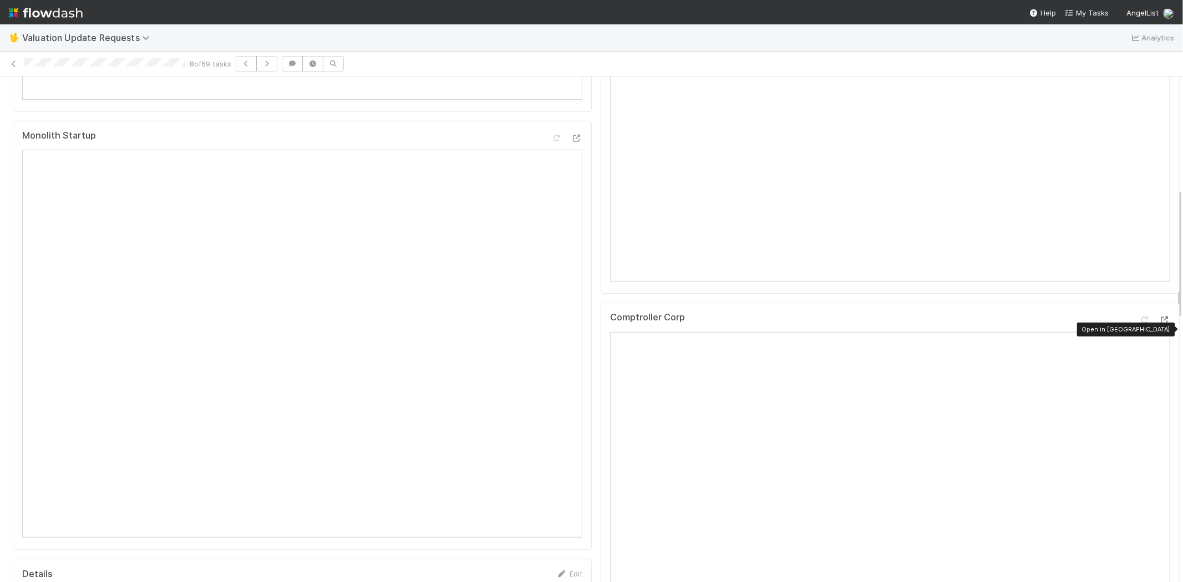
click at [1159, 324] on icon at bounding box center [1164, 320] width 11 height 7
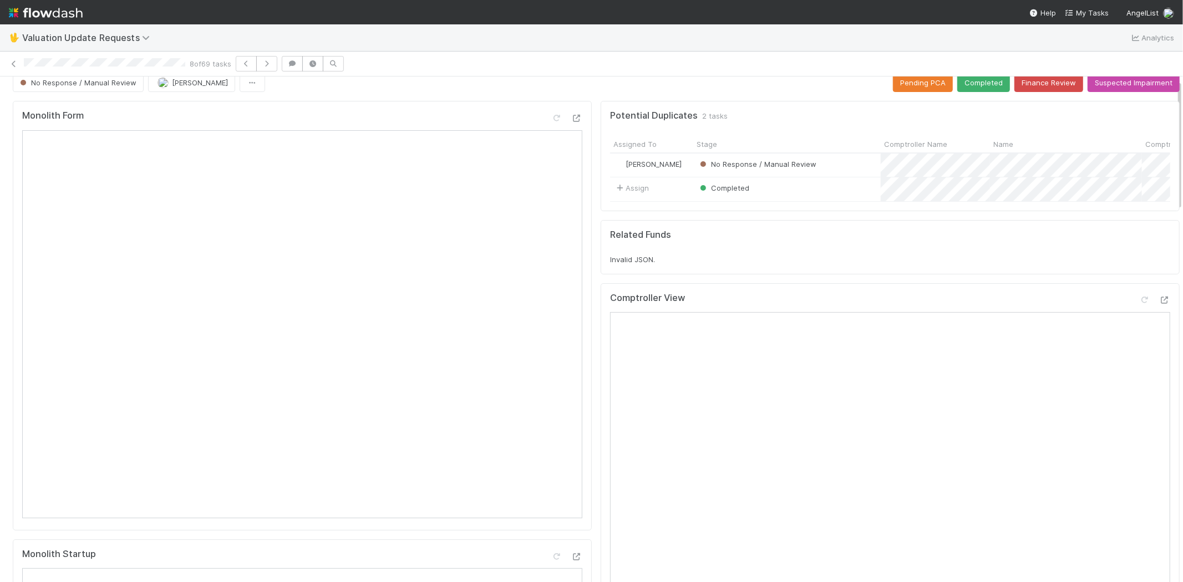
scroll to position [0, 0]
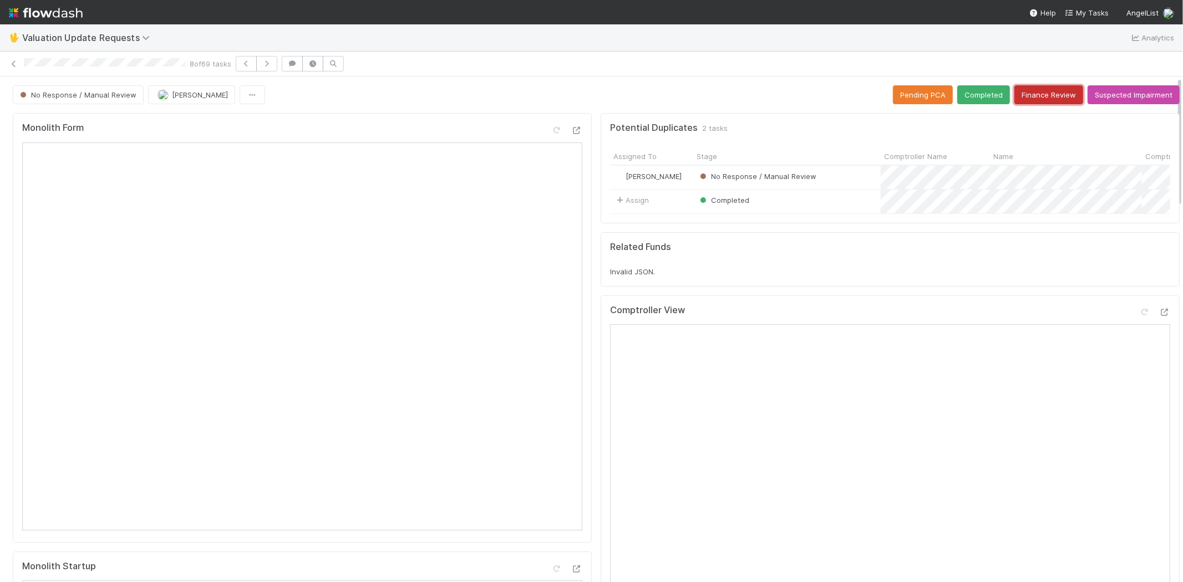
click at [1021, 96] on button "Finance Review" at bounding box center [1048, 94] width 69 height 19
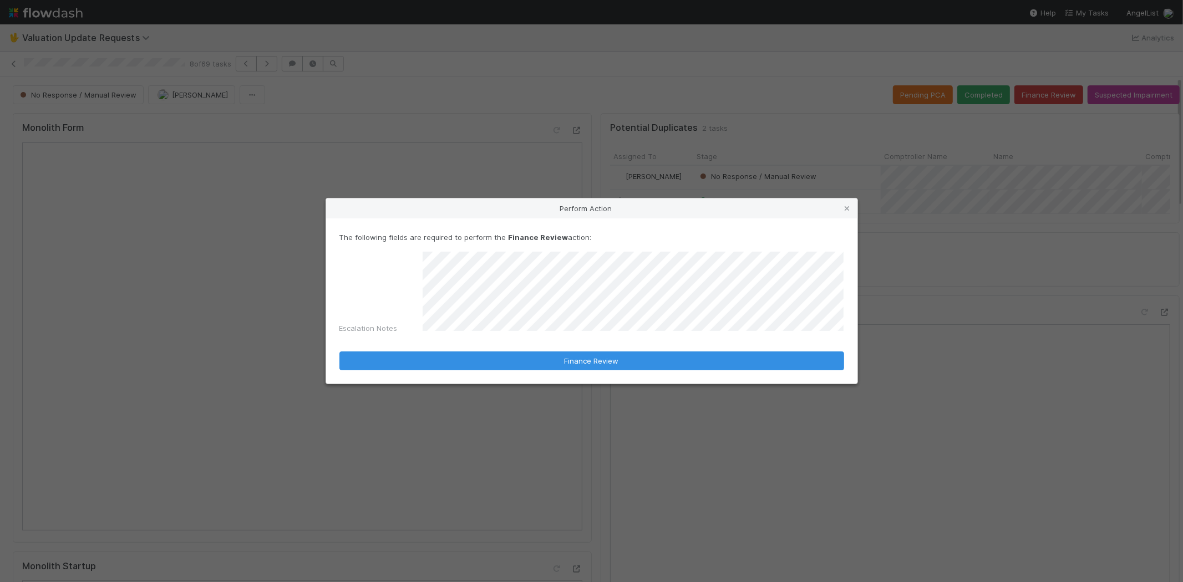
click at [412, 274] on div "Escalation Notes" at bounding box center [591, 295] width 505 height 87
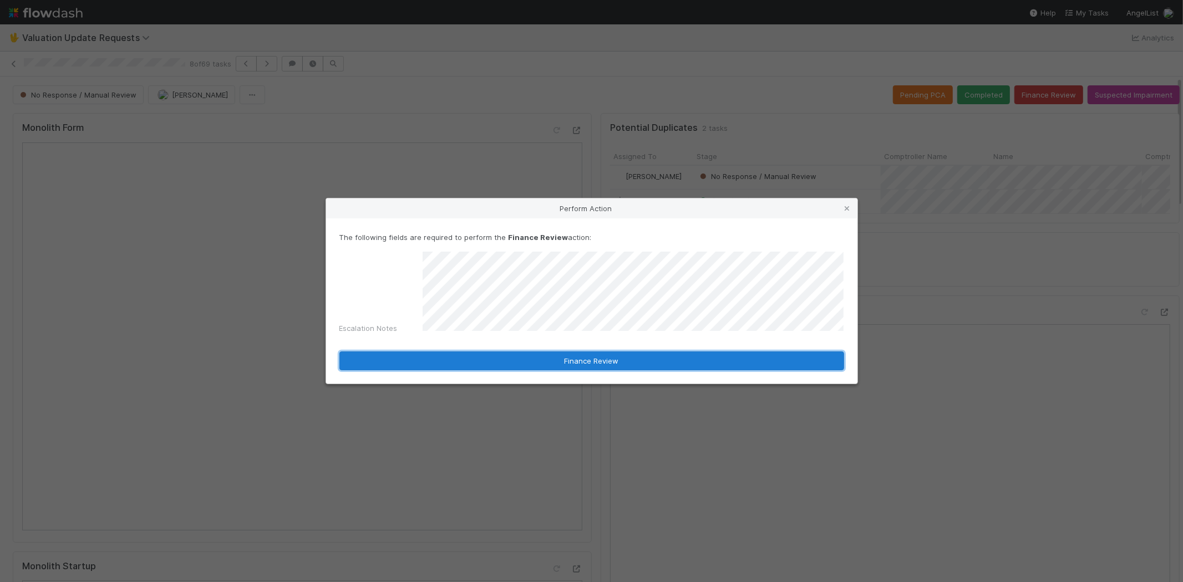
click at [466, 357] on button "Finance Review" at bounding box center [591, 361] width 505 height 19
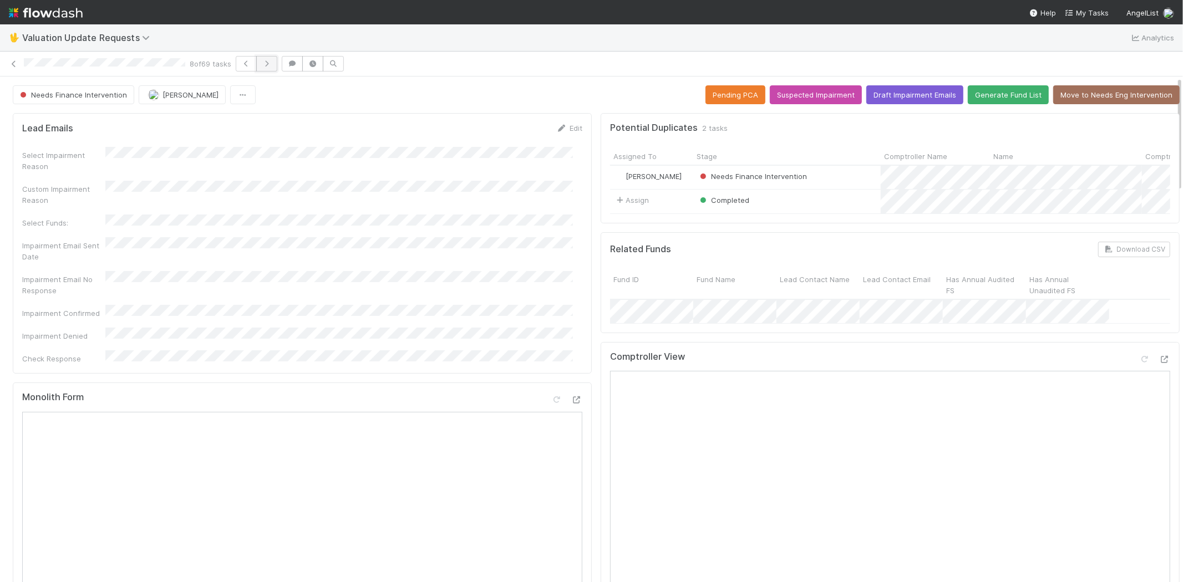
click at [272, 63] on icon "button" at bounding box center [266, 63] width 11 height 7
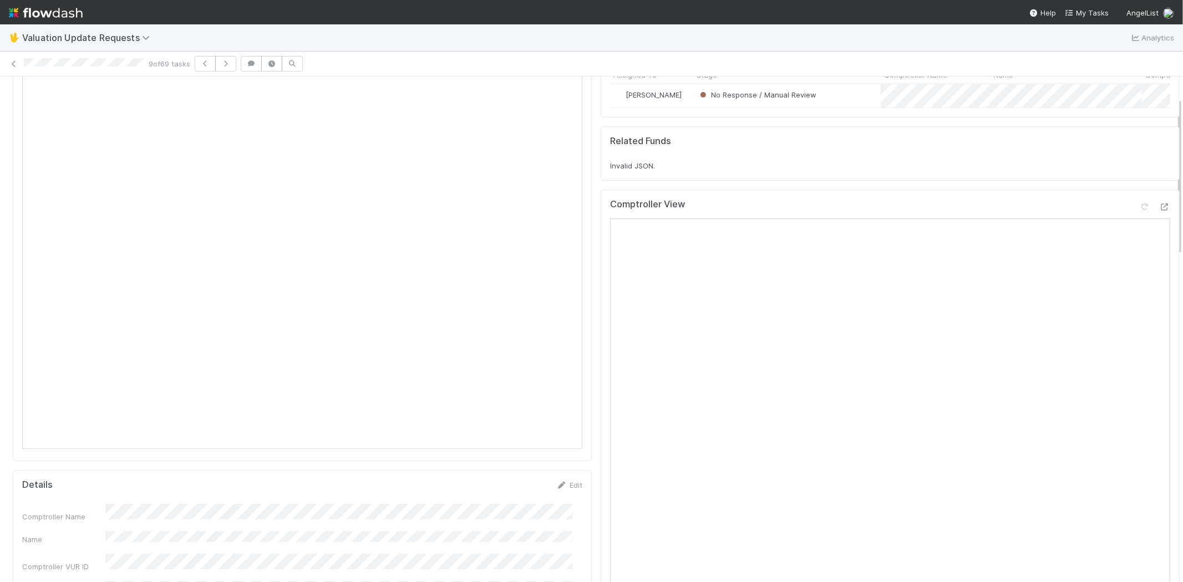
scroll to position [62, 0]
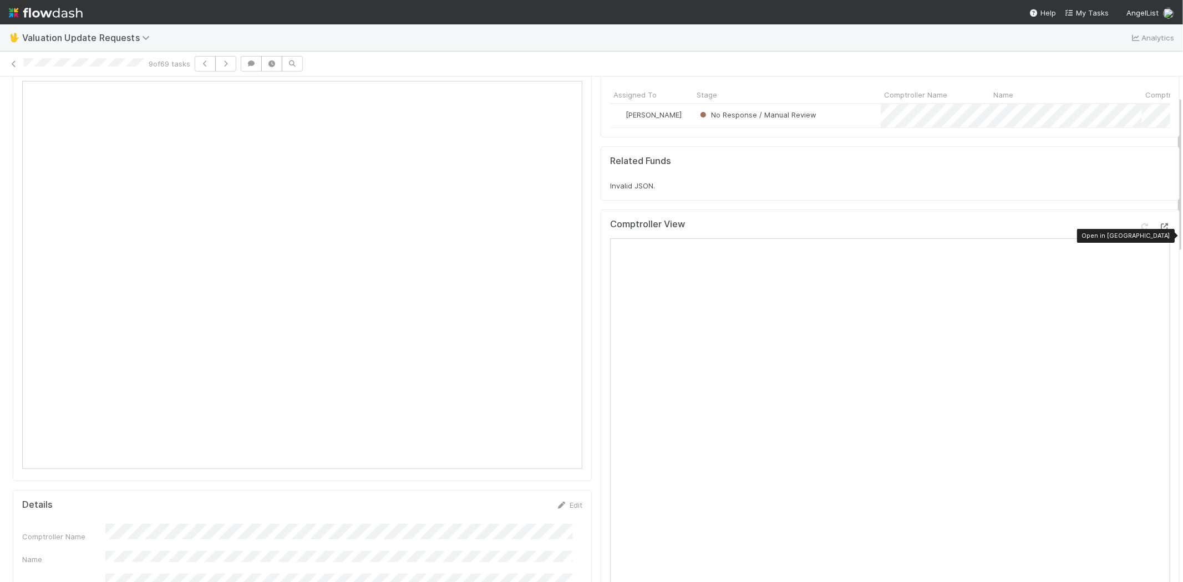
click at [1159, 231] on icon at bounding box center [1164, 226] width 11 height 7
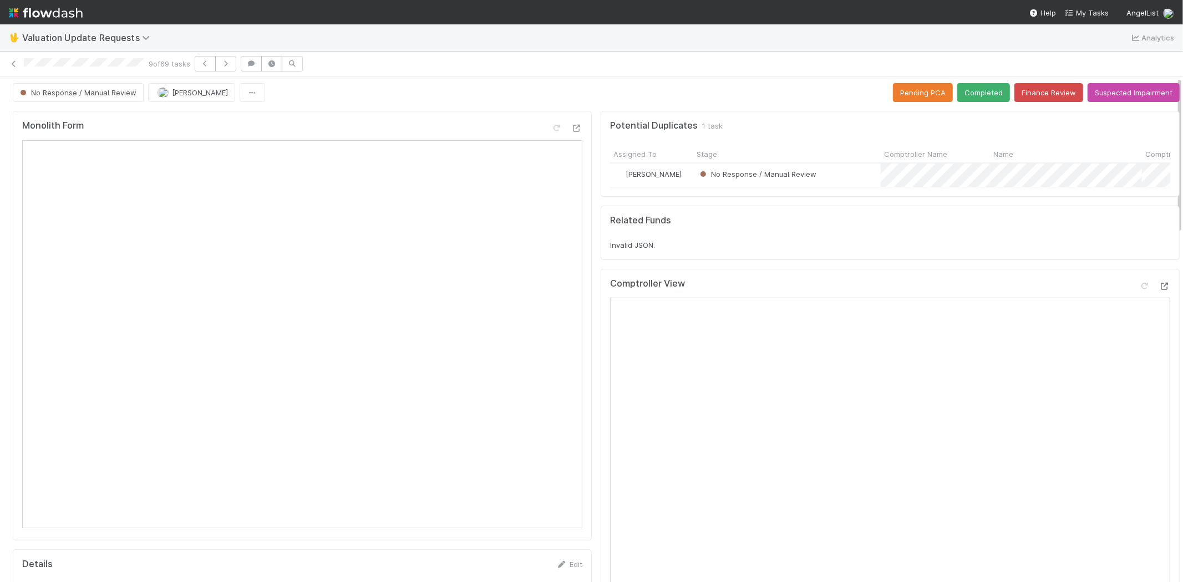
scroll to position [0, 0]
click at [1026, 91] on button "Finance Review" at bounding box center [1048, 94] width 69 height 19
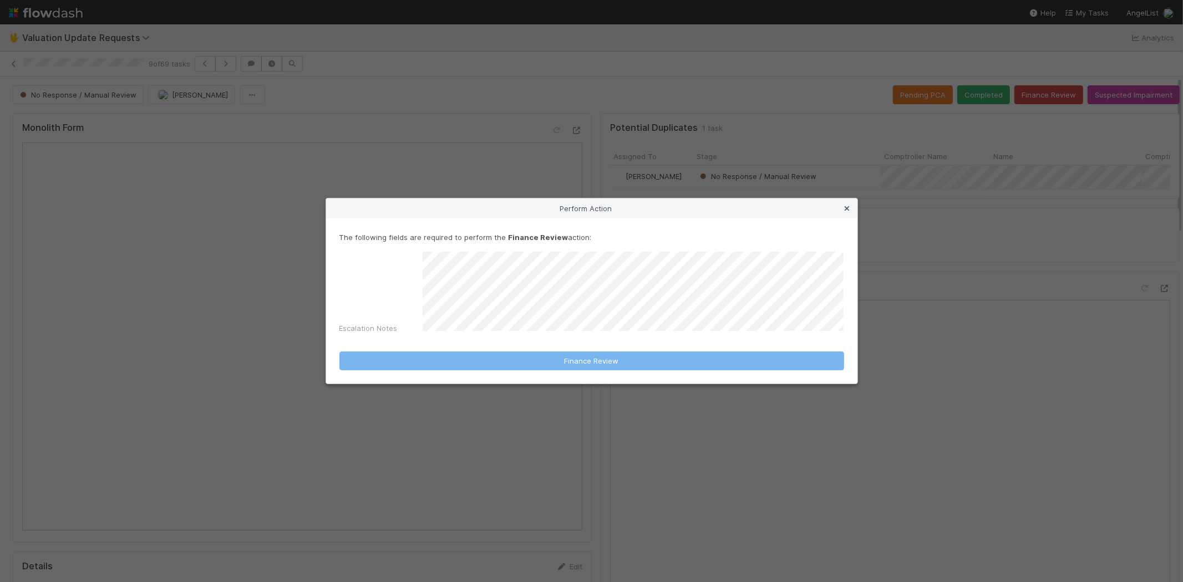
click at [845, 211] on icon at bounding box center [847, 208] width 11 height 7
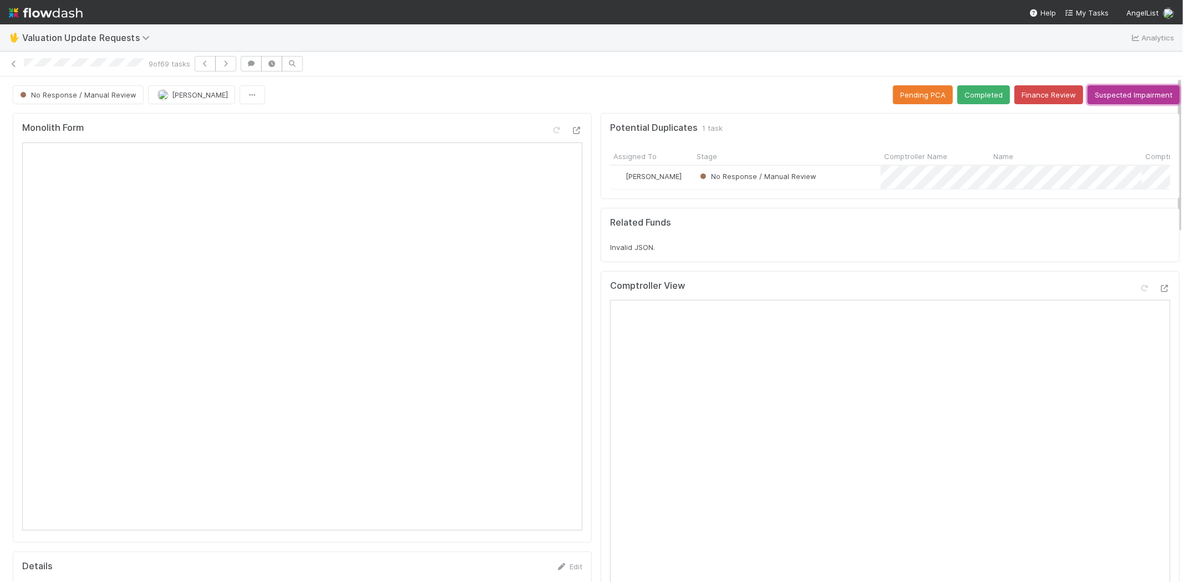
click at [1102, 95] on button "Suspected Impairment" at bounding box center [1133, 94] width 92 height 19
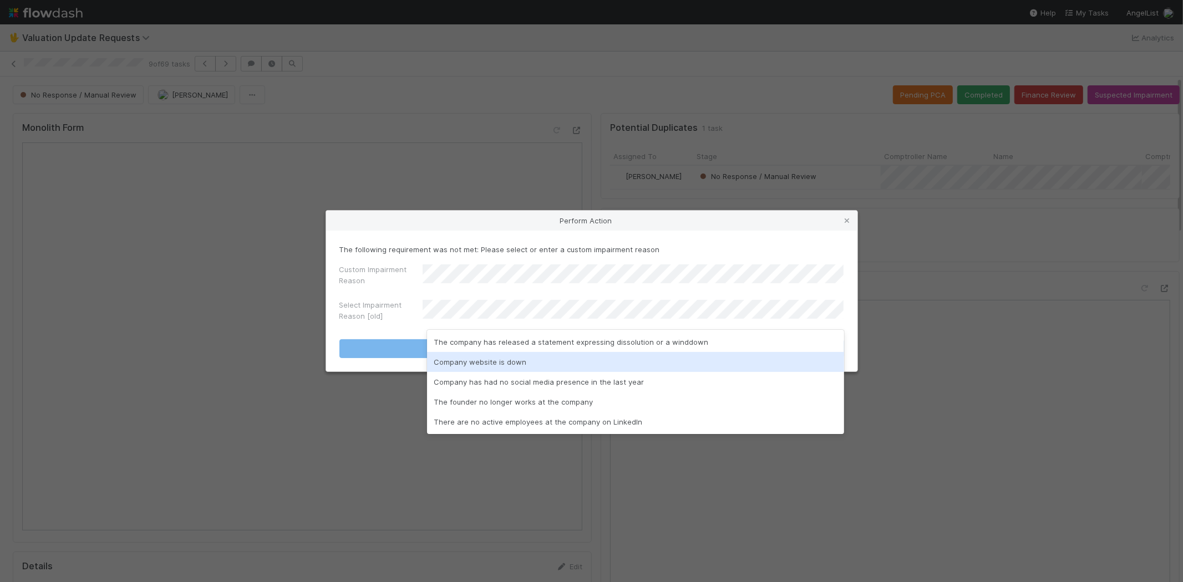
click at [470, 367] on div "Company website is down" at bounding box center [635, 362] width 417 height 20
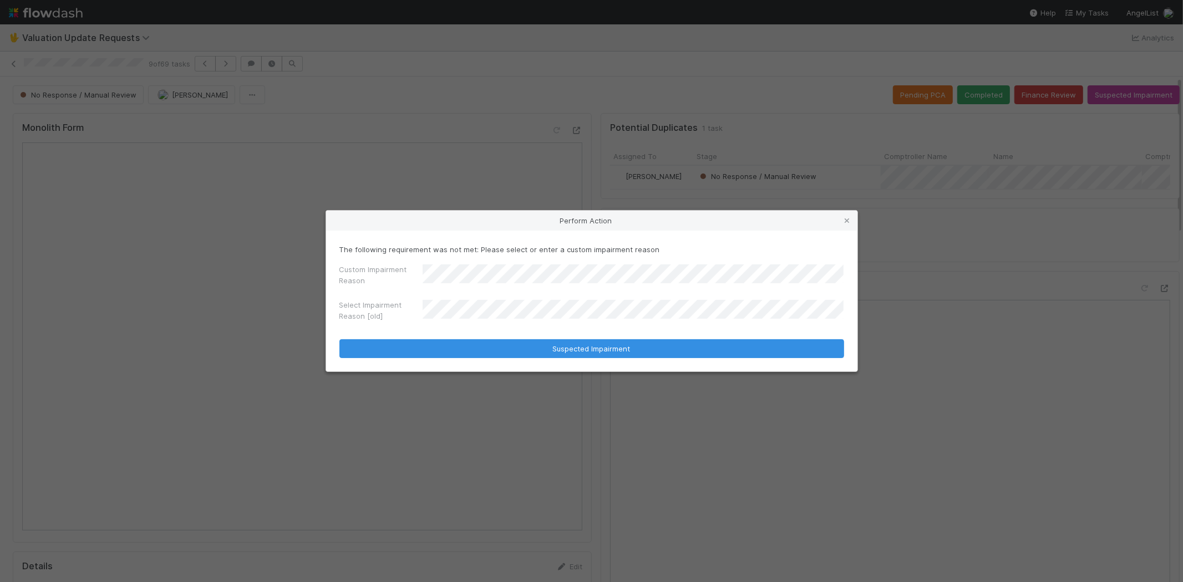
click at [387, 297] on div "Custom Impairment Reason Select Impairment Reason [old]" at bounding box center [591, 295] width 505 height 62
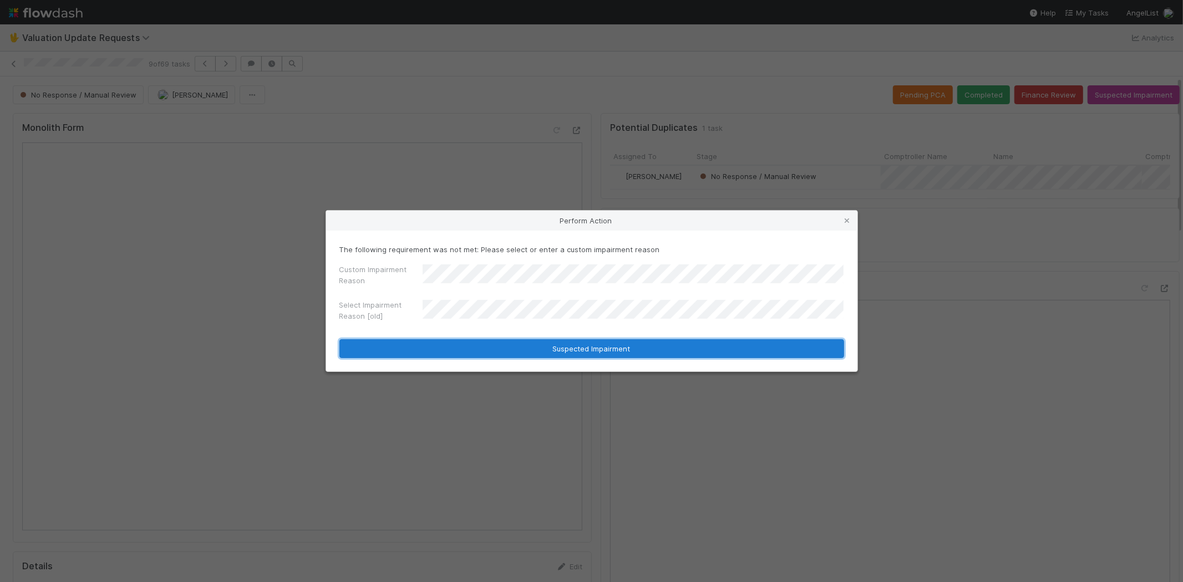
click at [431, 347] on button "Suspected Impairment" at bounding box center [591, 348] width 505 height 19
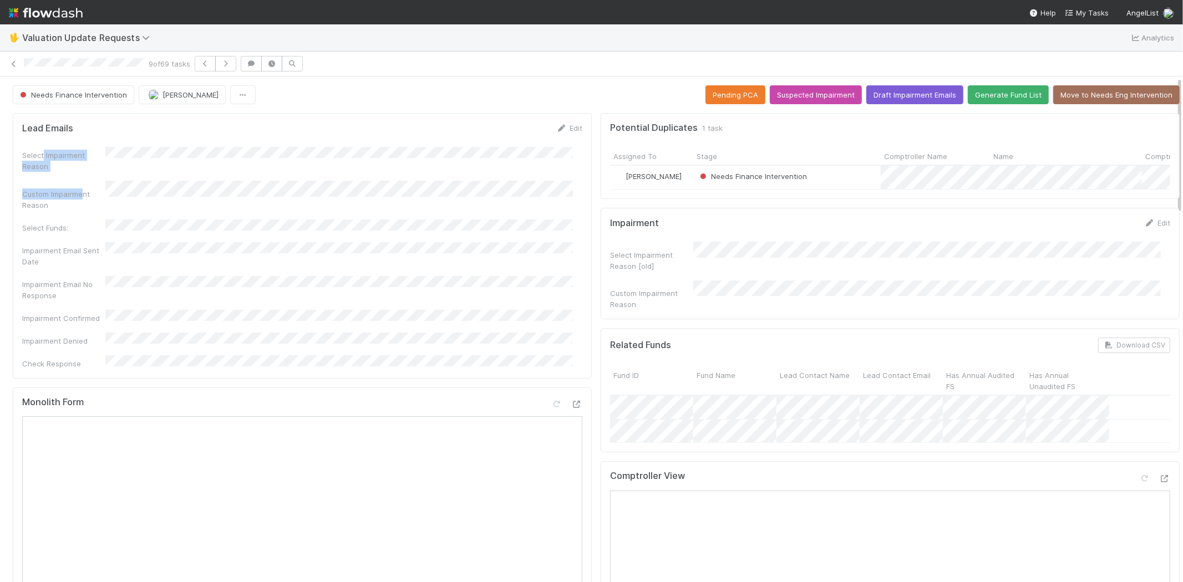
drag, startPoint x: 42, startPoint y: 157, endPoint x: 77, endPoint y: 199, distance: 54.0
click at [83, 177] on div "Select Impairment Reason Custom Impairment Reason Select Funds: Impairment Emai…" at bounding box center [302, 258] width 560 height 222
drag, startPoint x: 75, startPoint y: 226, endPoint x: 95, endPoint y: 285, distance: 62.3
click at [96, 269] on div "Select Impairment Reason Custom Impairment Reason Select Funds: Impairment Emai…" at bounding box center [302, 258] width 560 height 222
drag, startPoint x: 79, startPoint y: 303, endPoint x: 79, endPoint y: 329, distance: 26.6
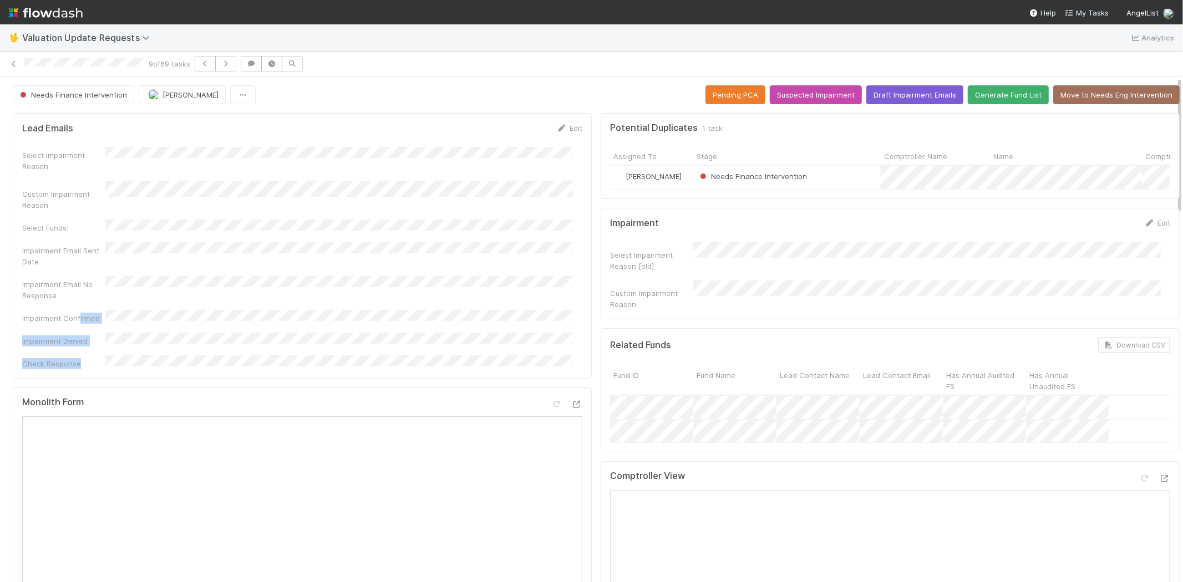
click at [79, 329] on div "Select Impairment Reason Custom Impairment Reason Select Funds: Impairment Emai…" at bounding box center [302, 258] width 560 height 222
click at [53, 279] on div "Impairment Email No Response" at bounding box center [63, 290] width 83 height 22
click at [224, 61] on icon "button" at bounding box center [225, 63] width 11 height 7
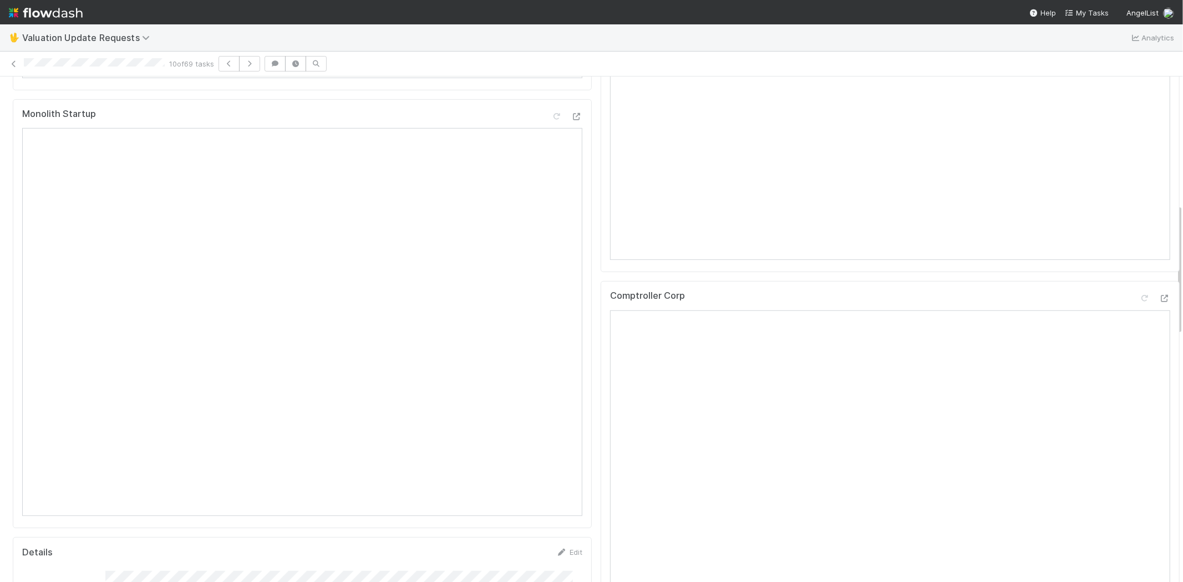
scroll to position [492, 0]
click at [1159, 262] on icon at bounding box center [1164, 258] width 11 height 7
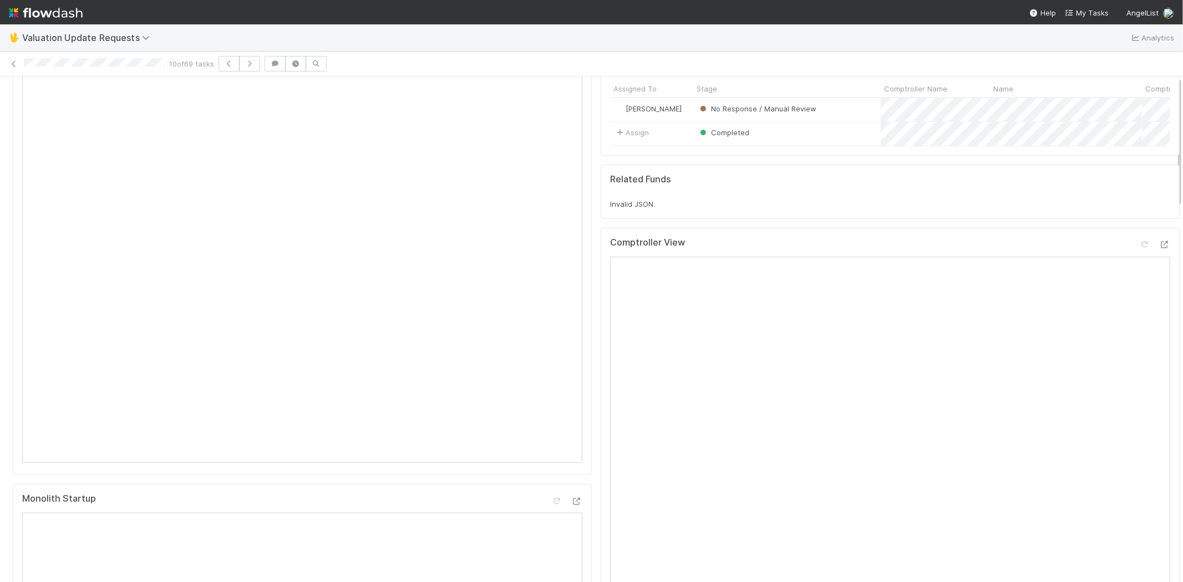
scroll to position [0, 0]
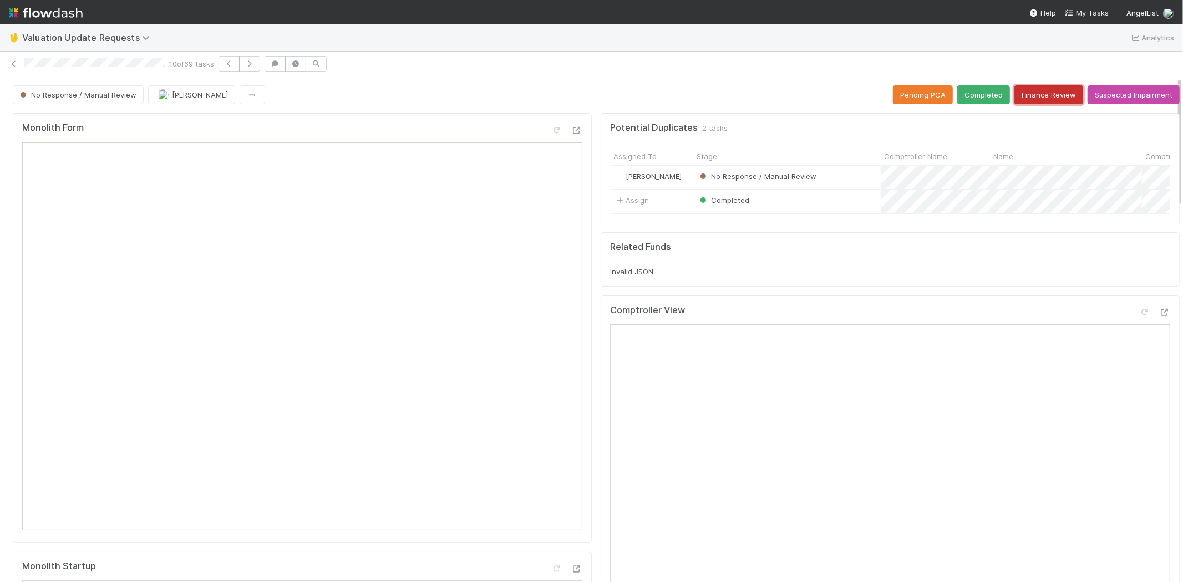
click at [1014, 95] on button "Finance Review" at bounding box center [1048, 94] width 69 height 19
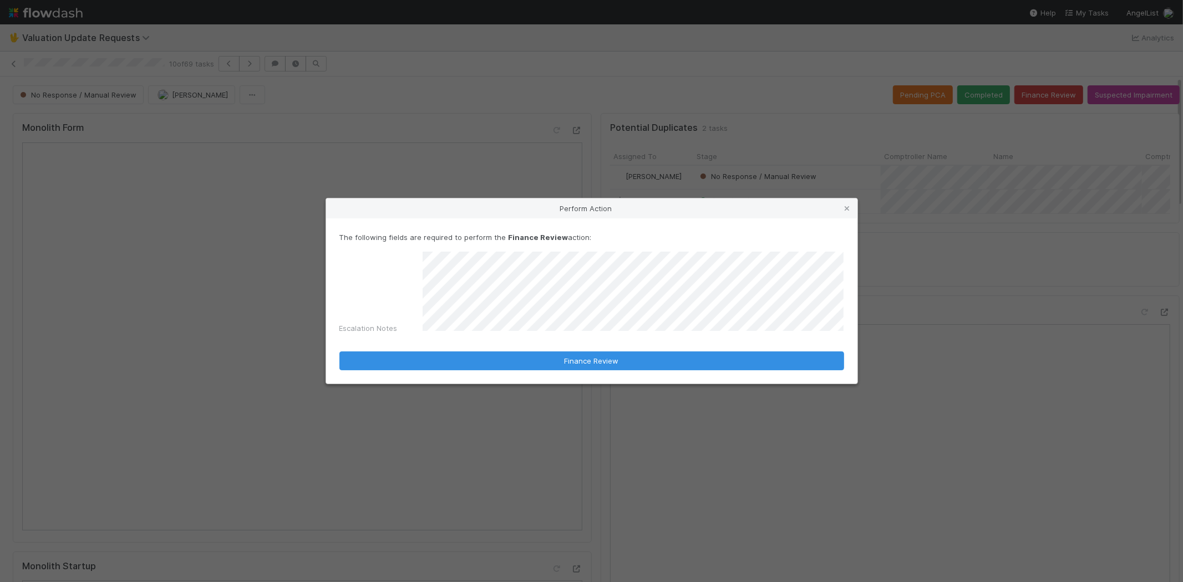
click at [380, 286] on div "Escalation Notes" at bounding box center [591, 295] width 505 height 87
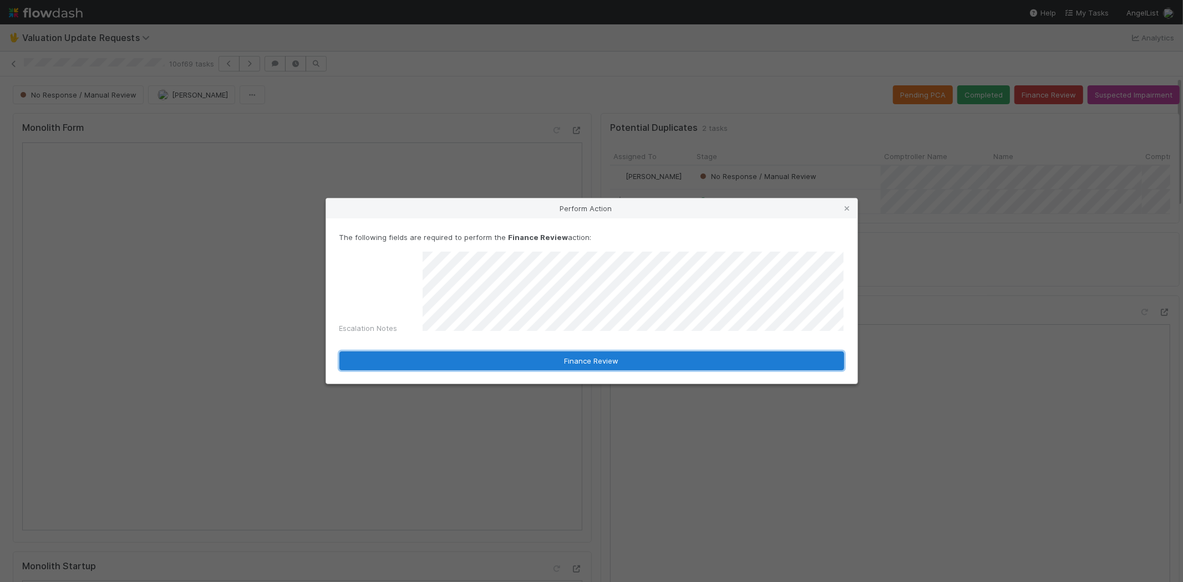
click at [467, 358] on button "Finance Review" at bounding box center [591, 361] width 505 height 19
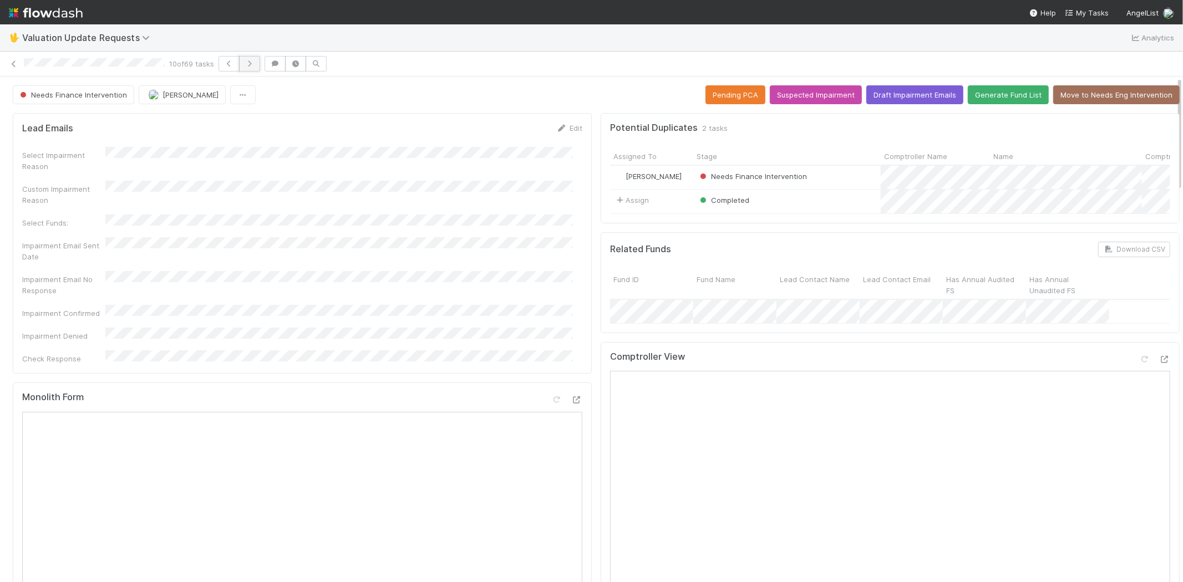
click at [253, 67] on icon "button" at bounding box center [249, 63] width 11 height 7
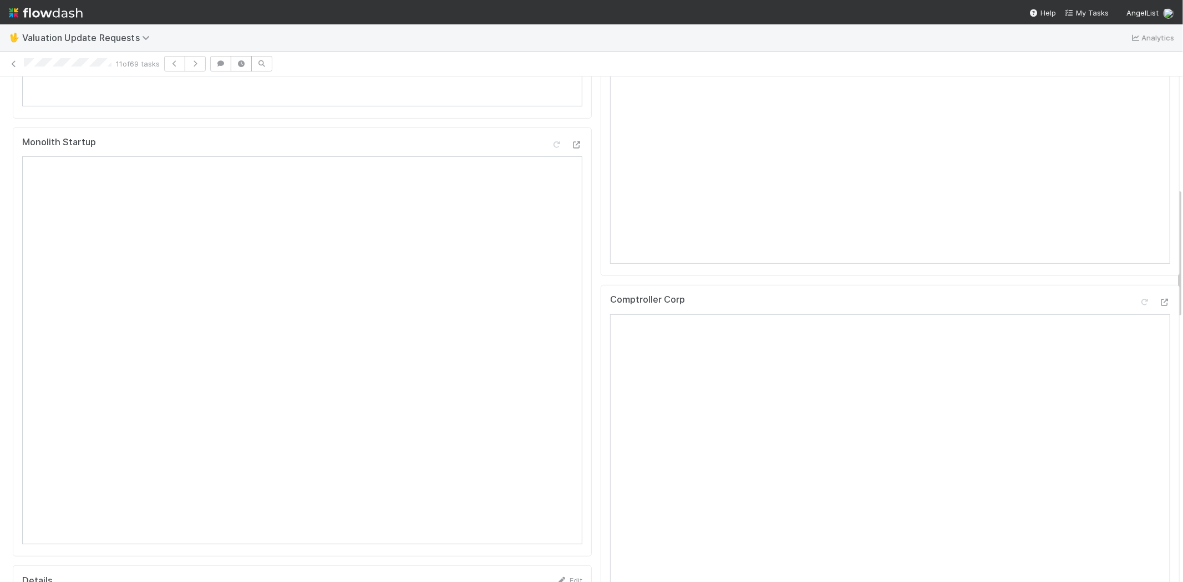
scroll to position [431, 0]
click at [1159, 299] on icon at bounding box center [1164, 295] width 11 height 7
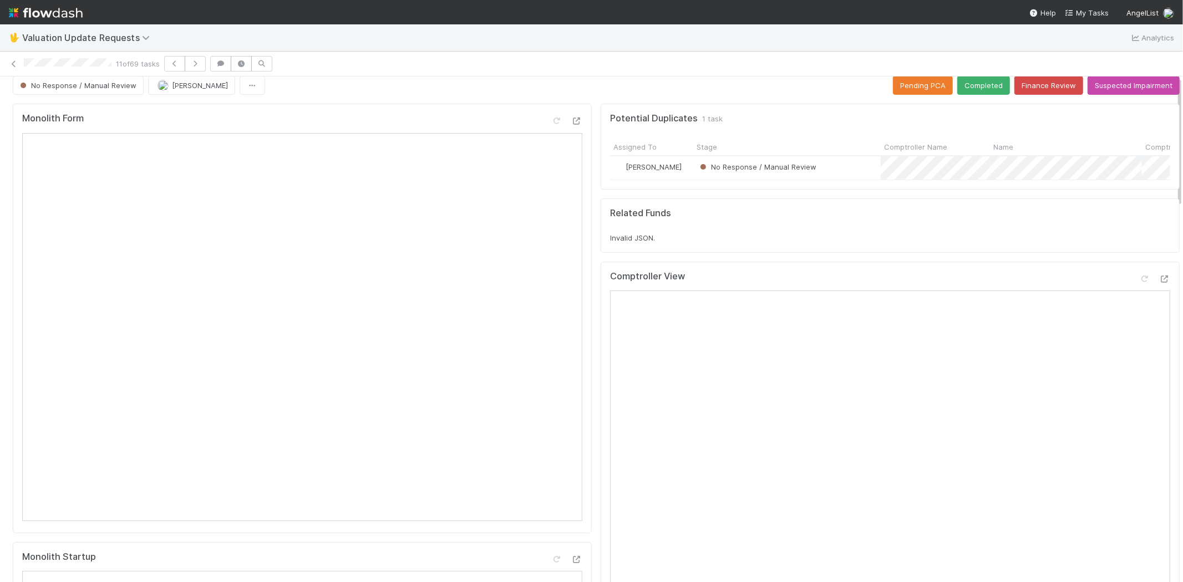
scroll to position [0, 0]
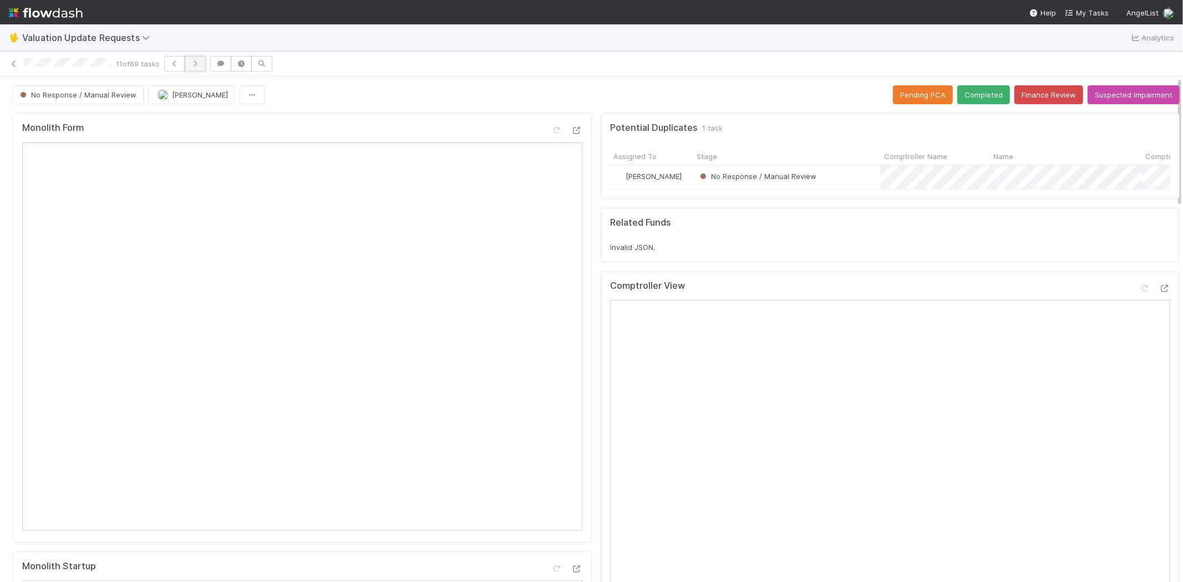
click at [195, 63] on icon "button" at bounding box center [195, 63] width 11 height 7
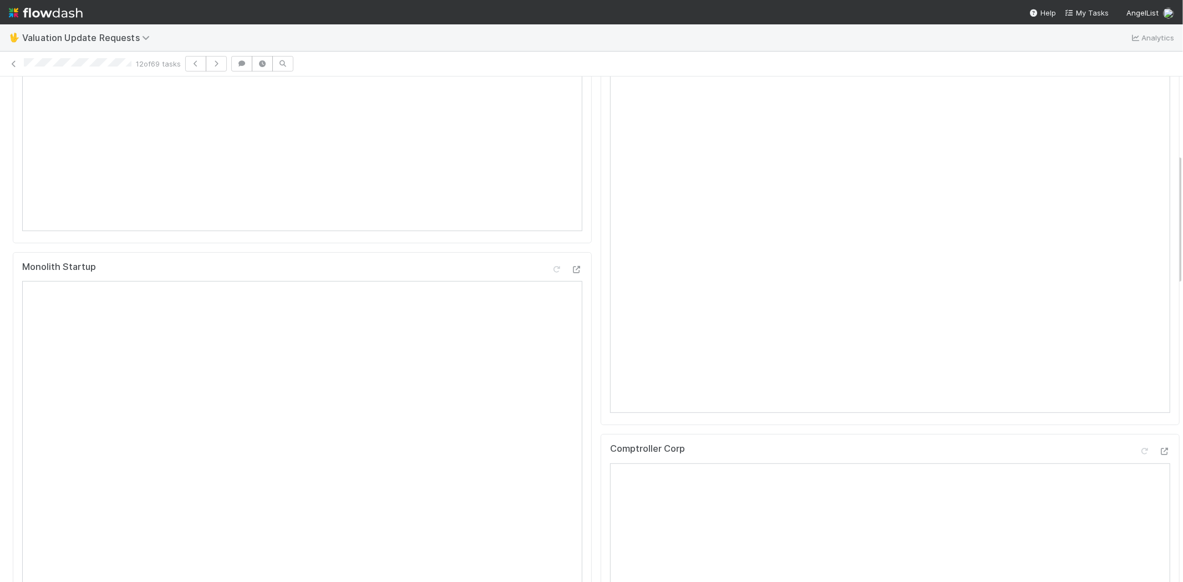
scroll to position [369, 0]
click at [1159, 385] on icon at bounding box center [1164, 381] width 11 height 7
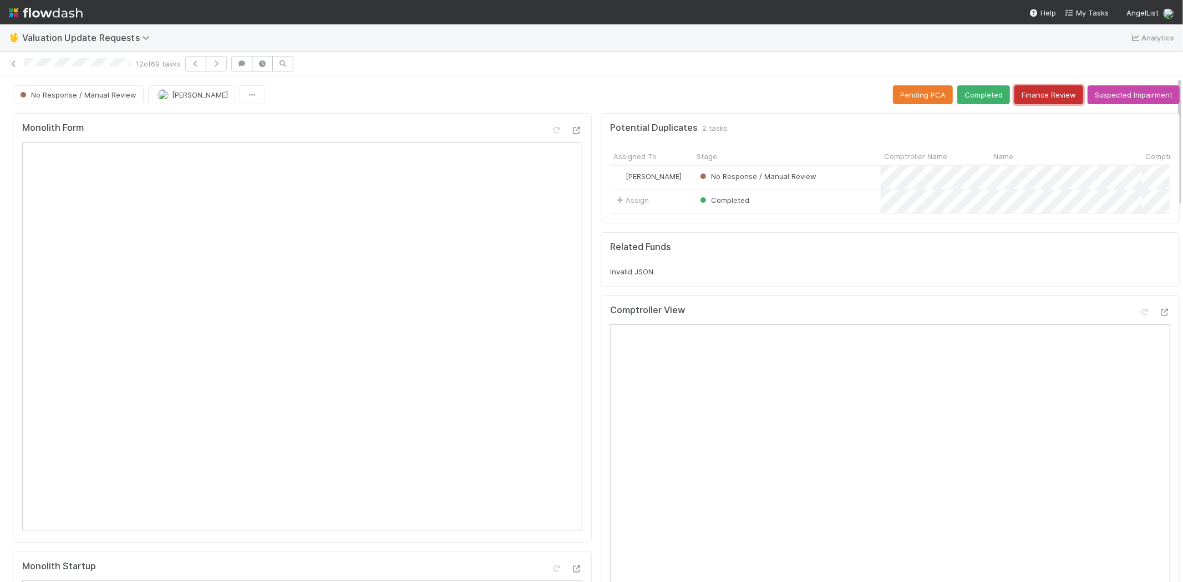
click at [1016, 101] on button "Finance Review" at bounding box center [1048, 94] width 69 height 19
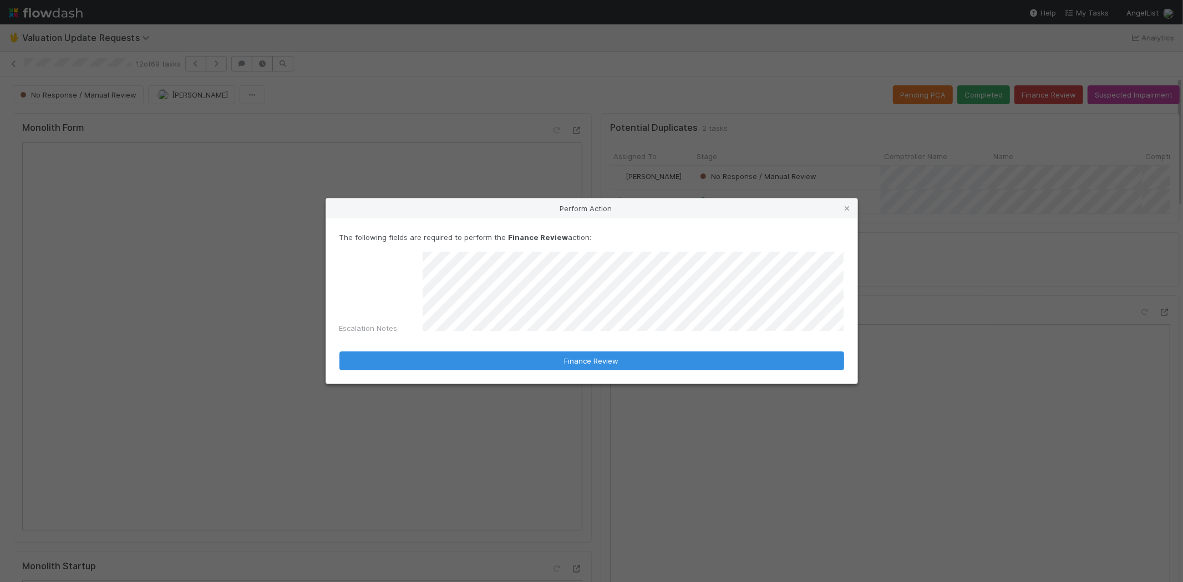
click at [356, 283] on div "Escalation Notes" at bounding box center [591, 295] width 505 height 87
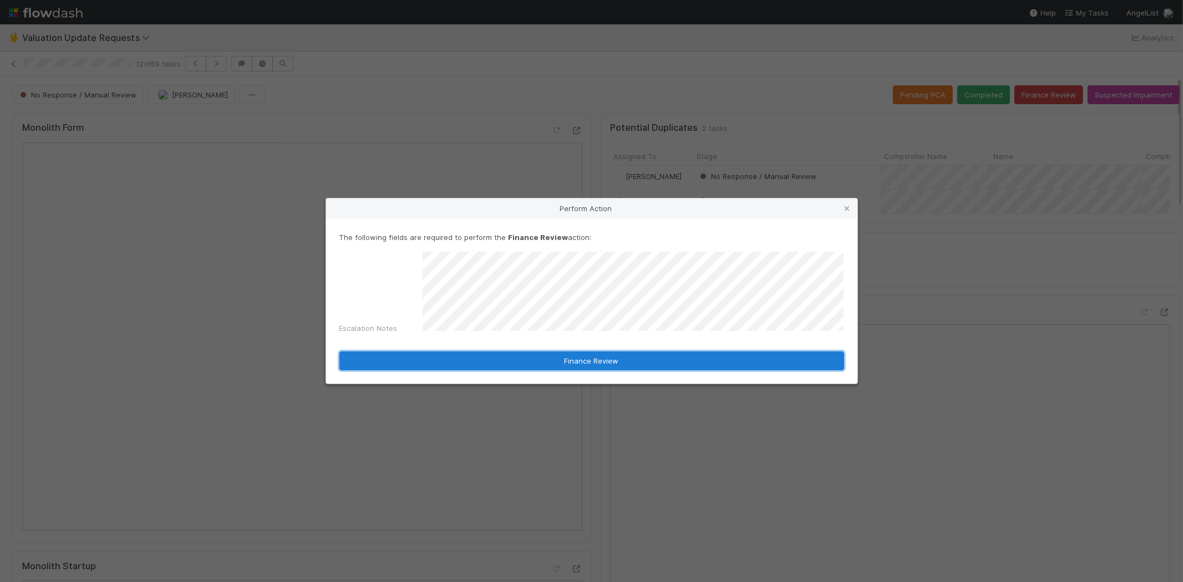
click at [456, 357] on button "Finance Review" at bounding box center [591, 361] width 505 height 19
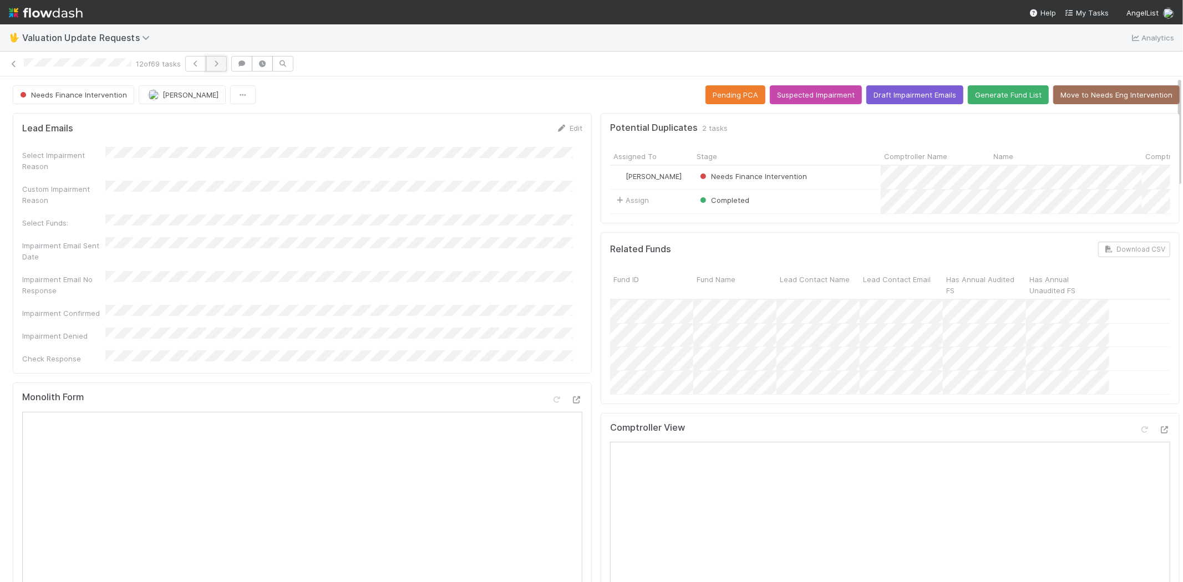
click at [225, 64] on button "button" at bounding box center [216, 64] width 21 height 16
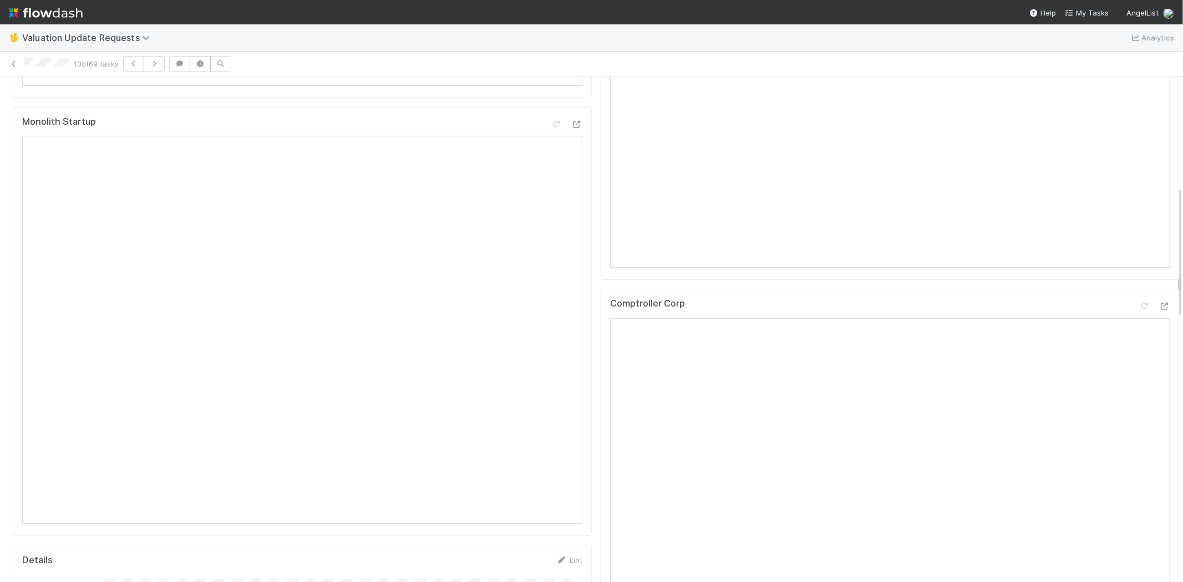
scroll to position [492, 0]
click at [1159, 262] on icon at bounding box center [1164, 258] width 11 height 7
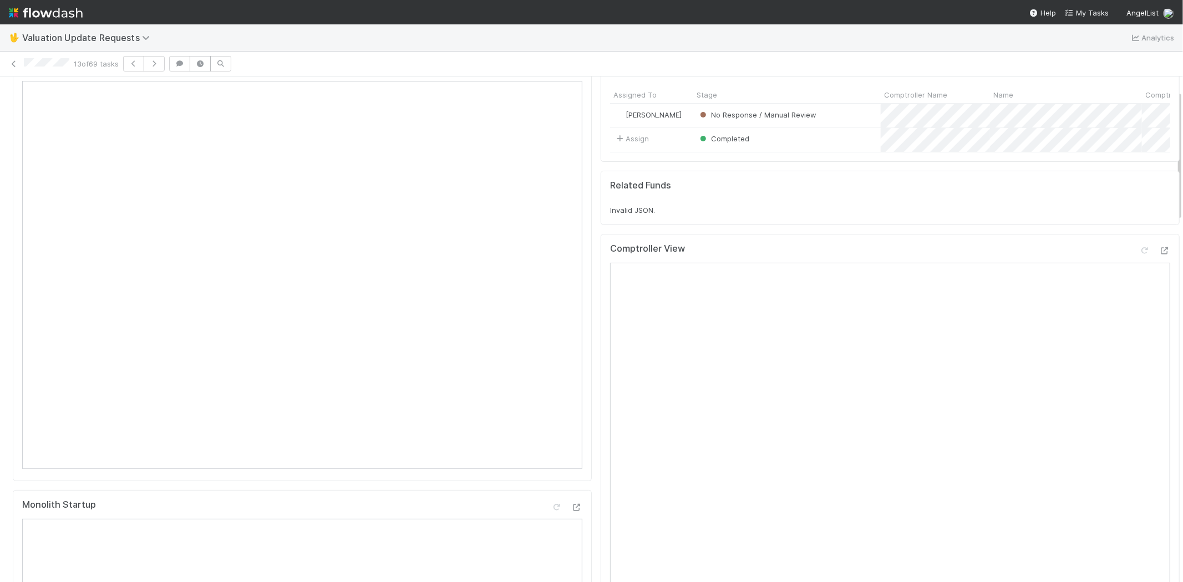
scroll to position [0, 0]
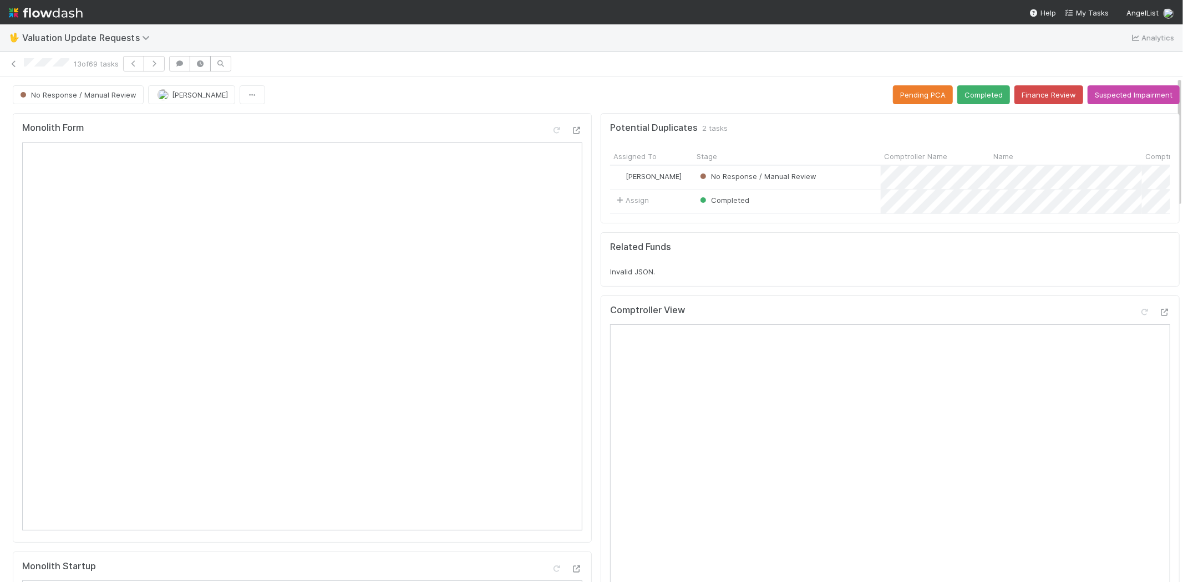
click at [605, 287] on div "Related Funds Invalid JSON." at bounding box center [890, 259] width 579 height 54
click at [1014, 94] on button "Finance Review" at bounding box center [1048, 94] width 69 height 19
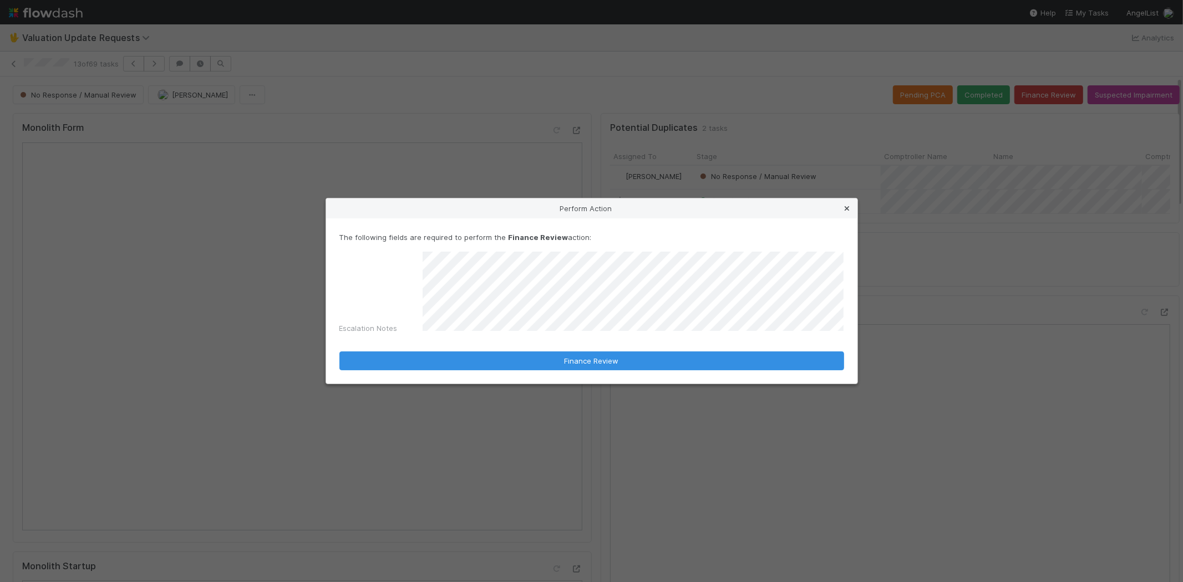
click at [845, 212] on icon at bounding box center [847, 208] width 11 height 7
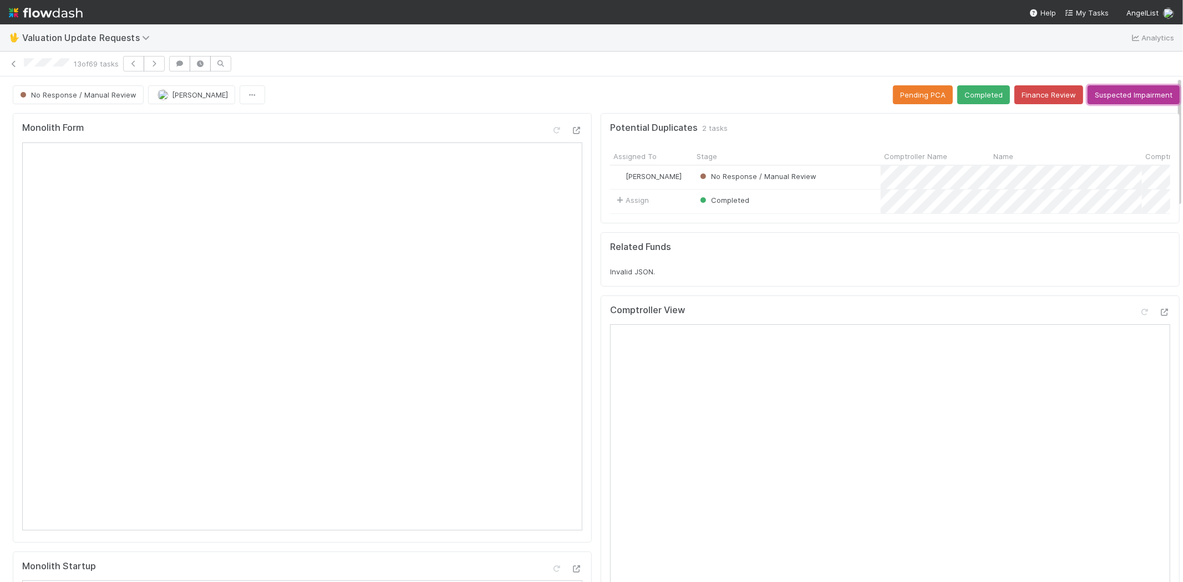
click at [1111, 94] on button "Suspected Impairment" at bounding box center [1133, 94] width 92 height 19
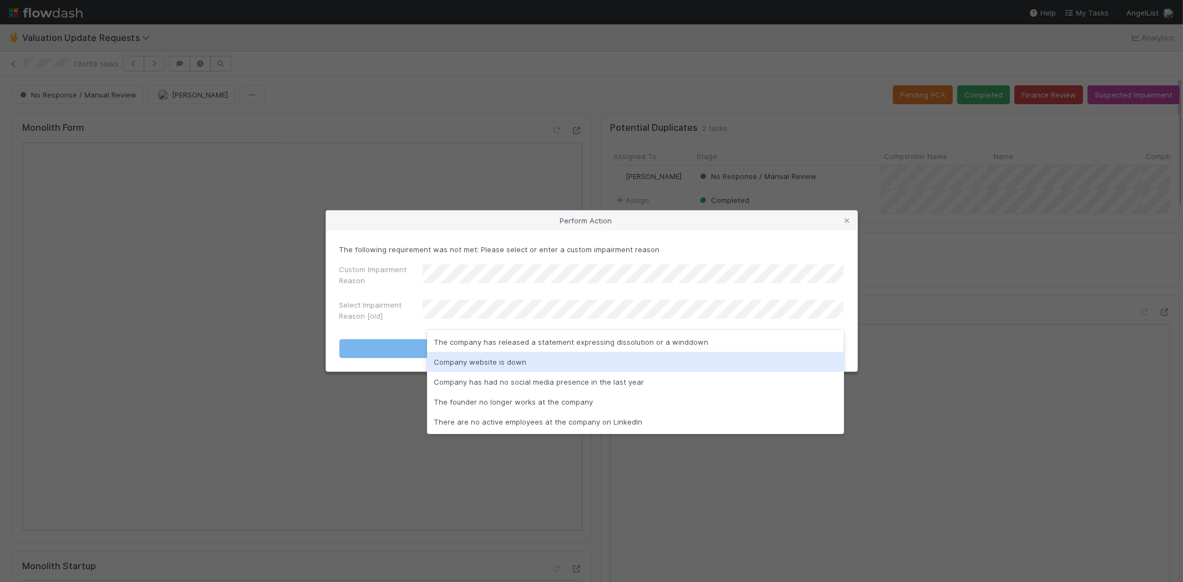
click at [473, 362] on div "Company website is down" at bounding box center [635, 362] width 417 height 20
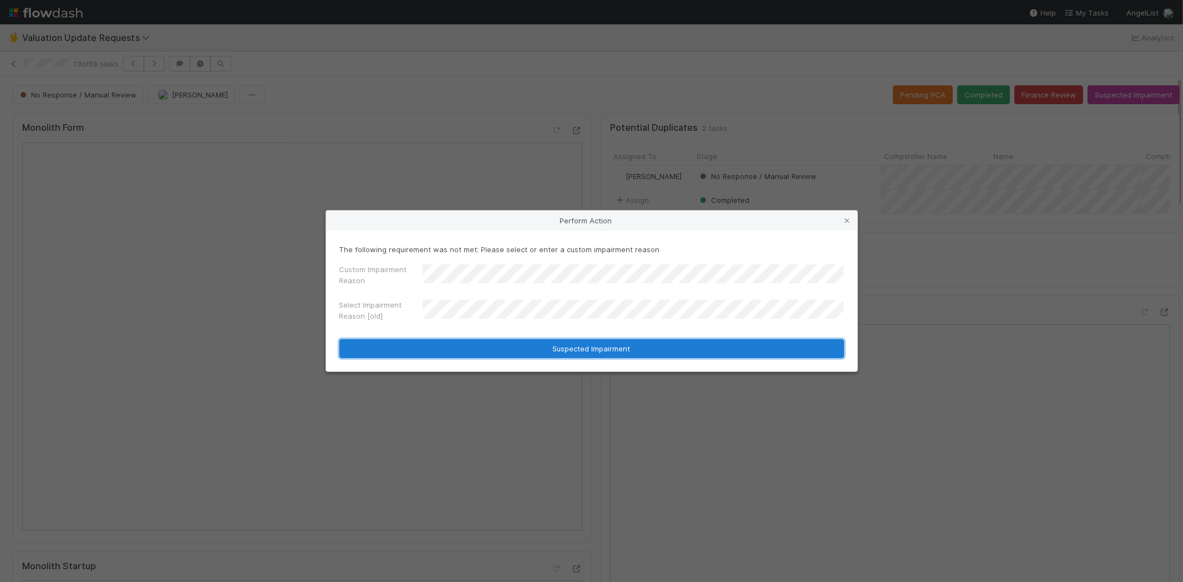
click at [438, 358] on button "Suspected Impairment" at bounding box center [591, 348] width 505 height 19
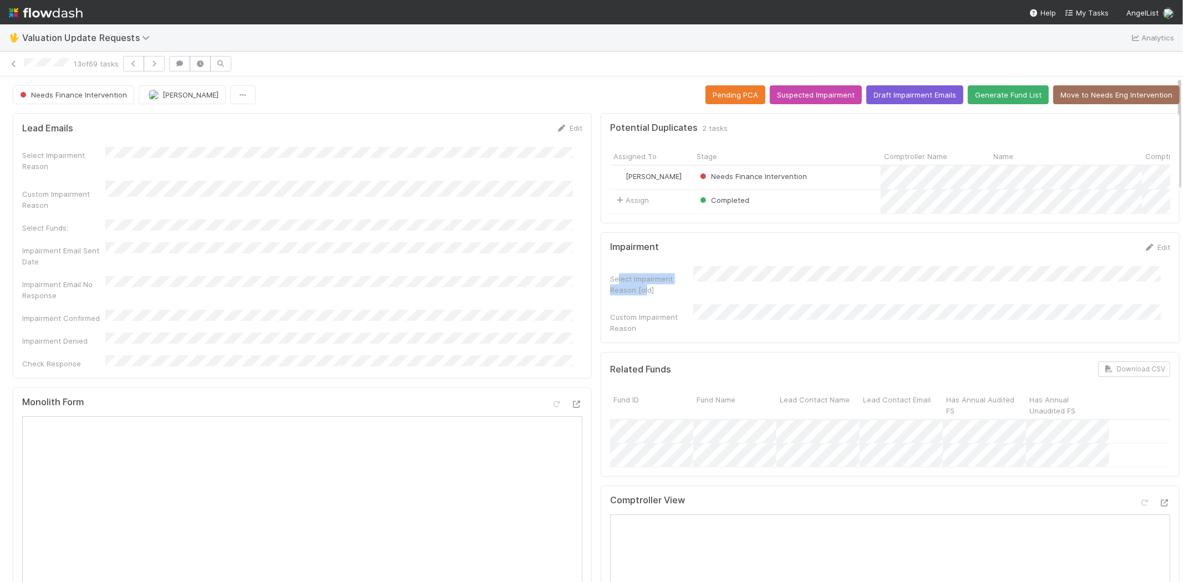
drag, startPoint x: 608, startPoint y: 287, endPoint x: 639, endPoint y: 309, distance: 38.2
click at [637, 299] on div "Select Impairment Reason [old] Custom Impairment Reason" at bounding box center [890, 300] width 560 height 68
drag, startPoint x: 640, startPoint y: 333, endPoint x: 634, endPoint y: 334, distance: 6.2
click at [640, 333] on div "Impairment Edit Select Impairment Reason [old] Custom Impairment Reason" at bounding box center [890, 287] width 579 height 111
drag, startPoint x: 628, startPoint y: 320, endPoint x: 641, endPoint y: 328, distance: 14.9
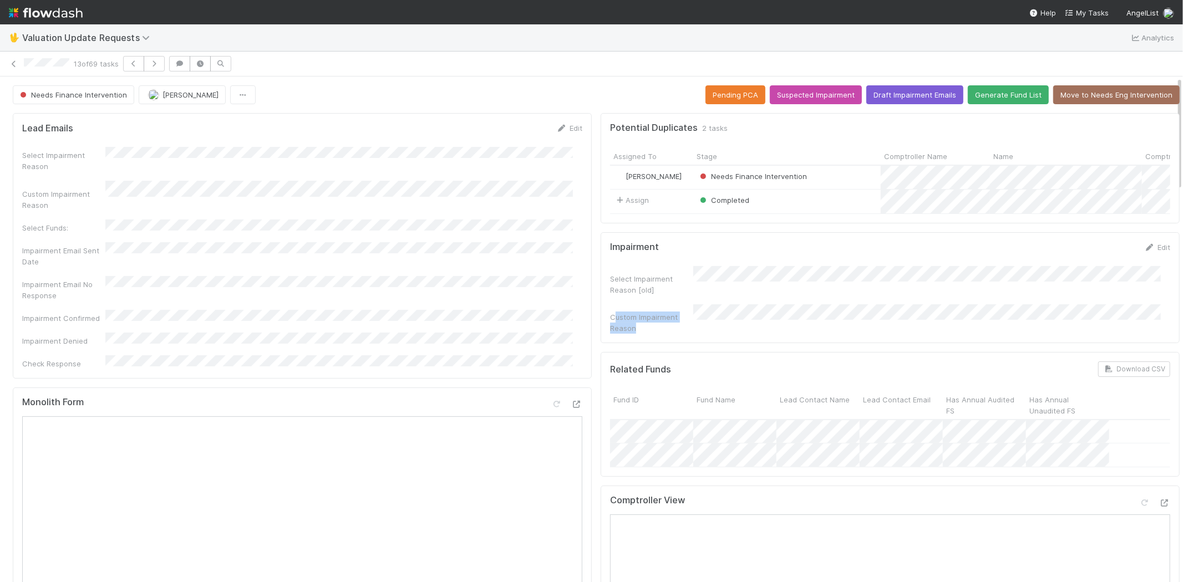
click at [640, 327] on div "Custom Impairment Reason" at bounding box center [651, 323] width 83 height 22
click at [645, 333] on div "Impairment Edit Select Impairment Reason [old] Custom Impairment Reason" at bounding box center [890, 287] width 579 height 111
click at [161, 69] on button "button" at bounding box center [154, 64] width 21 height 16
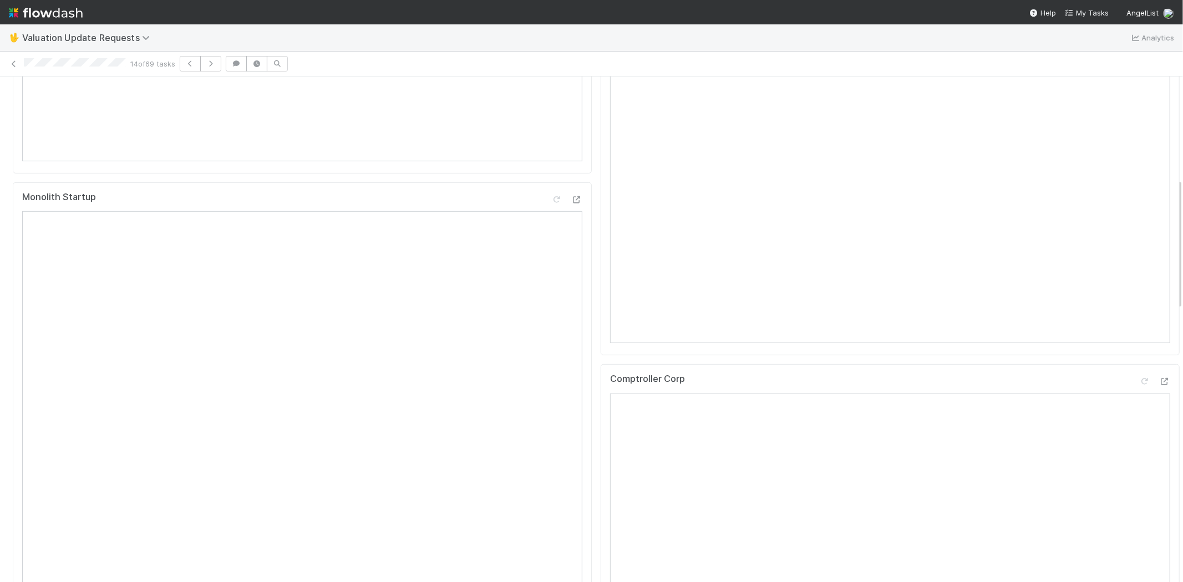
scroll to position [492, 0]
click at [1159, 262] on icon at bounding box center [1164, 258] width 11 height 7
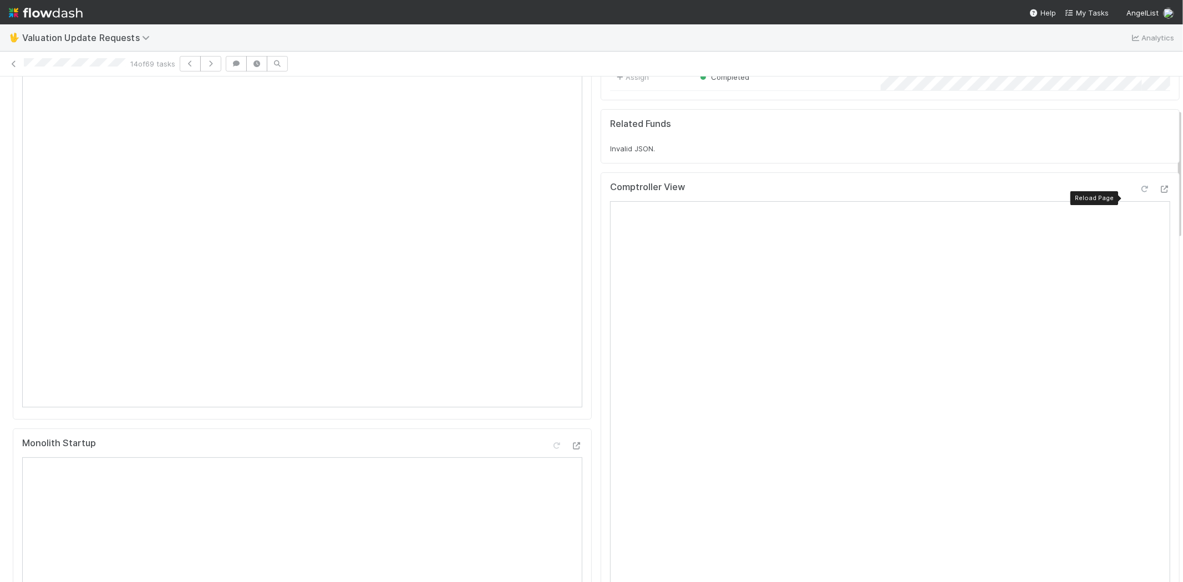
click at [1139, 193] on icon at bounding box center [1144, 189] width 11 height 7
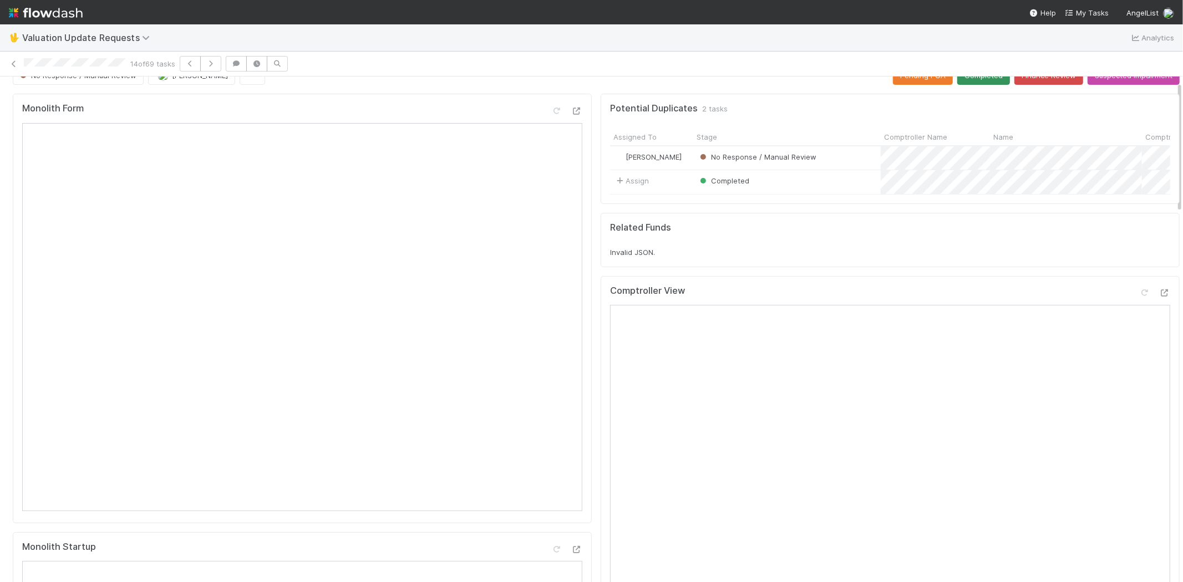
scroll to position [0, 0]
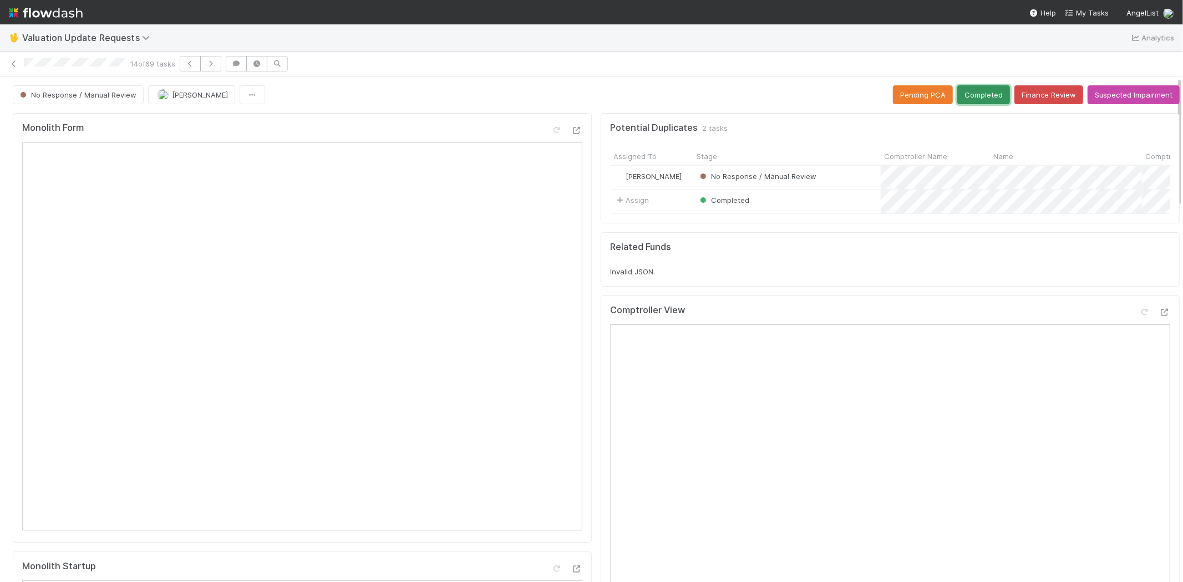
click at [969, 95] on button "Completed" at bounding box center [983, 94] width 53 height 19
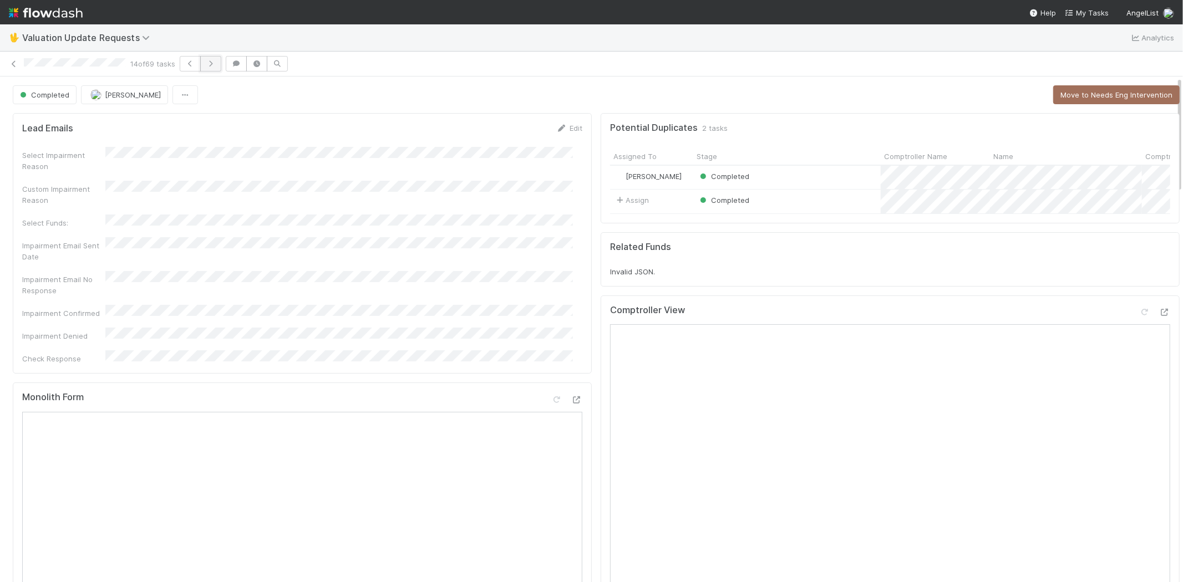
click at [213, 64] on icon "button" at bounding box center [210, 63] width 11 height 7
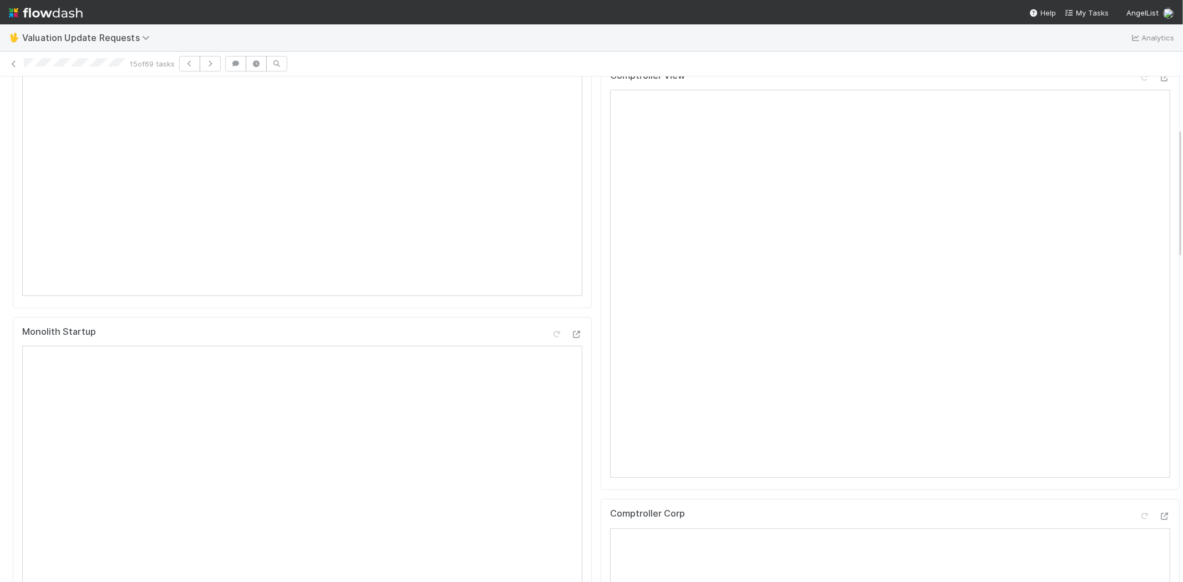
scroll to position [246, 0]
click at [1159, 509] on icon at bounding box center [1164, 504] width 11 height 7
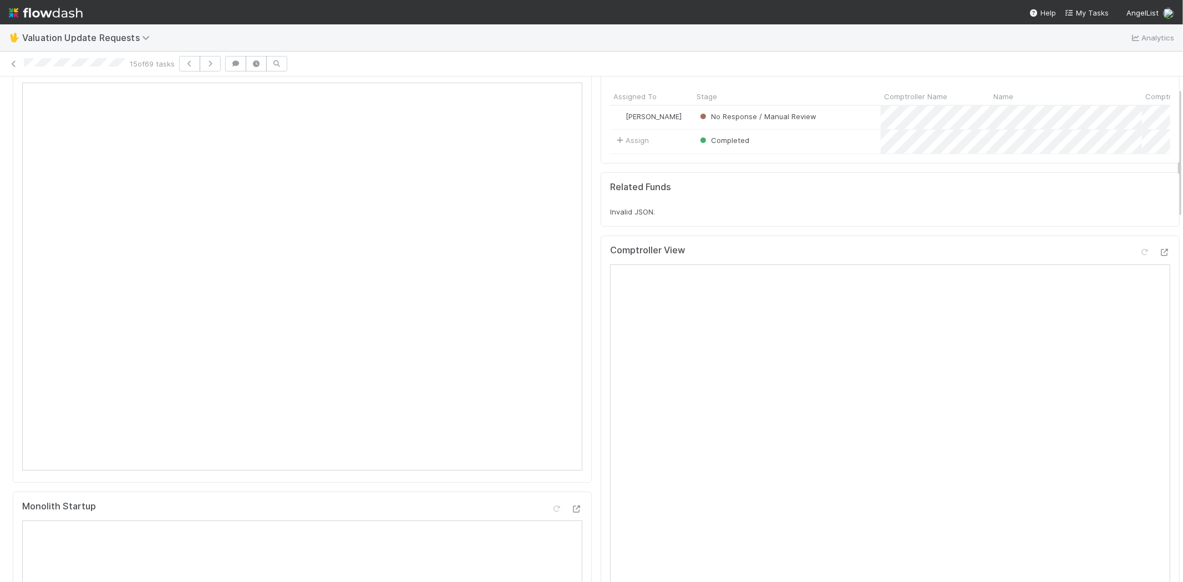
scroll to position [0, 0]
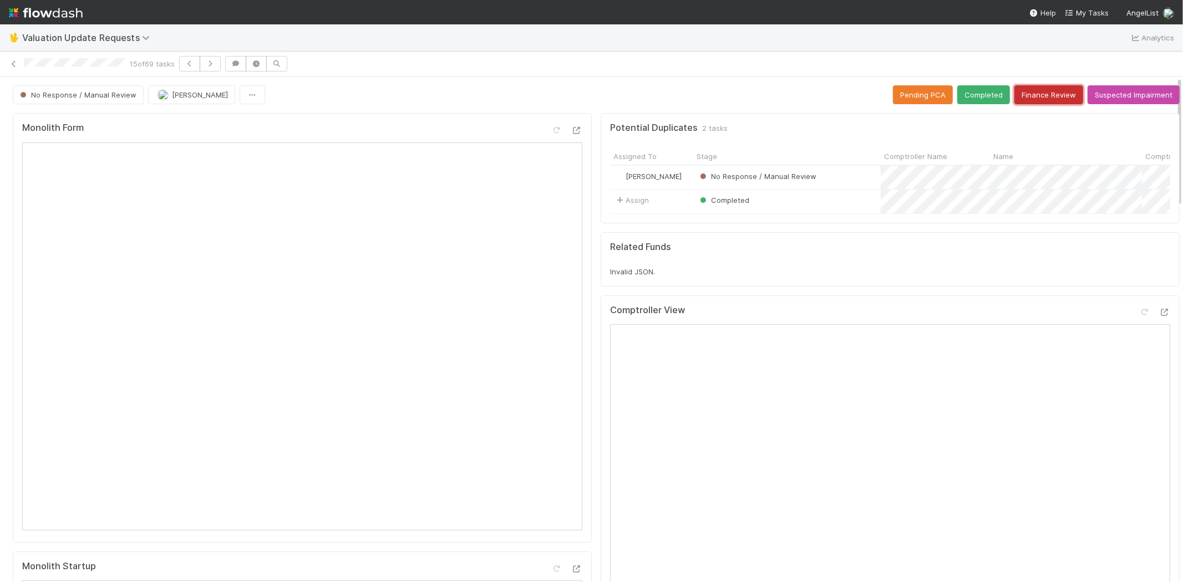
click at [1022, 95] on button "Finance Review" at bounding box center [1048, 94] width 69 height 19
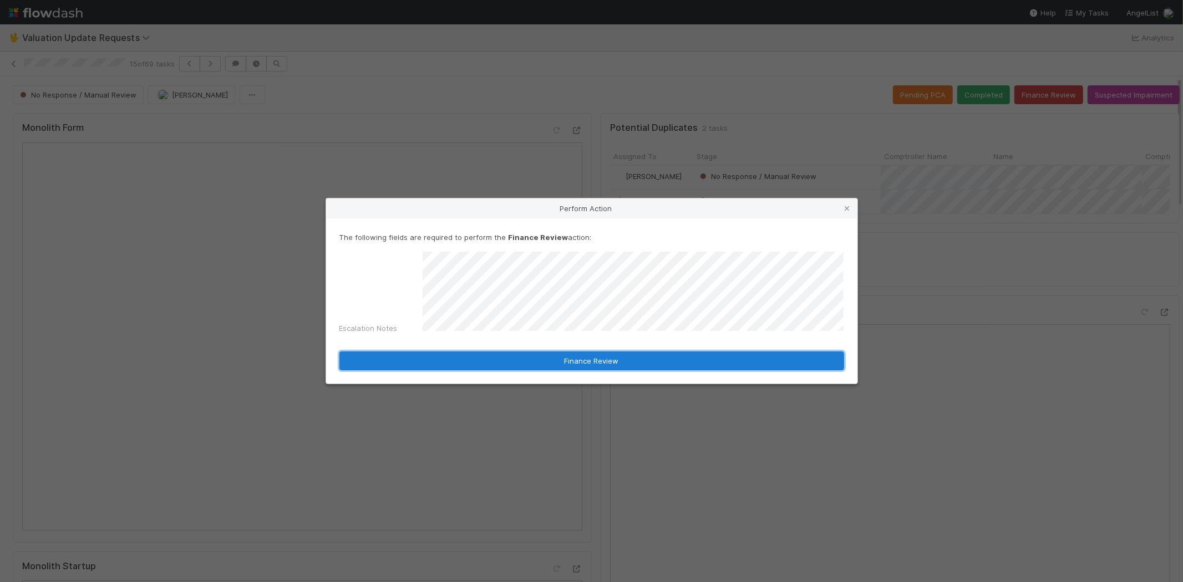
click at [546, 362] on button "Finance Review" at bounding box center [591, 361] width 505 height 19
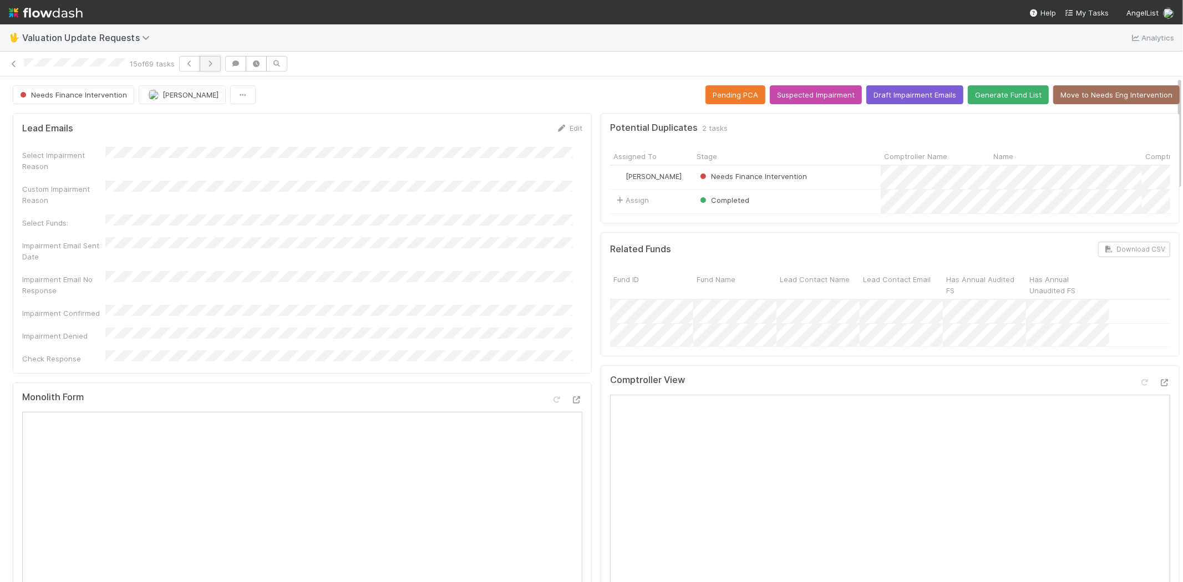
click at [213, 64] on icon "button" at bounding box center [210, 63] width 11 height 7
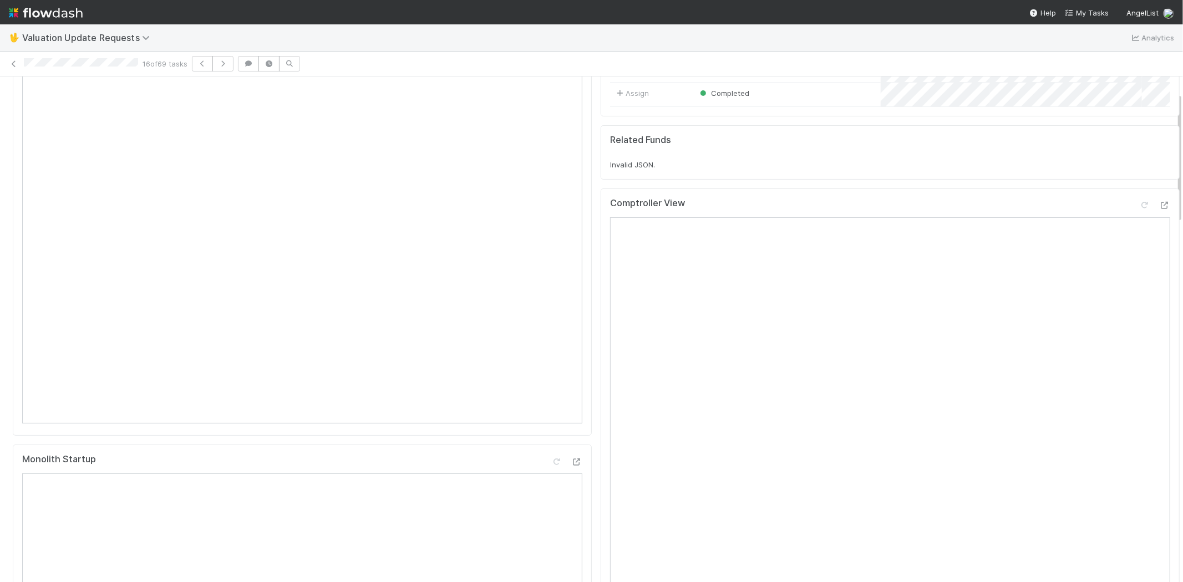
scroll to position [369, 0]
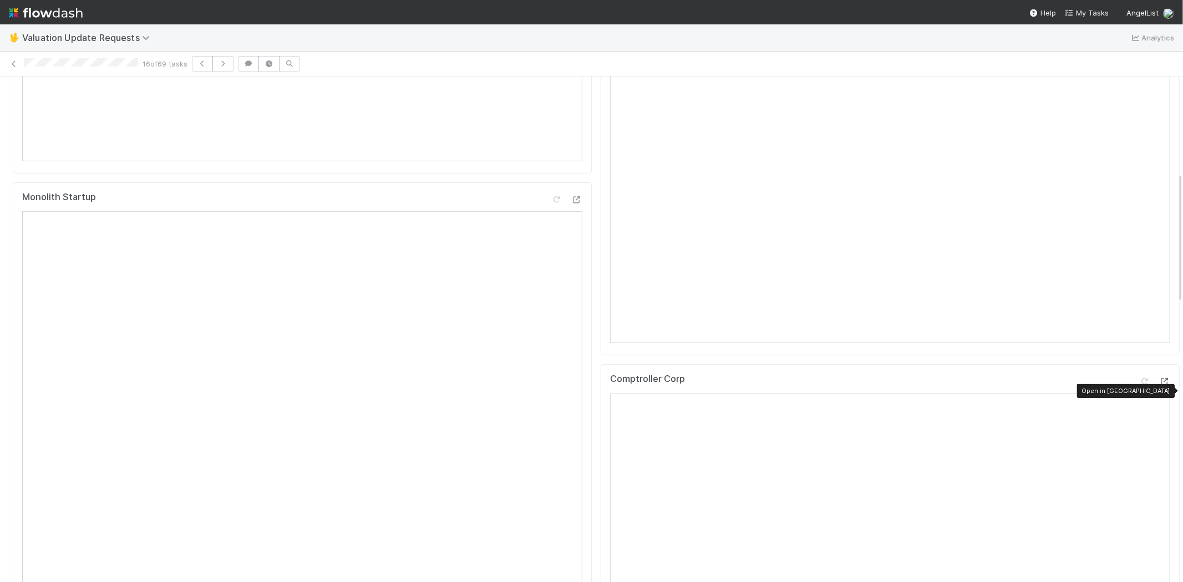
click at [1159, 385] on icon at bounding box center [1164, 381] width 11 height 7
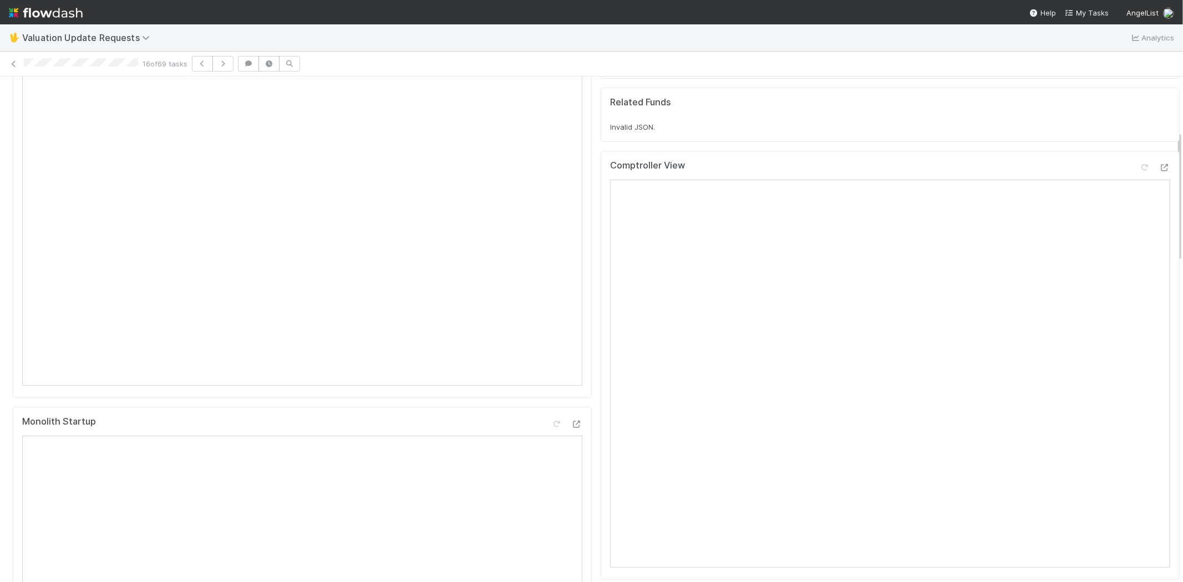
scroll to position [123, 0]
click at [1139, 193] on icon at bounding box center [1144, 189] width 11 height 7
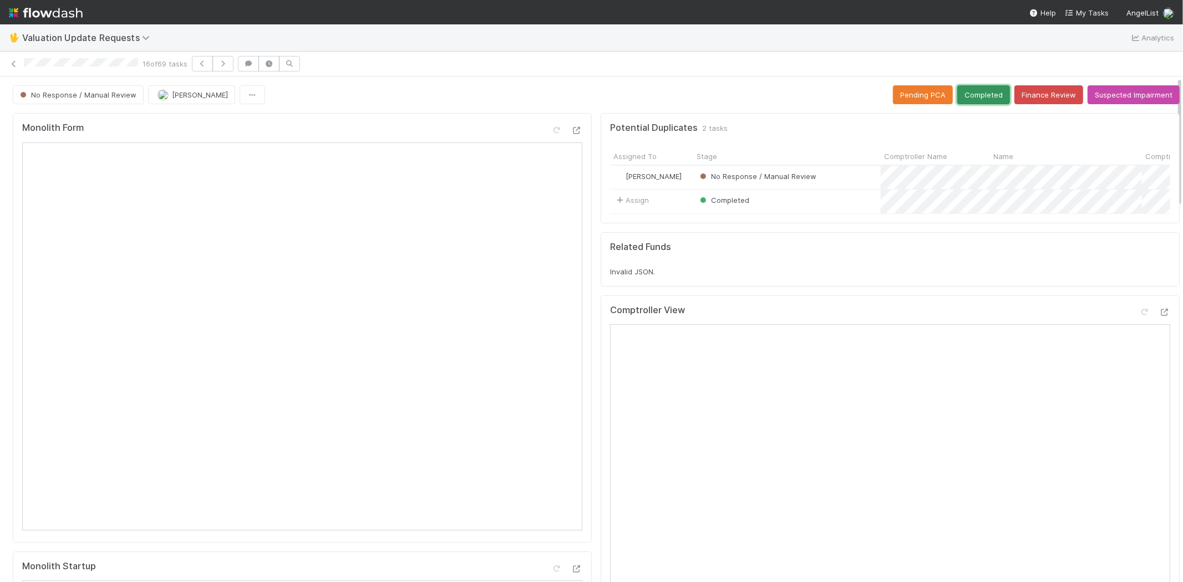
click at [975, 89] on button "Completed" at bounding box center [983, 94] width 53 height 19
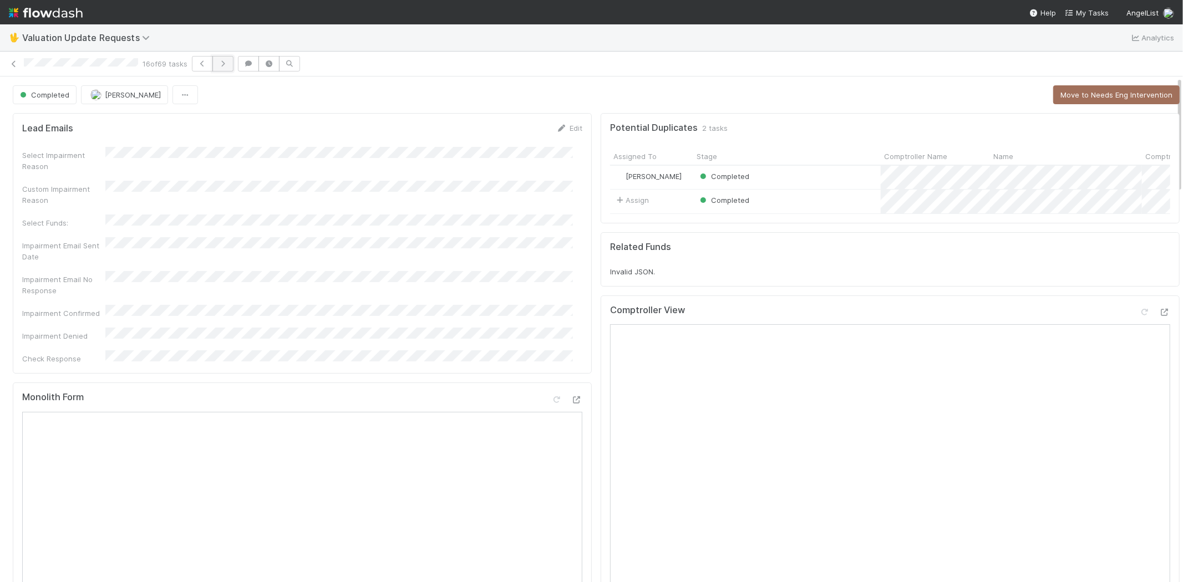
click at [225, 68] on button "button" at bounding box center [222, 64] width 21 height 16
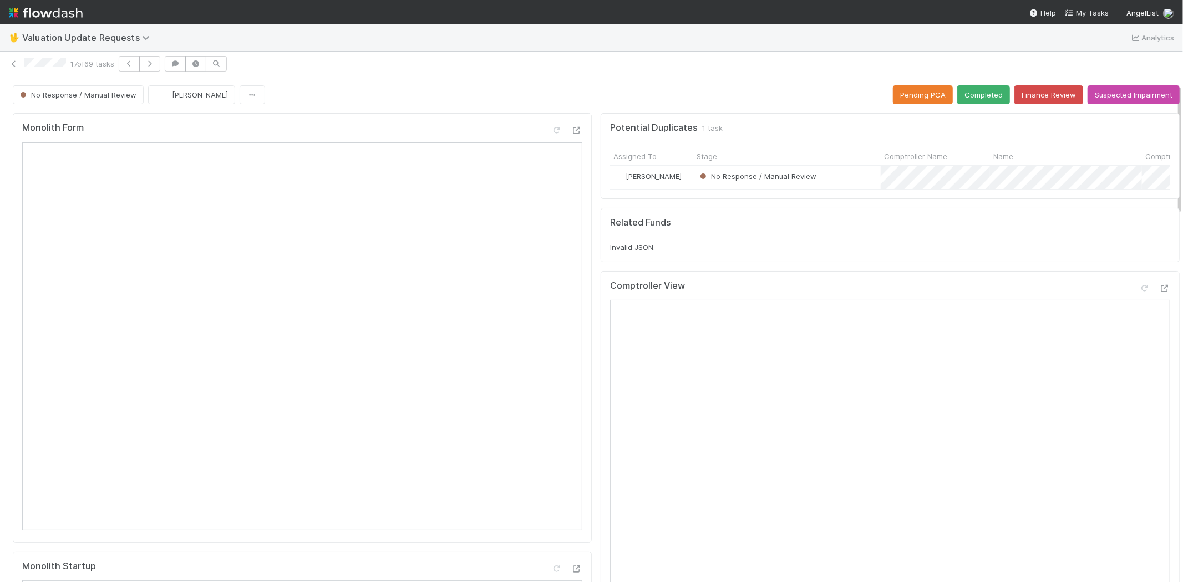
scroll to position [123, 0]
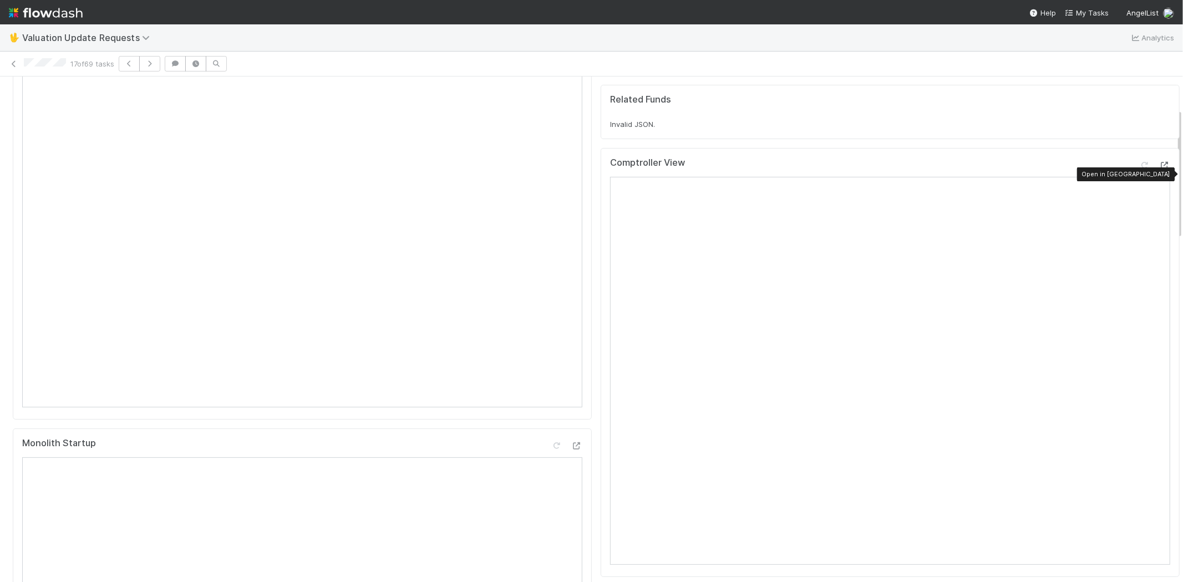
click at [1159, 169] on icon at bounding box center [1164, 165] width 11 height 7
click at [1139, 169] on icon at bounding box center [1144, 165] width 11 height 7
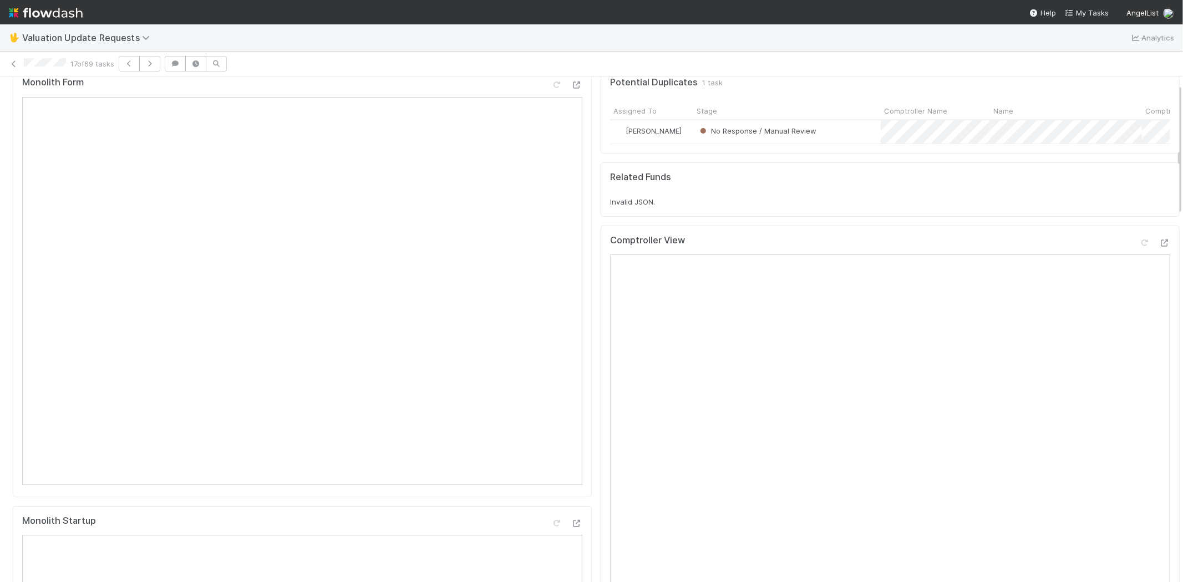
scroll to position [0, 0]
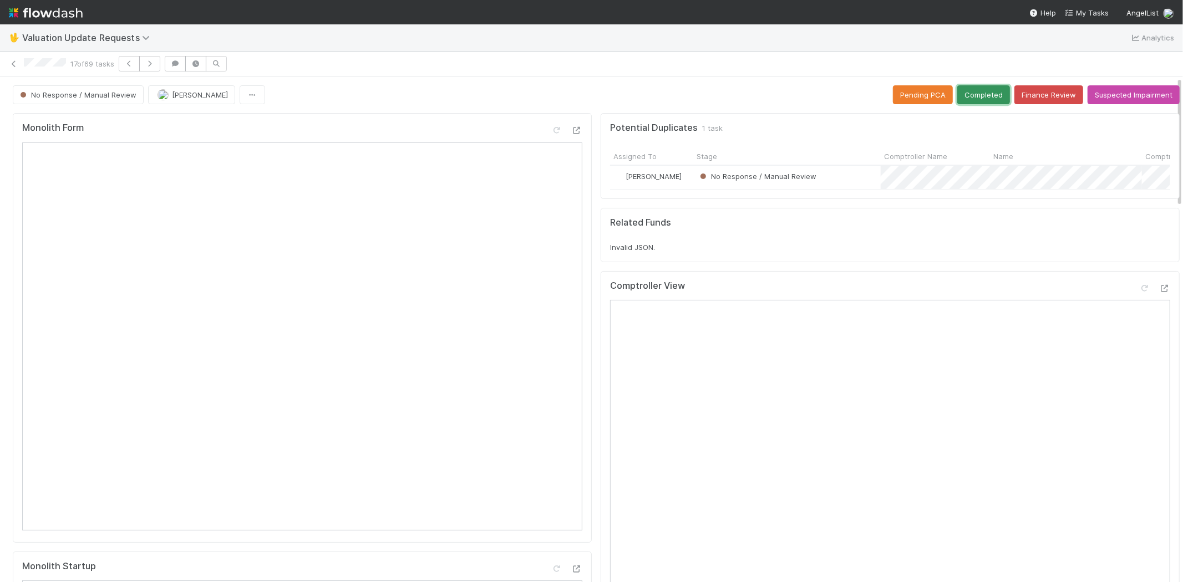
click at [972, 93] on button "Completed" at bounding box center [983, 94] width 53 height 19
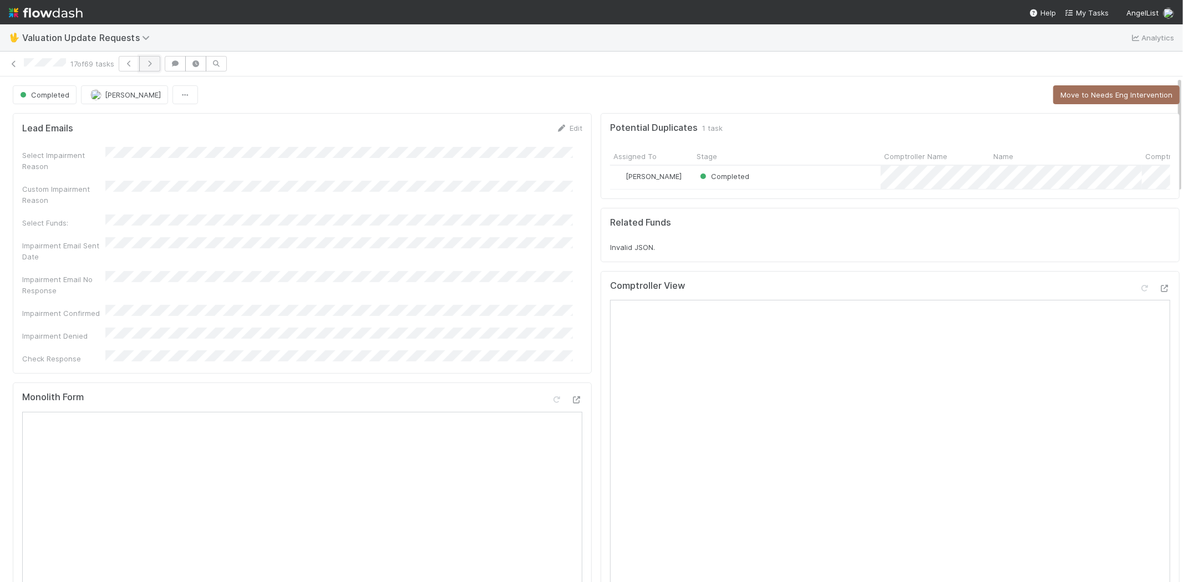
click at [160, 61] on button "button" at bounding box center [149, 64] width 21 height 16
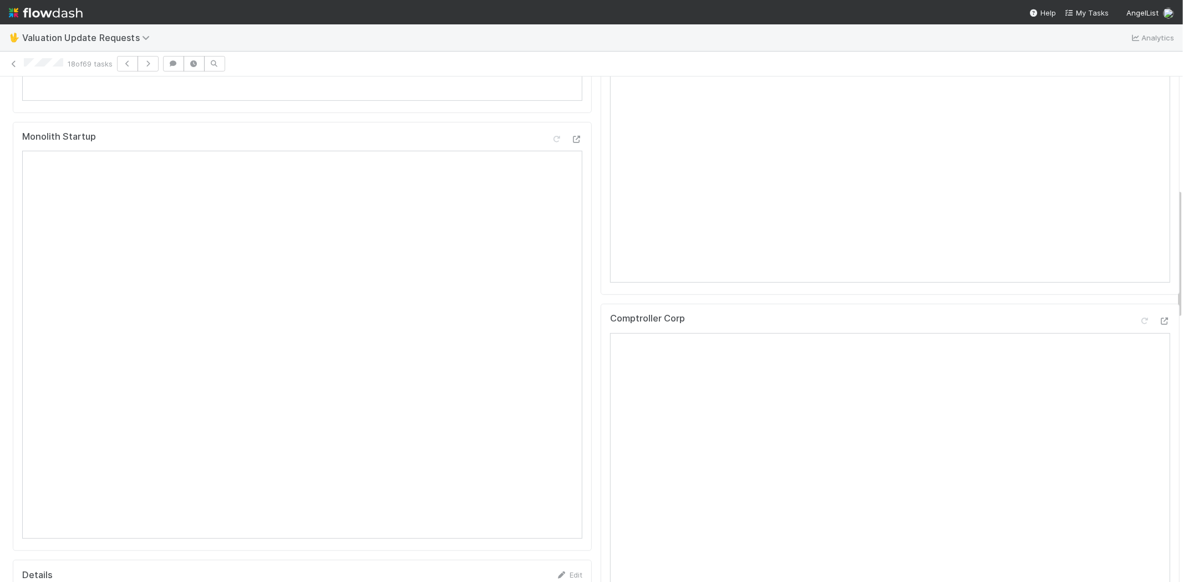
scroll to position [431, 0]
click at [1159, 324] on icon at bounding box center [1164, 320] width 11 height 7
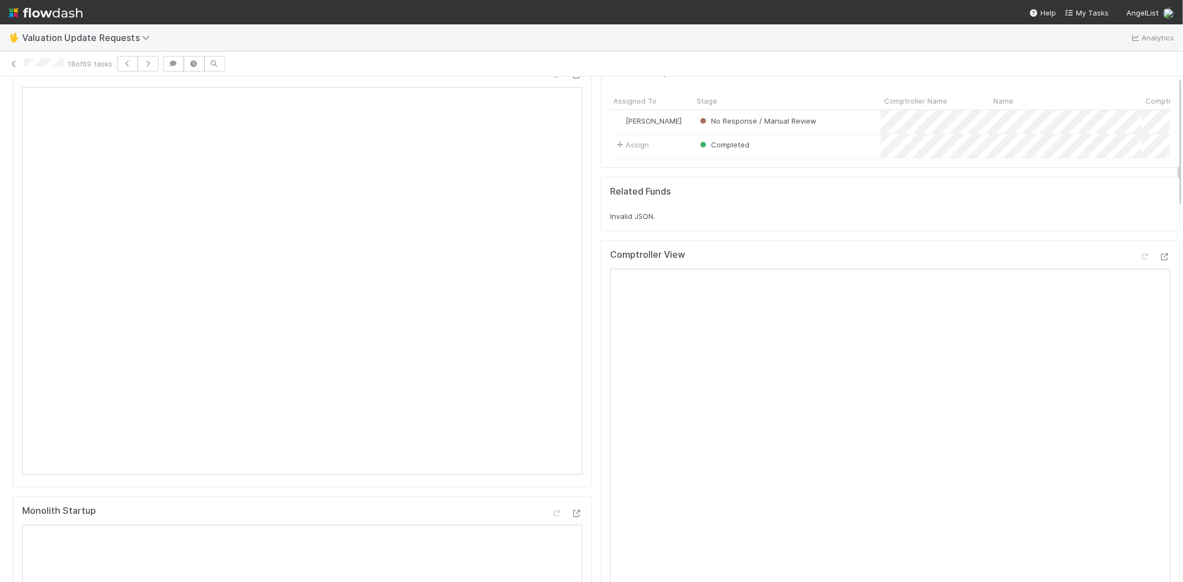
scroll to position [0, 0]
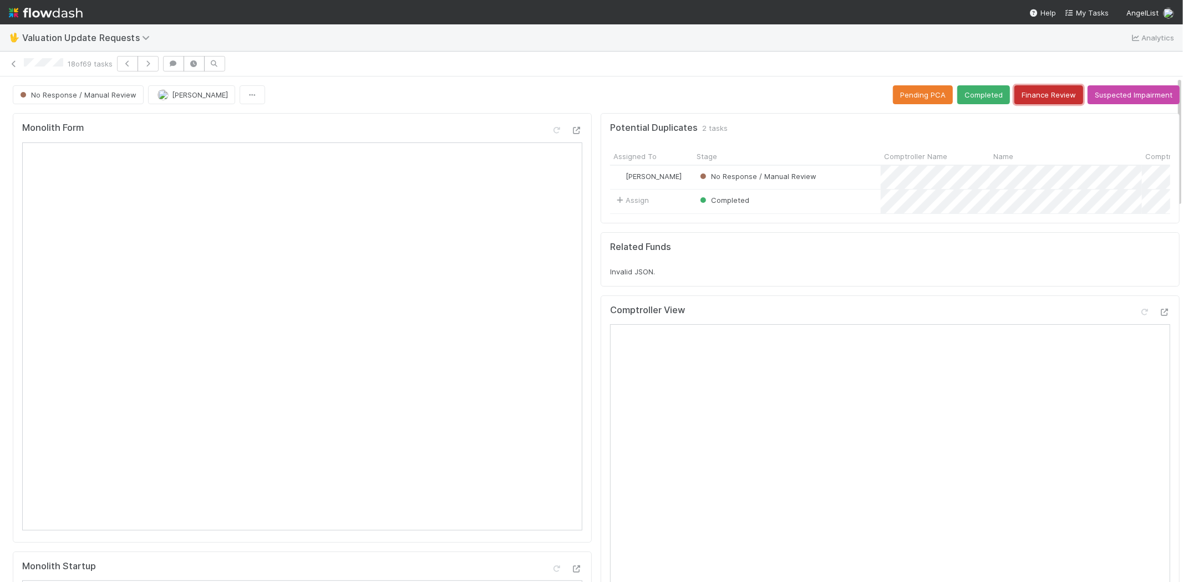
click at [1027, 98] on button "Finance Review" at bounding box center [1048, 94] width 69 height 19
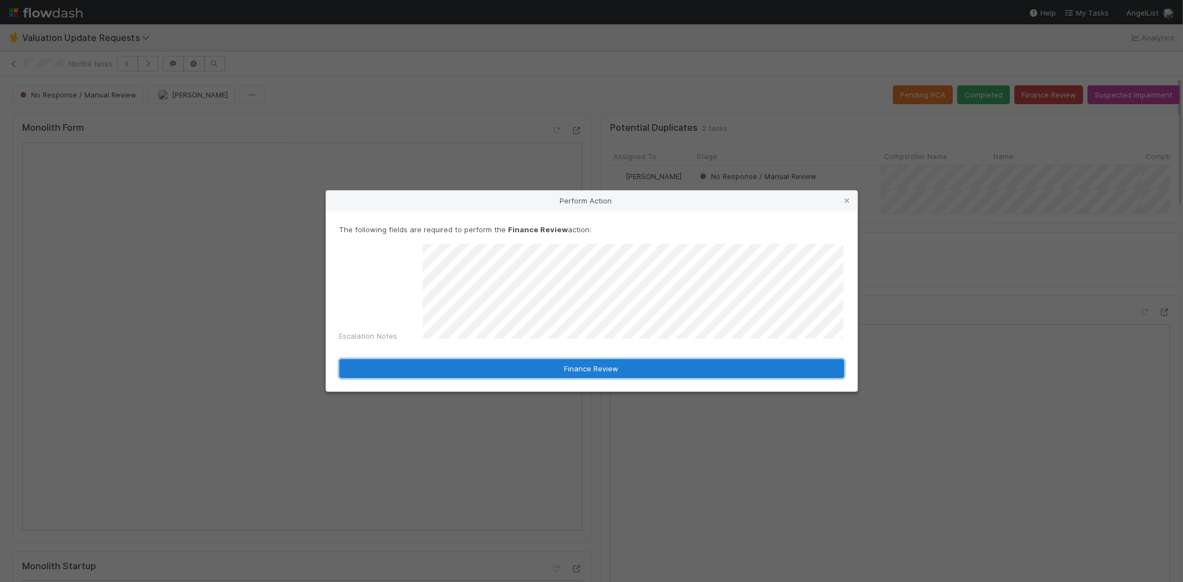
click at [504, 370] on button "Finance Review" at bounding box center [591, 368] width 505 height 19
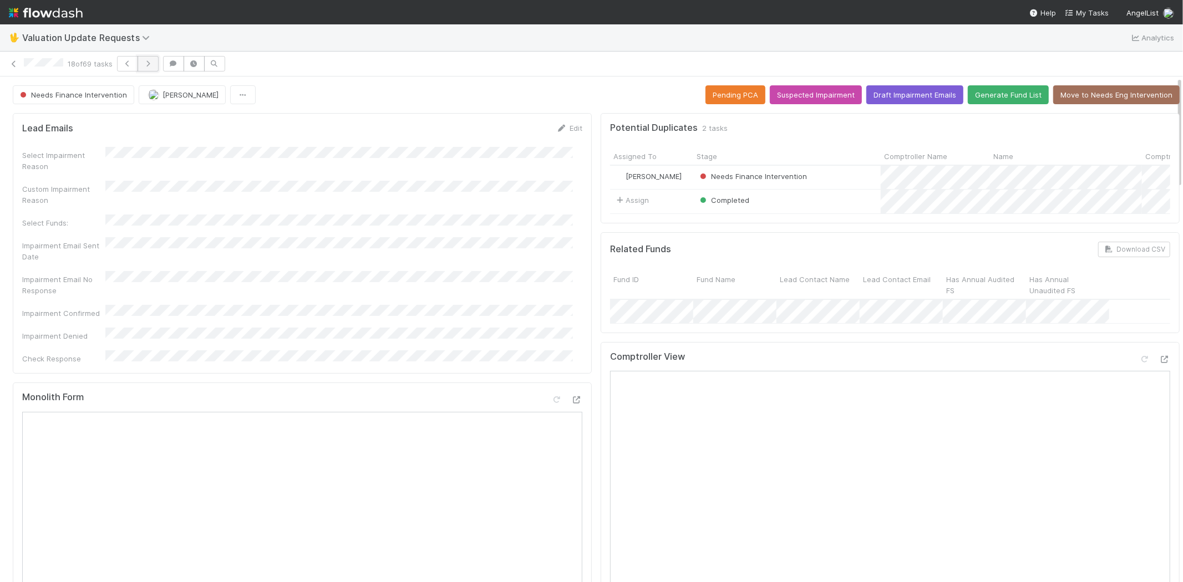
click at [145, 64] on icon "button" at bounding box center [148, 63] width 11 height 7
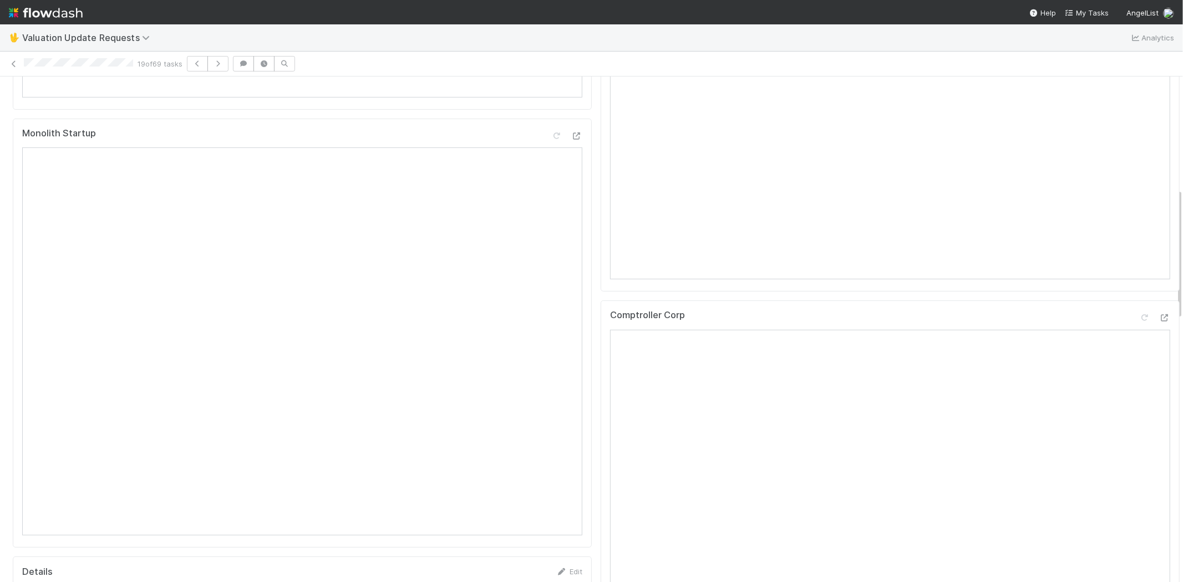
scroll to position [492, 0]
click at [1159, 262] on icon at bounding box center [1164, 258] width 11 height 7
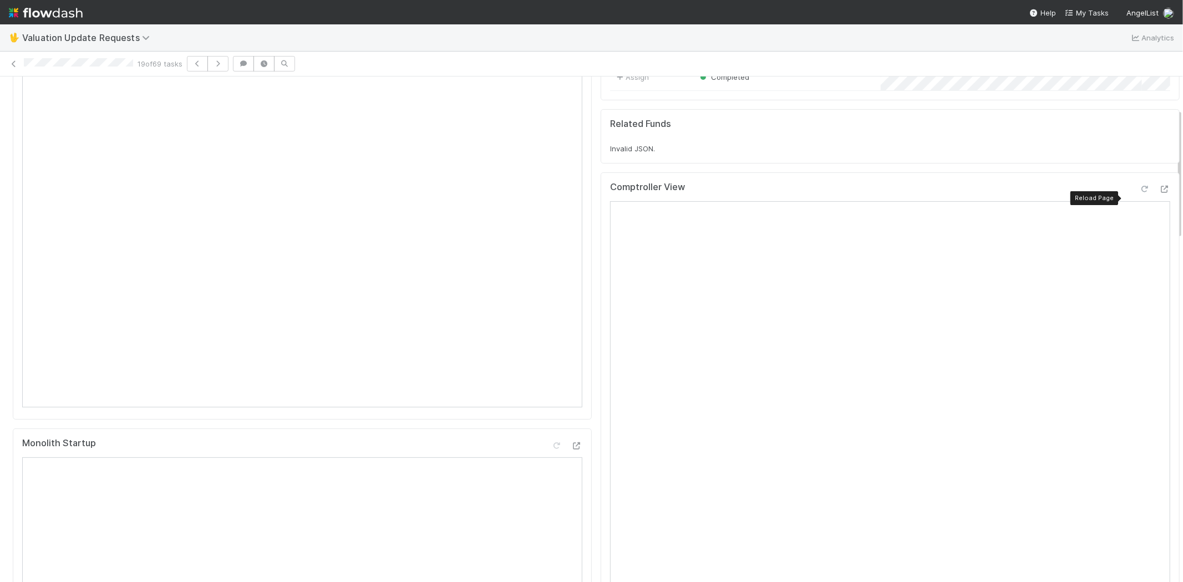
click at [1139, 193] on icon at bounding box center [1144, 189] width 11 height 7
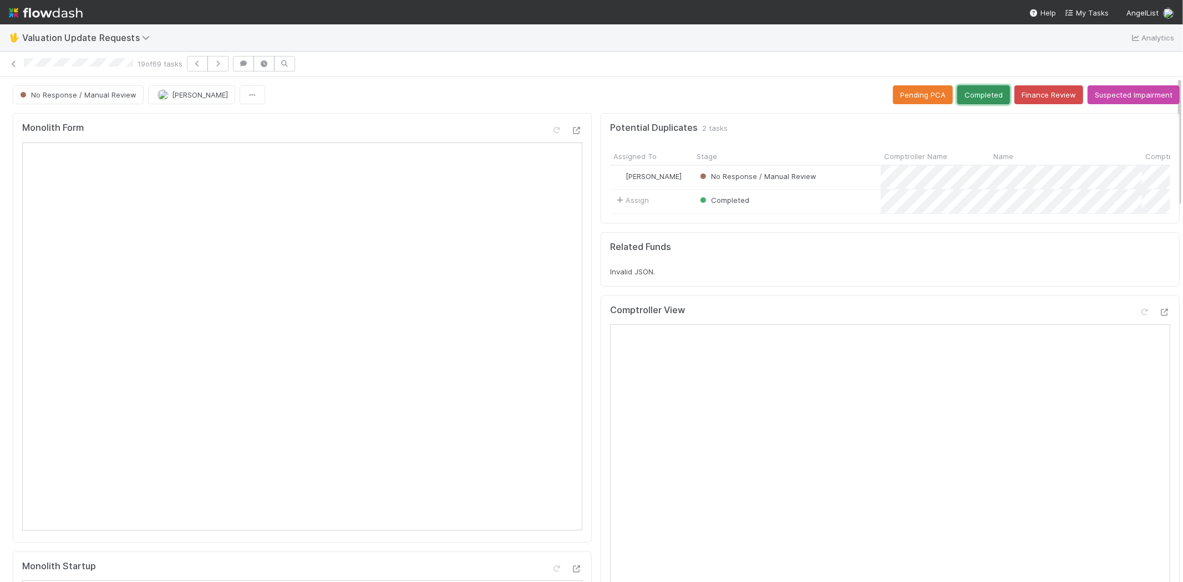
click at [972, 95] on button "Completed" at bounding box center [983, 94] width 53 height 19
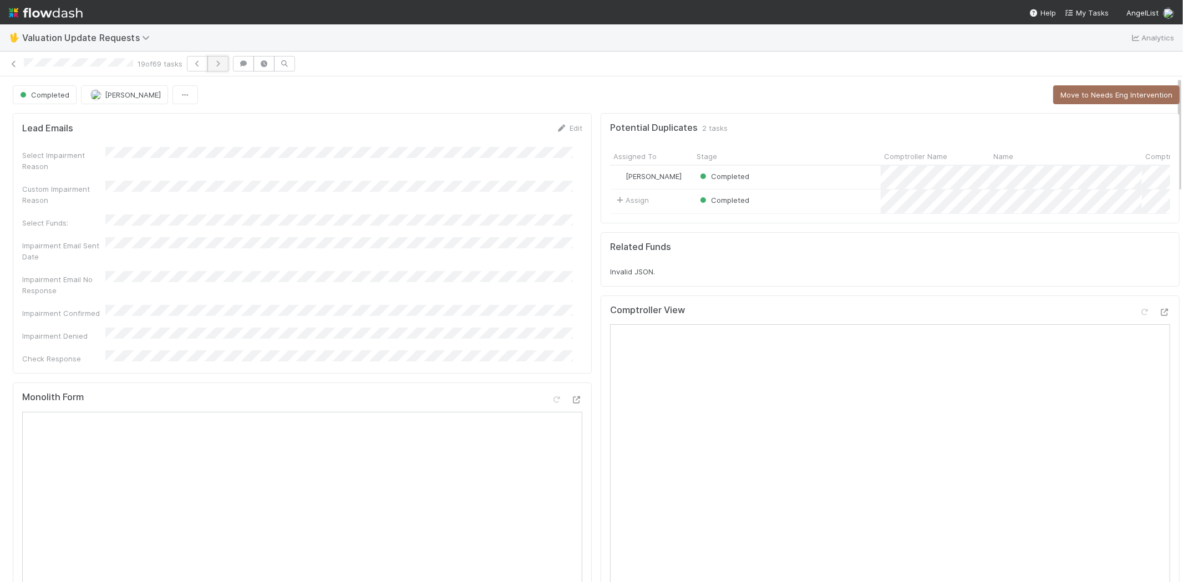
click at [228, 64] on button "button" at bounding box center [217, 64] width 21 height 16
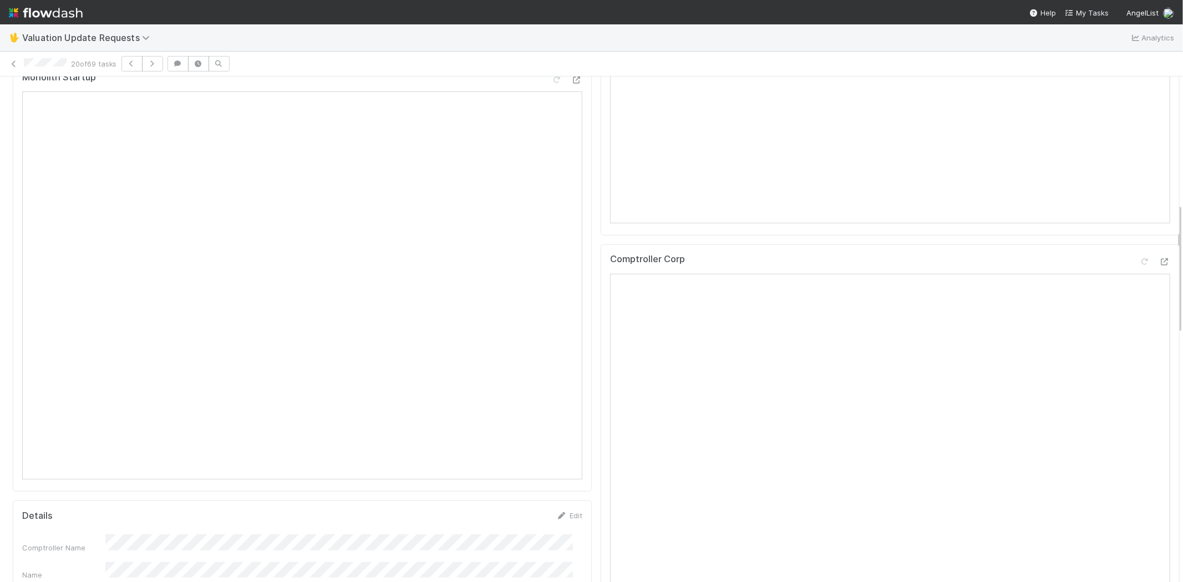
scroll to position [492, 0]
click at [1159, 262] on icon at bounding box center [1164, 258] width 11 height 7
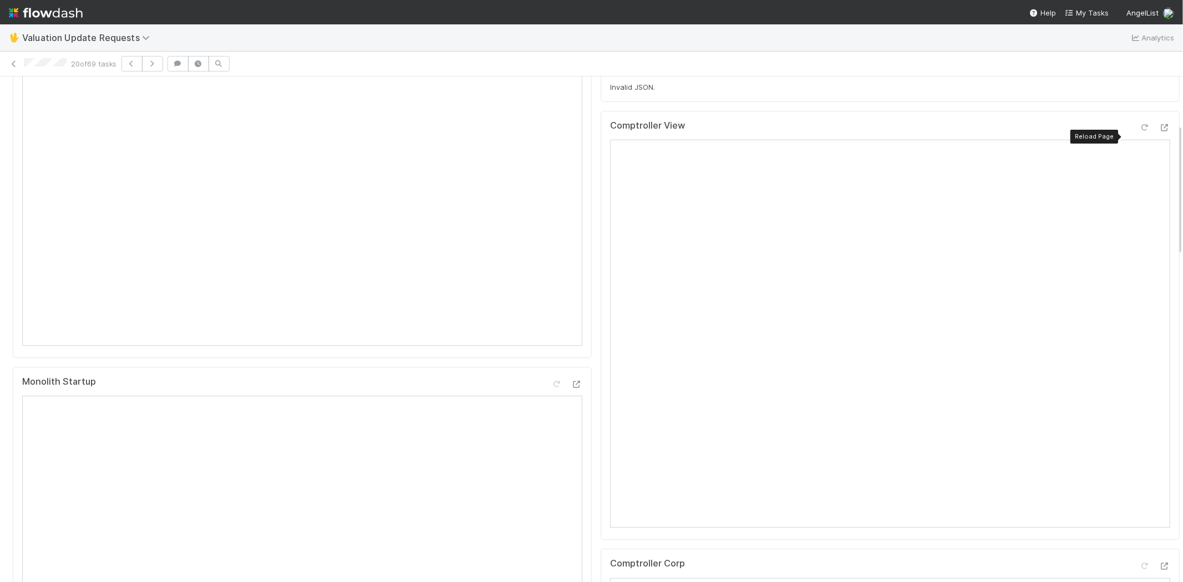
click at [1139, 131] on icon at bounding box center [1144, 127] width 11 height 7
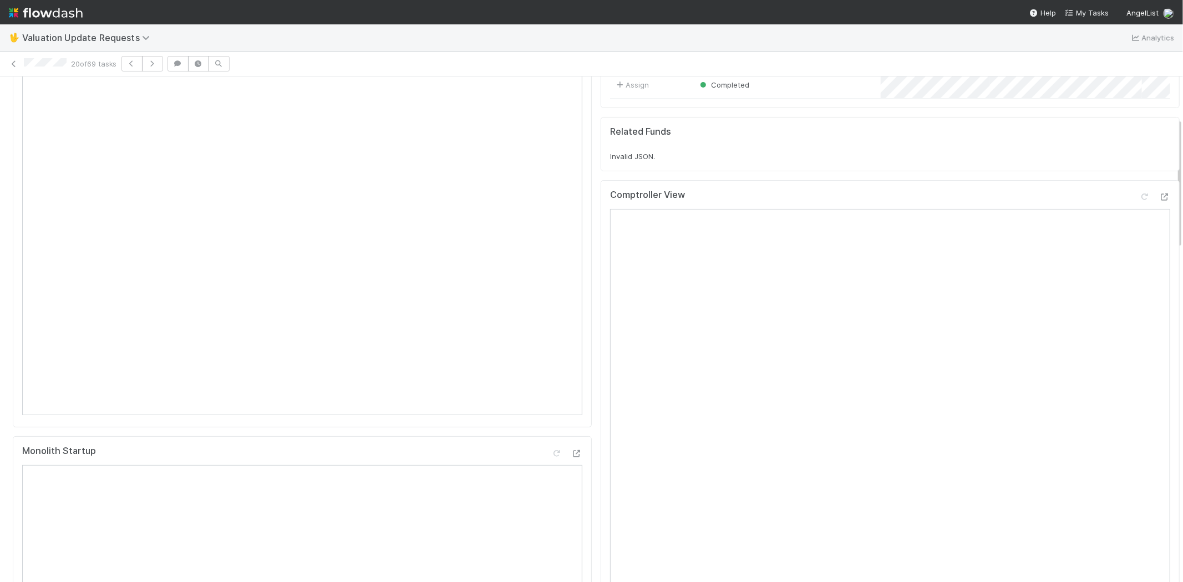
scroll to position [0, 0]
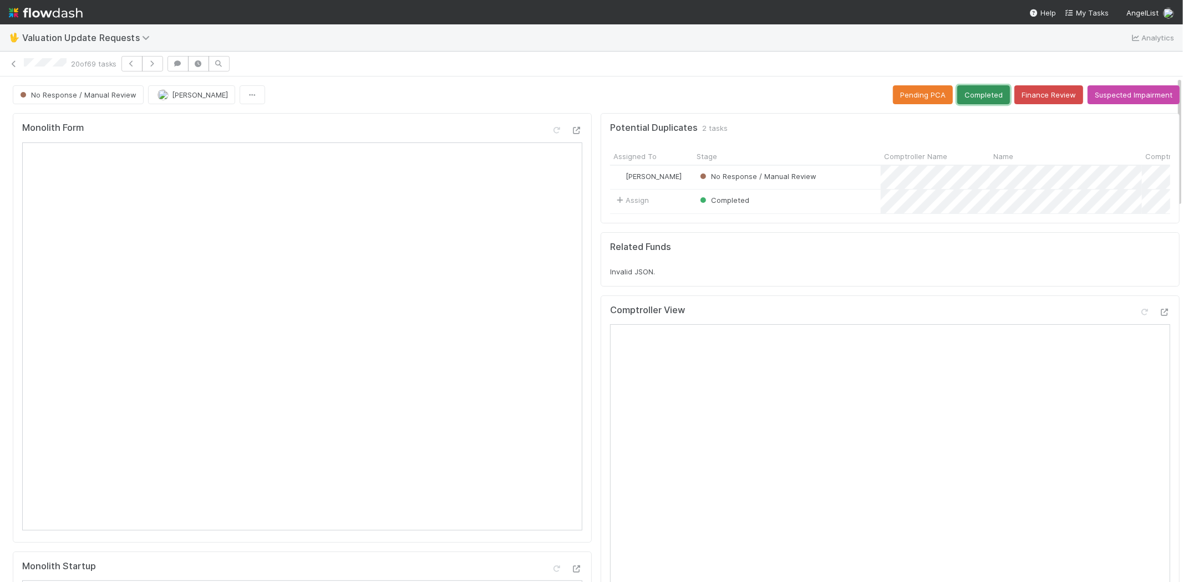
click at [963, 91] on button "Completed" at bounding box center [983, 94] width 53 height 19
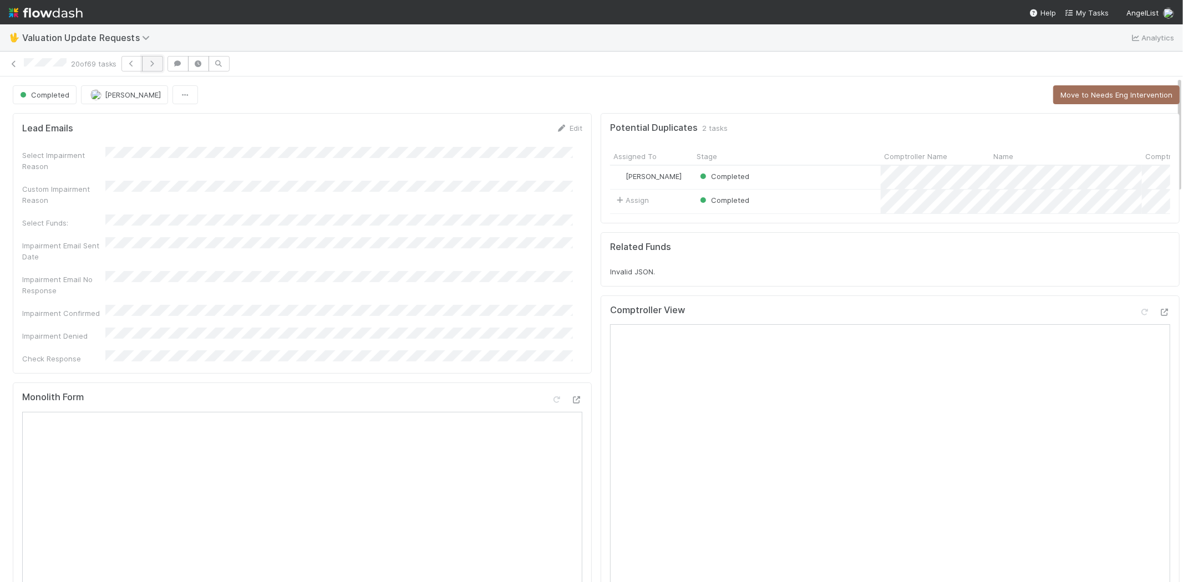
click at [159, 67] on button "button" at bounding box center [152, 64] width 21 height 16
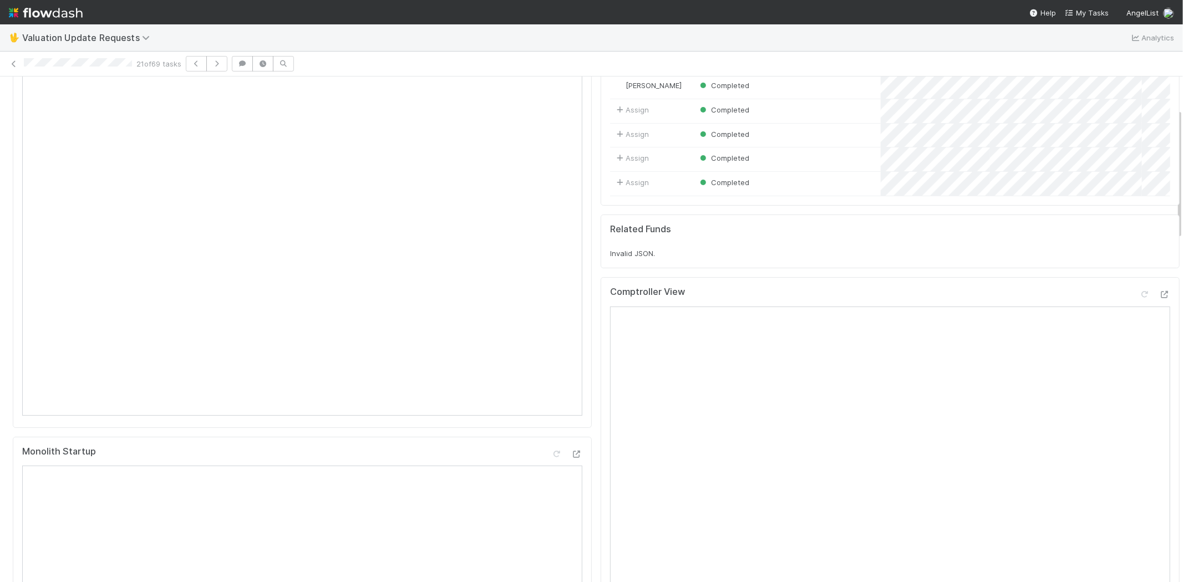
scroll to position [123, 0]
click at [1159, 290] on icon at bounding box center [1164, 286] width 11 height 7
click at [1139, 290] on icon at bounding box center [1144, 286] width 11 height 7
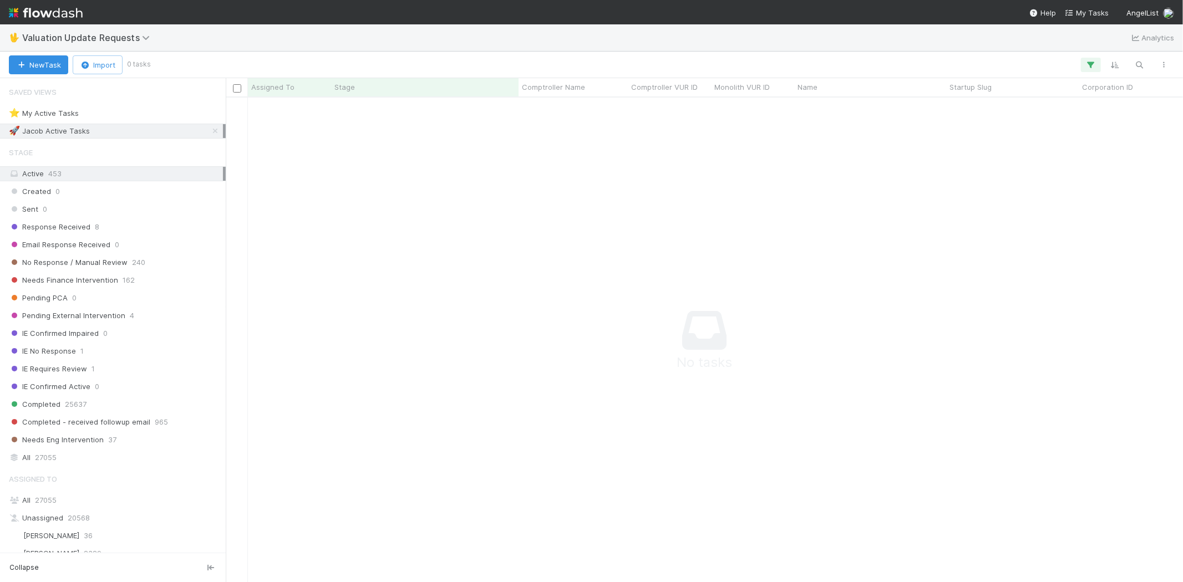
scroll to position [9, 9]
click at [1087, 65] on icon "button" at bounding box center [1090, 65] width 11 height 10
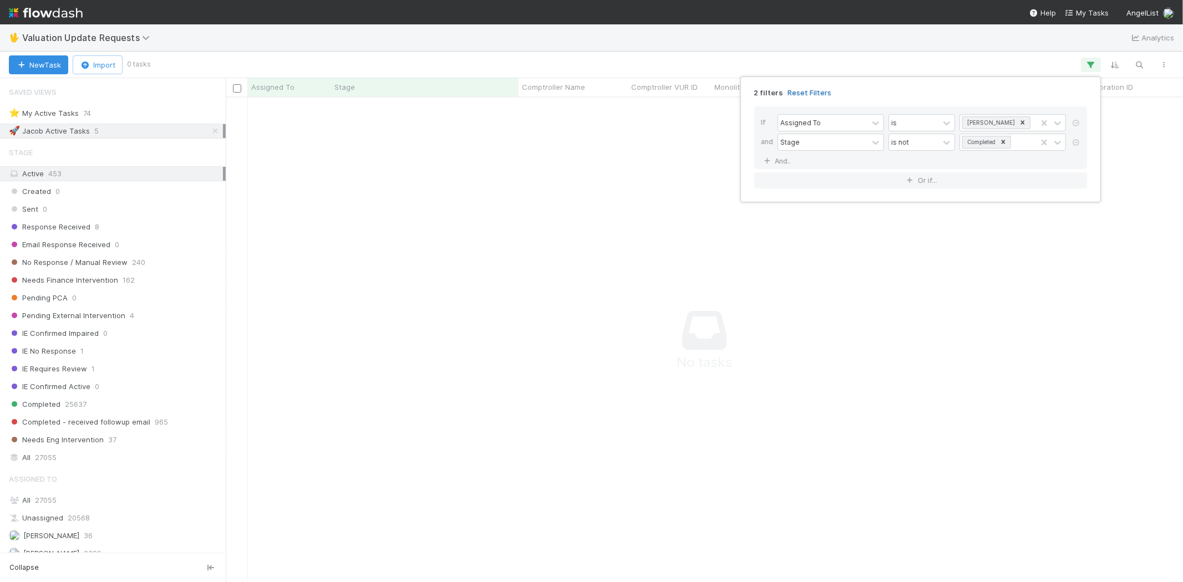
click at [817, 93] on link "Reset Filters" at bounding box center [809, 92] width 44 height 9
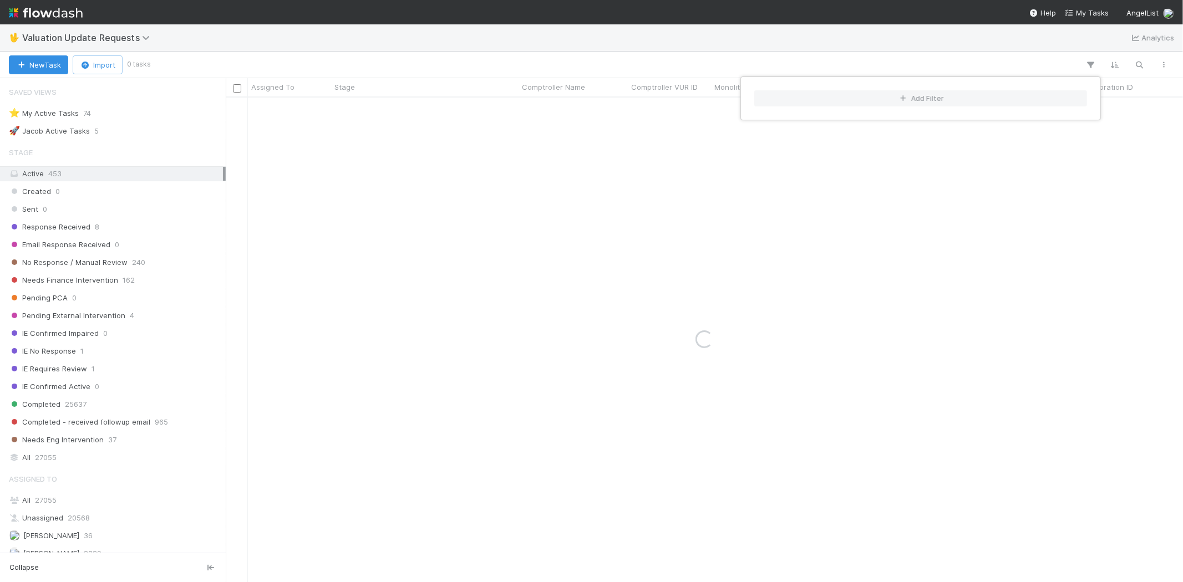
click at [660, 63] on div "Add Filter" at bounding box center [591, 291] width 1183 height 582
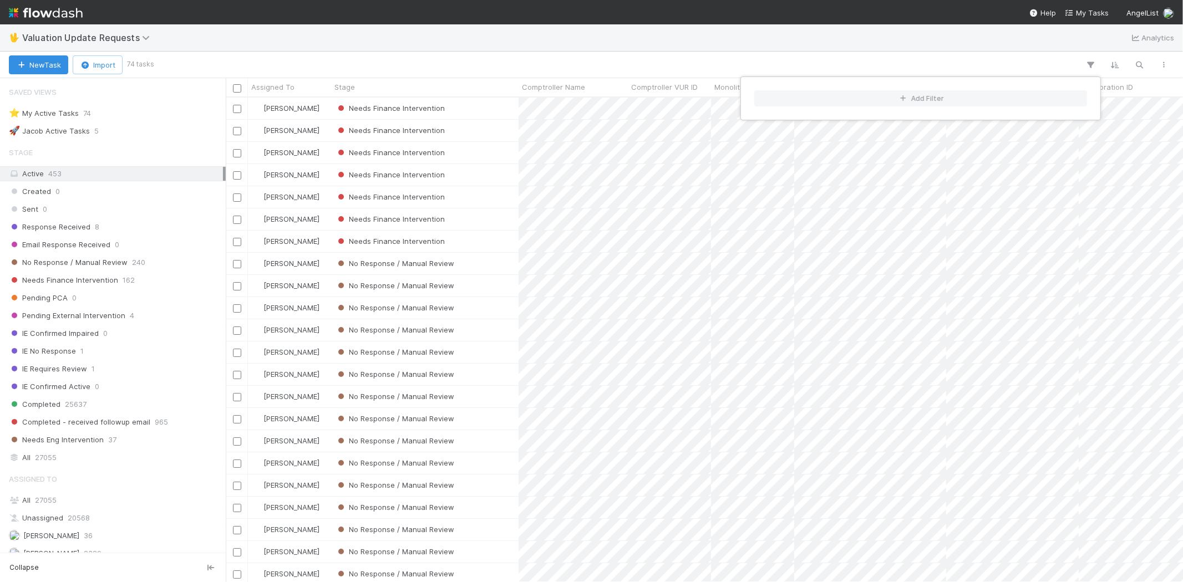
scroll to position [475, 947]
click at [503, 46] on div "Add Filter" at bounding box center [591, 291] width 1183 height 582
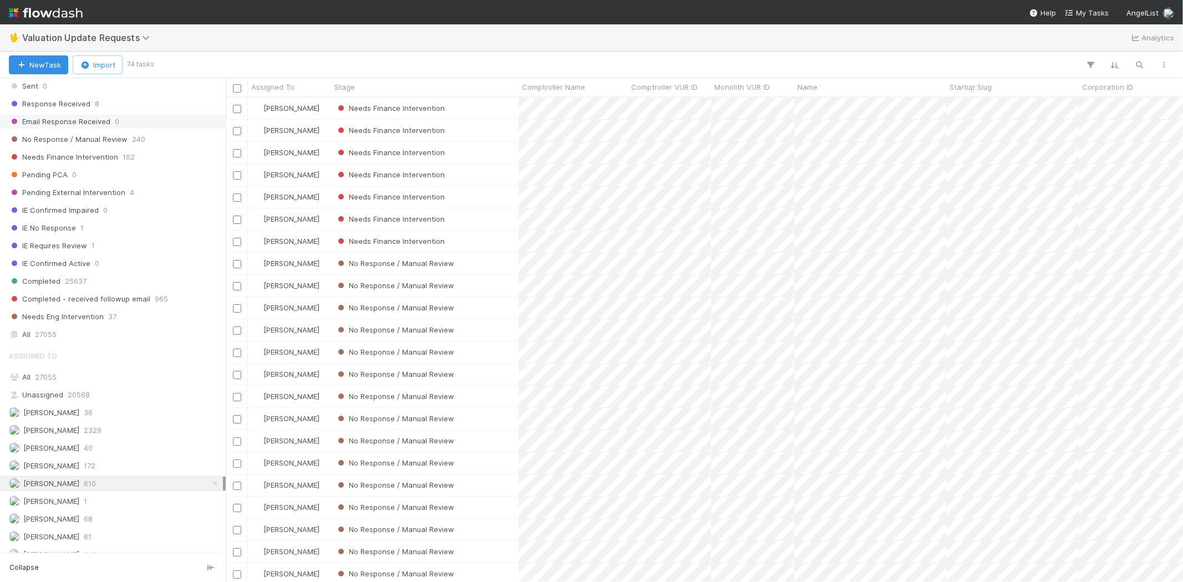
scroll to position [62, 0]
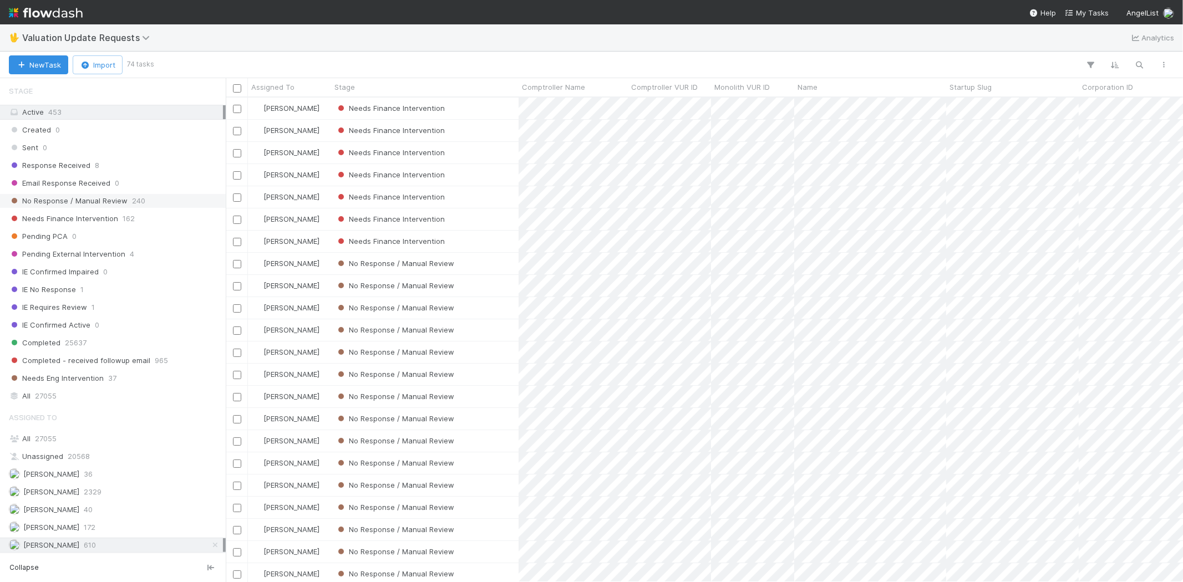
click at [115, 198] on span "No Response / Manual Review" at bounding box center [68, 201] width 119 height 14
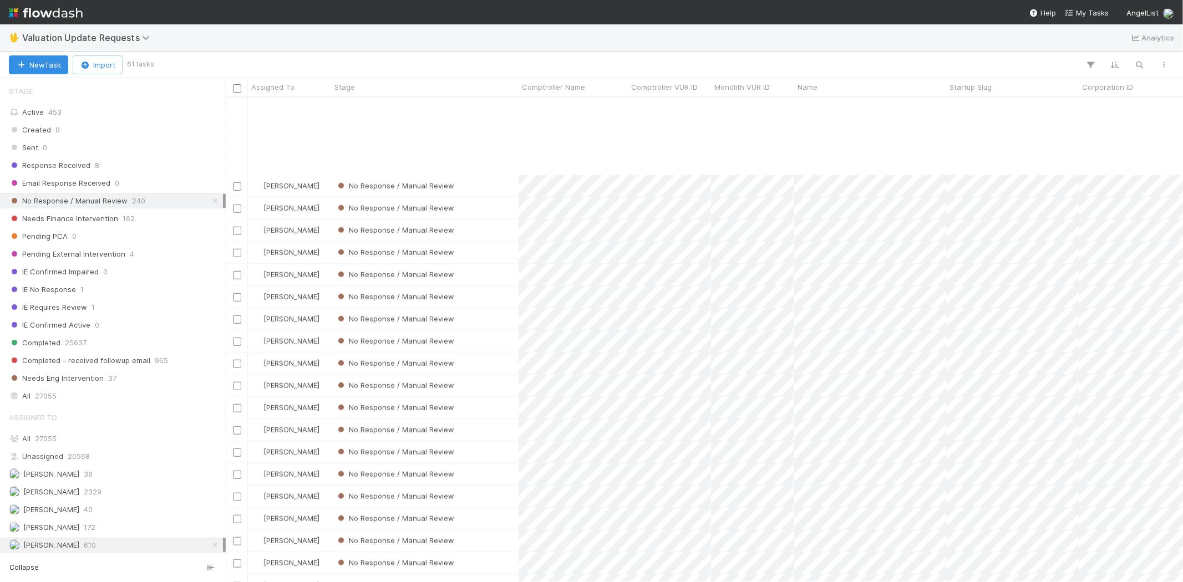
scroll to position [878, 0]
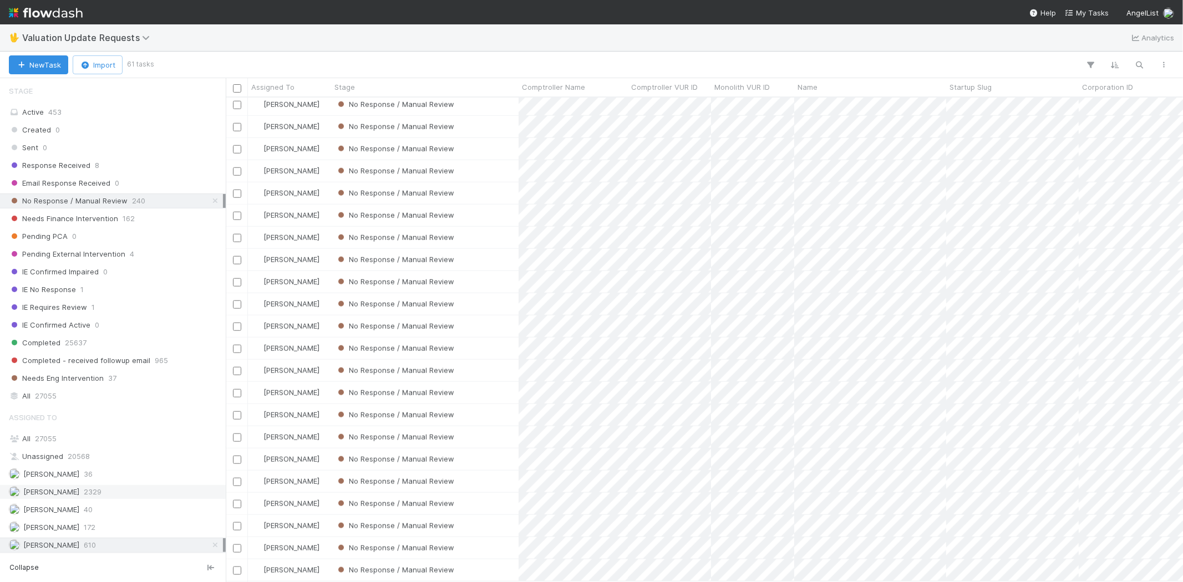
click at [85, 494] on div "Febbie Cervantes 2329" at bounding box center [116, 492] width 214 height 14
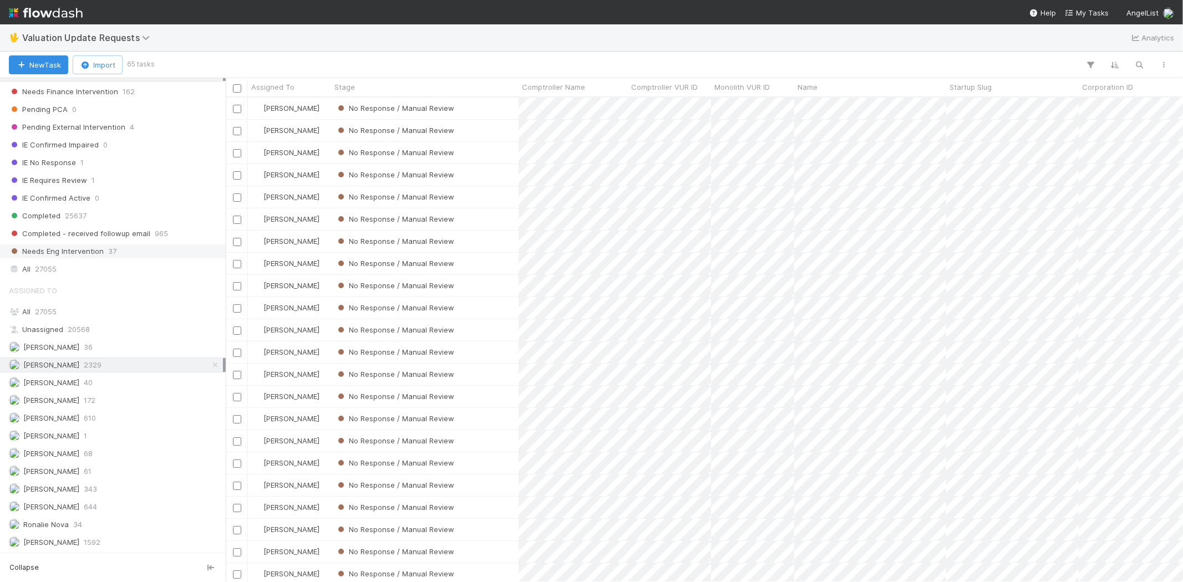
scroll to position [475, 947]
click at [106, 506] on div "Michael Capilitan 644" at bounding box center [116, 507] width 214 height 14
click at [125, 418] on div "Karen Jane Salcedo 610" at bounding box center [116, 418] width 214 height 14
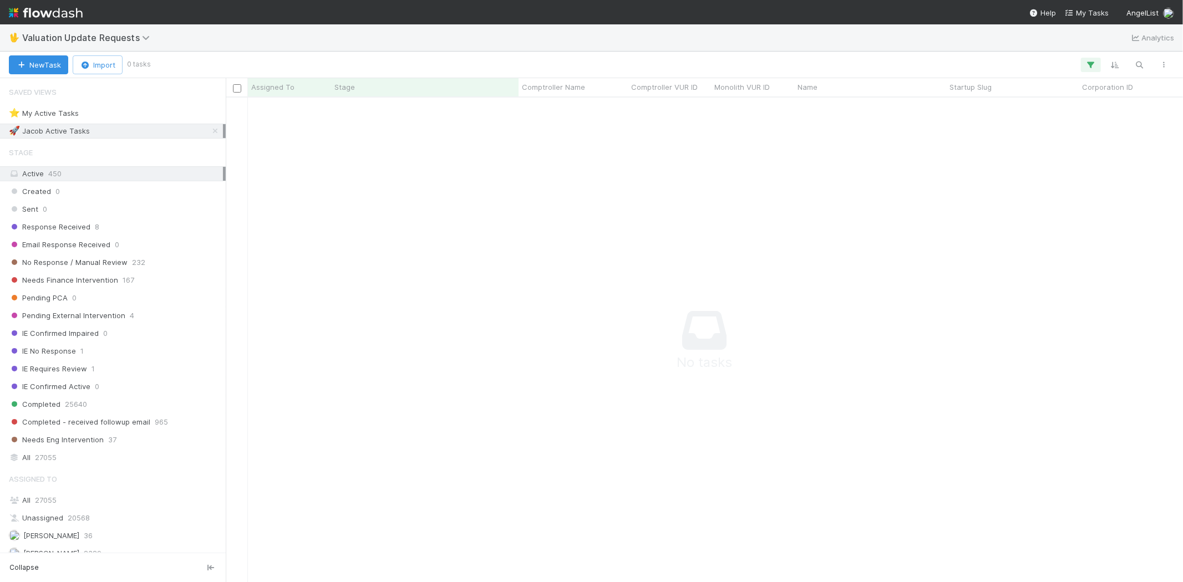
scroll to position [9, 9]
click at [1092, 61] on icon "button" at bounding box center [1090, 65] width 11 height 10
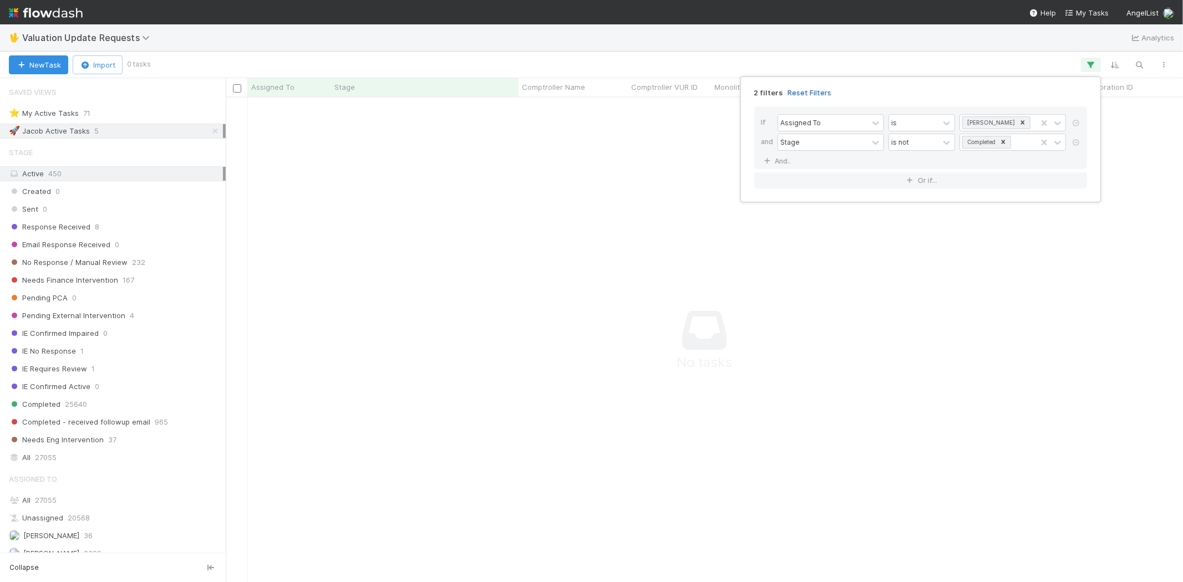
click at [800, 90] on link "Reset Filters" at bounding box center [809, 92] width 44 height 9
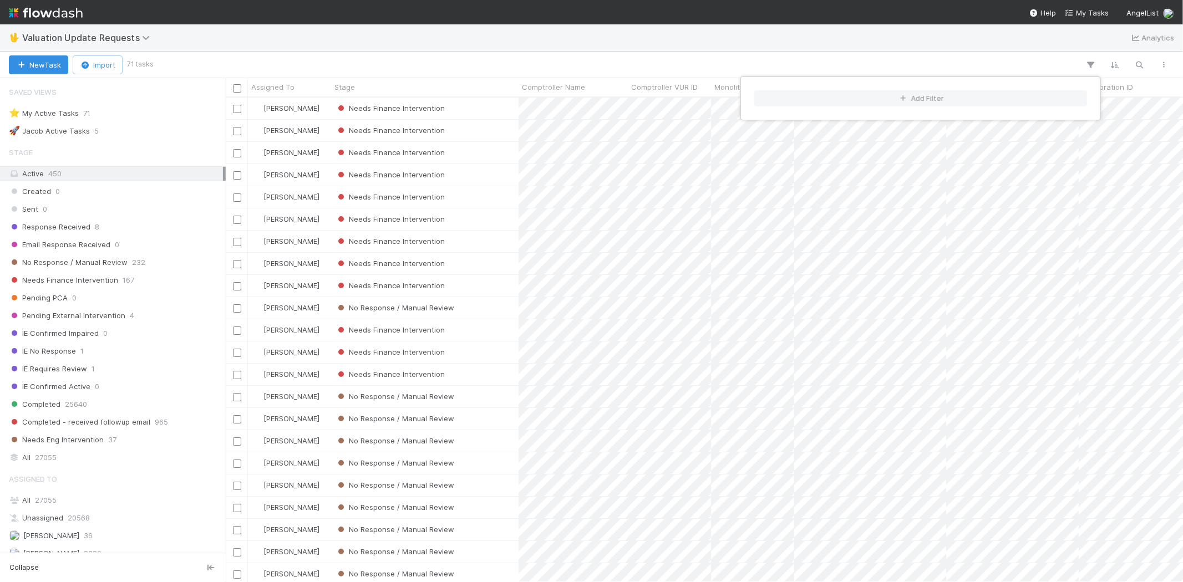
click at [652, 65] on div "Add Filter" at bounding box center [591, 291] width 1183 height 582
click at [630, 62] on div "Add Filter" at bounding box center [591, 291] width 1183 height 582
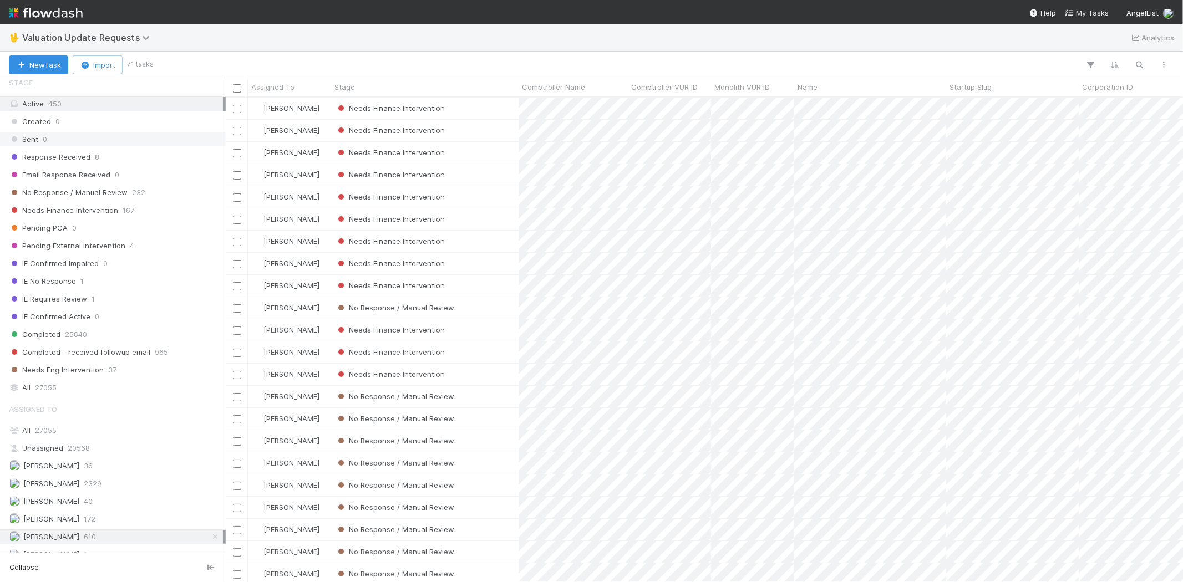
scroll to position [62, 0]
click at [114, 202] on span "No Response / Manual Review" at bounding box center [68, 201] width 119 height 14
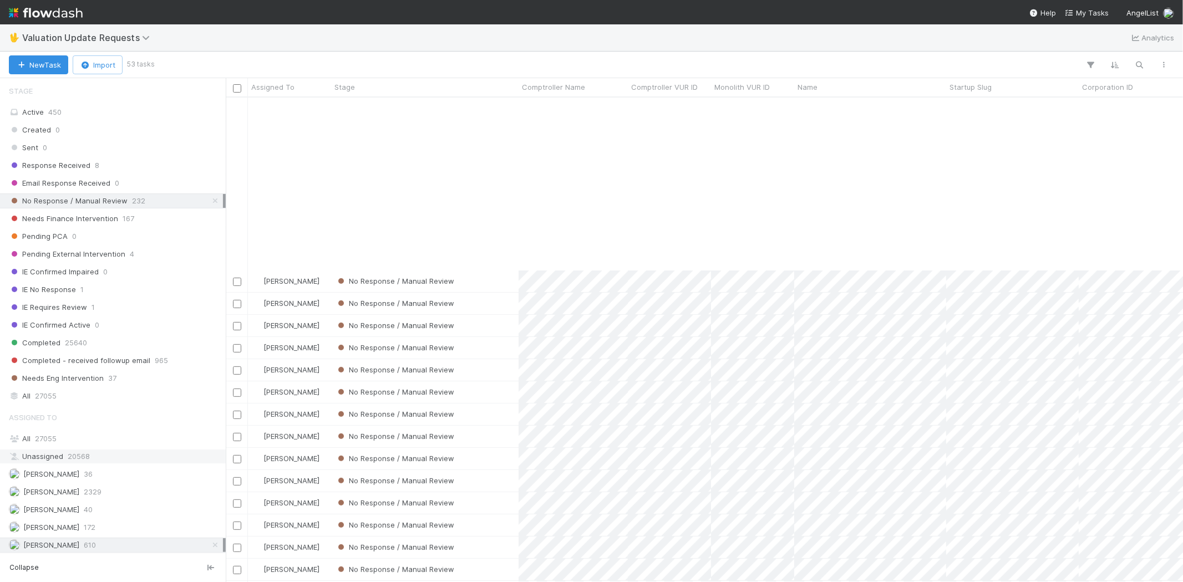
scroll to position [555, 0]
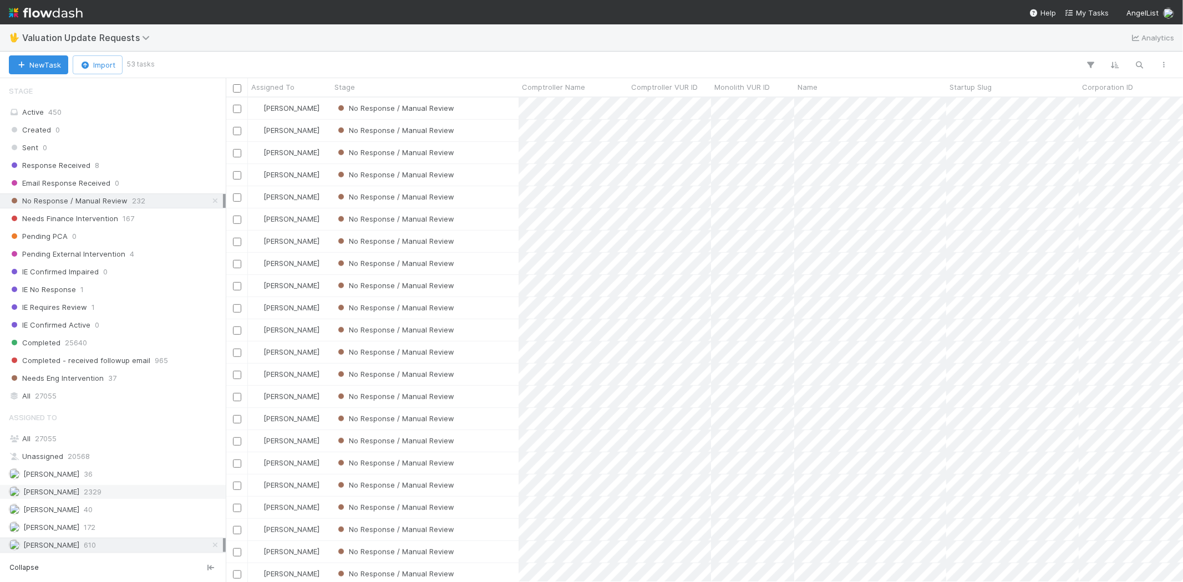
click at [79, 494] on span "[PERSON_NAME]" at bounding box center [51, 491] width 56 height 9
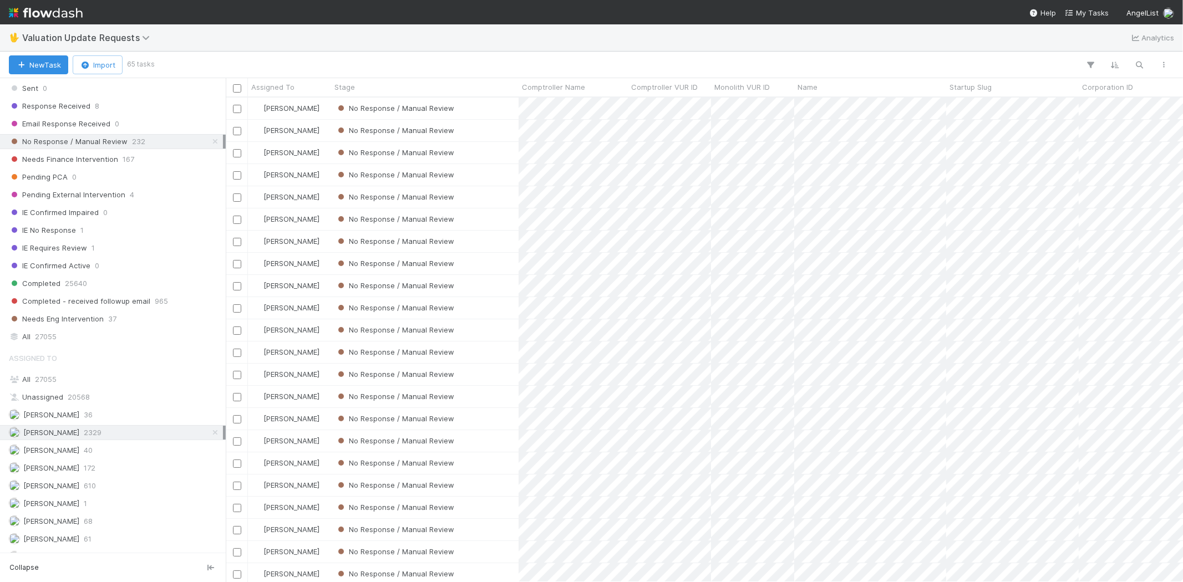
scroll to position [185, 0]
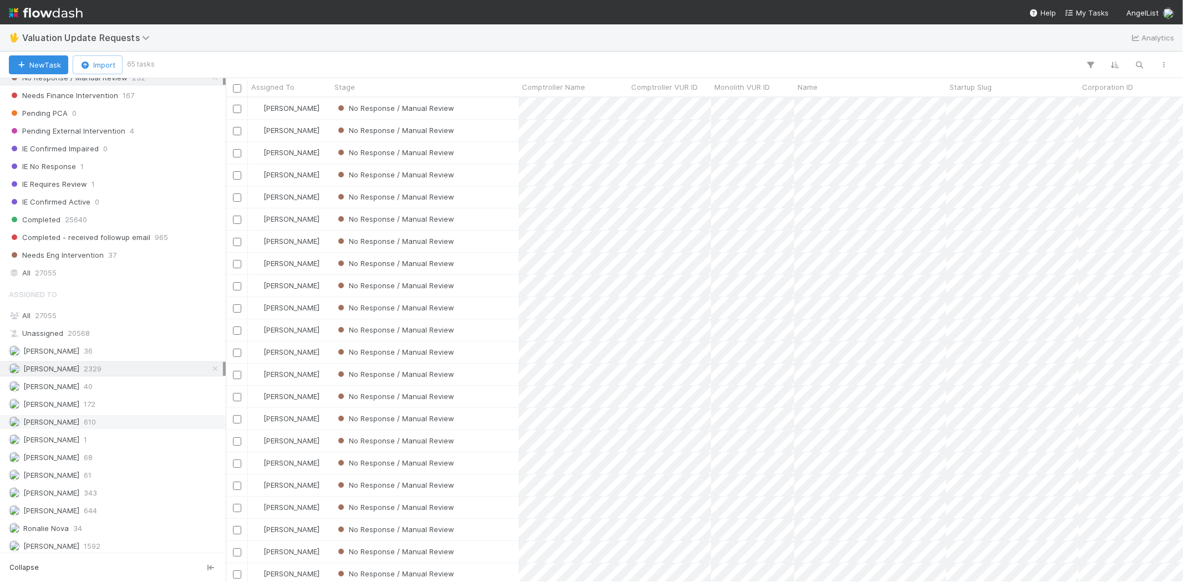
click at [108, 426] on div "Karen Jane Salcedo 610" at bounding box center [116, 422] width 214 height 14
click at [96, 509] on span "644" at bounding box center [90, 507] width 13 height 14
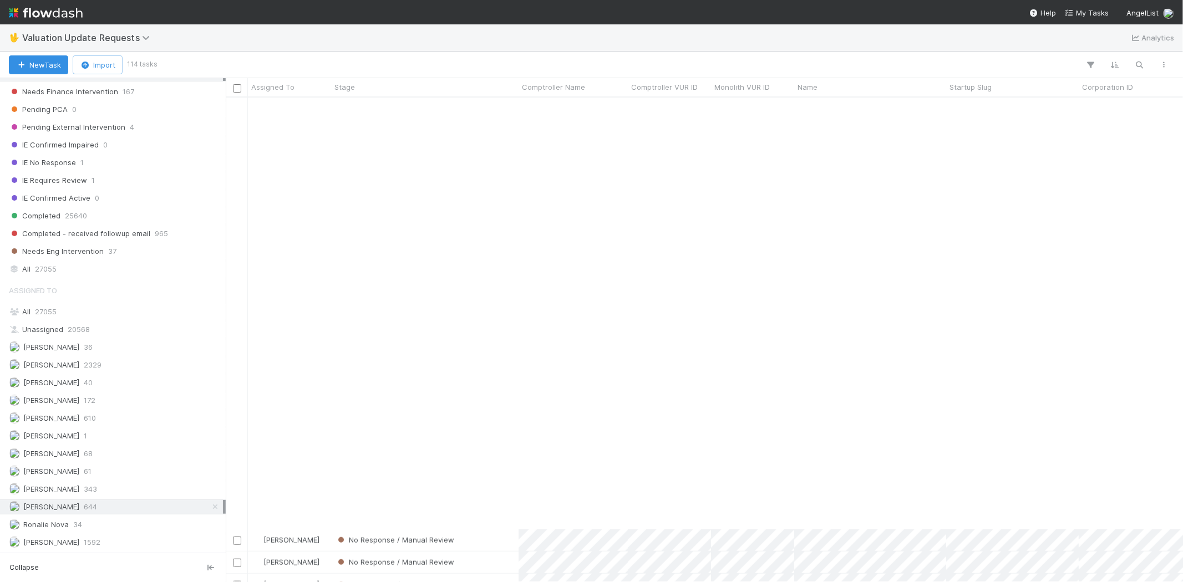
scroll to position [1232, 0]
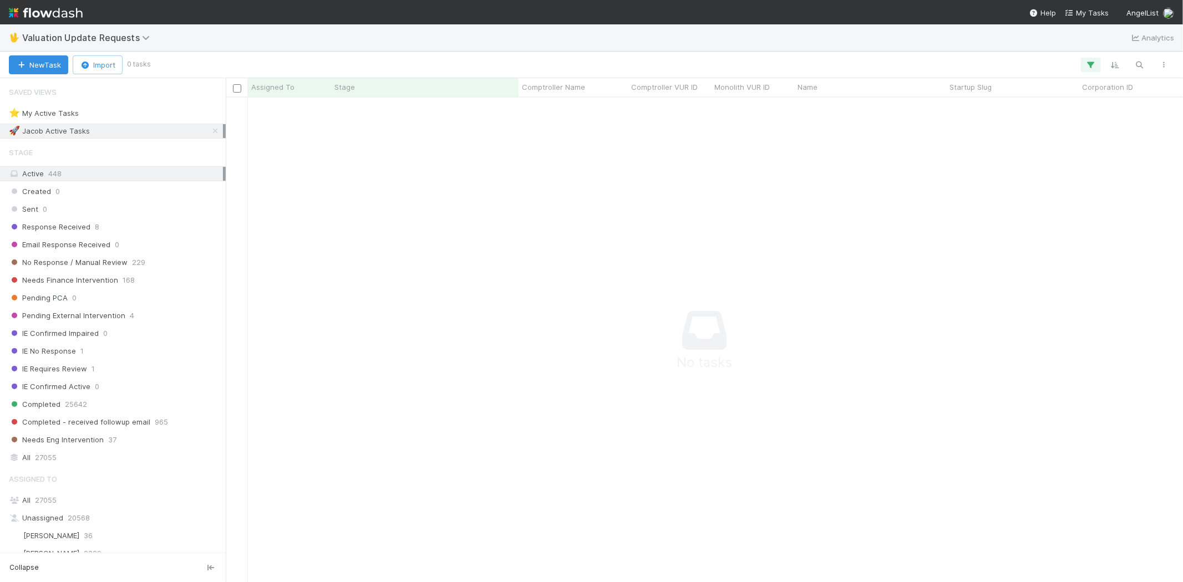
scroll to position [466, 938]
click at [1089, 62] on icon "button" at bounding box center [1090, 65] width 11 height 10
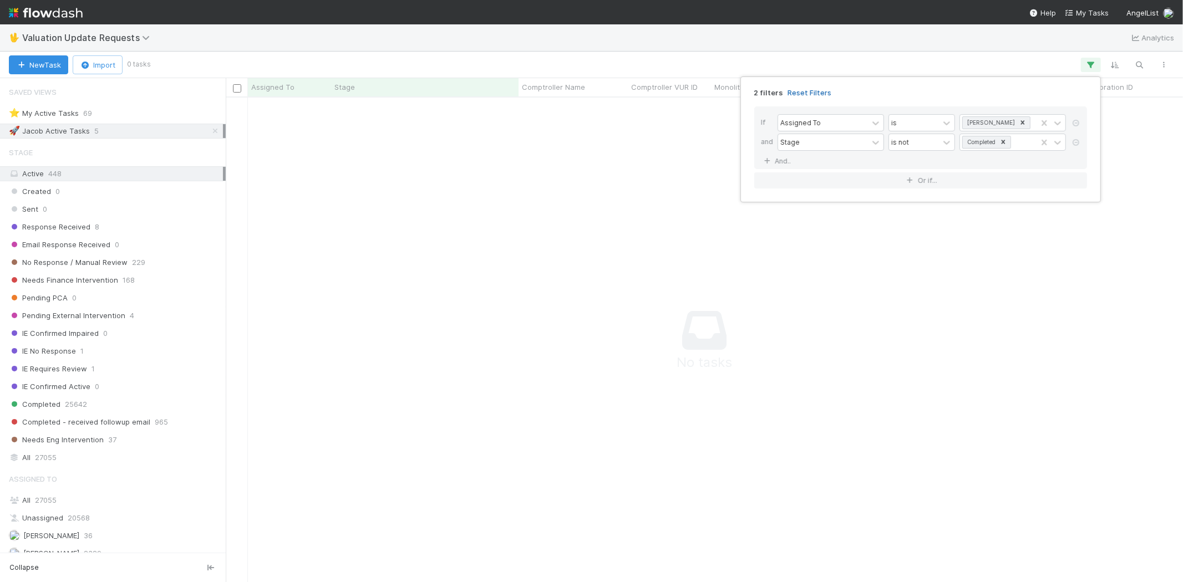
click at [800, 90] on link "Reset Filters" at bounding box center [809, 92] width 44 height 9
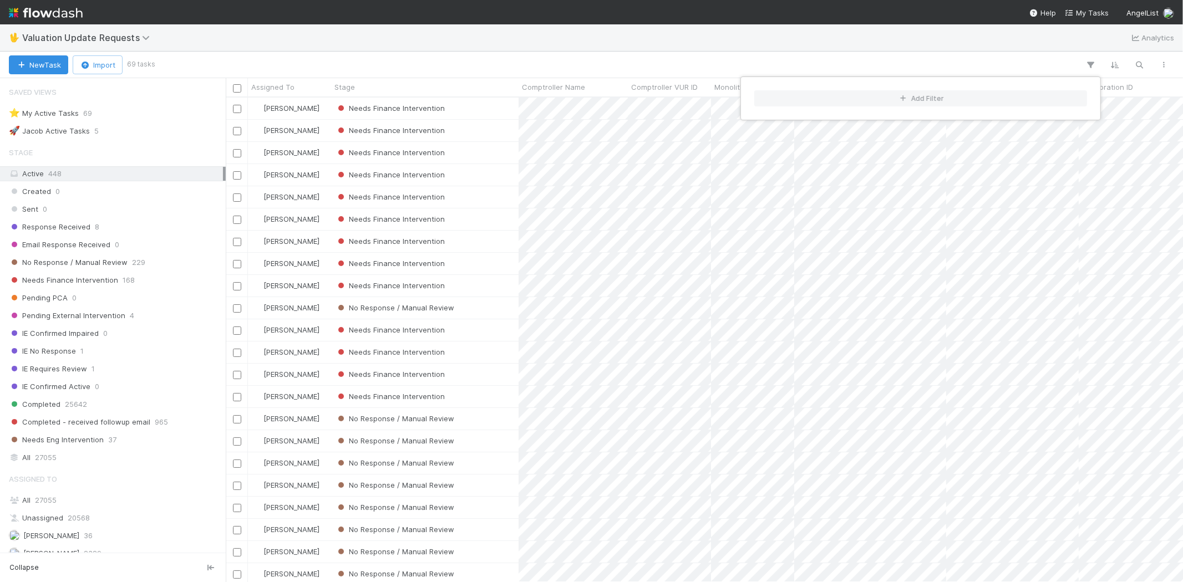
scroll to position [475, 947]
click at [474, 48] on div "Add Filter" at bounding box center [591, 291] width 1183 height 582
click at [387, 72] on div "Add Filter" at bounding box center [591, 291] width 1183 height 582
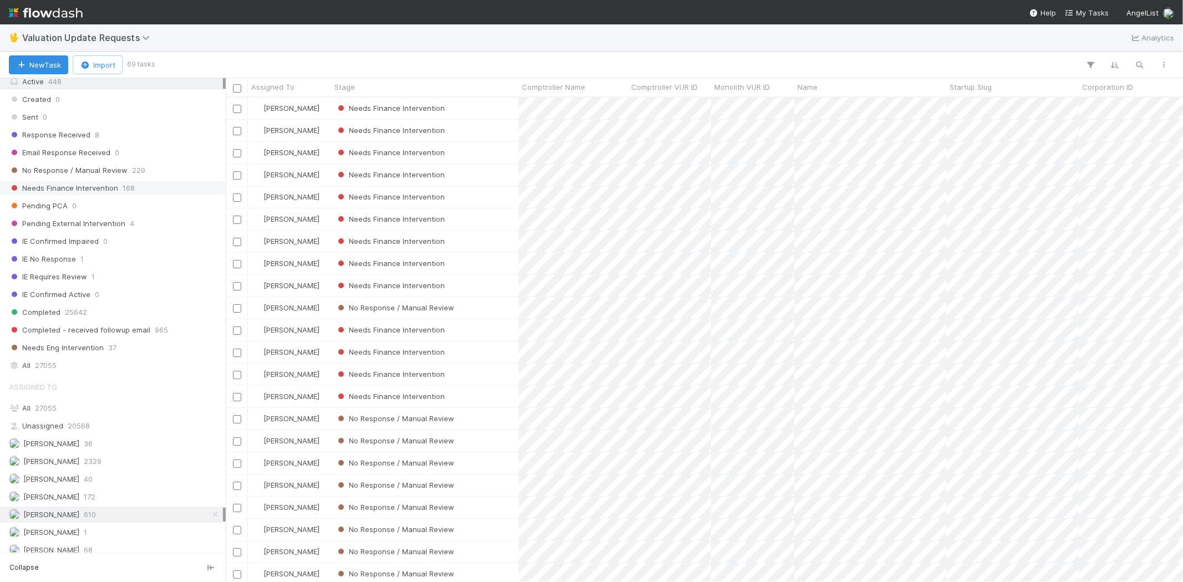
scroll to position [62, 0]
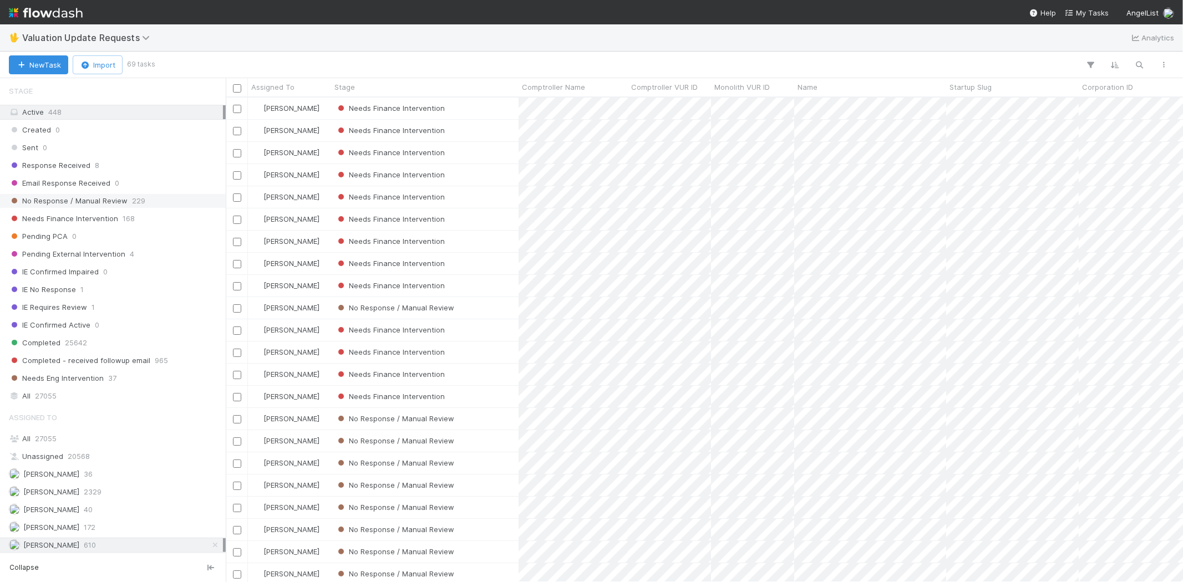
click at [108, 205] on span "No Response / Manual Review" at bounding box center [68, 201] width 119 height 14
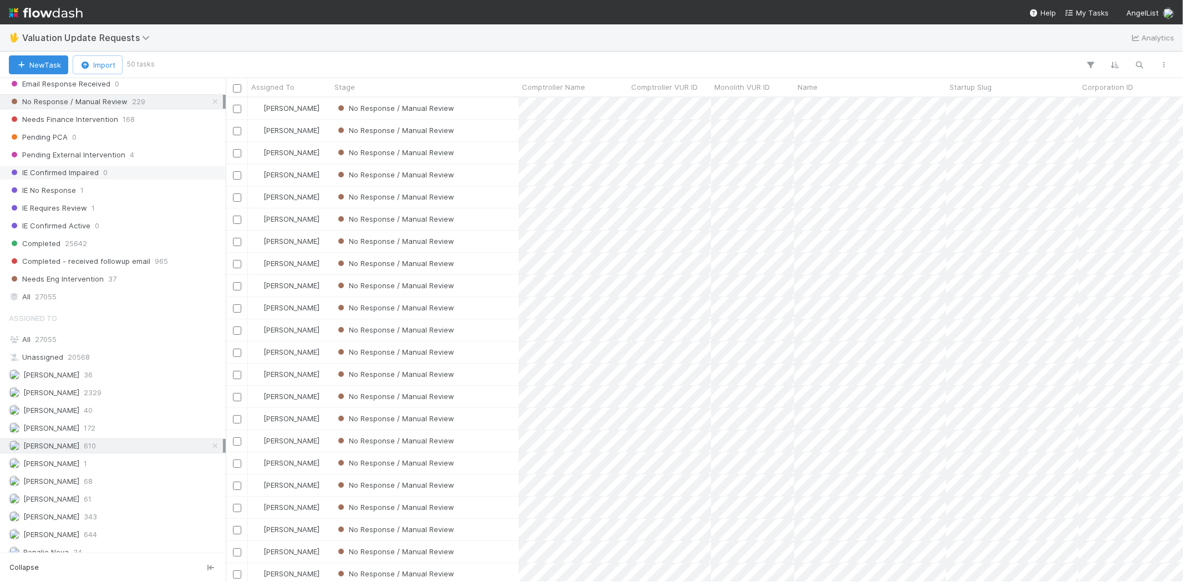
scroll to position [185, 0]
